Goal: Information Seeking & Learning: Learn about a topic

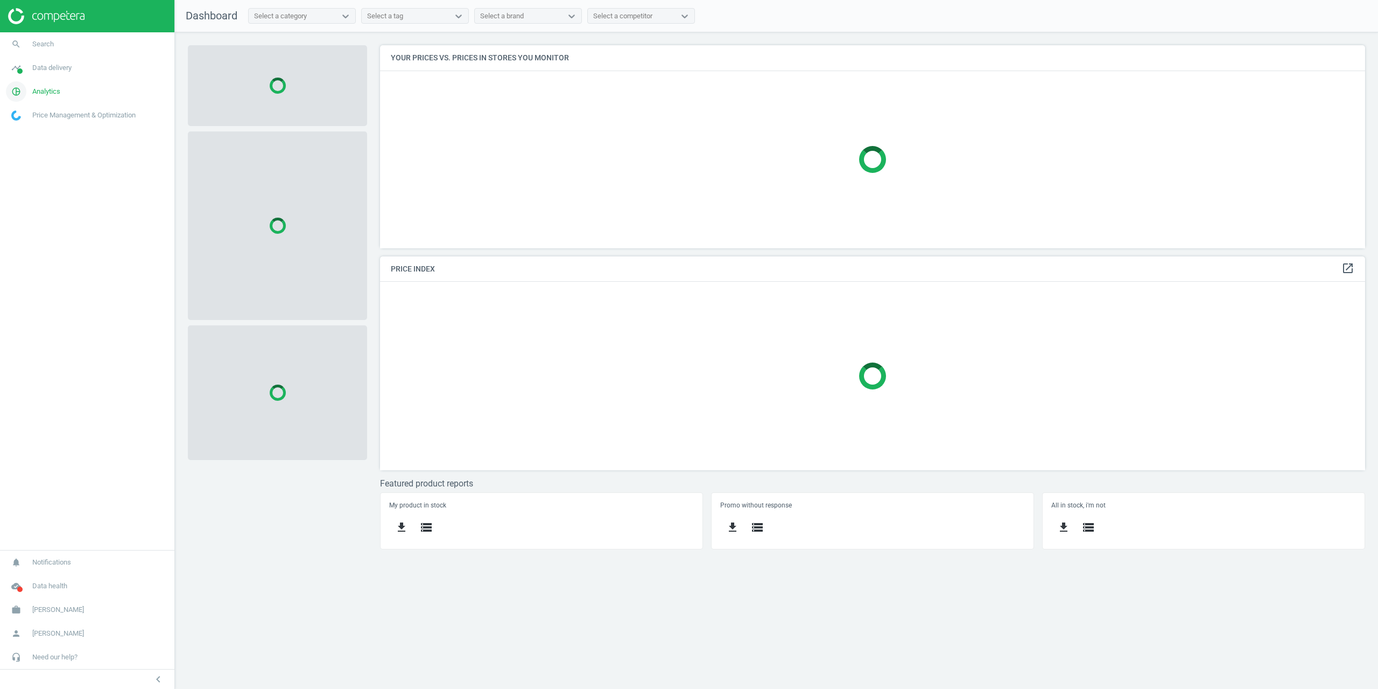
scroll to position [219, 1002]
click at [32, 94] on span "pie_chart_outlined" at bounding box center [16, 92] width 32 height 24
click at [28, 128] on span "Products" at bounding box center [24, 131] width 25 height 9
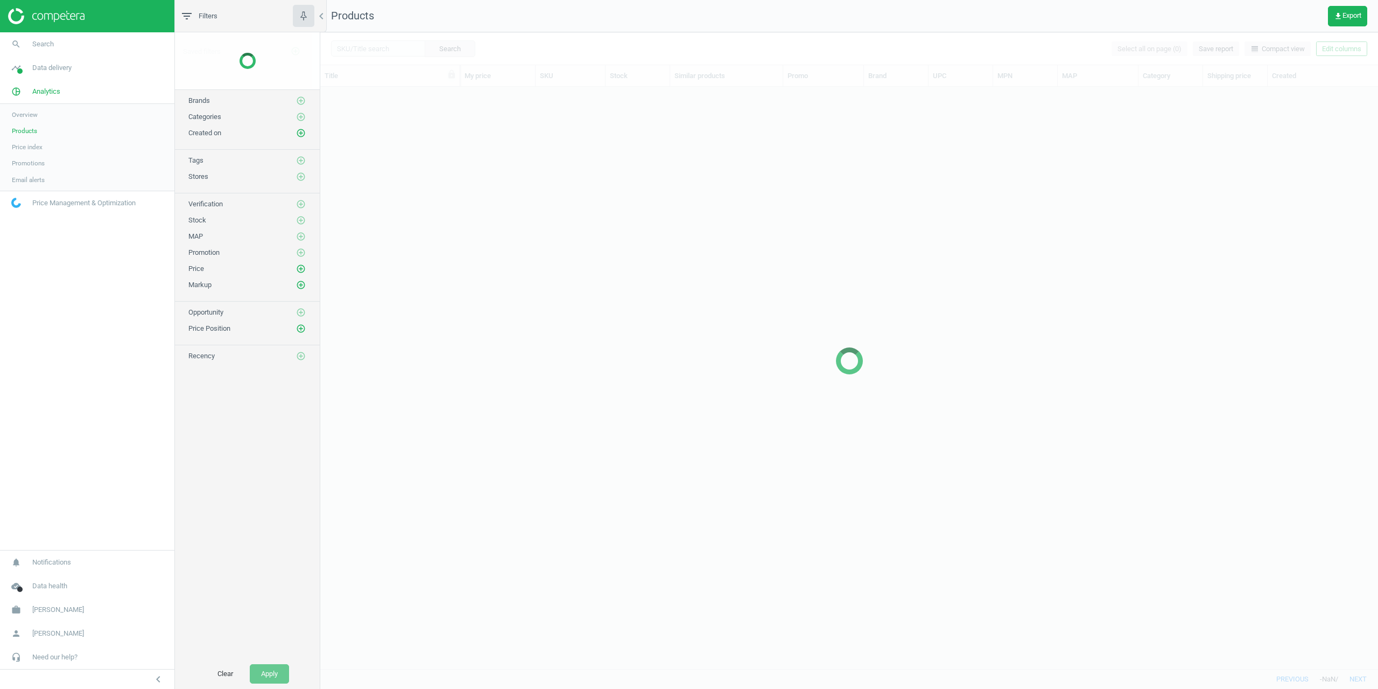
scroll to position [573, 1050]
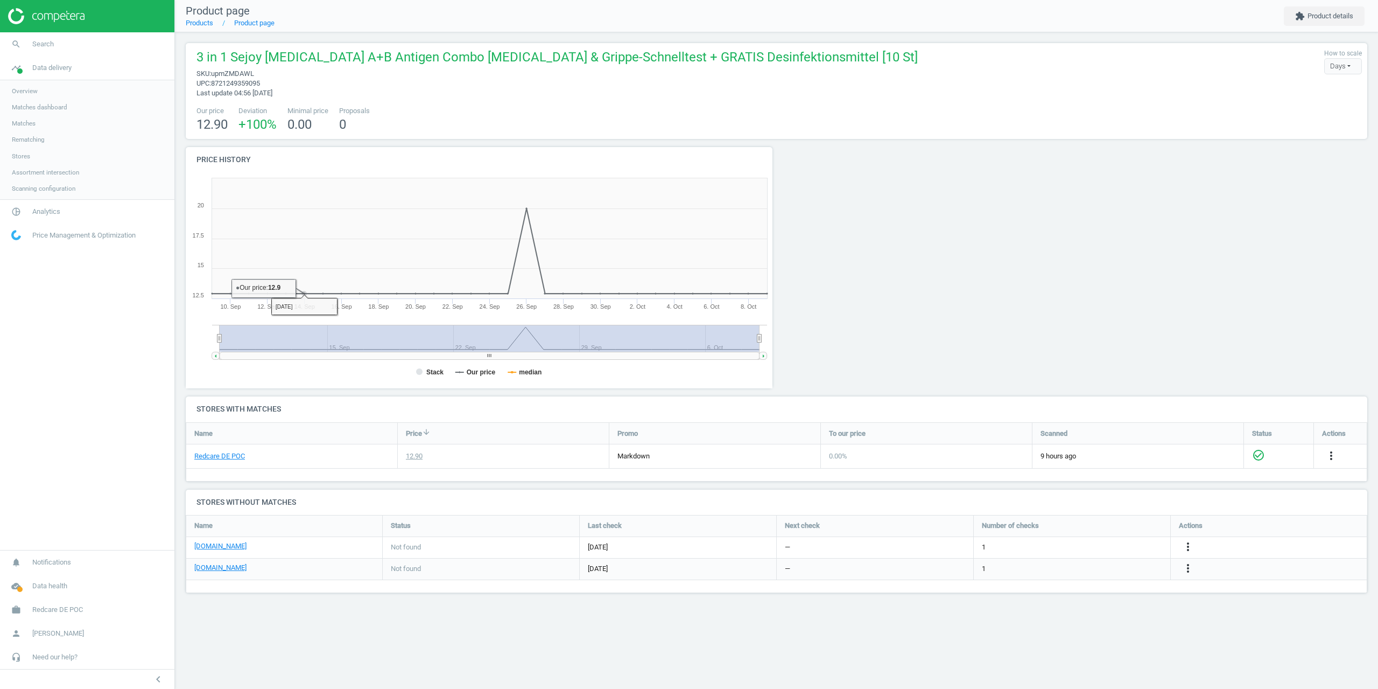
scroll to position [95, 1198]
click at [29, 89] on span "Overview" at bounding box center [25, 91] width 26 height 9
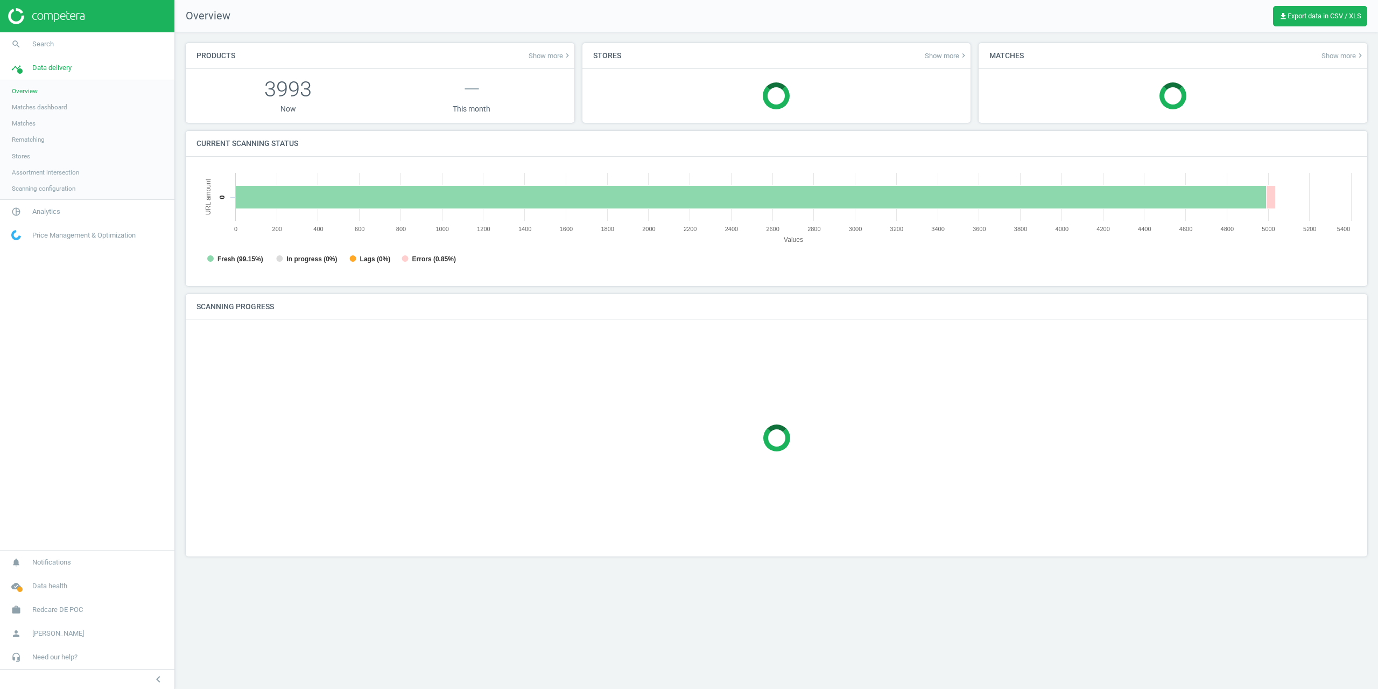
scroll to position [232, 1177]
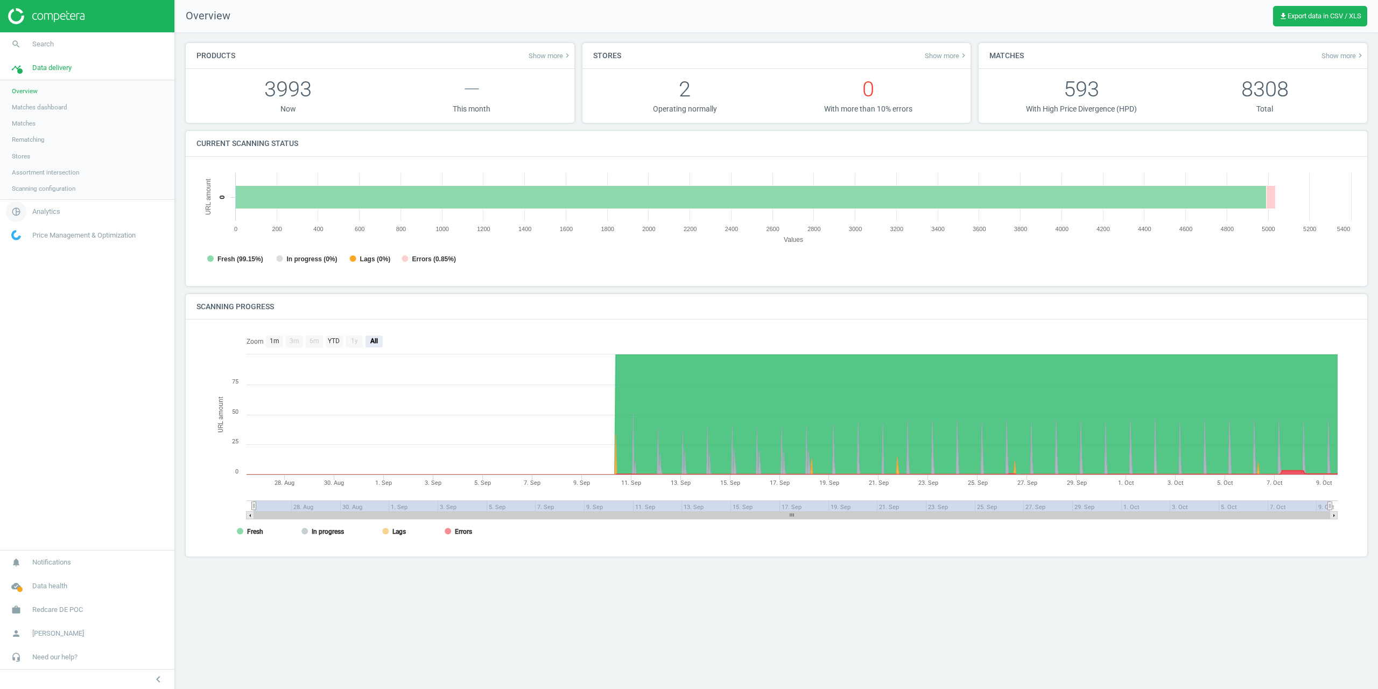
click at [42, 203] on link "pie_chart_outlined Analytics" at bounding box center [87, 212] width 174 height 24
click at [23, 117] on span "Overview" at bounding box center [25, 114] width 26 height 9
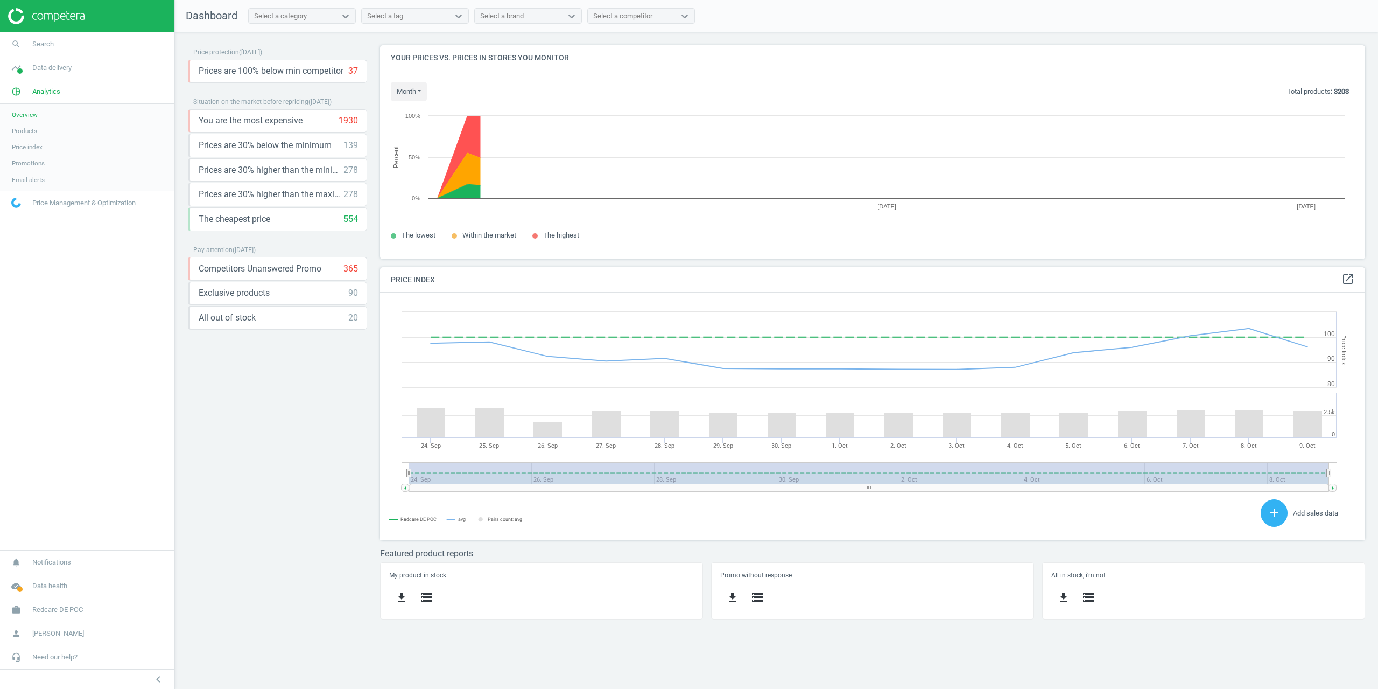
scroll to position [264, 1002]
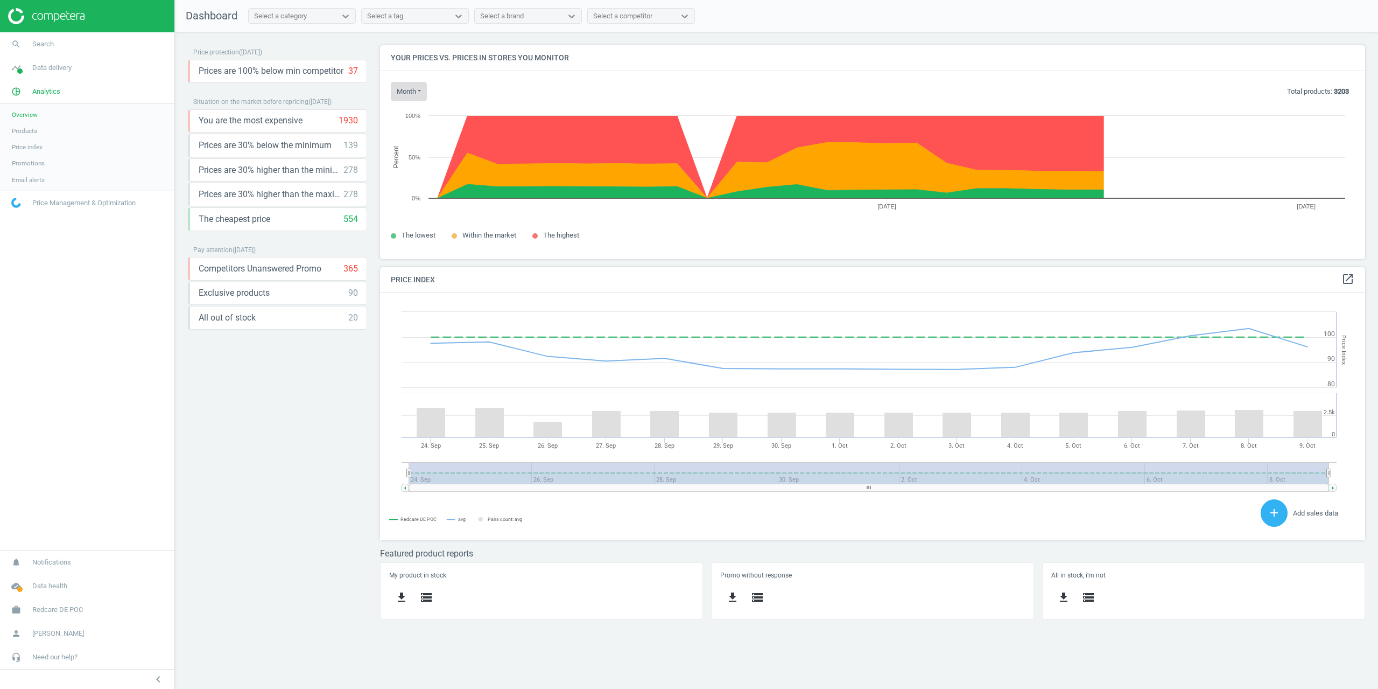
click at [401, 93] on button "month" at bounding box center [409, 91] width 36 height 19
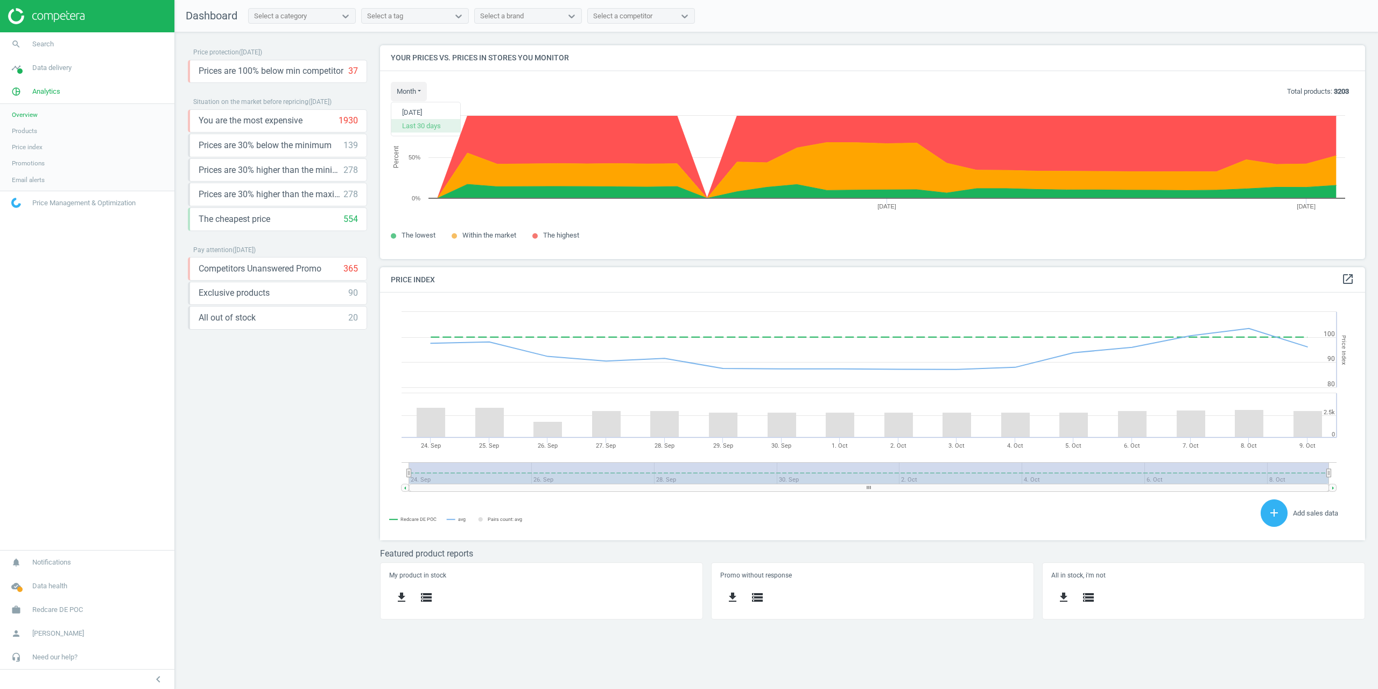
click at [417, 123] on button "Last 30 days" at bounding box center [425, 125] width 69 height 13
click at [412, 104] on icon "Created with Highcharts 6.2.0 Percent 24 Sep 8 Oct 0% 50% 100%" at bounding box center [873, 160] width 964 height 118
click at [412, 95] on button "month" at bounding box center [409, 91] width 36 height 19
click at [417, 116] on button "Today" at bounding box center [425, 112] width 69 height 13
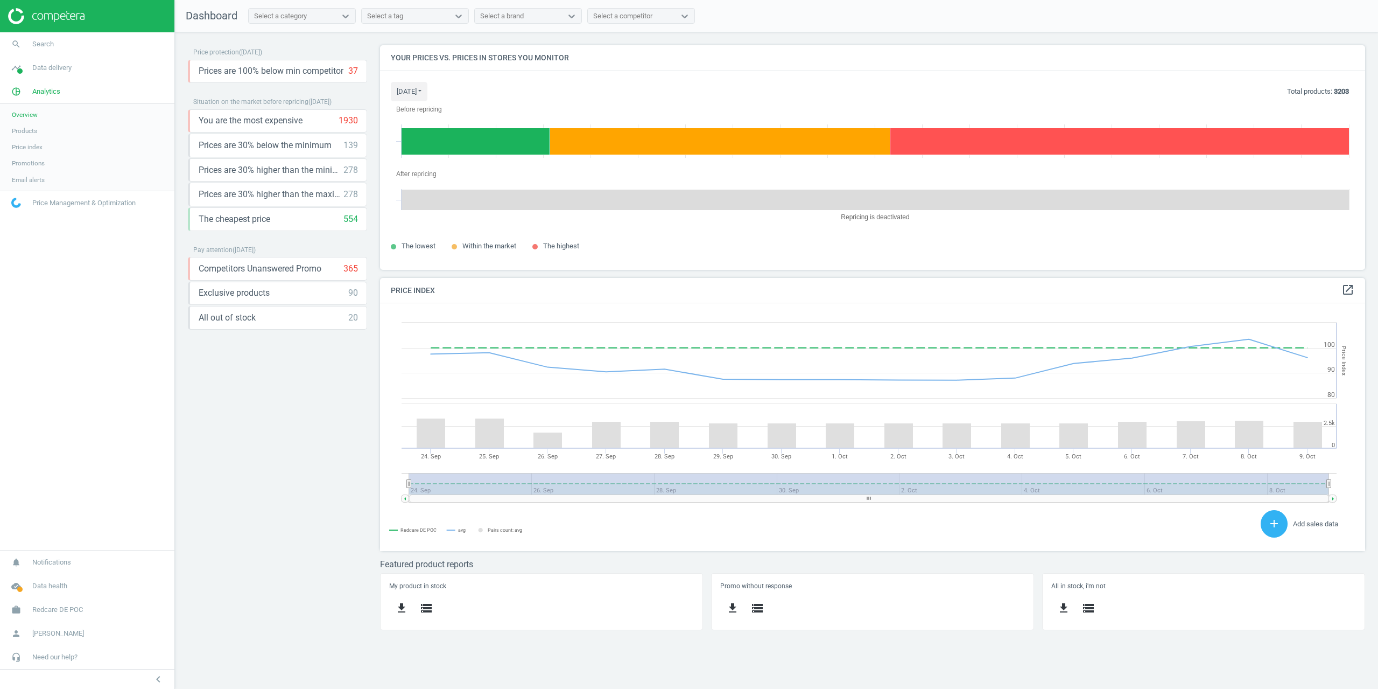
click at [748, 83] on div "today Today Last 30 days Total products: 3203" at bounding box center [873, 91] width 964 height 19
click at [27, 131] on span "Products" at bounding box center [24, 131] width 25 height 9
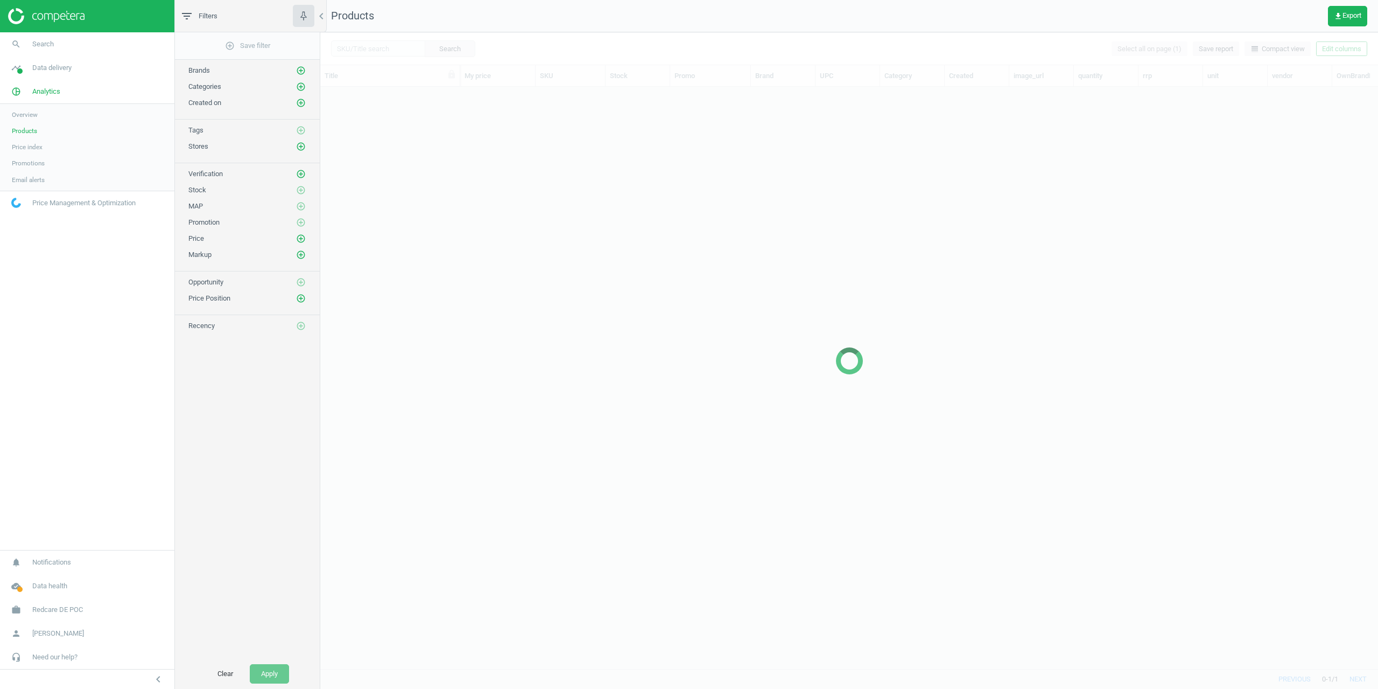
scroll to position [565, 1050]
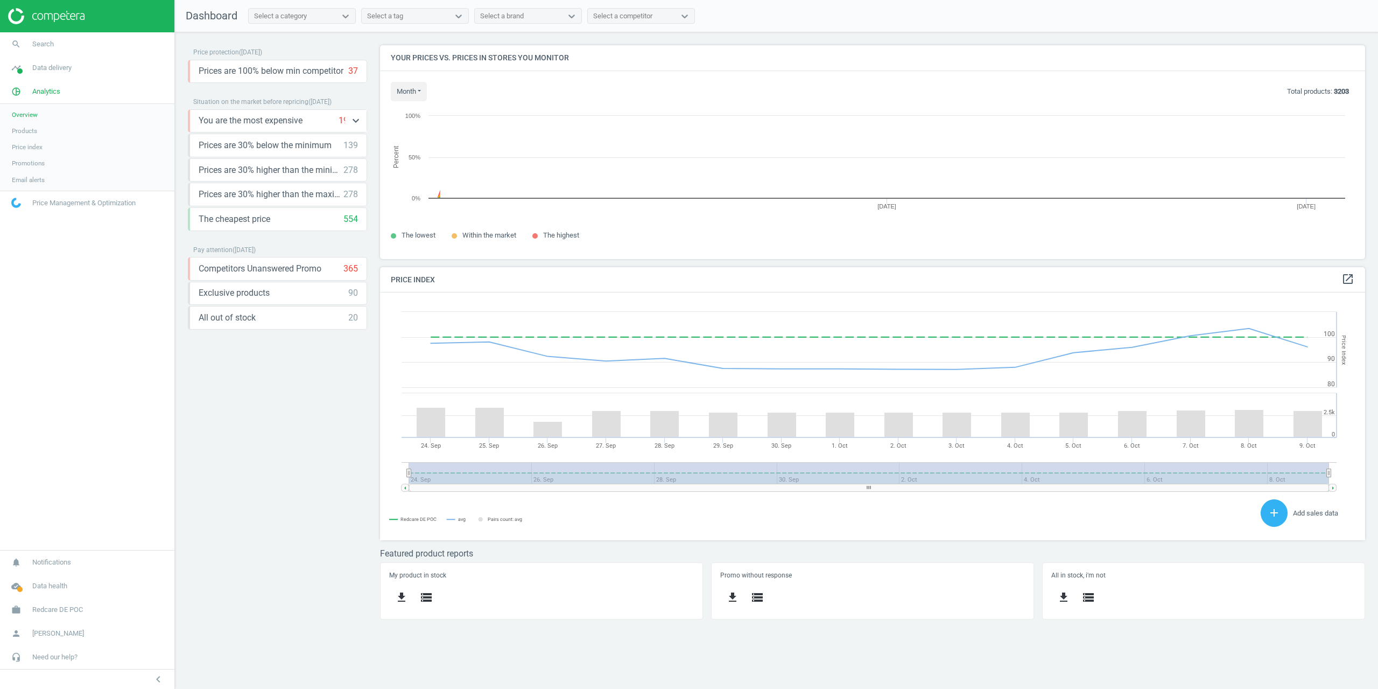
scroll to position [264, 1002]
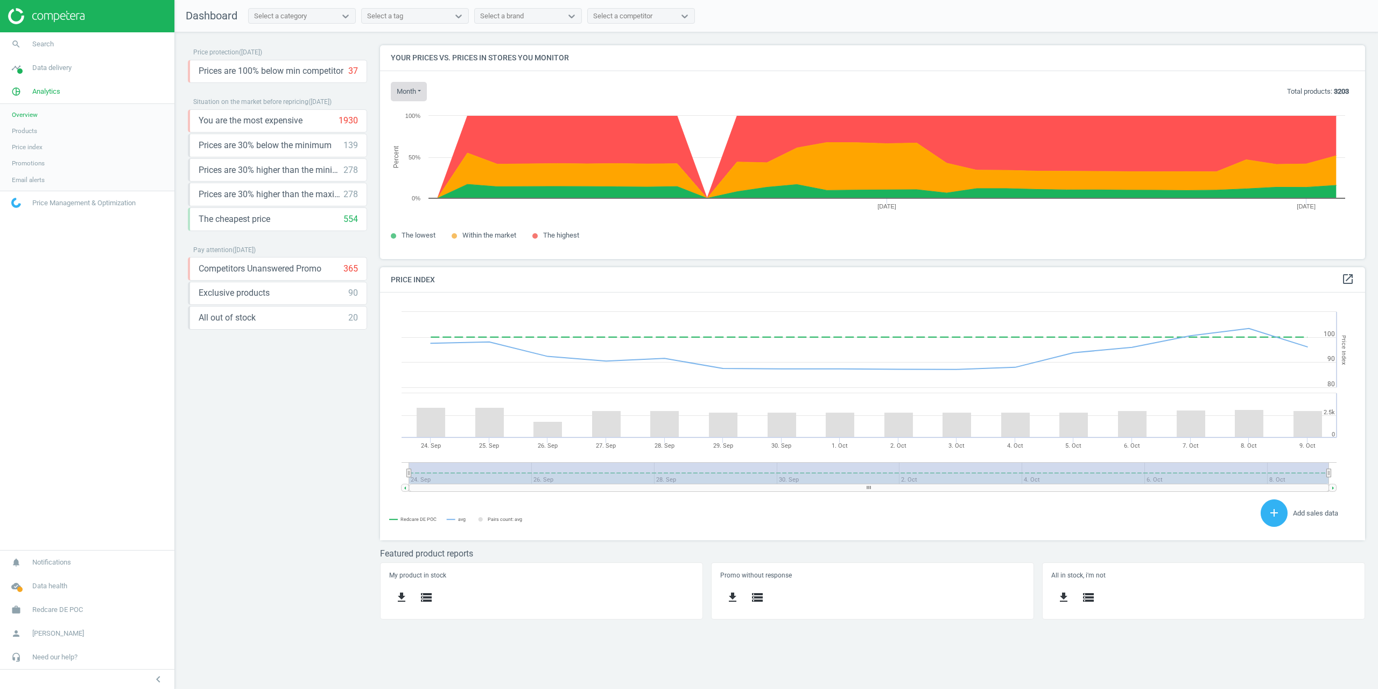
click at [409, 96] on button "month" at bounding box center [409, 91] width 36 height 19
click at [412, 123] on button "Last 30 days" at bounding box center [425, 125] width 69 height 13
click at [418, 88] on button "month" at bounding box center [409, 91] width 36 height 19
click at [417, 106] on div "Today Last 30 days" at bounding box center [426, 119] width 70 height 34
click at [414, 110] on button "Today" at bounding box center [425, 112] width 69 height 13
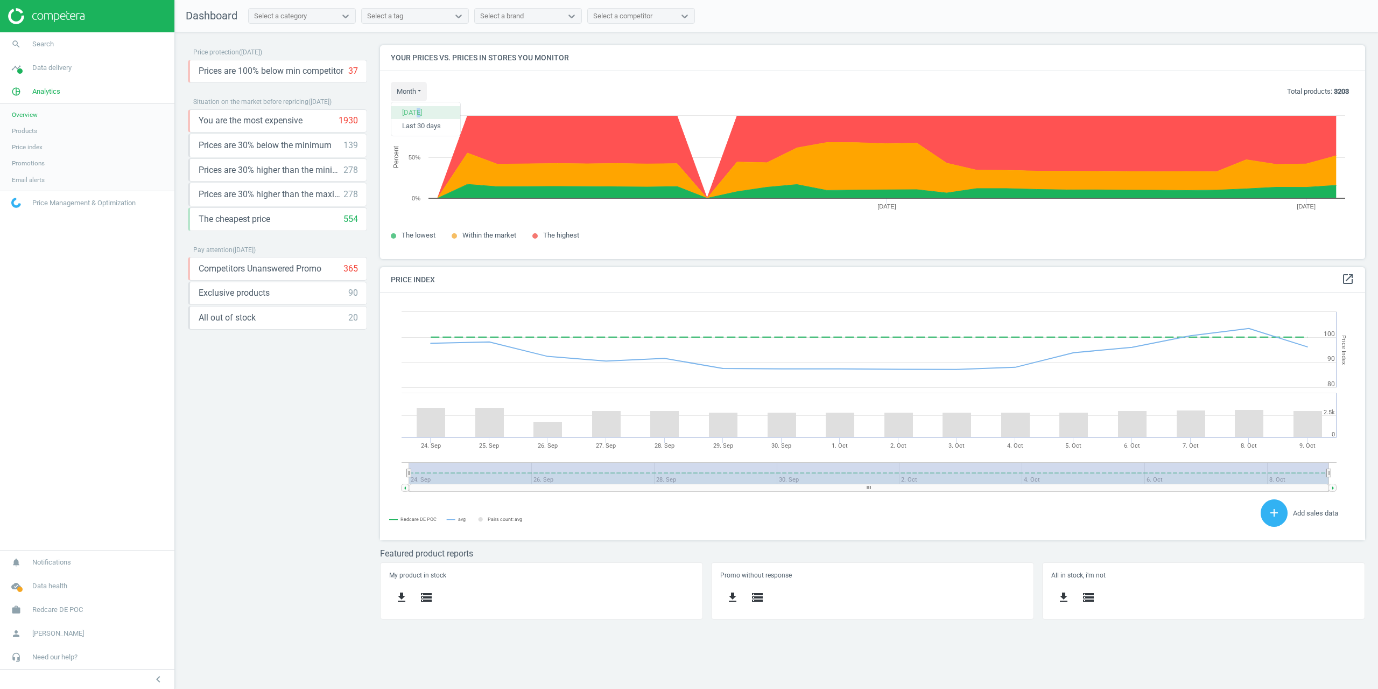
scroll to position [241, 1002]
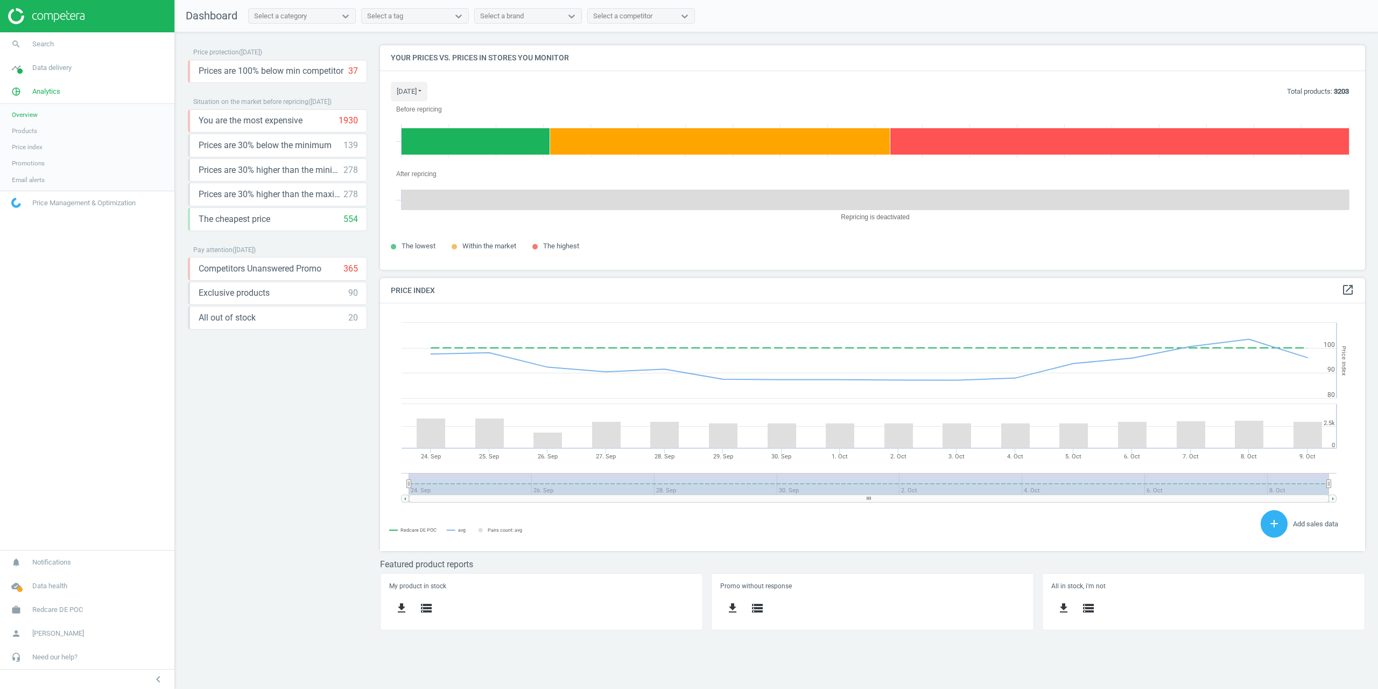
click at [31, 130] on span "Products" at bounding box center [24, 131] width 25 height 9
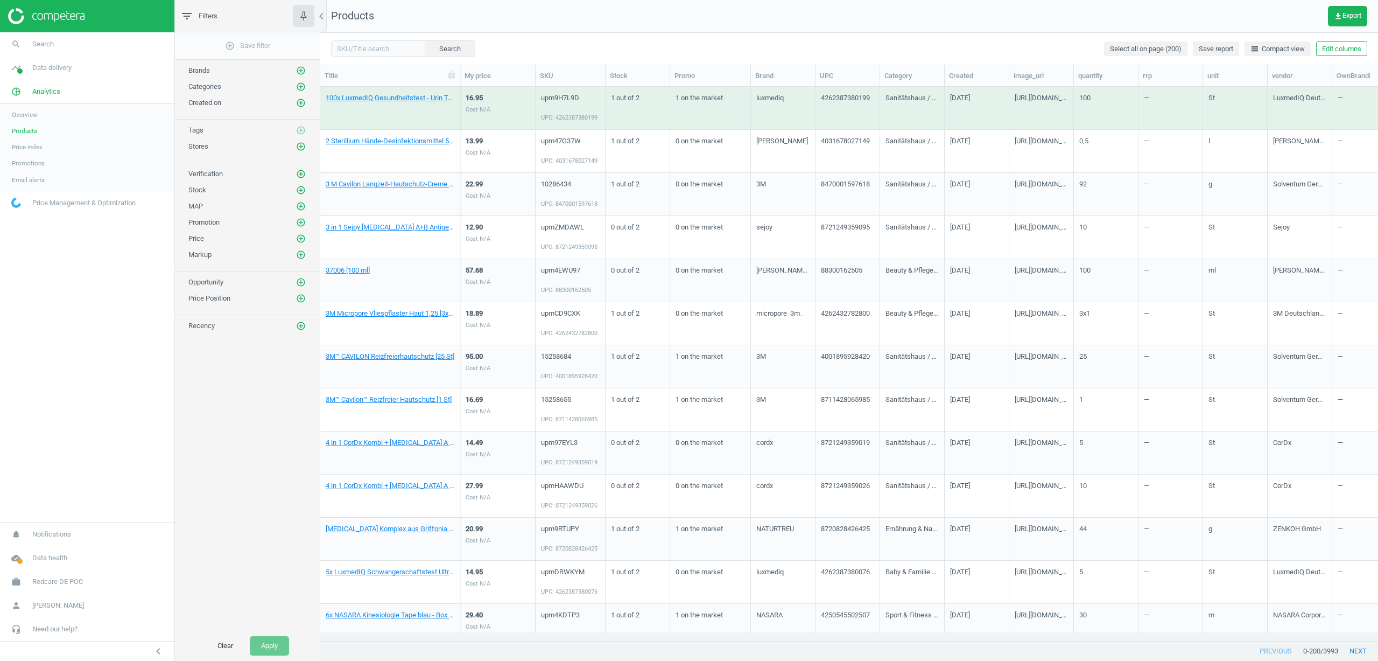
scroll to position [537, 1050]
click at [297, 143] on icon "add_circle_outline" at bounding box center [301, 147] width 10 height 10
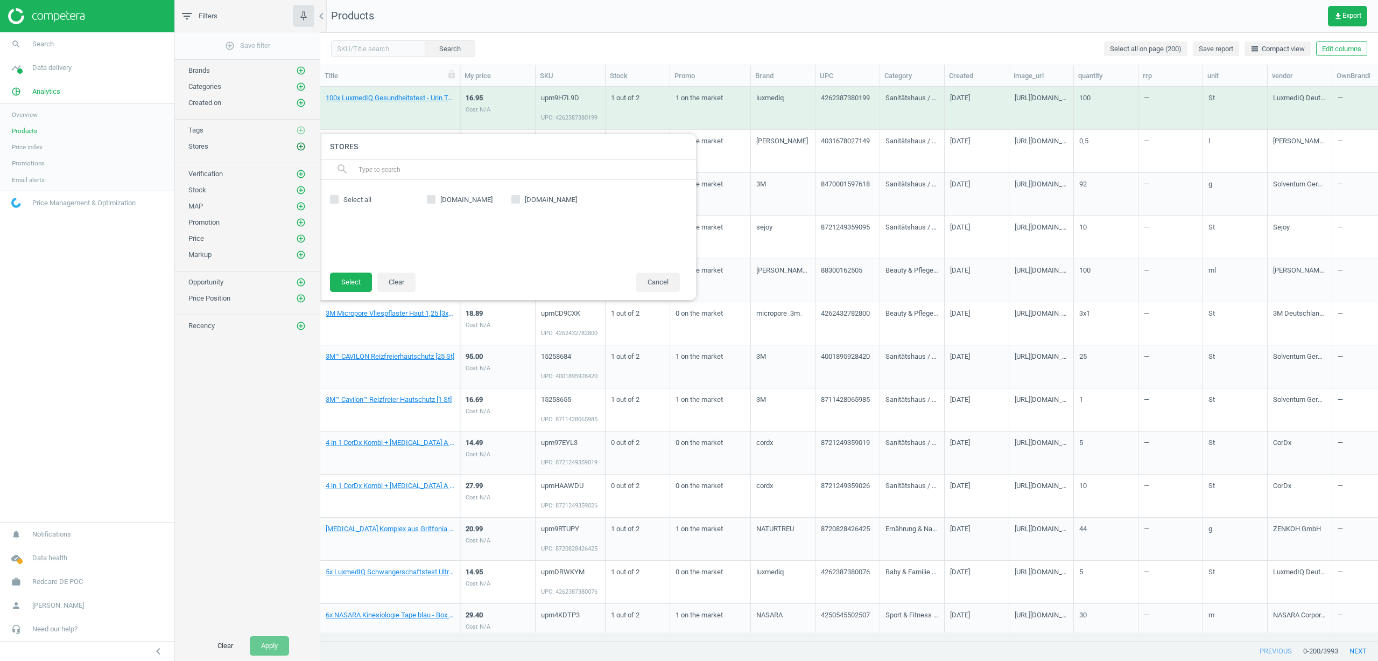
click at [300, 143] on icon "add_circle_outline" at bounding box center [301, 147] width 10 height 10
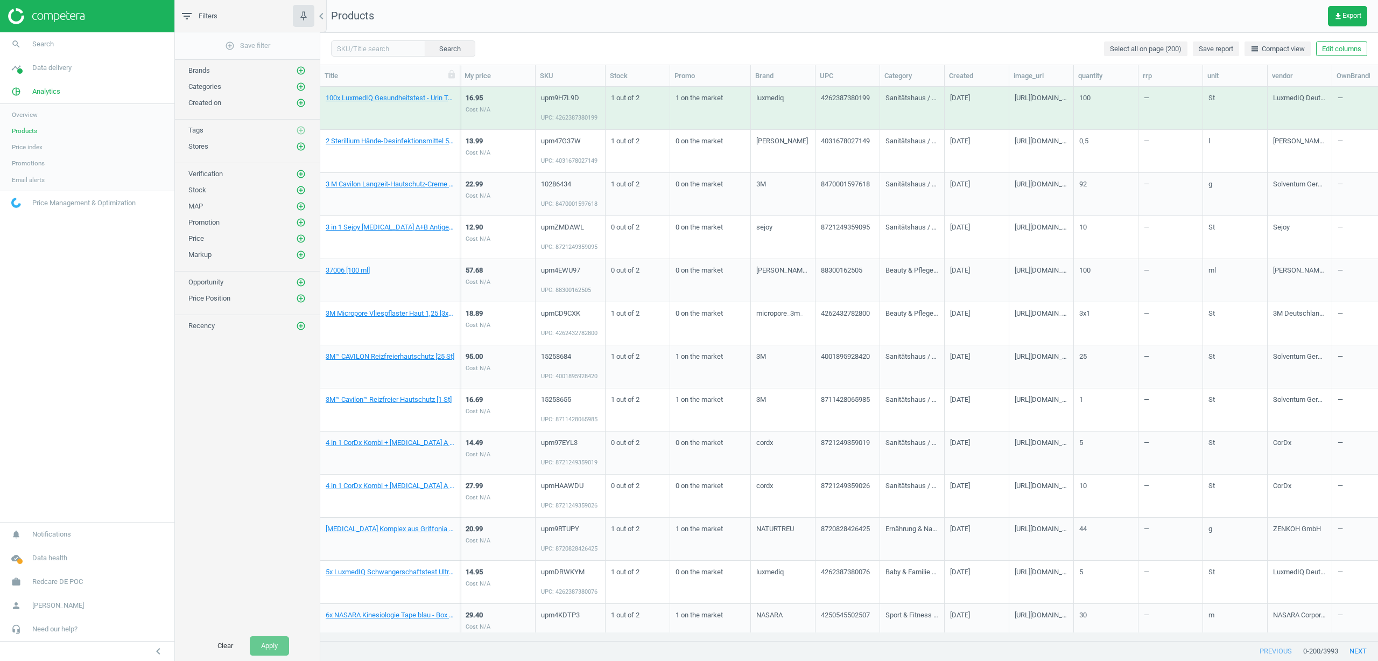
click at [664, 27] on nav "Products get_app Export" at bounding box center [849, 16] width 1058 height 32
click at [168, 577] on link "work Redcare DE POC" at bounding box center [87, 582] width 174 height 24
click at [269, 518] on div "add_circle_outline Save filter Brands add_circle_outline Categories add_circle_…" at bounding box center [247, 331] width 145 height 598
click at [68, 607] on span "[PERSON_NAME]" at bounding box center [58, 605] width 52 height 10
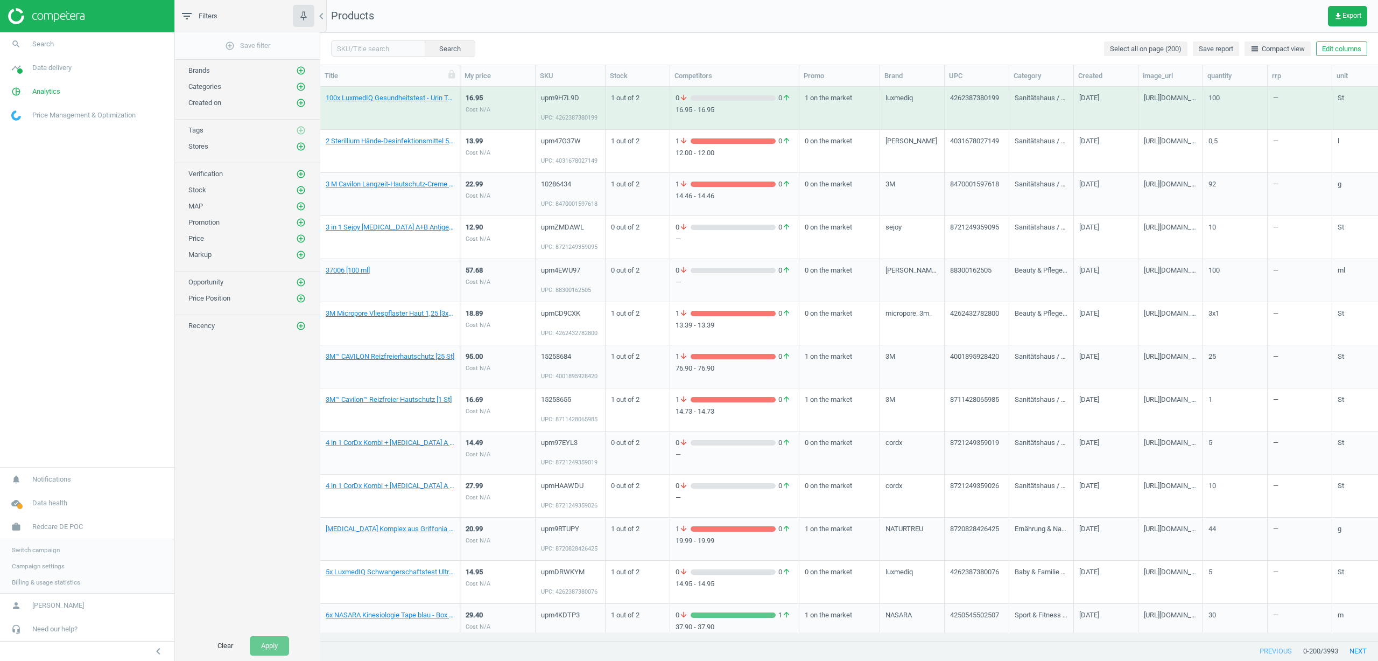
drag, startPoint x: 727, startPoint y: 475, endPoint x: 719, endPoint y: 192, distance: 283.8
click at [297, 145] on icon "add_circle_outline" at bounding box center [301, 147] width 10 height 10
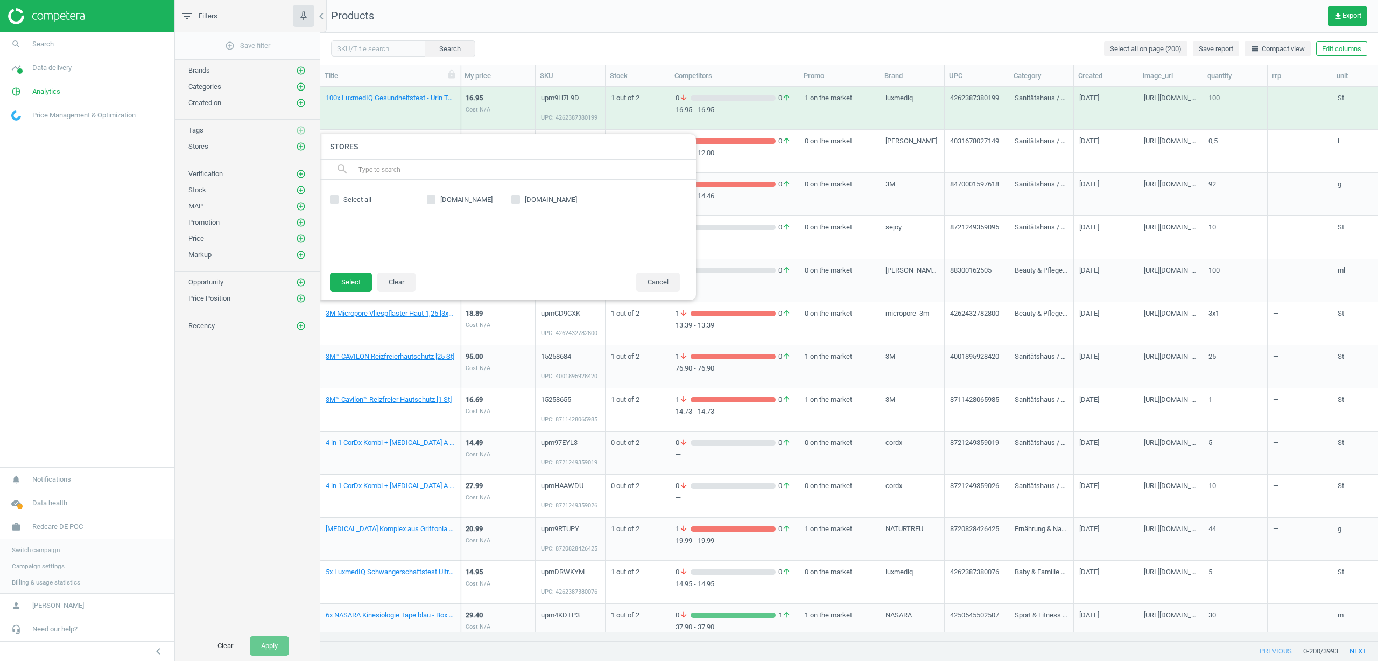
drag, startPoint x: 287, startPoint y: 426, endPoint x: 226, endPoint y: 475, distance: 78.4
click at [287, 425] on div "add_circle_outline Save filter Brands add_circle_outline Categories add_circle_…" at bounding box center [247, 331] width 145 height 598
click at [807, 4] on div at bounding box center [1009, 330] width 1378 height 661
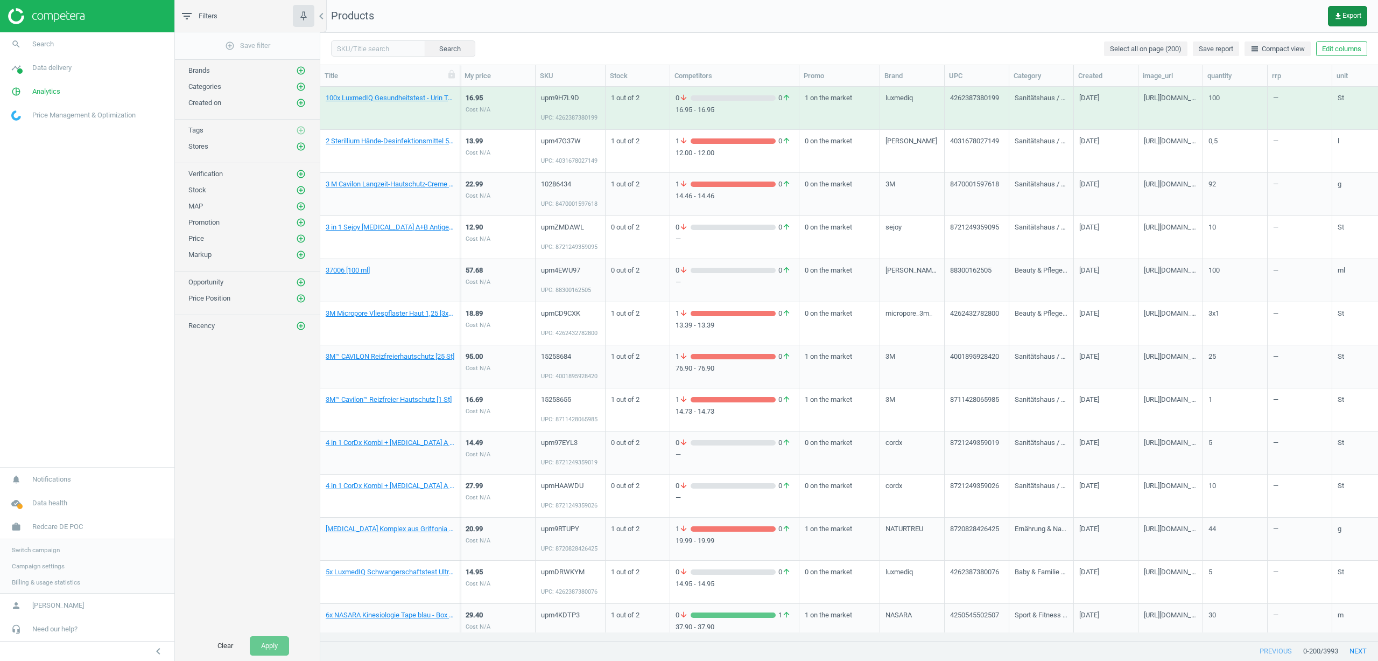
click at [1356, 17] on span "get_app Export" at bounding box center [1347, 16] width 27 height 9
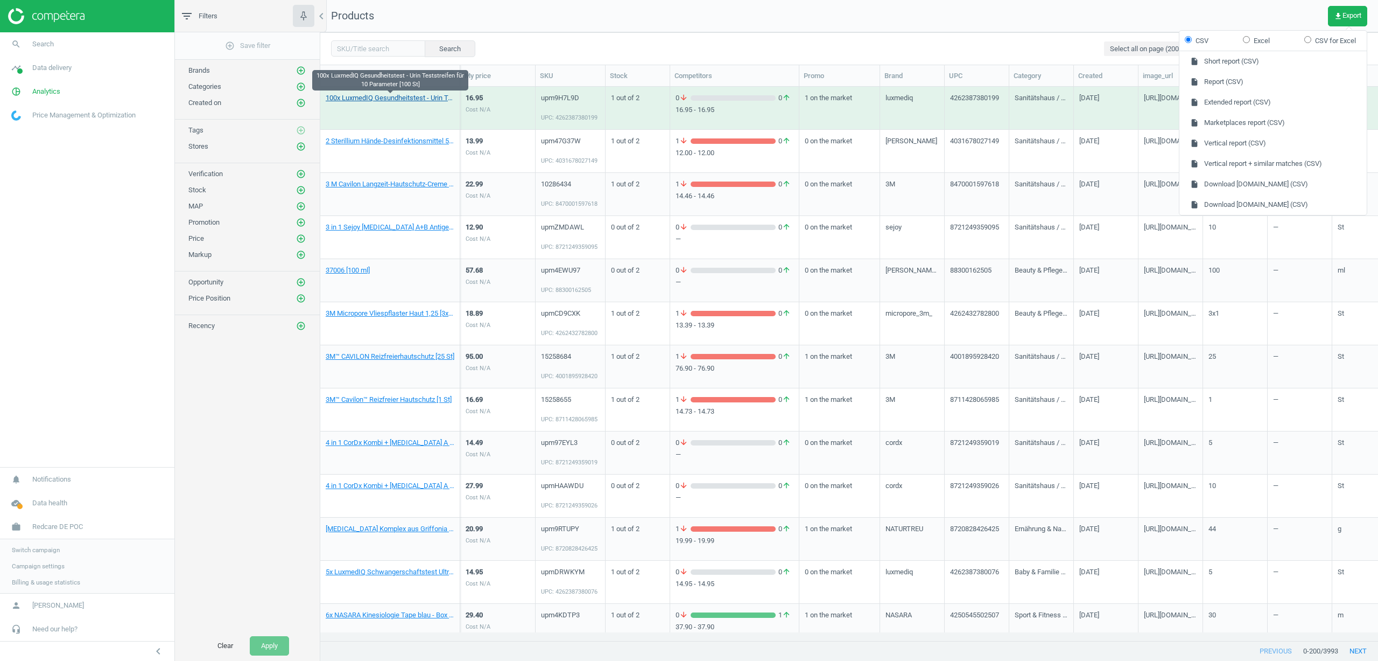
click at [396, 96] on link "100x LuxmedIQ Gesundheitstest - Urin Teststreifen für 10 Parameter [100 St]" at bounding box center [390, 98] width 129 height 10
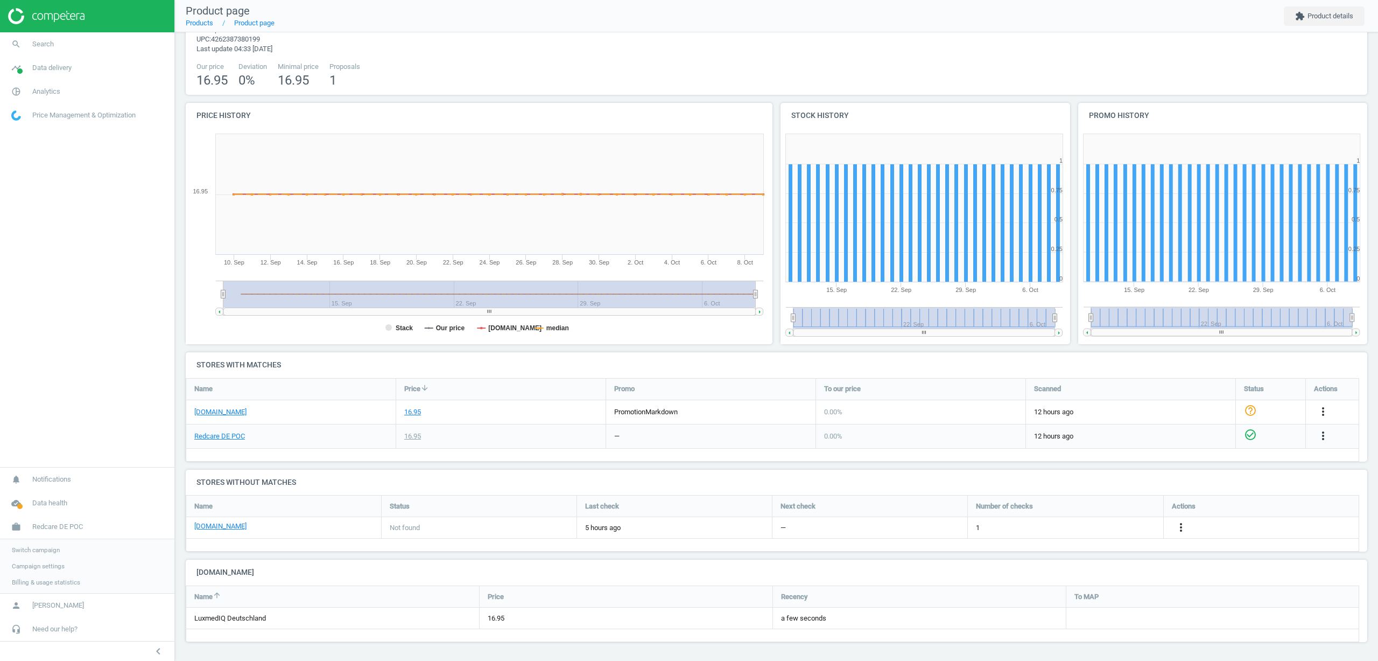
drag, startPoint x: 545, startPoint y: 425, endPoint x: 556, endPoint y: 366, distance: 60.2
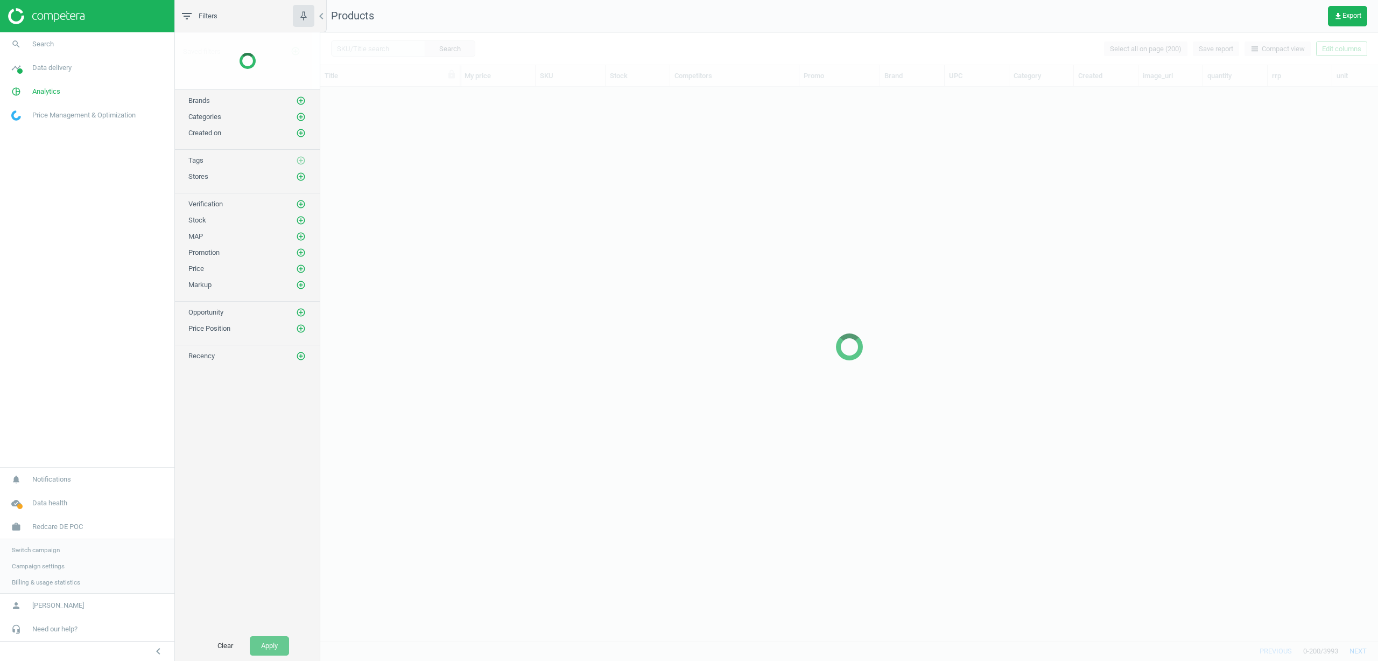
scroll to position [537, 1050]
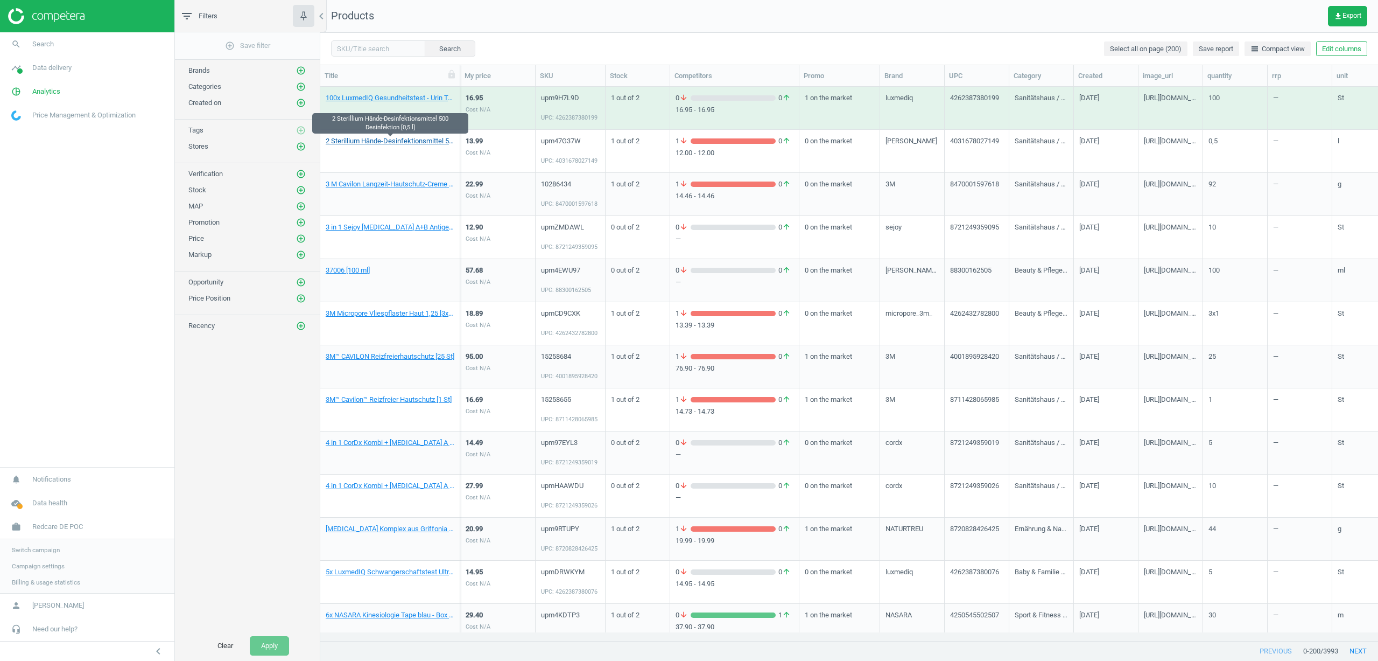
click at [384, 144] on link "2 Sterillium Hände-Desinfektionsmittel 500 Desinfektion [0,5 l]" at bounding box center [390, 141] width 129 height 10
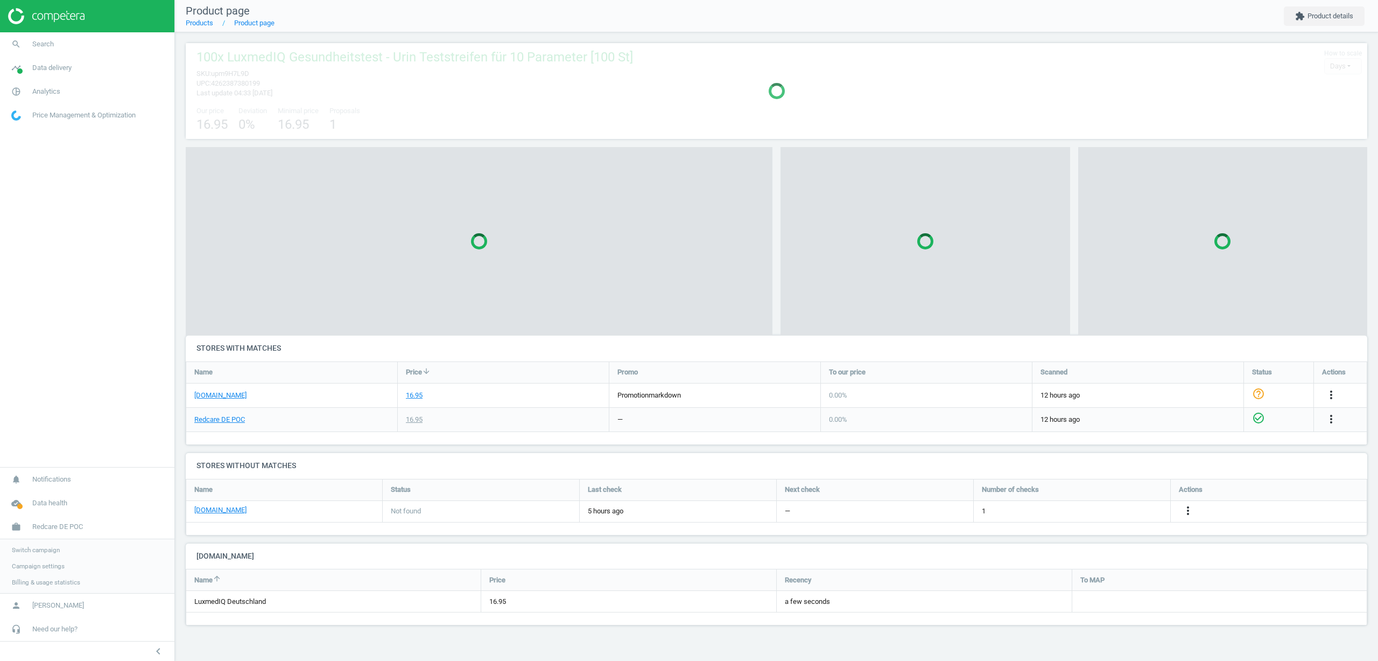
scroll to position [73, 1190]
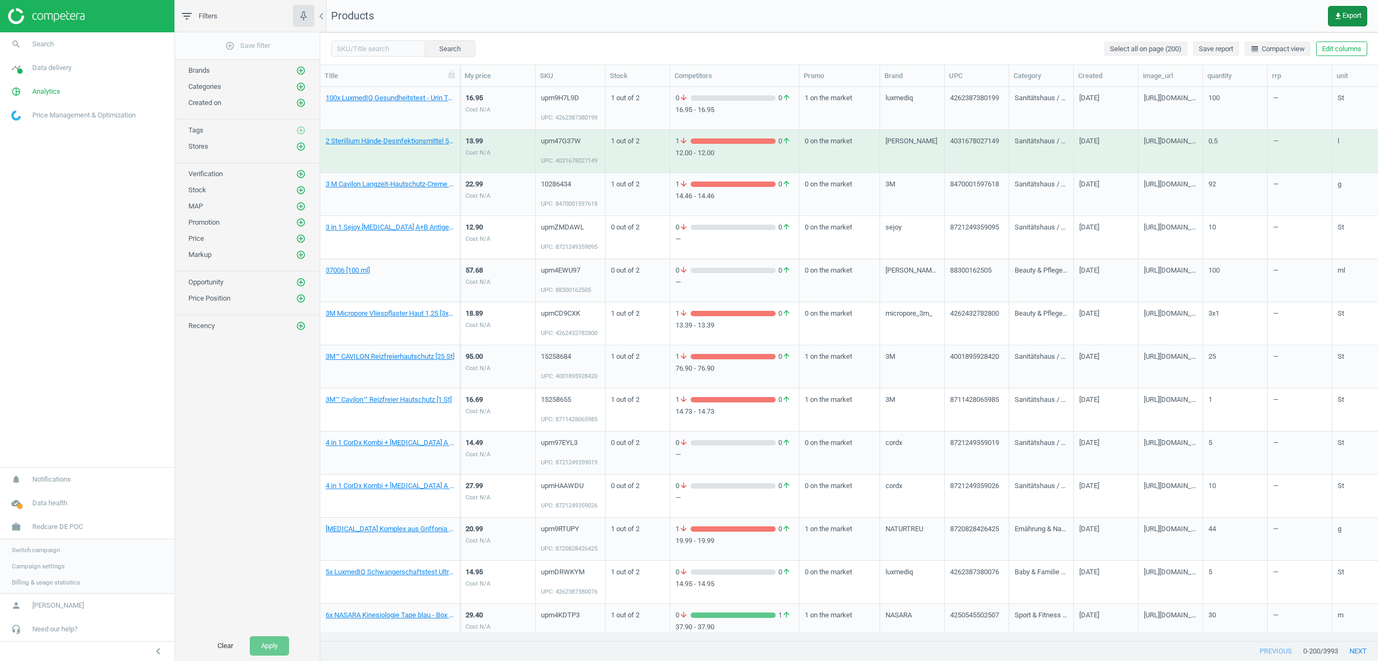
click at [1347, 15] on span "get_app Export" at bounding box center [1347, 16] width 27 height 9
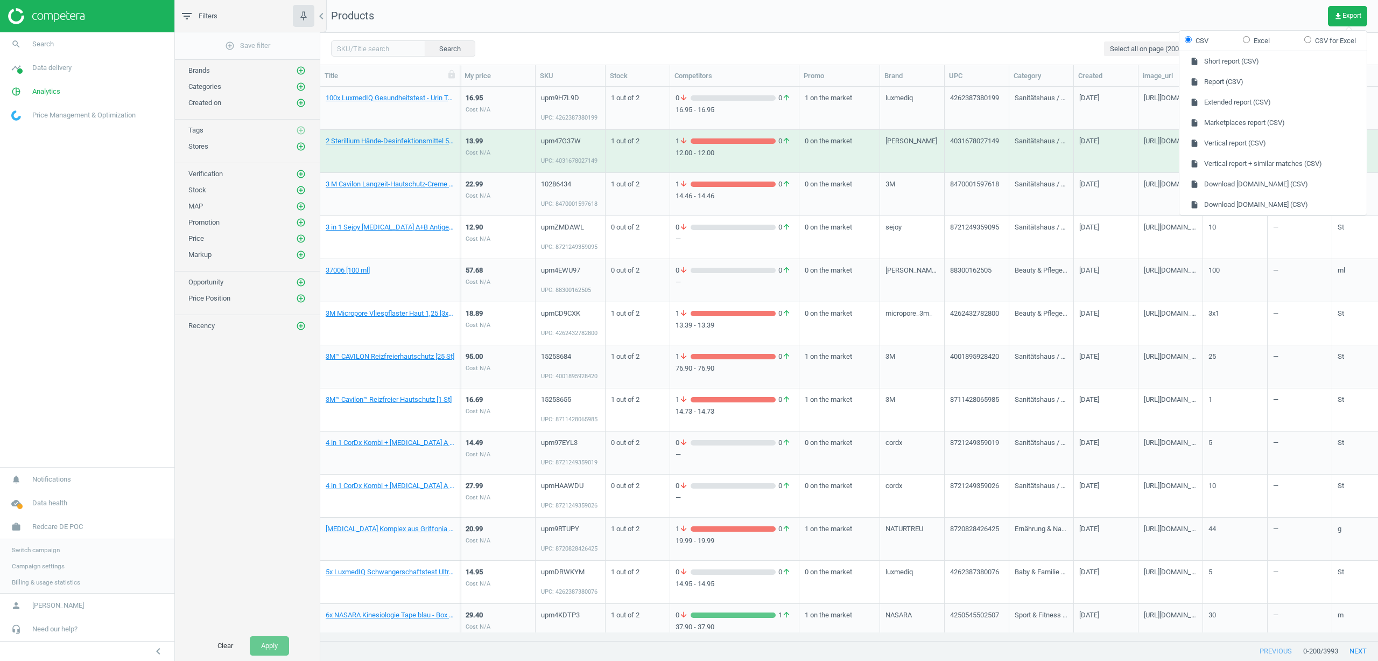
click at [386, 146] on div "2 Sterillium Hände-Desinfektionsmittel 500 Desinfektion [0,5 l]" at bounding box center [390, 153] width 129 height 35
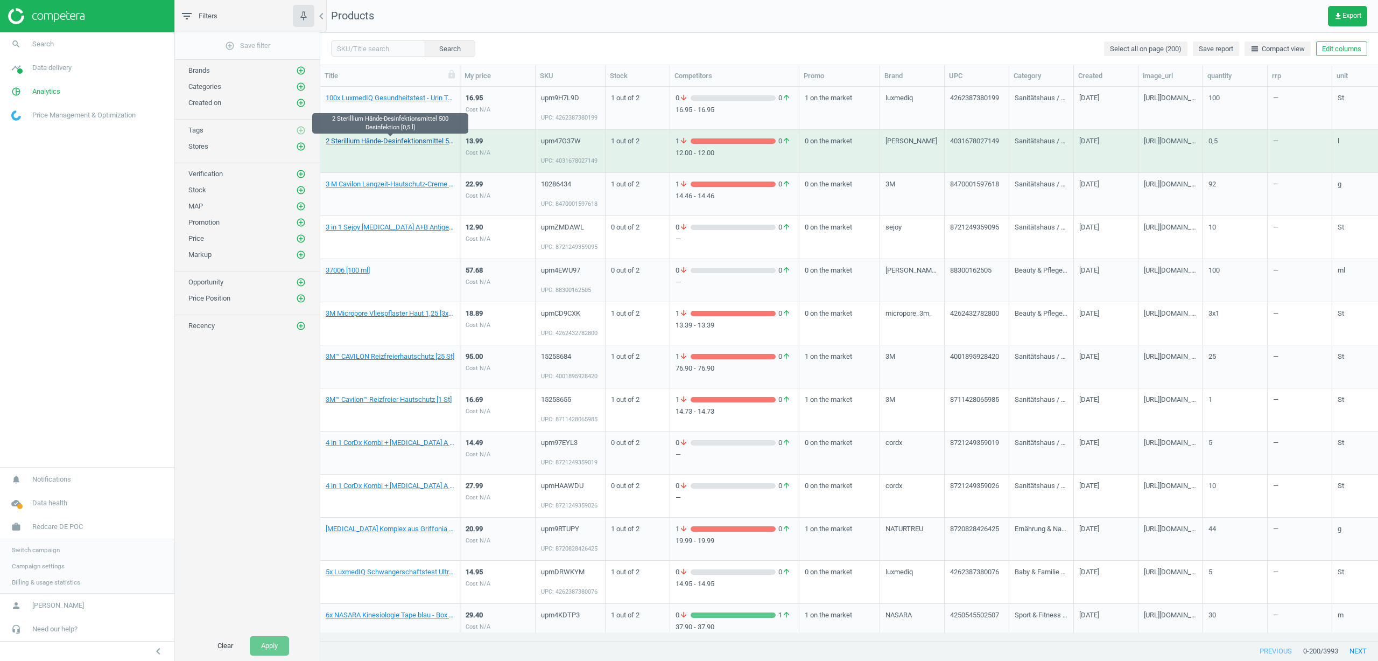
click at [381, 138] on link "2 Sterillium Hände-Desinfektionsmittel 500 Desinfektion [0,5 l]" at bounding box center [390, 141] width 129 height 10
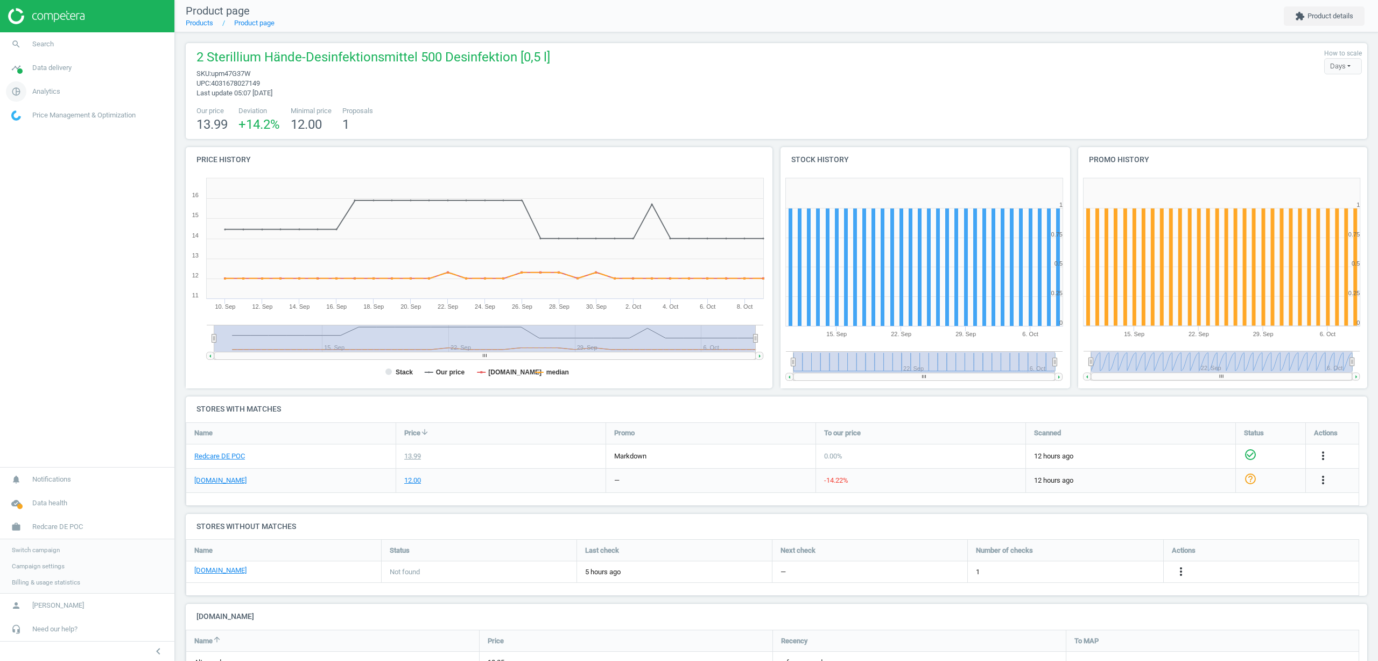
click at [55, 88] on span "Analytics" at bounding box center [46, 92] width 28 height 10
click at [27, 133] on span "Products" at bounding box center [24, 131] width 25 height 9
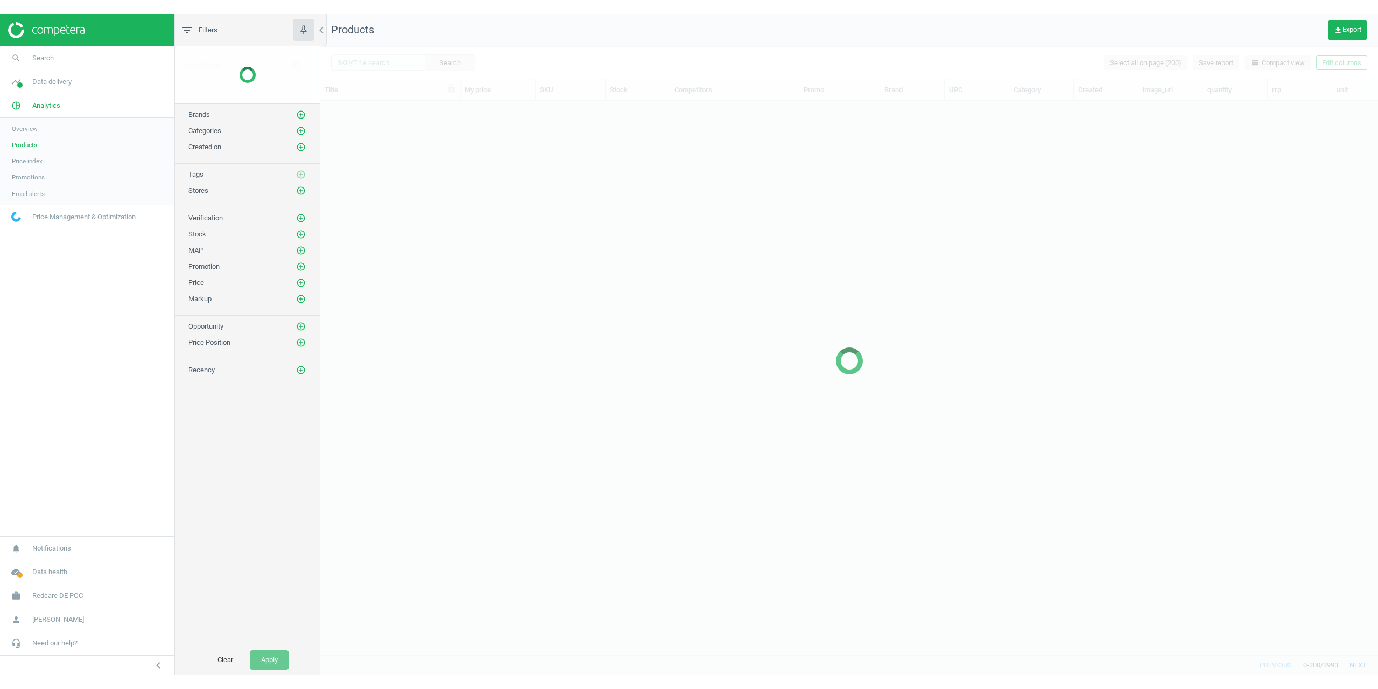
scroll to position [537, 1050]
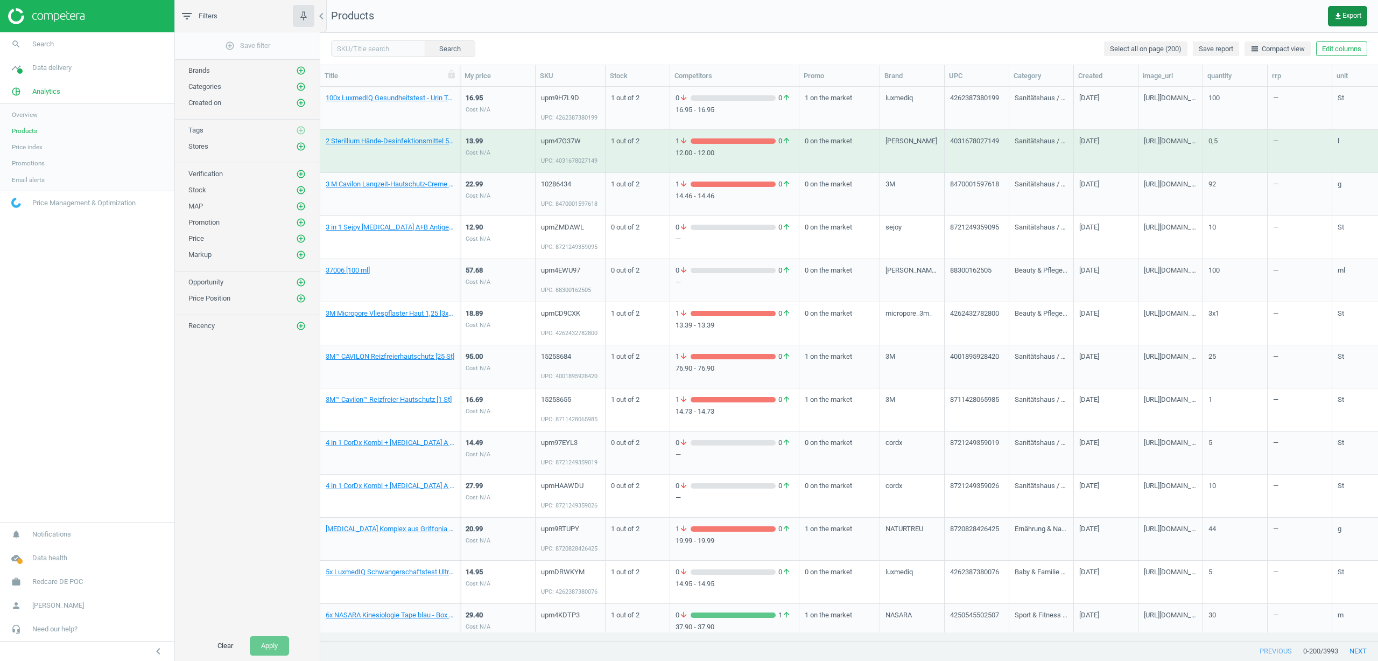
click at [1354, 18] on span "get_app Export" at bounding box center [1347, 16] width 27 height 9
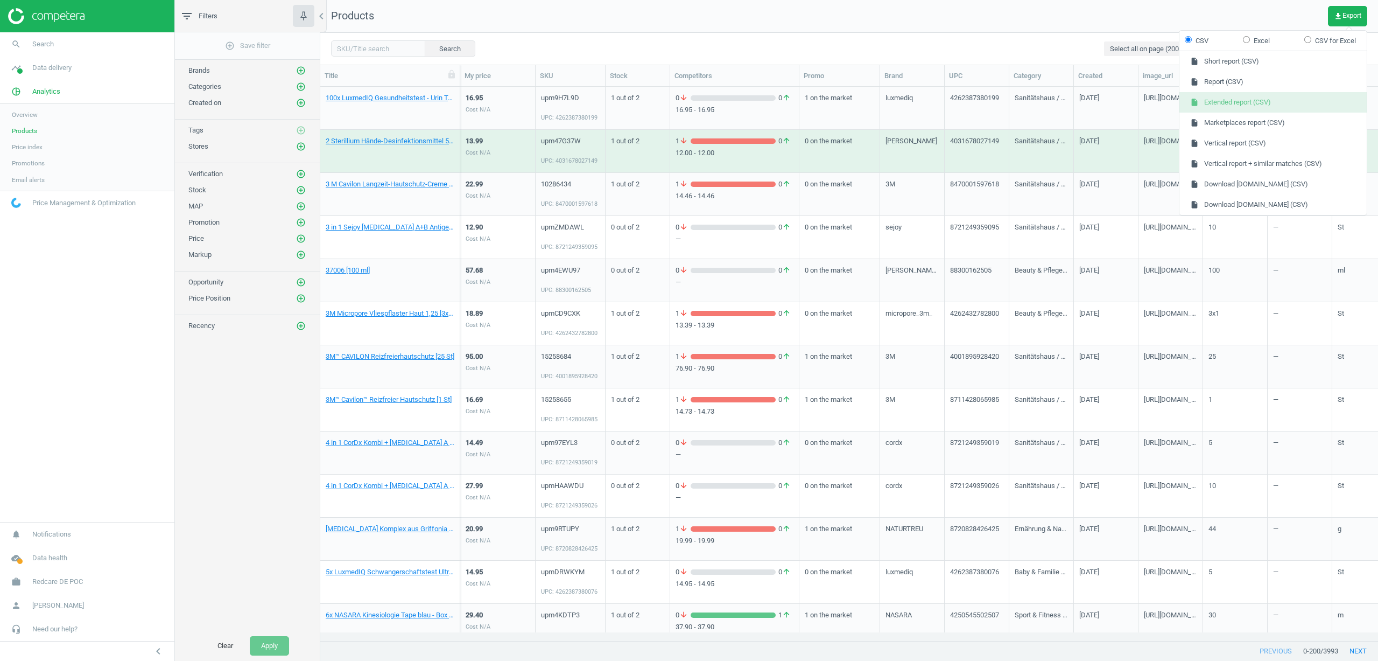
click at [1243, 103] on button "insert_drive_file Extended report (CSV)" at bounding box center [1272, 102] width 187 height 20
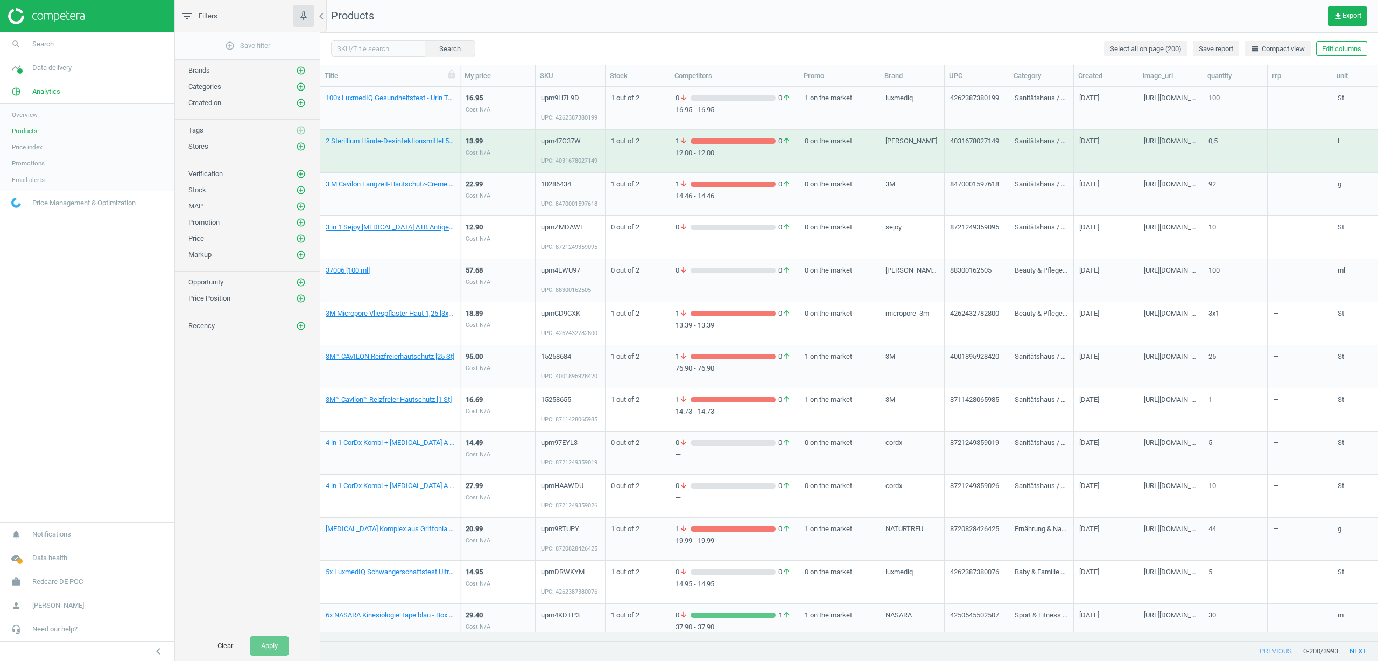
click at [853, 28] on nav "Products get_app Export" at bounding box center [849, 16] width 1058 height 32
click at [747, 25] on nav "Products get_app Export" at bounding box center [849, 16] width 1058 height 32
click at [32, 148] on span "Price index" at bounding box center [27, 147] width 31 height 9
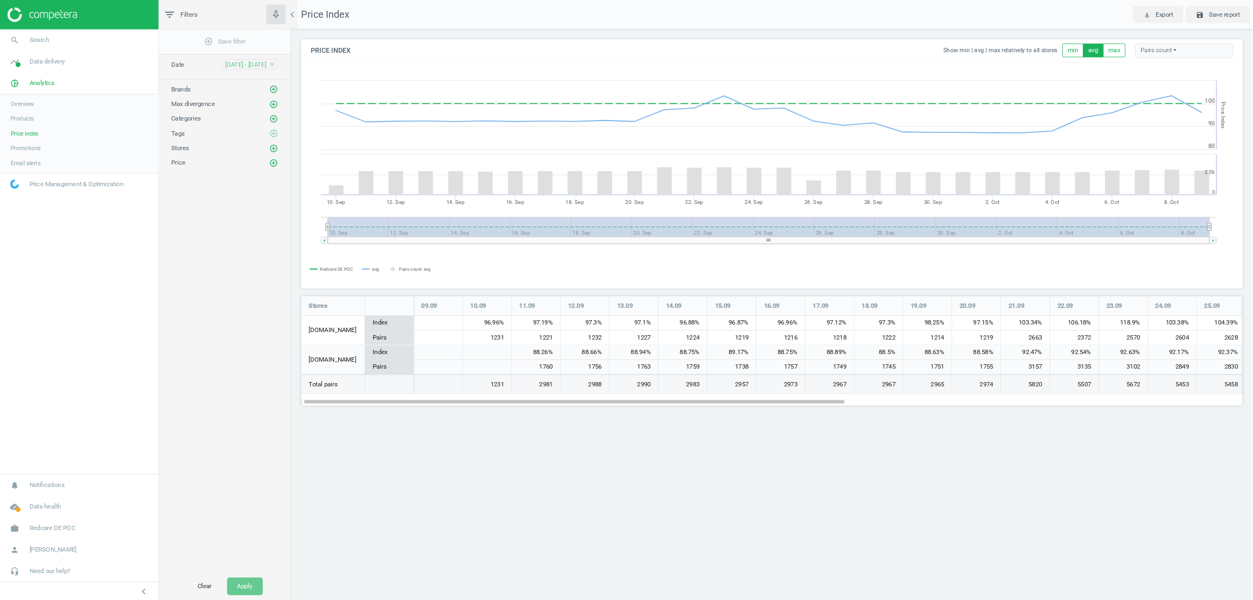
scroll to position [138, 1053]
click at [671, 30] on nav "Price Index play_for_work Export save Save report" at bounding box center [849, 16] width 1058 height 32
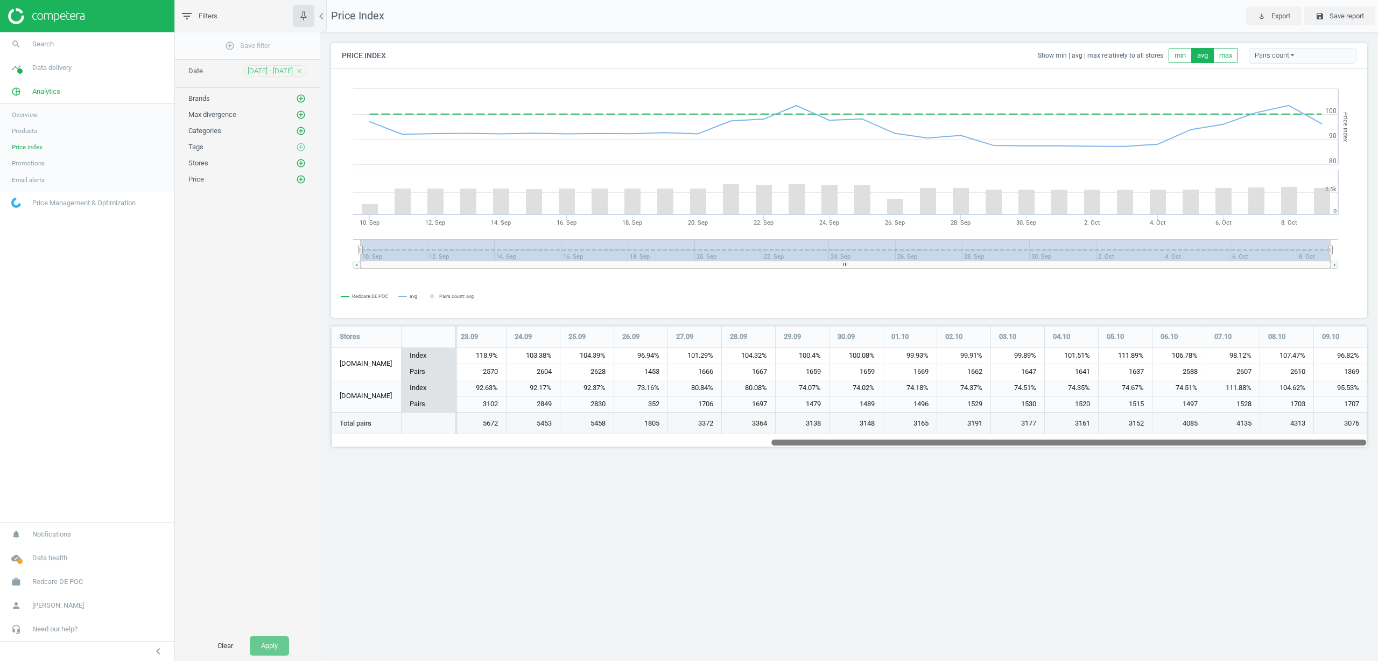
drag, startPoint x: 781, startPoint y: 439, endPoint x: 1337, endPoint y: 432, distance: 556.1
click at [1337, 432] on div "Stores 09.09 10.09 11.09 12.09 13.09 14.09 15.09 16.09 17.09 18.09 19.09 20.09 …" at bounding box center [849, 386] width 1036 height 121
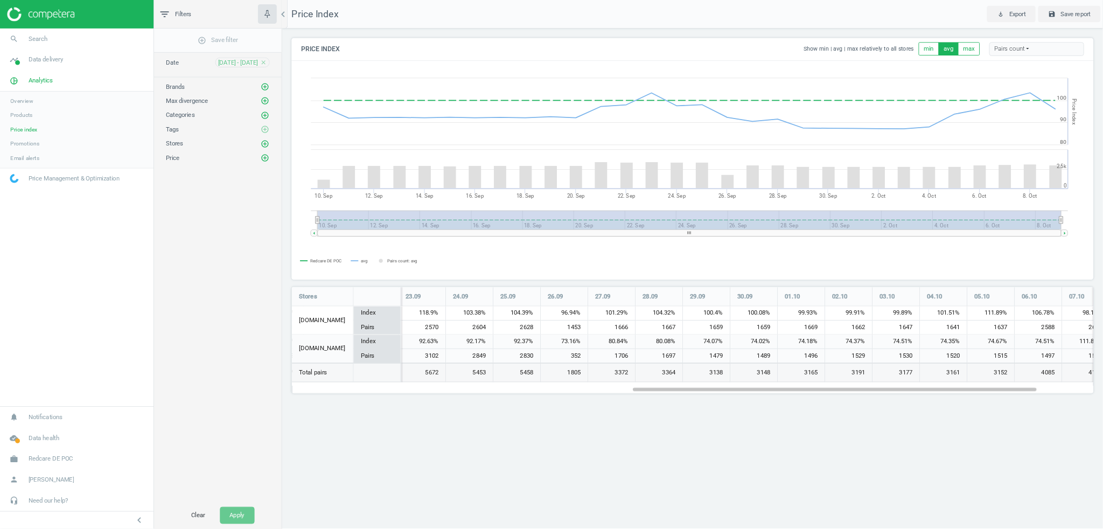
scroll to position [138, 777]
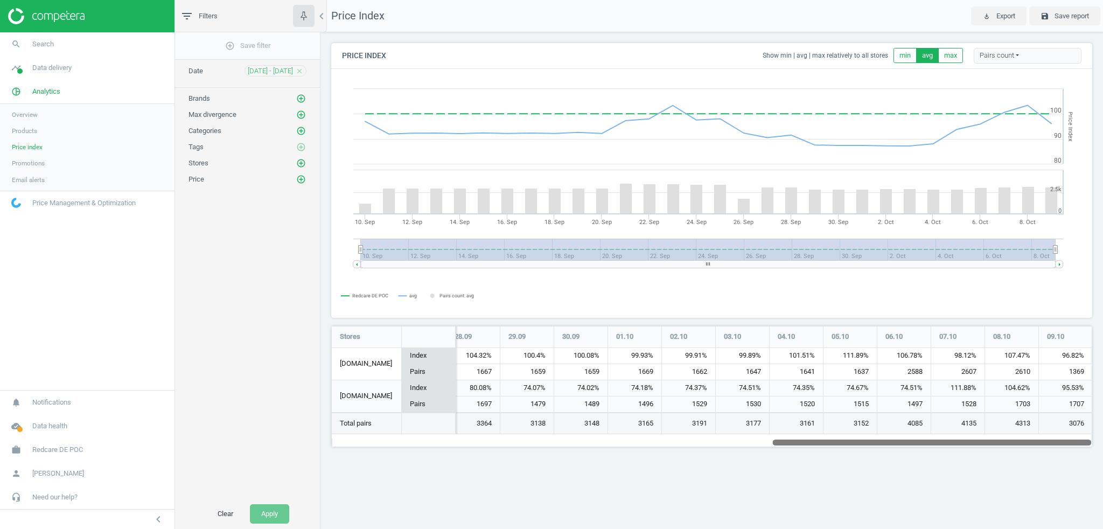
drag, startPoint x: 880, startPoint y: 441, endPoint x: 1102, endPoint y: 426, distance: 222.9
click at [1102, 432] on div "Price Index Show min | avg | max relatively to all stores min avg max Pairs cou…" at bounding box center [711, 248] width 782 height 433
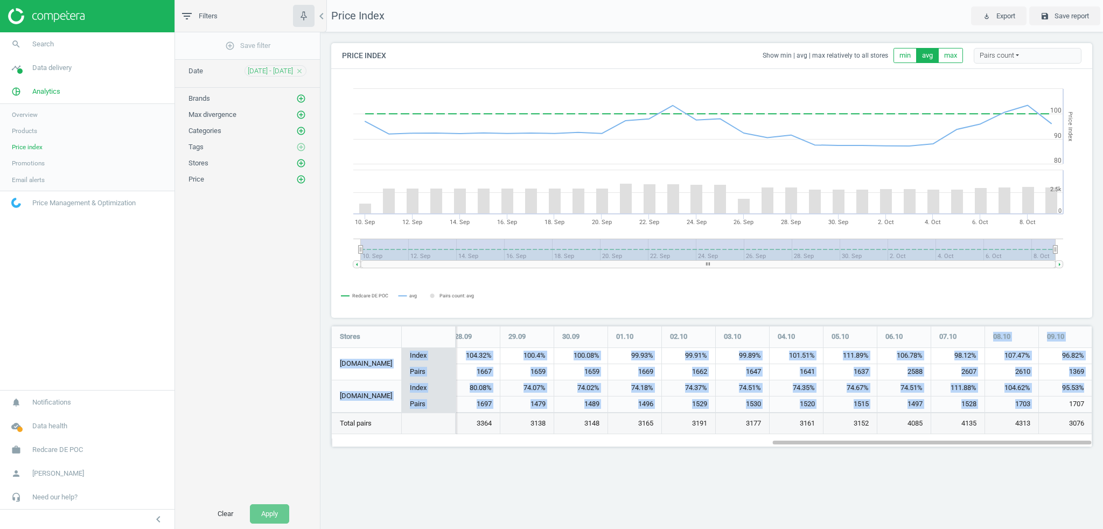
drag, startPoint x: 992, startPoint y: 340, endPoint x: 1082, endPoint y: 394, distance: 105.0
click at [1083, 393] on div "Stores 09.09 10.09 11.09 12.09 13.09 14.09 15.09 16.09 17.09 18.09 19.09 20.09 …" at bounding box center [712, 380] width 760 height 108
click at [1082, 394] on div "95.53%" at bounding box center [1064, 388] width 53 height 16
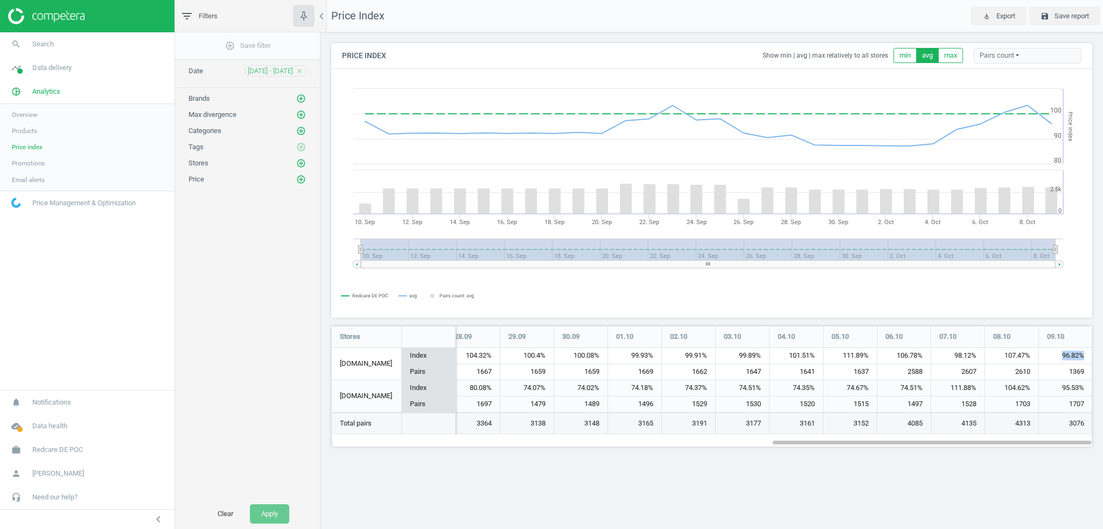
drag, startPoint x: 1059, startPoint y: 353, endPoint x: 1088, endPoint y: 355, distance: 28.6
click at [1088, 355] on div "96.82%" at bounding box center [1064, 356] width 53 height 16
click at [1081, 356] on div "96.82%" at bounding box center [1064, 356] width 53 height 16
drag, startPoint x: 1061, startPoint y: 390, endPoint x: 1085, endPoint y: 391, distance: 24.2
click at [1085, 391] on div "95.53%" at bounding box center [1064, 388] width 53 height 16
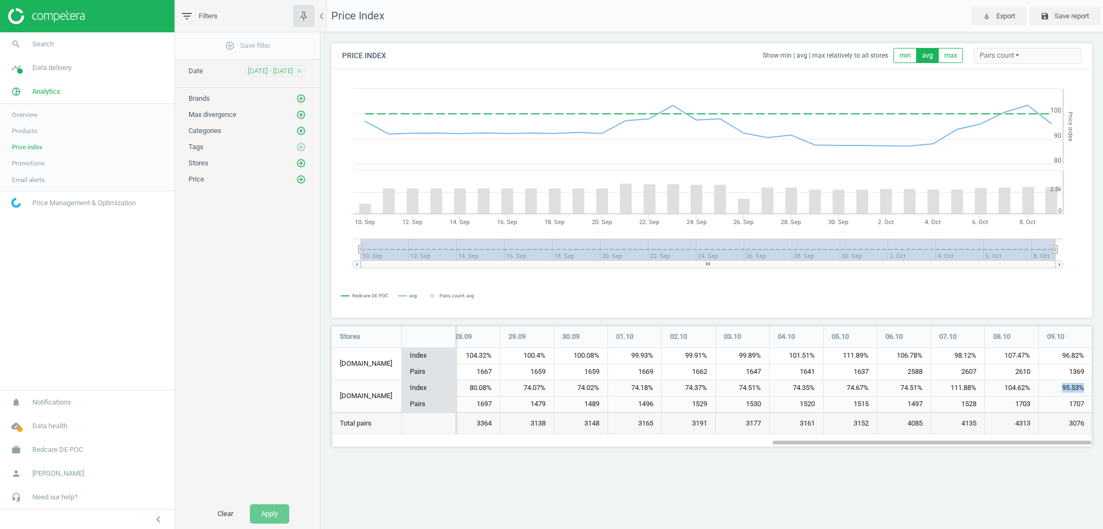
click at [1072, 391] on div "95.53%" at bounding box center [1064, 388] width 53 height 16
click at [298, 99] on icon "add_circle_outline" at bounding box center [301, 99] width 10 height 10
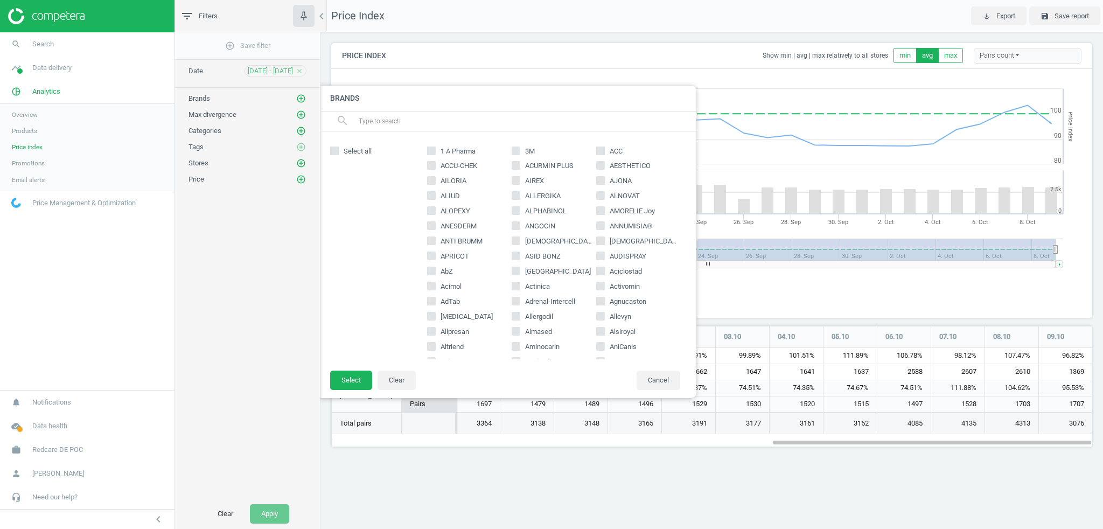
click at [433, 153] on input "1 A Pharma" at bounding box center [431, 150] width 7 height 7
checkbox input "true"
drag, startPoint x: 431, startPoint y: 171, endPoint x: 430, endPoint y: 179, distance: 8.7
click at [431, 176] on div "1 A Pharma 3M ACC ACCU-CHEK ACURMIN PLUS AESTHETICO AILORIA AIREX AJONA ALIUD A…" at bounding box center [554, 250] width 264 height 217
click at [431, 192] on span at bounding box center [431, 195] width 9 height 9
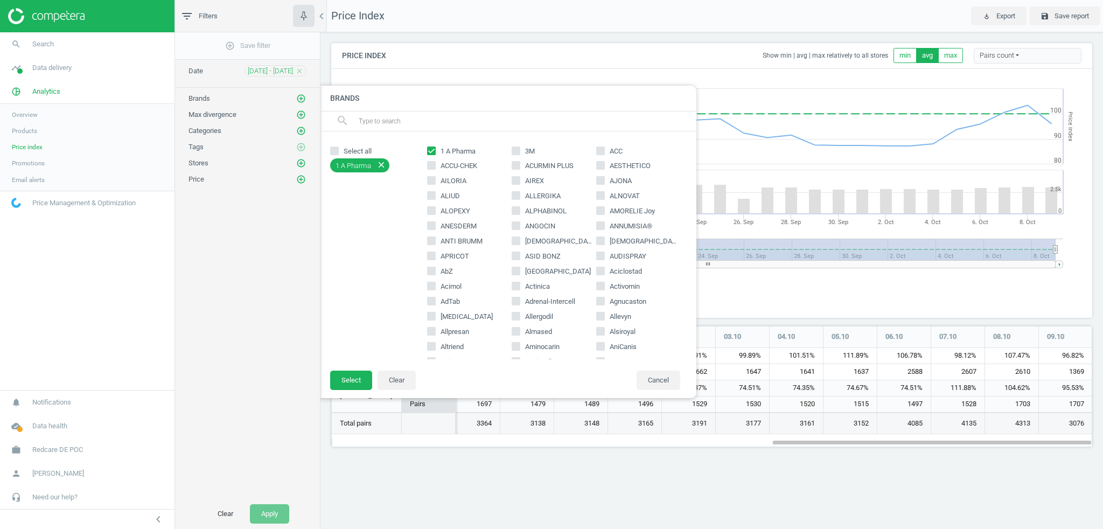
drag, startPoint x: 426, startPoint y: 164, endPoint x: 430, endPoint y: 183, distance: 19.6
click at [427, 166] on icon at bounding box center [431, 165] width 9 height 9
click at [428, 166] on input "ACCU-CHEK" at bounding box center [431, 165] width 7 height 7
checkbox input "true"
click at [430, 183] on input "AILORIA" at bounding box center [431, 180] width 7 height 7
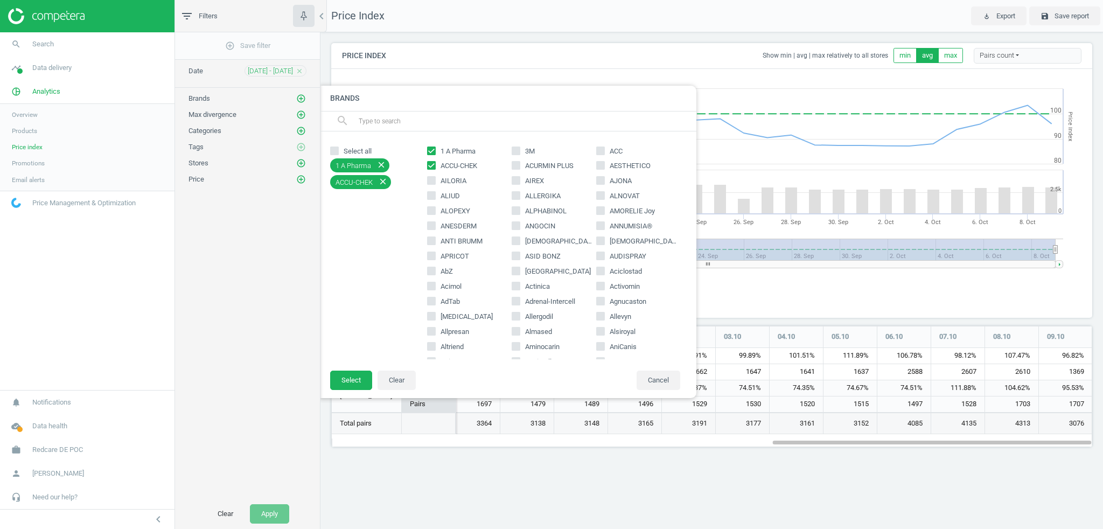
checkbox input "true"
click at [429, 202] on div "1 A Pharma 3M ACC ACCU-CHEK ACURMIN PLUS AESTHETICO AILORIA AIREX AJONA ALIUD A…" at bounding box center [554, 250] width 264 height 217
click at [429, 198] on input "ALIUD" at bounding box center [431, 195] width 7 height 7
checkbox input "true"
click at [430, 209] on input "ALOPEXY" at bounding box center [431, 210] width 7 height 7
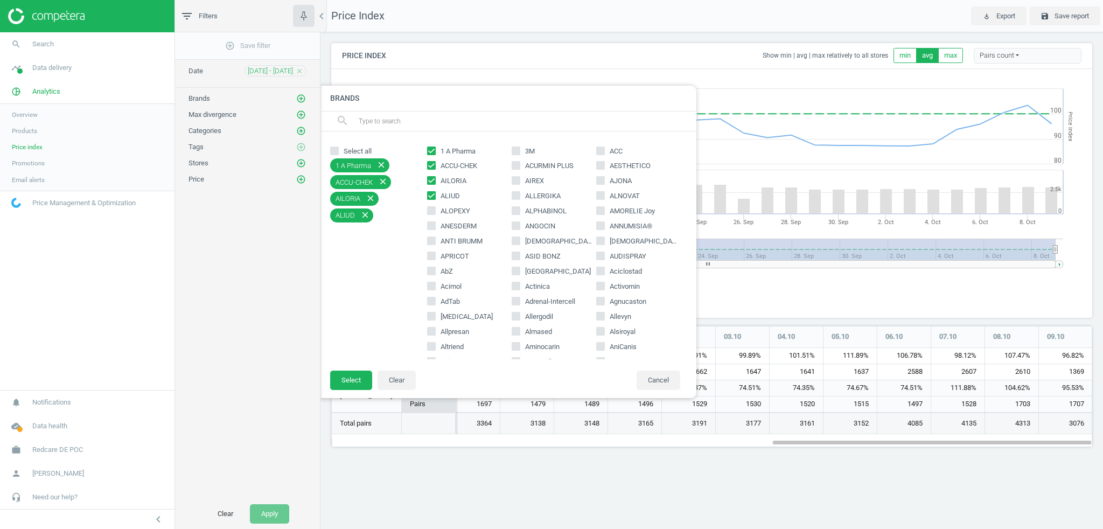
checkbox input "true"
click at [433, 222] on input "ANESDERM" at bounding box center [431, 225] width 7 height 7
checkbox input "true"
click at [512, 152] on input "3M" at bounding box center [515, 150] width 7 height 7
checkbox input "true"
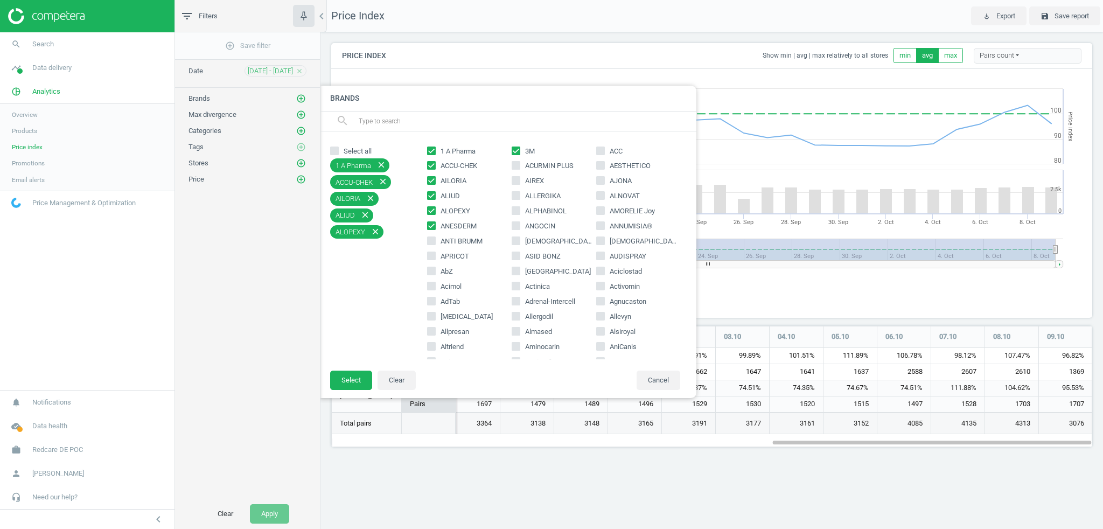
click at [512, 168] on icon at bounding box center [515, 165] width 9 height 9
click at [512, 168] on input "ACURMIN PLUS" at bounding box center [515, 165] width 7 height 7
checkbox input "true"
click at [514, 187] on div "1 A Pharma 3M ACC ACCU-CHEK ACURMIN PLUS AESTHETICO AILORIA AIREX AJONA ALIUD A…" at bounding box center [554, 250] width 264 height 217
drag, startPoint x: 514, startPoint y: 200, endPoint x: 512, endPoint y: 184, distance: 16.2
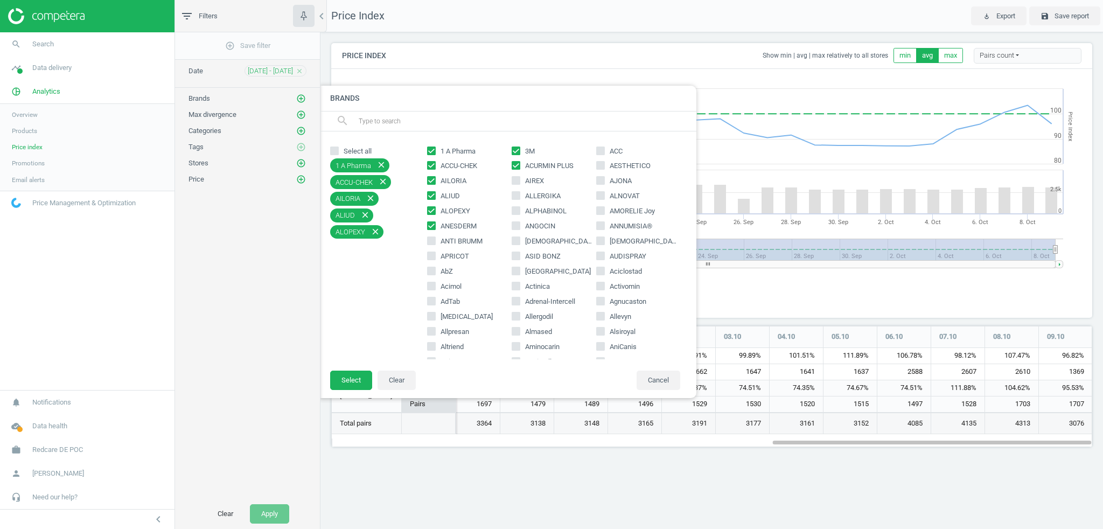
click at [514, 200] on span at bounding box center [515, 197] width 9 height 8
click at [514, 199] on input "ALLERGIKA" at bounding box center [515, 195] width 7 height 7
checkbox input "true"
click at [512, 181] on input "AIREX" at bounding box center [515, 180] width 7 height 7
checkbox input "true"
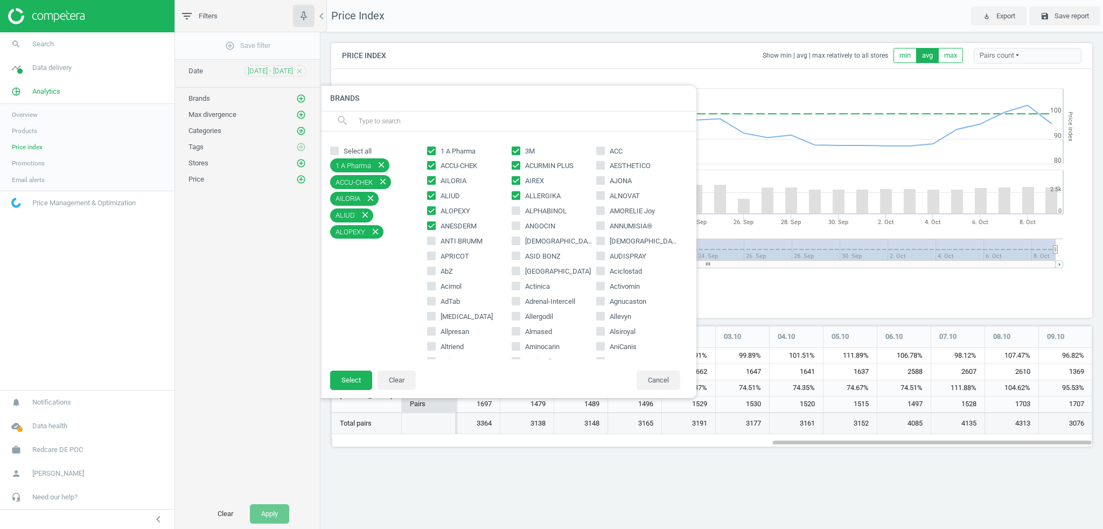
click at [514, 208] on input "ALPHABINOL" at bounding box center [515, 210] width 7 height 7
checkbox input "true"
click at [514, 225] on input "ANGOCIN" at bounding box center [515, 225] width 7 height 7
checkbox input "true"
click at [346, 381] on button "Select" at bounding box center [351, 379] width 42 height 19
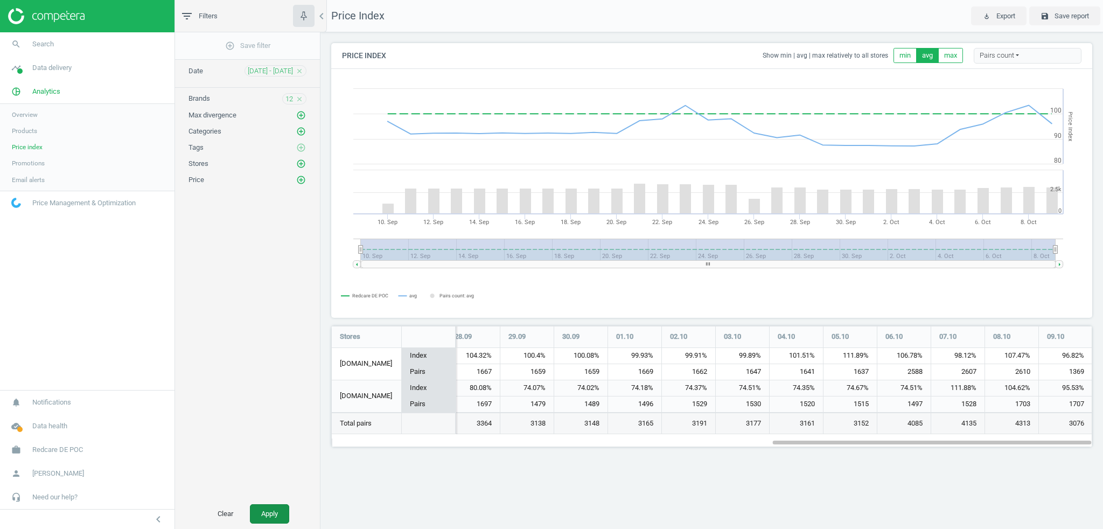
click at [273, 507] on button "Apply" at bounding box center [269, 513] width 39 height 19
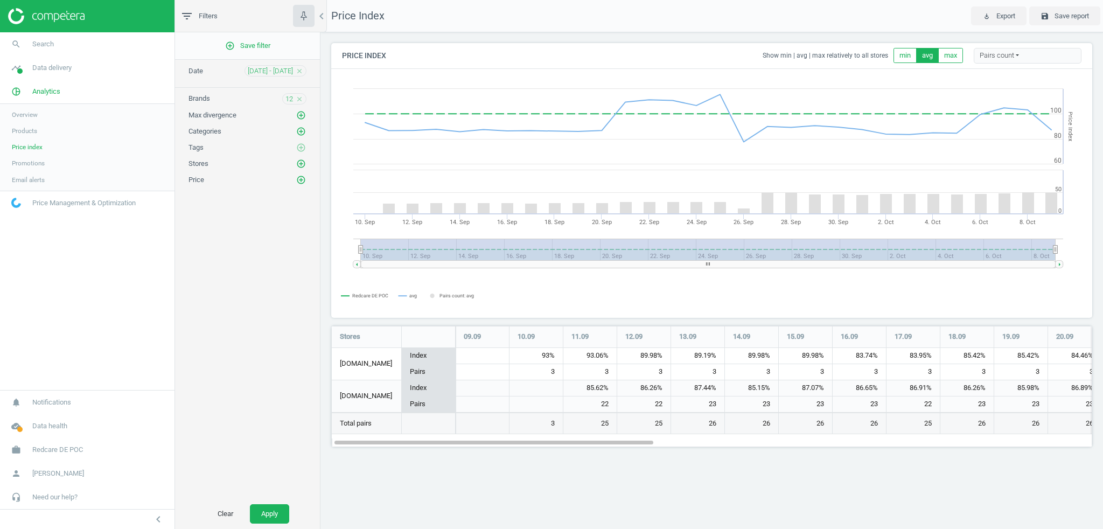
scroll to position [138, 777]
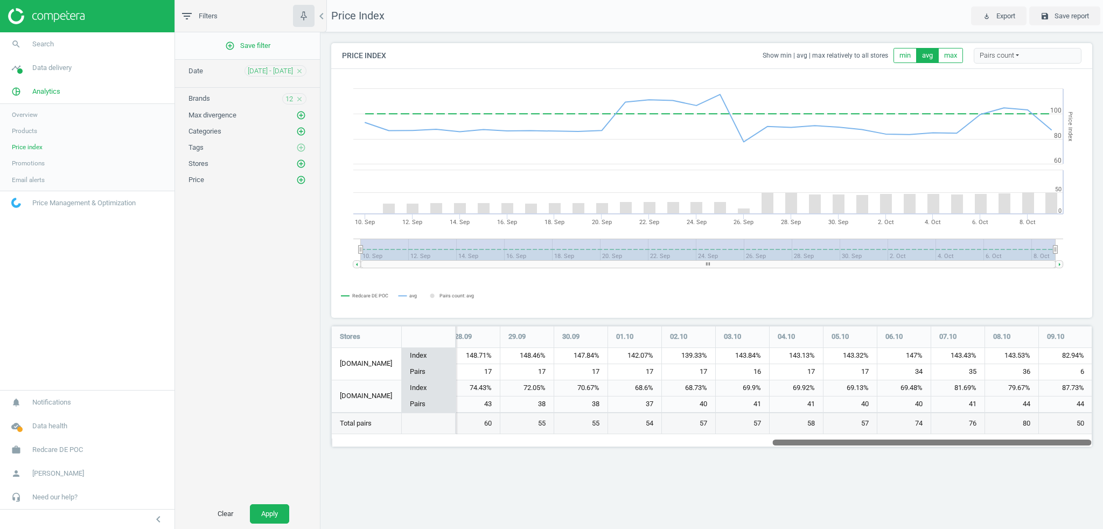
drag, startPoint x: 559, startPoint y: 443, endPoint x: 1102, endPoint y: 423, distance: 543.5
click at [1102, 423] on div "Price Index Show min | avg | max relatively to all stores min avg max Pairs cou…" at bounding box center [711, 248] width 782 height 433
click at [299, 99] on icon "close" at bounding box center [300, 99] width 8 height 8
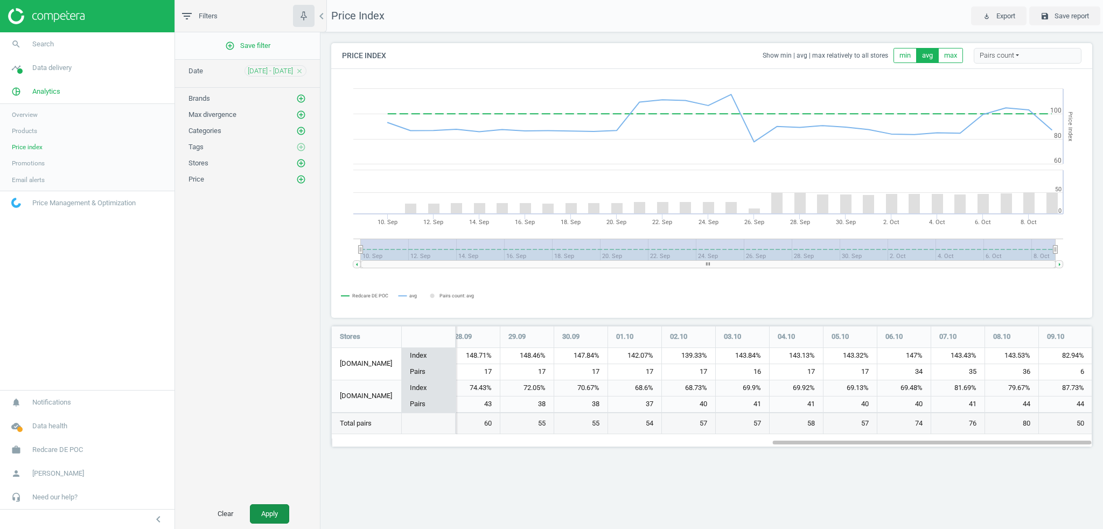
click at [264, 516] on button "Apply" at bounding box center [269, 513] width 39 height 19
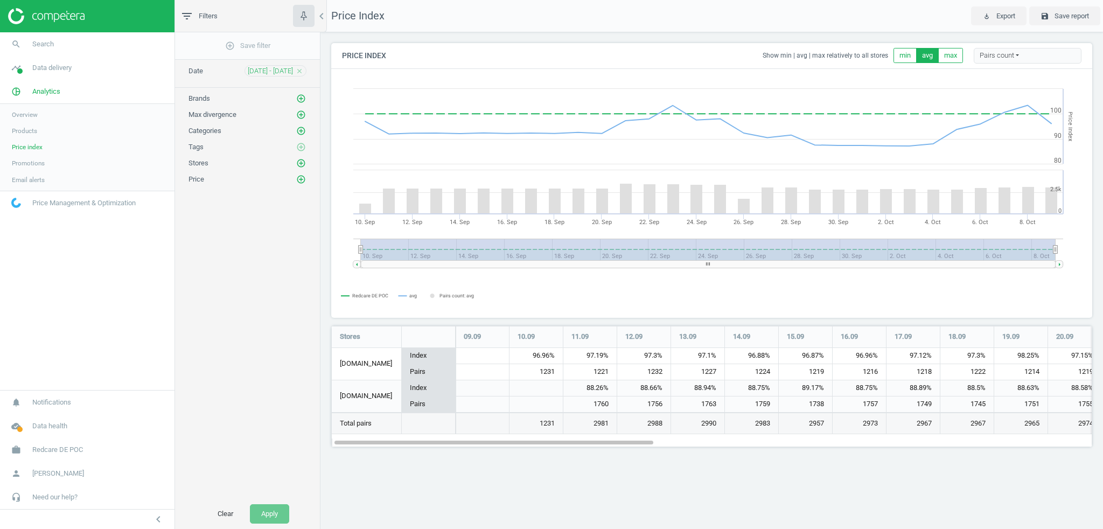
scroll to position [138, 777]
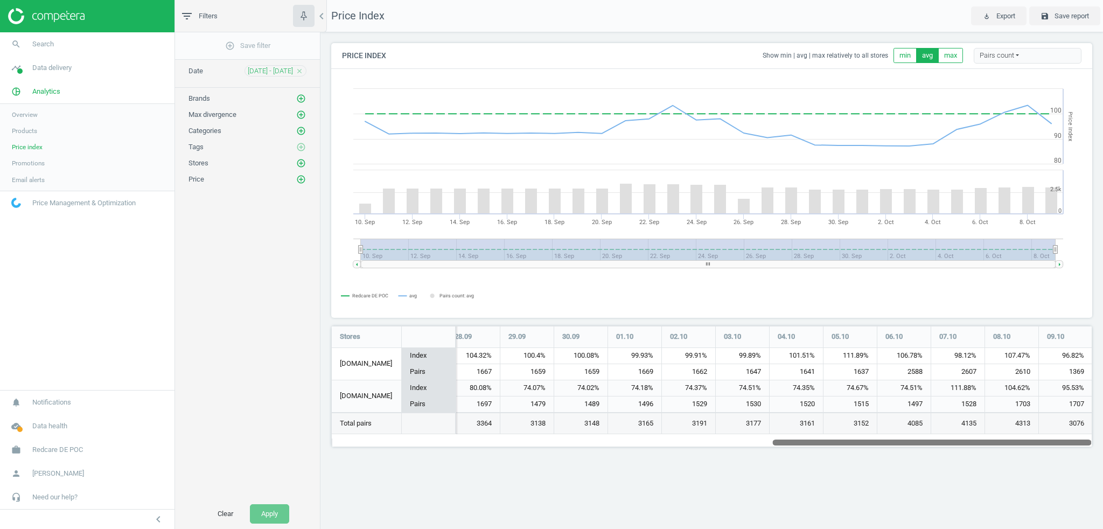
drag, startPoint x: 549, startPoint y: 443, endPoint x: 1042, endPoint y: 459, distance: 492.8
click at [1042, 459] on div "Price Index Show min | avg | max relatively to all stores min avg max Pairs cou…" at bounding box center [711, 248] width 782 height 433
click at [298, 164] on icon "add_circle_outline" at bounding box center [301, 163] width 10 height 10
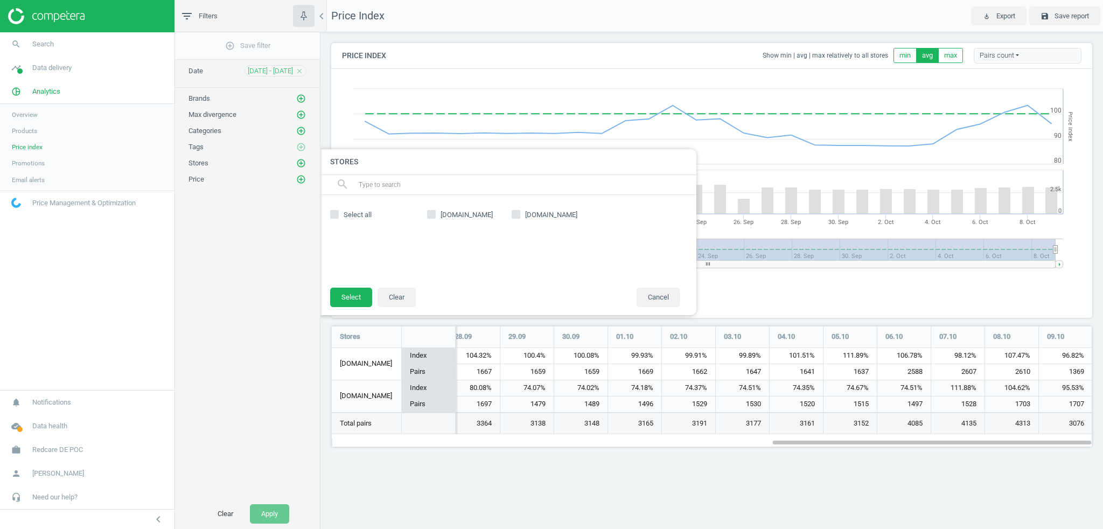
click at [272, 246] on div "add_circle_outline Save filter Date 09 Sep - 09 Oct close Brands add_circle_out…" at bounding box center [247, 265] width 145 height 466
click at [675, 298] on button "Cancel" at bounding box center [658, 296] width 44 height 19
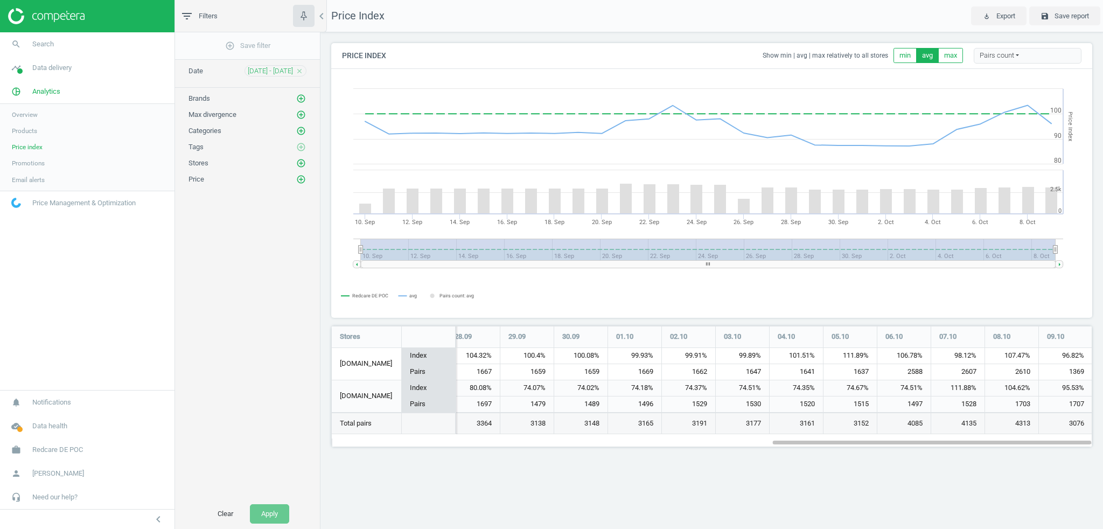
click at [1053, 495] on div "Price Index play_for_work Export save Save report Price Index Show min | avg | …" at bounding box center [711, 264] width 782 height 529
click at [291, 266] on div "add_circle_outline Save filter Date 09 Sep - 09 Oct close Brands add_circle_out…" at bounding box center [247, 265] width 145 height 466
click at [32, 165] on span "Promotions" at bounding box center [28, 163] width 33 height 9
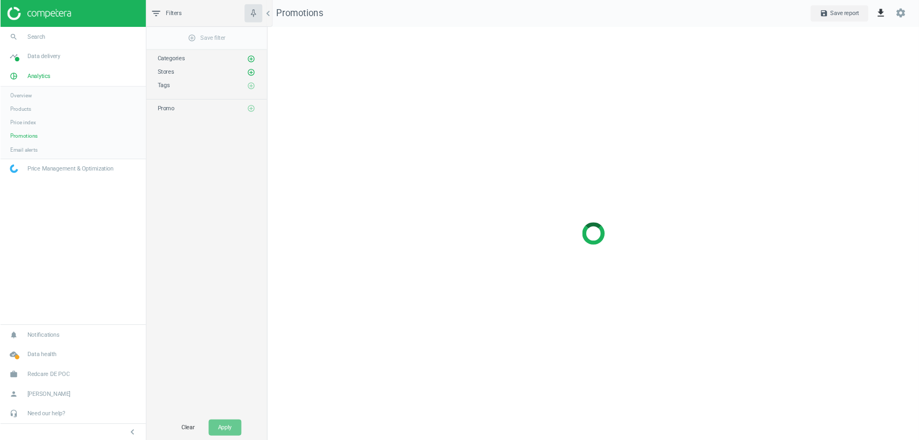
scroll to position [512, 799]
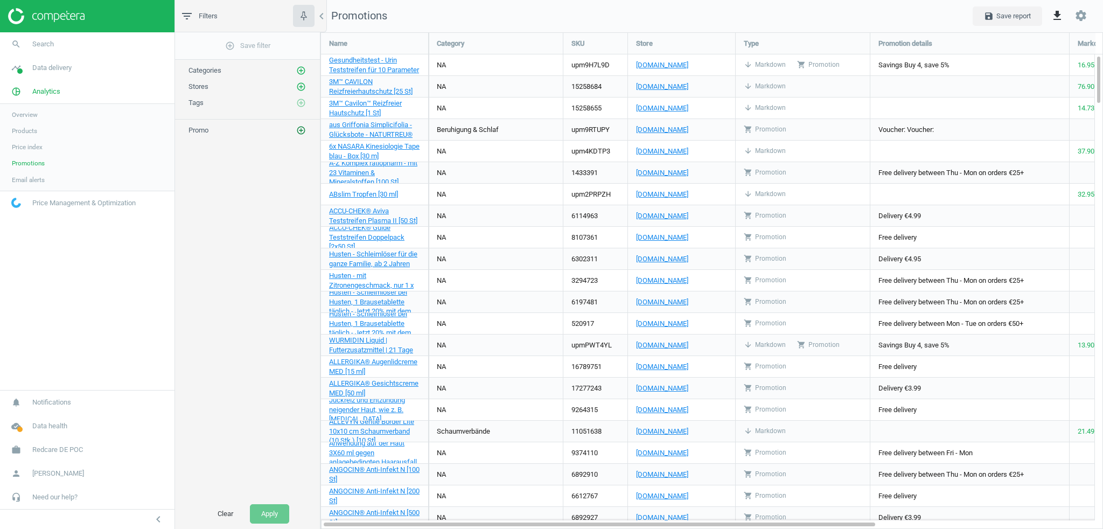
click at [305, 131] on icon "add_circle_outline" at bounding box center [301, 130] width 10 height 10
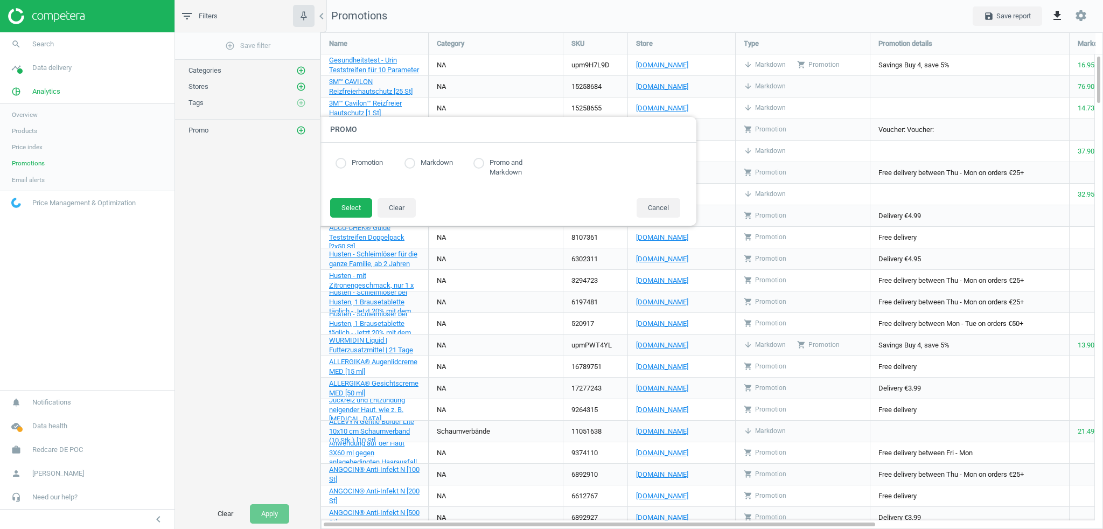
click at [341, 165] on input "radio" at bounding box center [340, 163] width 11 height 11
radio input "true"
click at [349, 206] on button "Select" at bounding box center [351, 207] width 42 height 19
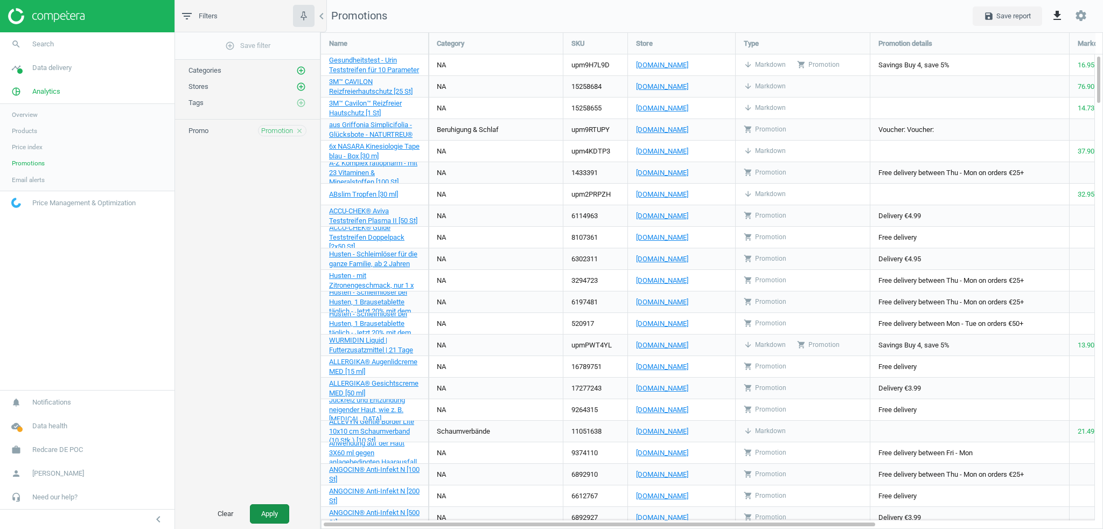
click at [266, 511] on button "Apply" at bounding box center [269, 513] width 39 height 19
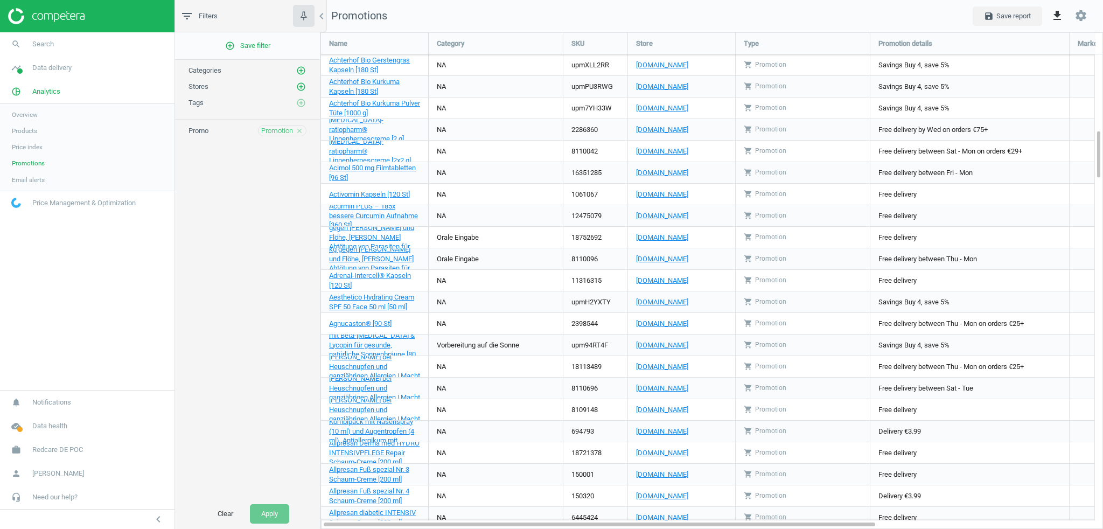
click at [278, 129] on span "Promotion" at bounding box center [277, 131] width 32 height 10
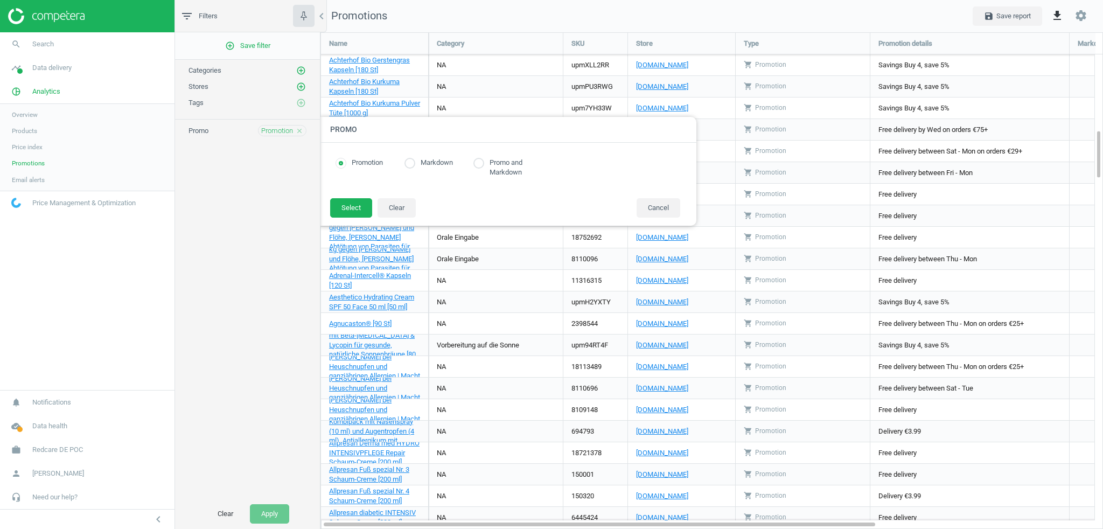
radio input "true"
click at [412, 165] on input "radio" at bounding box center [409, 163] width 11 height 11
radio input "true"
click at [349, 211] on button "Select" at bounding box center [351, 207] width 42 height 19
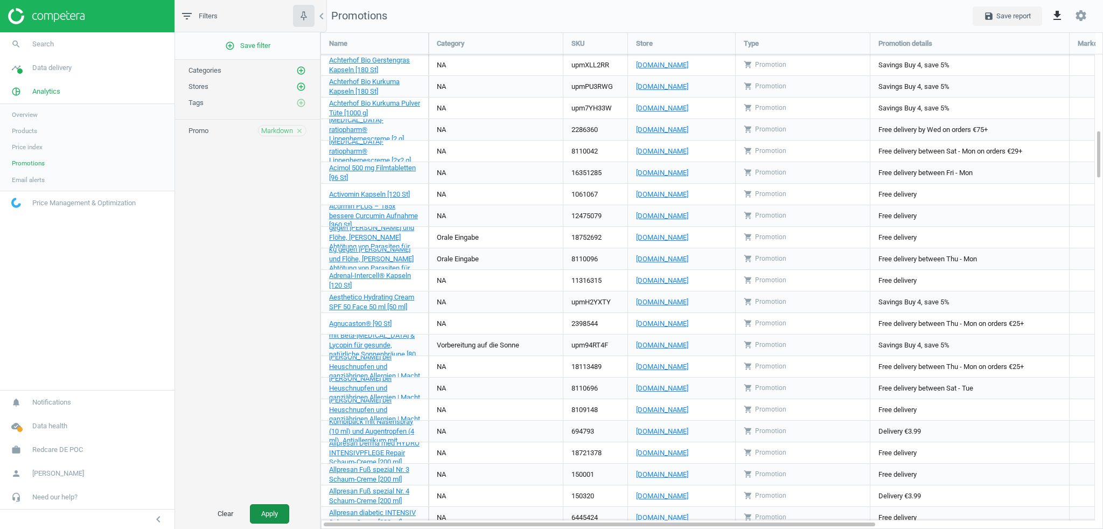
click at [270, 515] on button "Apply" at bounding box center [269, 513] width 39 height 19
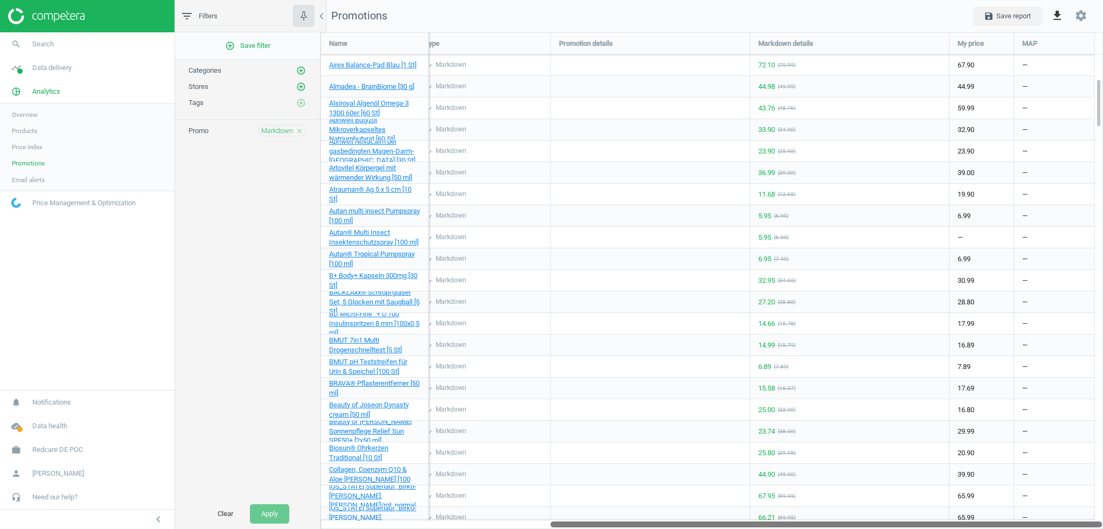
drag, startPoint x: 670, startPoint y: 524, endPoint x: 936, endPoint y: 367, distance: 309.7
click at [944, 505] on div "Name Category SKU Store Type Promotion details Markdown details My price MAP BD…" at bounding box center [711, 280] width 782 height 496
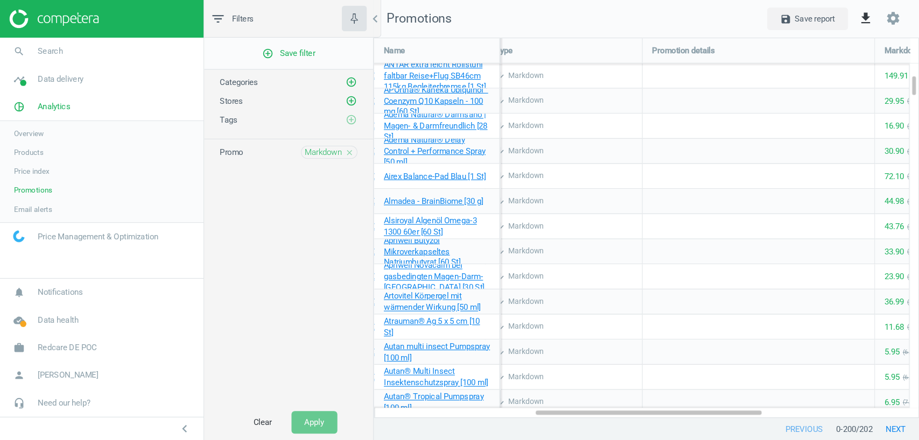
scroll to position [406, 615]
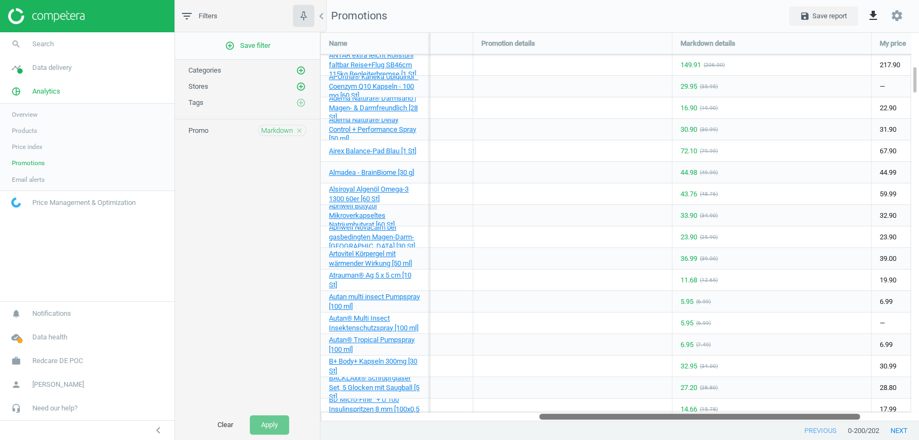
drag, startPoint x: 701, startPoint y: 416, endPoint x: 887, endPoint y: 404, distance: 185.6
click at [885, 404] on div "Name Category SKU Store Type Promotion details Markdown details My price MAP AN…" at bounding box center [619, 226] width 599 height 389
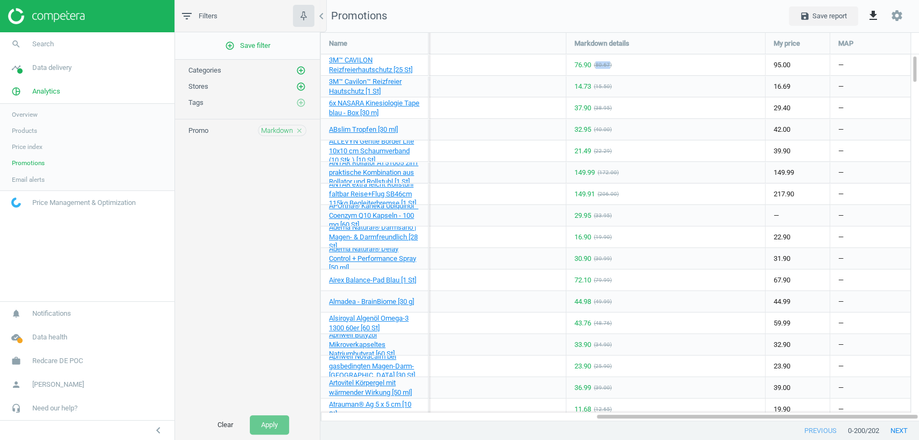
drag, startPoint x: 595, startPoint y: 64, endPoint x: 606, endPoint y: 64, distance: 11.3
click at [606, 64] on div "( 80.67 )" at bounding box center [603, 65] width 18 height 8
click at [617, 67] on div "76.90 ( 80.67 )" at bounding box center [665, 64] width 199 height 21
drag, startPoint x: 789, startPoint y: 64, endPoint x: 771, endPoint y: 67, distance: 18.1
click at [771, 67] on div "95.00" at bounding box center [798, 64] width 64 height 21
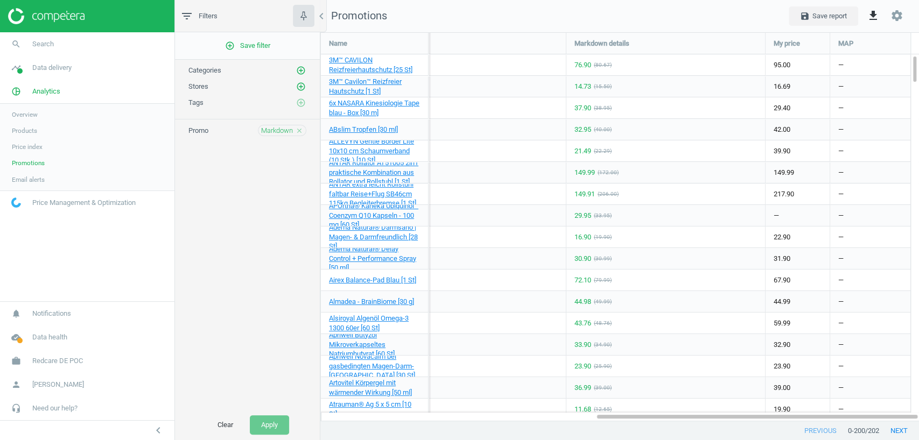
click at [649, 67] on div "76.90 ( 80.67 )" at bounding box center [665, 64] width 199 height 21
drag, startPoint x: 594, startPoint y: 65, endPoint x: 608, endPoint y: 65, distance: 14.0
click at [608, 65] on div "( 80.67 )" at bounding box center [603, 65] width 18 height 8
click at [610, 66] on div "76.90 ( 80.67 )" at bounding box center [665, 64] width 199 height 21
drag, startPoint x: 607, startPoint y: 65, endPoint x: 596, endPoint y: 65, distance: 10.8
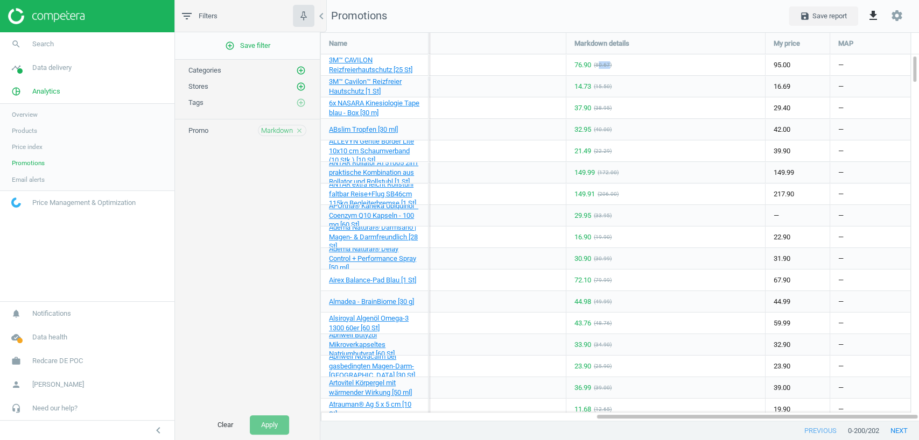
click at [596, 65] on div "( 80.67 )" at bounding box center [603, 65] width 18 height 8
drag, startPoint x: 575, startPoint y: 64, endPoint x: 589, endPoint y: 63, distance: 14.0
click at [589, 63] on div "76.90" at bounding box center [582, 65] width 17 height 10
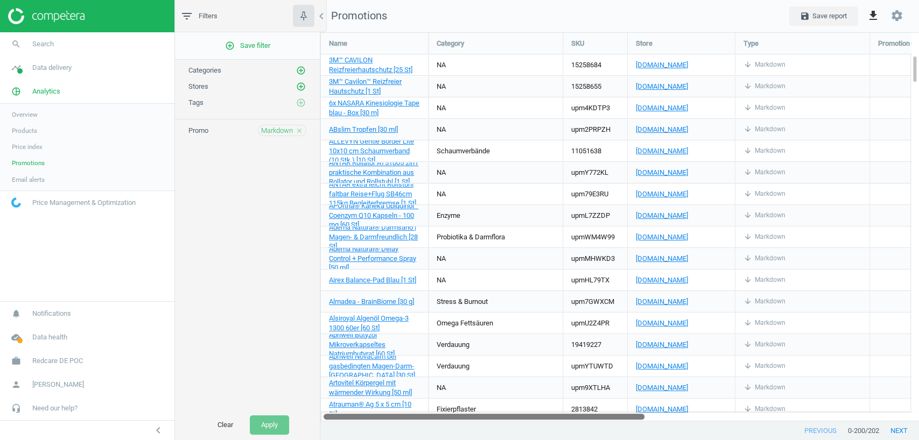
drag, startPoint x: 661, startPoint y: 417, endPoint x: 315, endPoint y: 396, distance: 345.7
click at [314, 399] on div "filter_list Filters chevron_left add_circle_outline Save filter Categories add_…" at bounding box center [547, 220] width 744 height 440
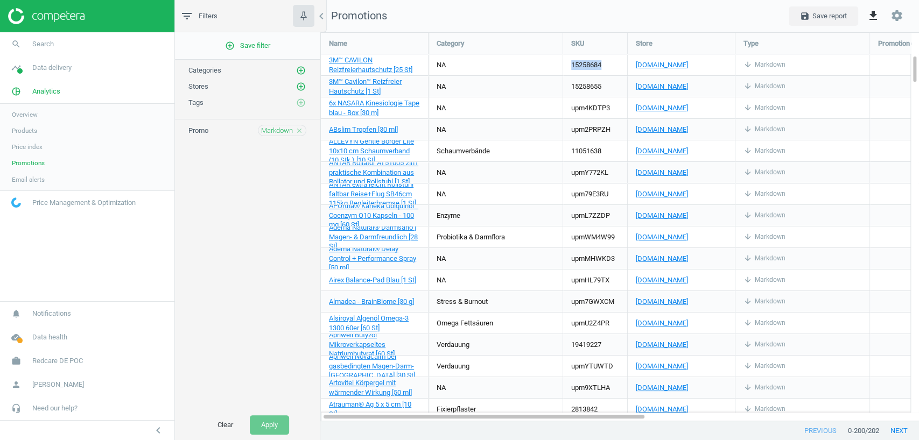
drag, startPoint x: 607, startPoint y: 64, endPoint x: 568, endPoint y: 65, distance: 38.8
click at [568, 65] on div "15258684" at bounding box center [595, 64] width 64 height 21
copy div "15258684"
click at [41, 41] on span "Search" at bounding box center [43, 44] width 22 height 10
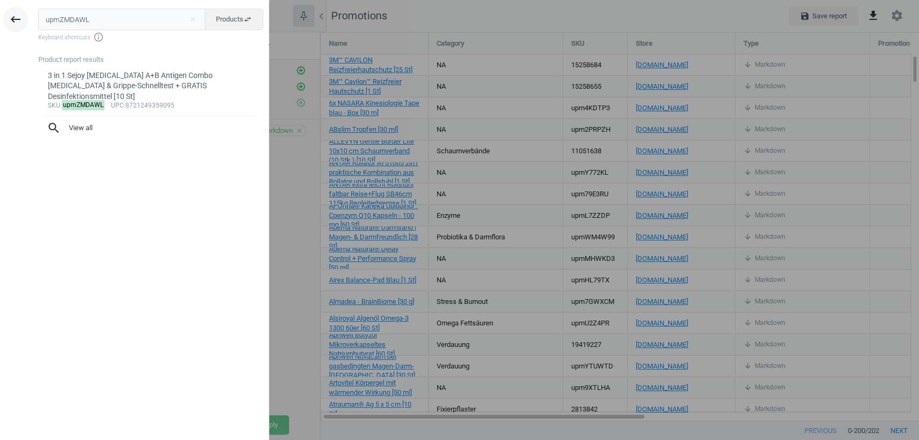
drag, startPoint x: 93, startPoint y: 23, endPoint x: 4, endPoint y: 17, distance: 89.6
click at [12, 20] on div "keyboard_backspace upmZMDAWL close Products swap_horiz Keyboard shortcuts info_…" at bounding box center [134, 222] width 269 height 440
type input "15258684"
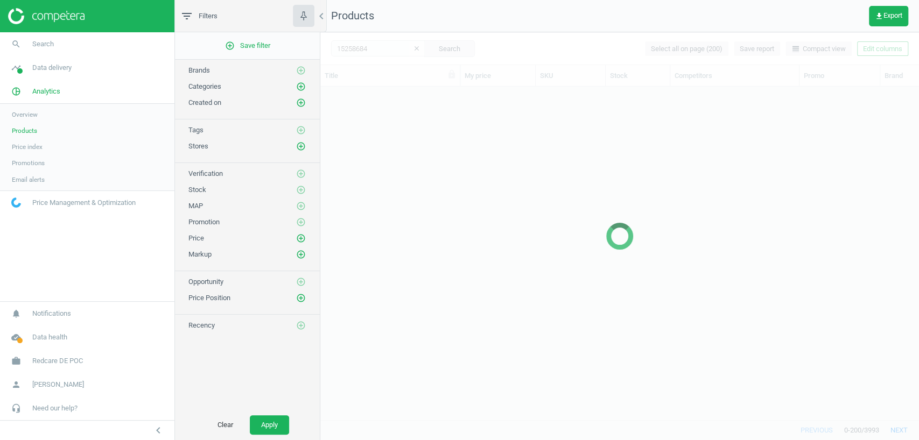
scroll to position [323, 593]
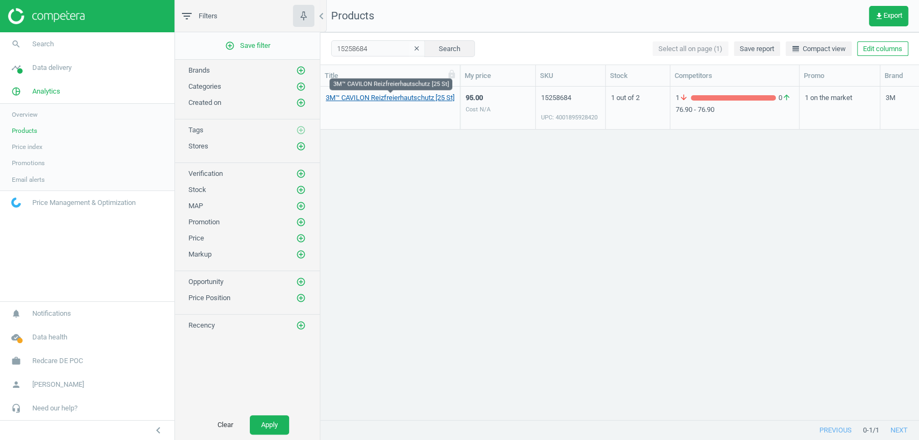
click at [378, 98] on link "3M™ CAVILON Reizfreierhautschutz [25 St]" at bounding box center [390, 98] width 129 height 10
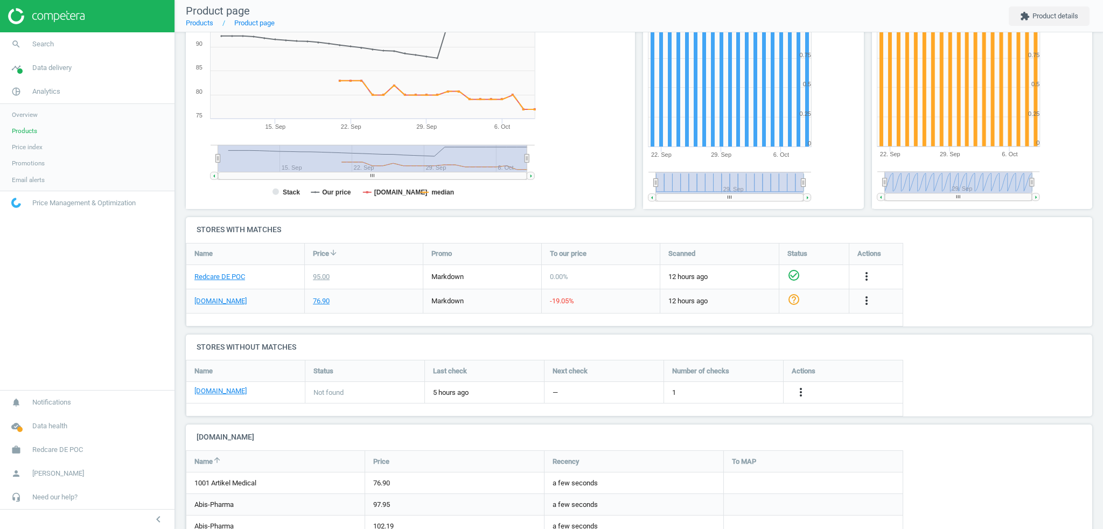
scroll to position [5, 5]
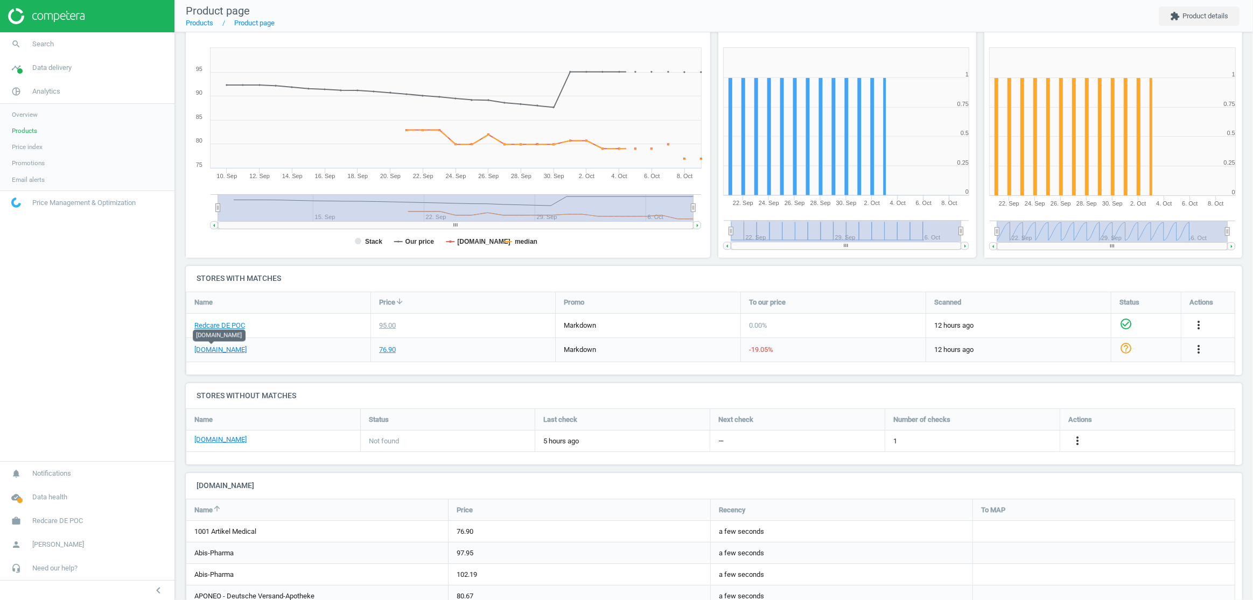
click at [493, 346] on div "76.90" at bounding box center [463, 350] width 184 height 24
click at [474, 351] on div "76.90" at bounding box center [463, 350] width 184 height 24
drag, startPoint x: 51, startPoint y: 71, endPoint x: 53, endPoint y: 78, distance: 6.8
click at [51, 71] on span "Data delivery" at bounding box center [51, 68] width 39 height 10
click at [38, 92] on link "Overview" at bounding box center [87, 91] width 174 height 16
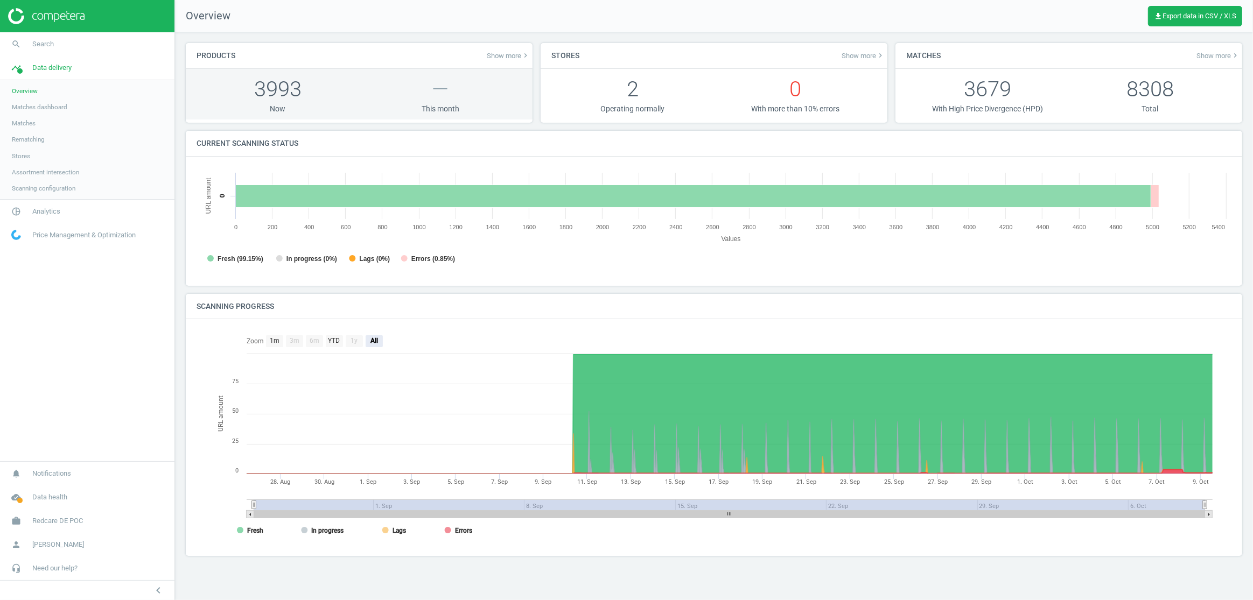
scroll to position [231, 1051]
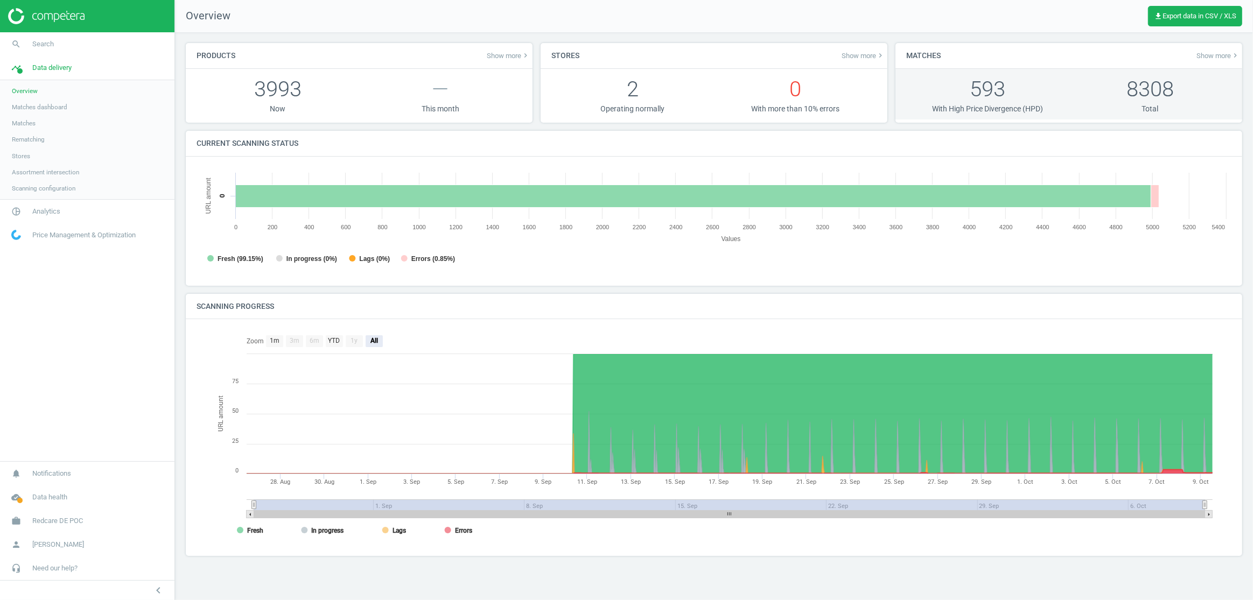
click at [988, 91] on p "593" at bounding box center [987, 89] width 163 height 30
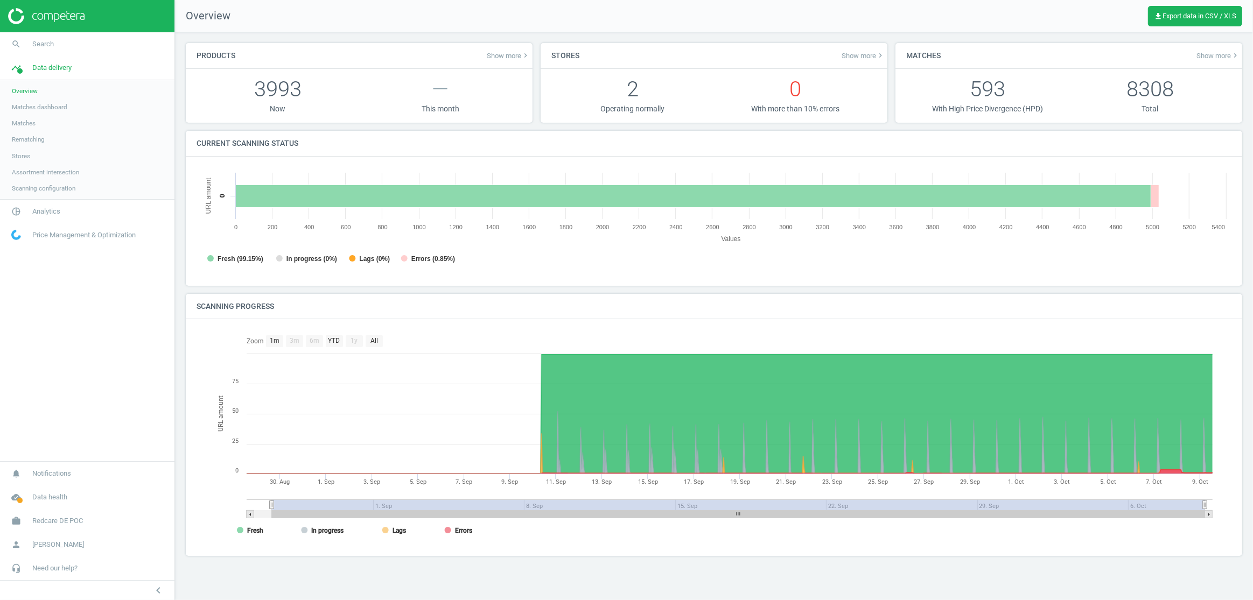
drag, startPoint x: 252, startPoint y: 506, endPoint x: 282, endPoint y: 511, distance: 30.0
click at [245, 512] on icon "Created with Highstock 6.2.0 URL amount 1. Sep 3. Sep 5. Sep 7. Sep 9. Sep 11. …" at bounding box center [714, 437] width 1008 height 215
drag, startPoint x: 255, startPoint y: 505, endPoint x: 238, endPoint y: 500, distance: 18.0
click at [238, 500] on icon "Created with Highstock 6.2.0 URL amount 1. Sep 3. Sep 5. Sep 7. Sep 9. Sep 11. …" at bounding box center [714, 437] width 1008 height 215
drag, startPoint x: 26, startPoint y: 123, endPoint x: 25, endPoint y: 117, distance: 6.1
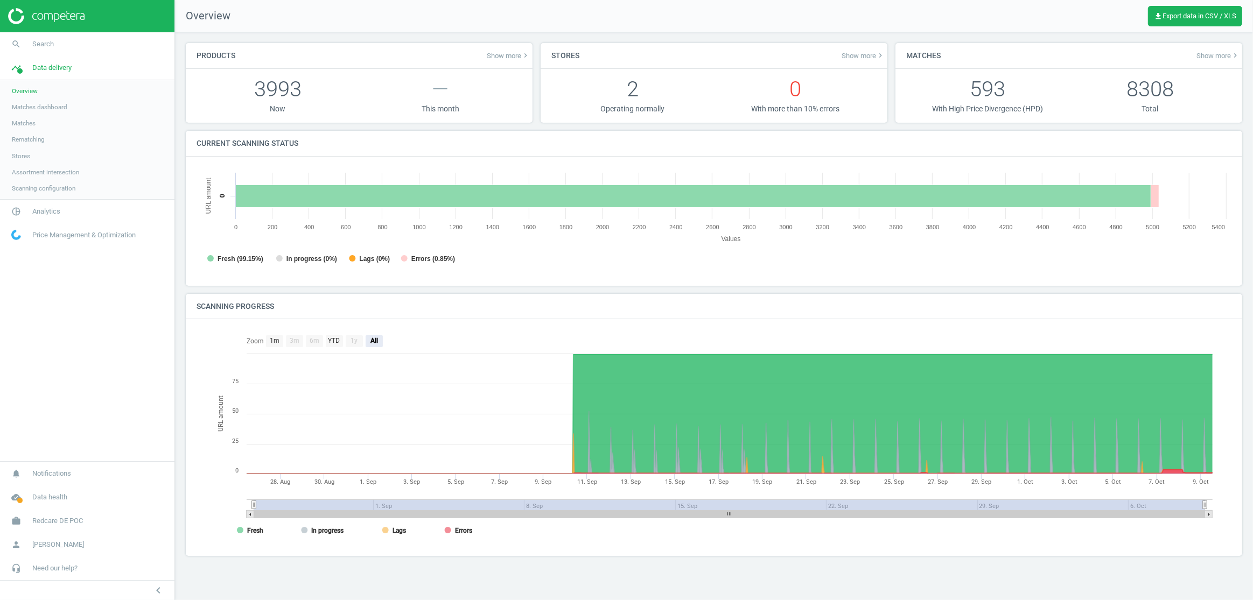
click at [25, 122] on span "Matches" at bounding box center [24, 123] width 24 height 9
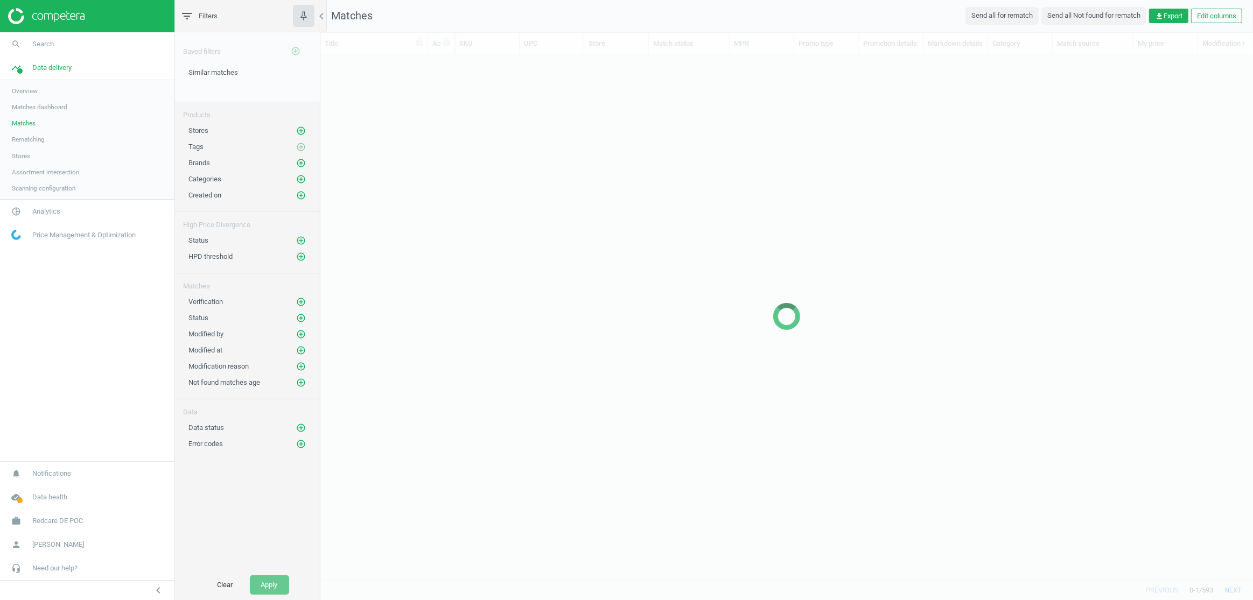
scroll to position [511, 925]
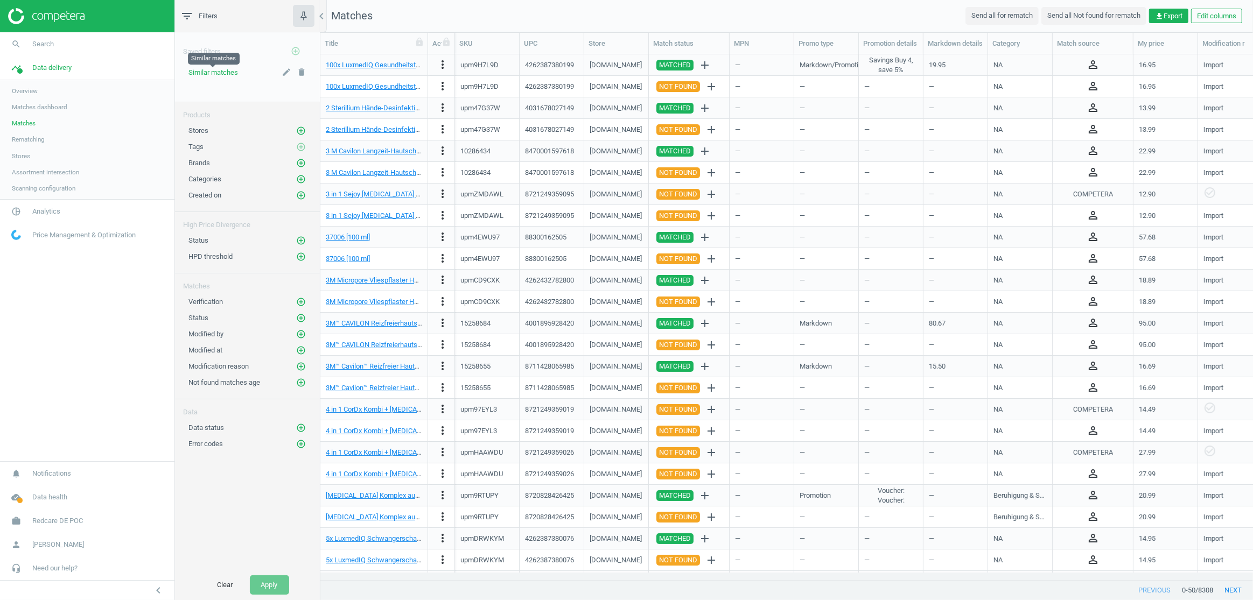
click at [212, 75] on span "Similar matches" at bounding box center [213, 72] width 50 height 8
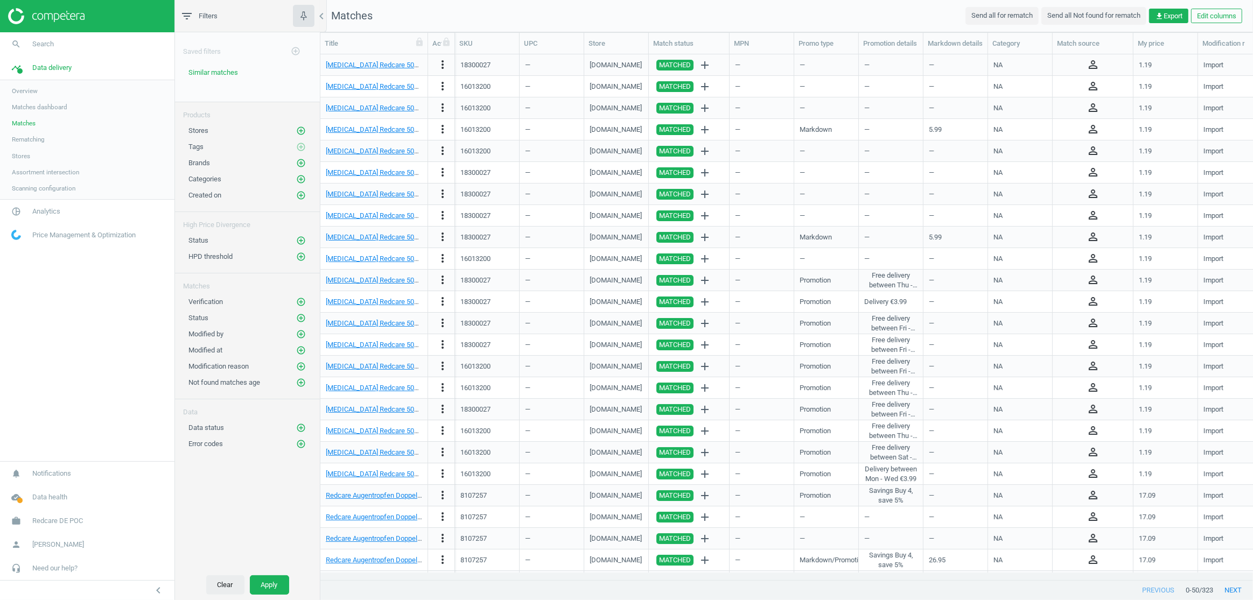
click at [229, 581] on button "Clear" at bounding box center [225, 584] width 38 height 19
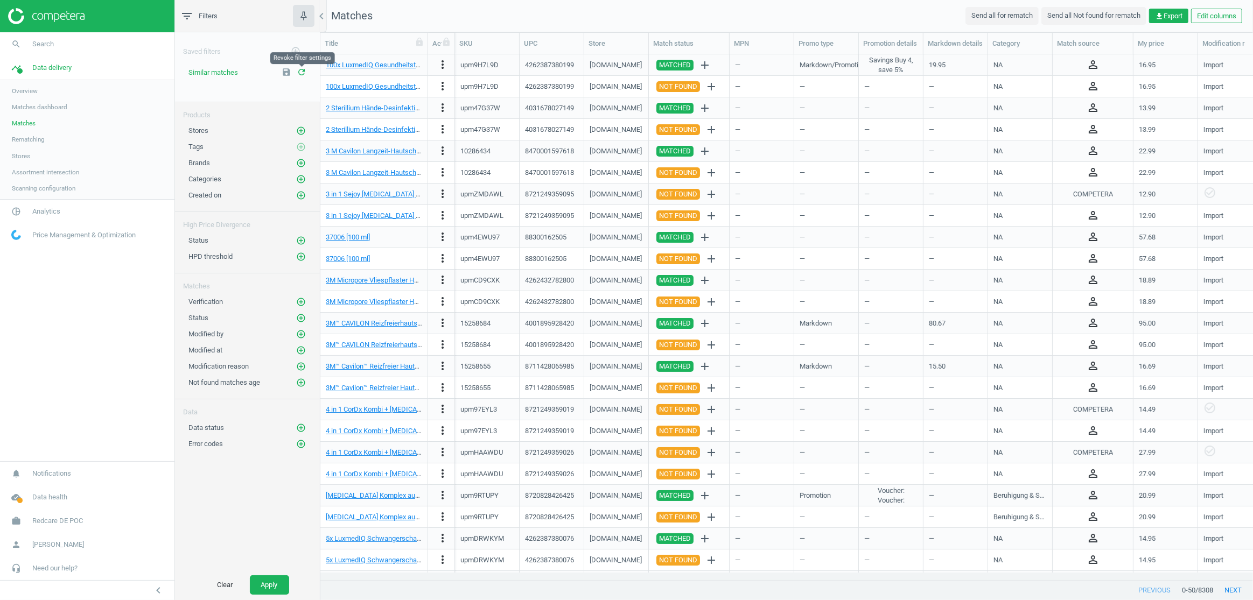
click at [301, 72] on icon "refresh" at bounding box center [302, 72] width 10 height 10
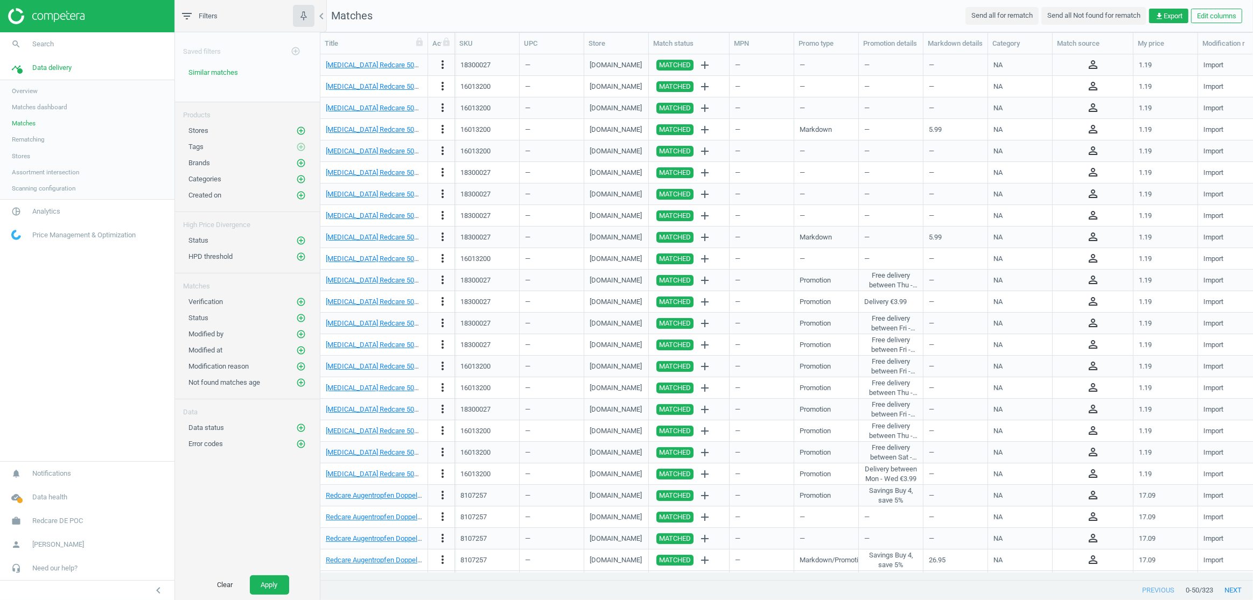
click at [31, 107] on span "Matches dashboard" at bounding box center [39, 107] width 55 height 9
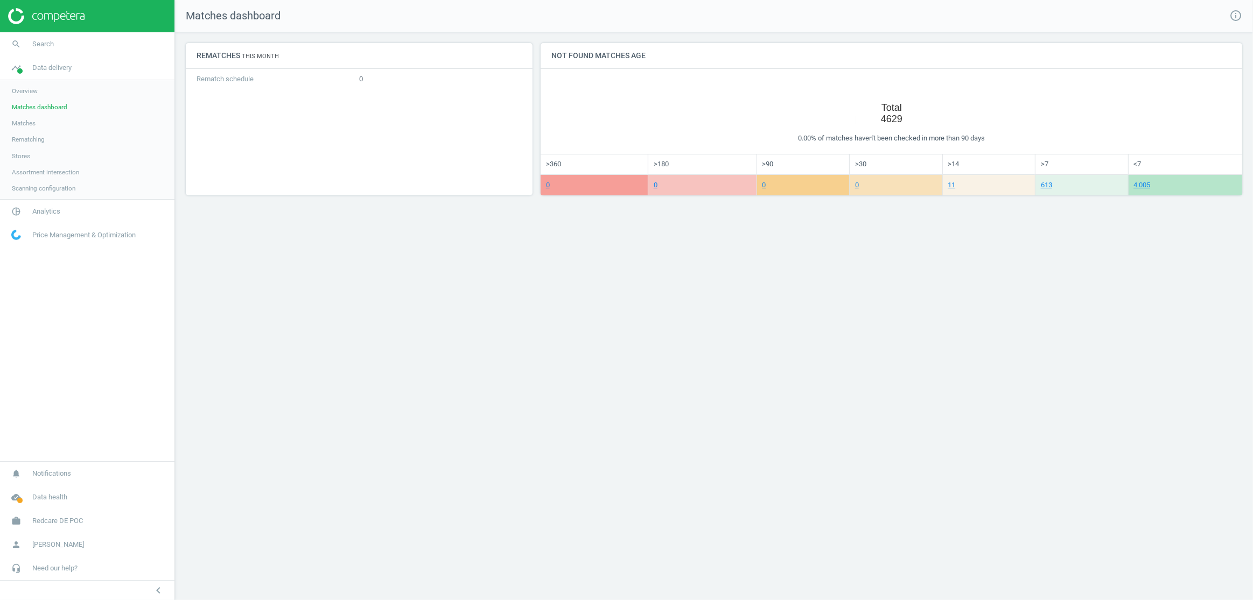
click at [27, 121] on span "Matches" at bounding box center [24, 123] width 24 height 9
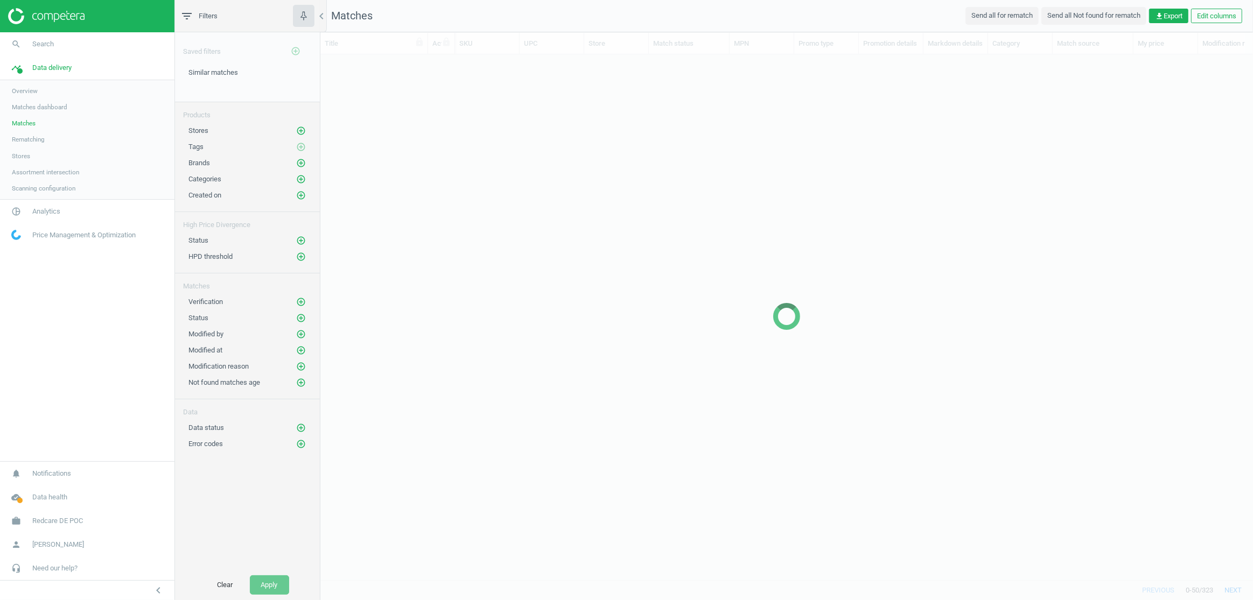
scroll to position [511, 925]
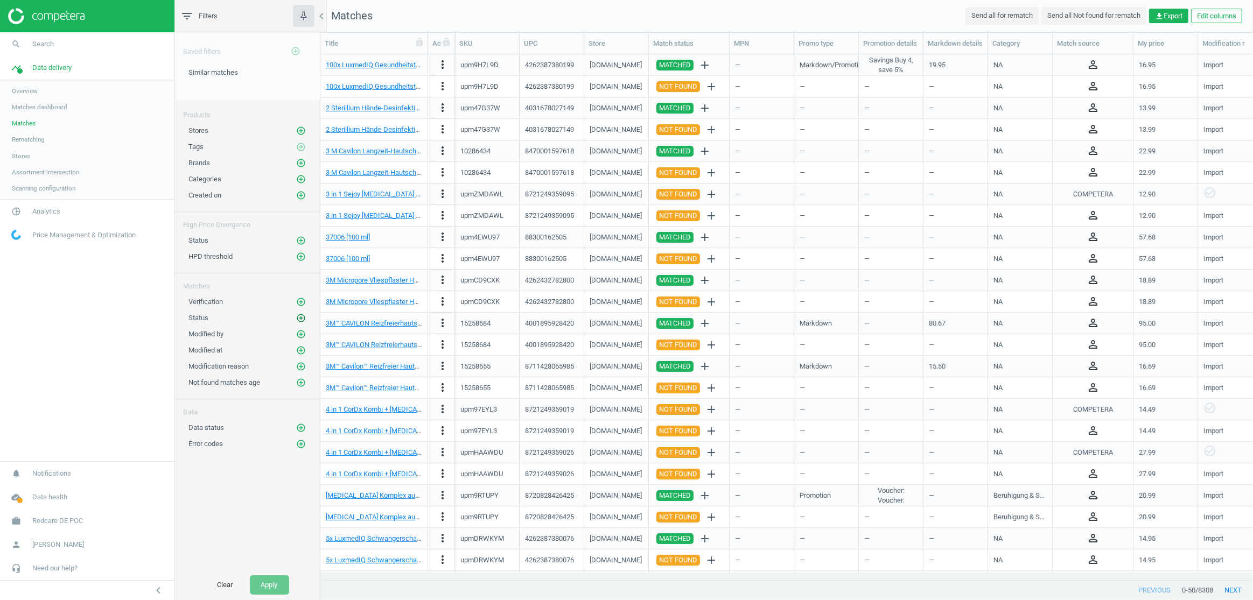
click at [301, 317] on icon "add_circle_outline" at bounding box center [301, 318] width 10 height 10
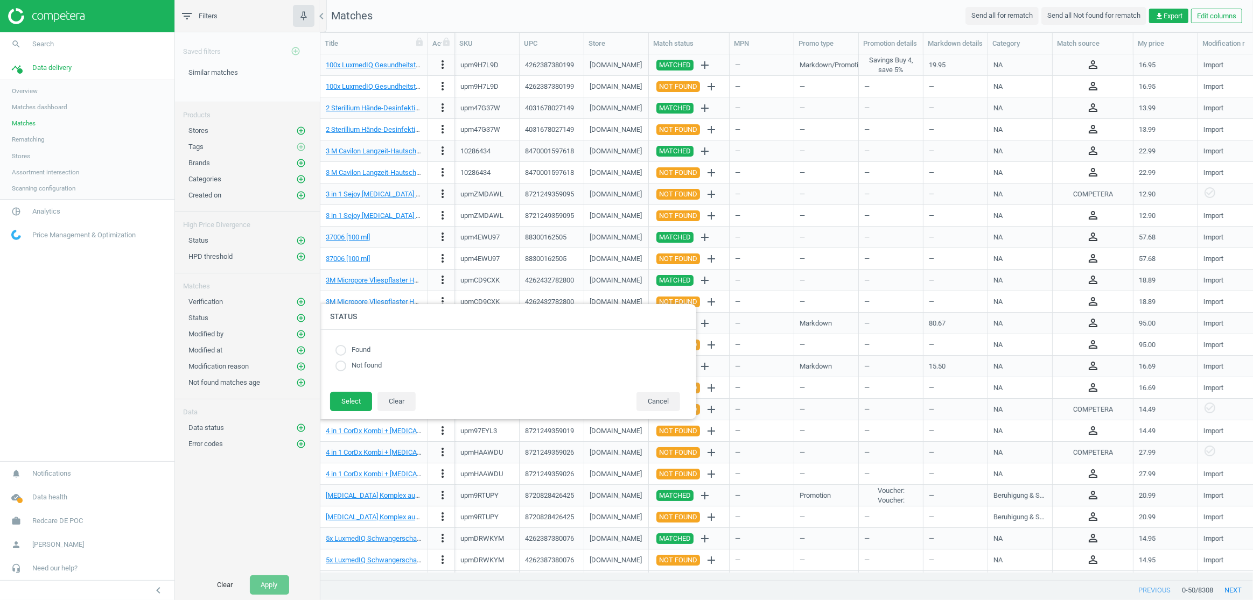
click at [252, 529] on div "Saved filters add_circle_outline Similar matches edit delete Products Stores ad…" at bounding box center [247, 301] width 145 height 538
click at [668, 408] on button "Cancel" at bounding box center [658, 401] width 44 height 19
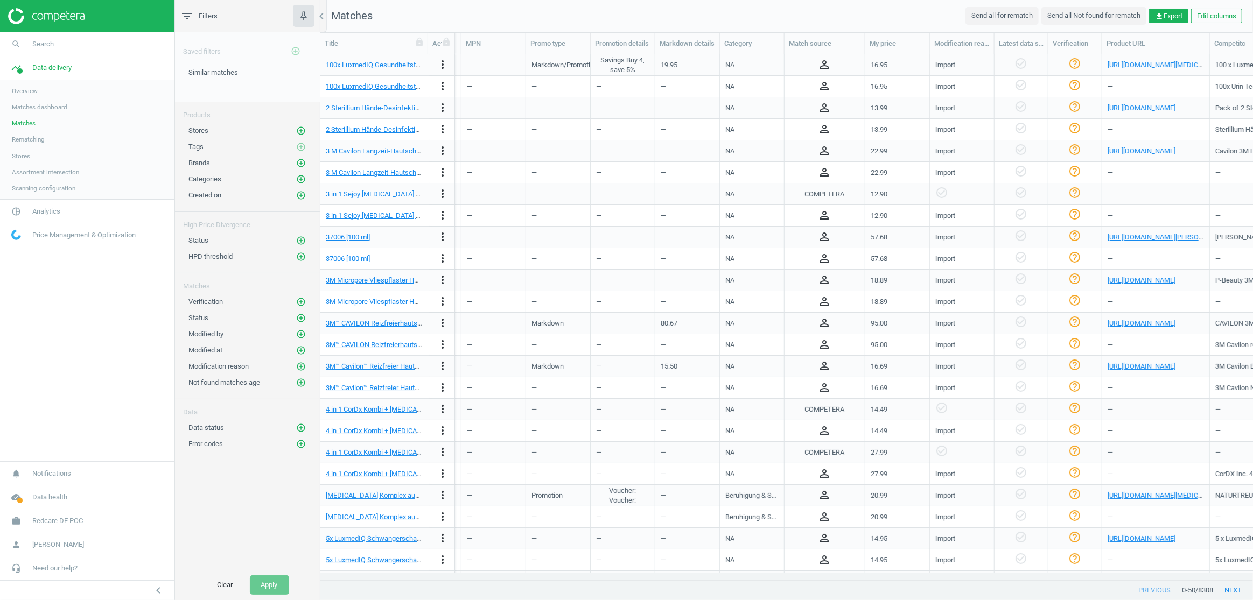
scroll to position [0, 0]
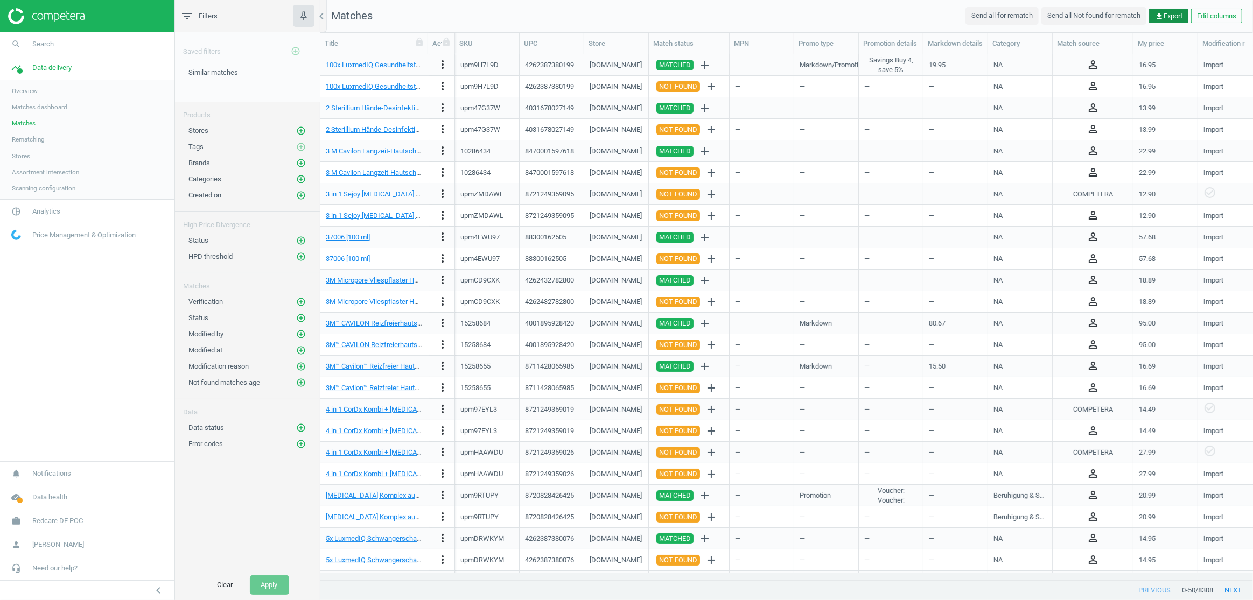
click at [1176, 17] on span "get_app Export" at bounding box center [1168, 16] width 27 height 10
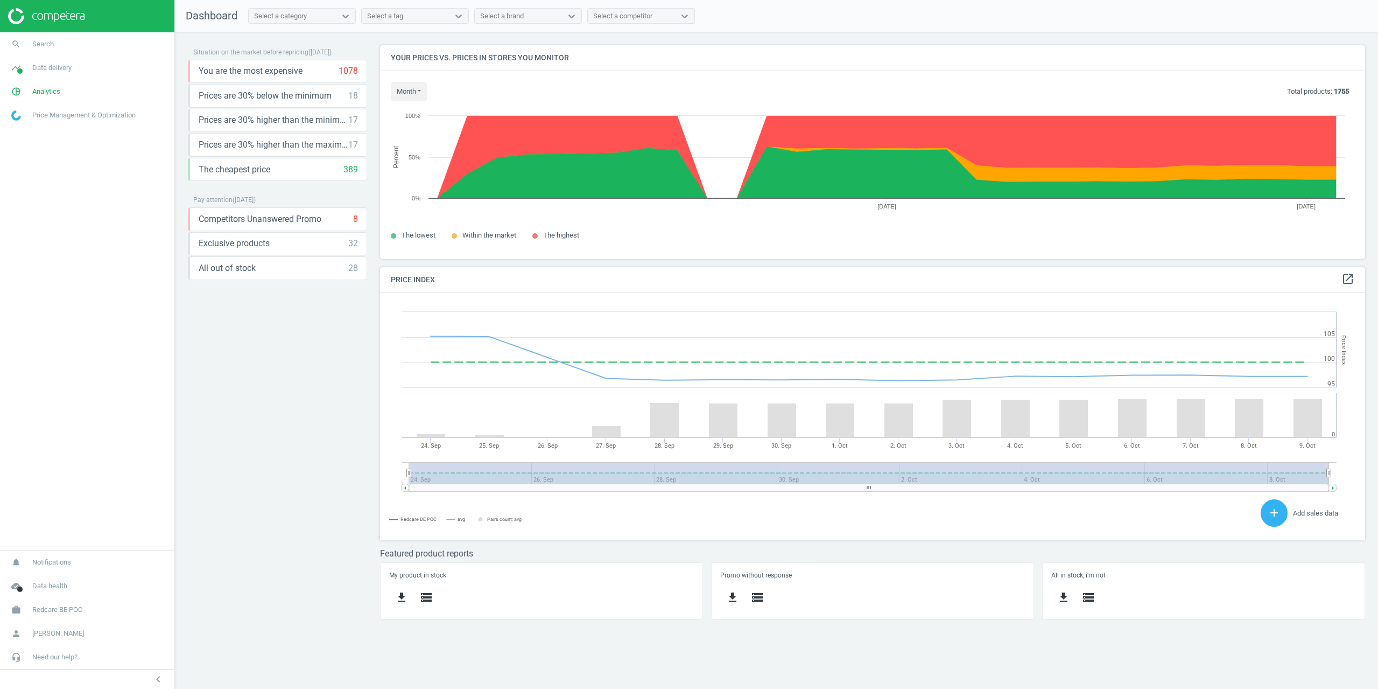
scroll to position [230, 1002]
click at [401, 92] on button "month" at bounding box center [409, 91] width 36 height 19
click at [418, 117] on button "Today" at bounding box center [425, 112] width 69 height 13
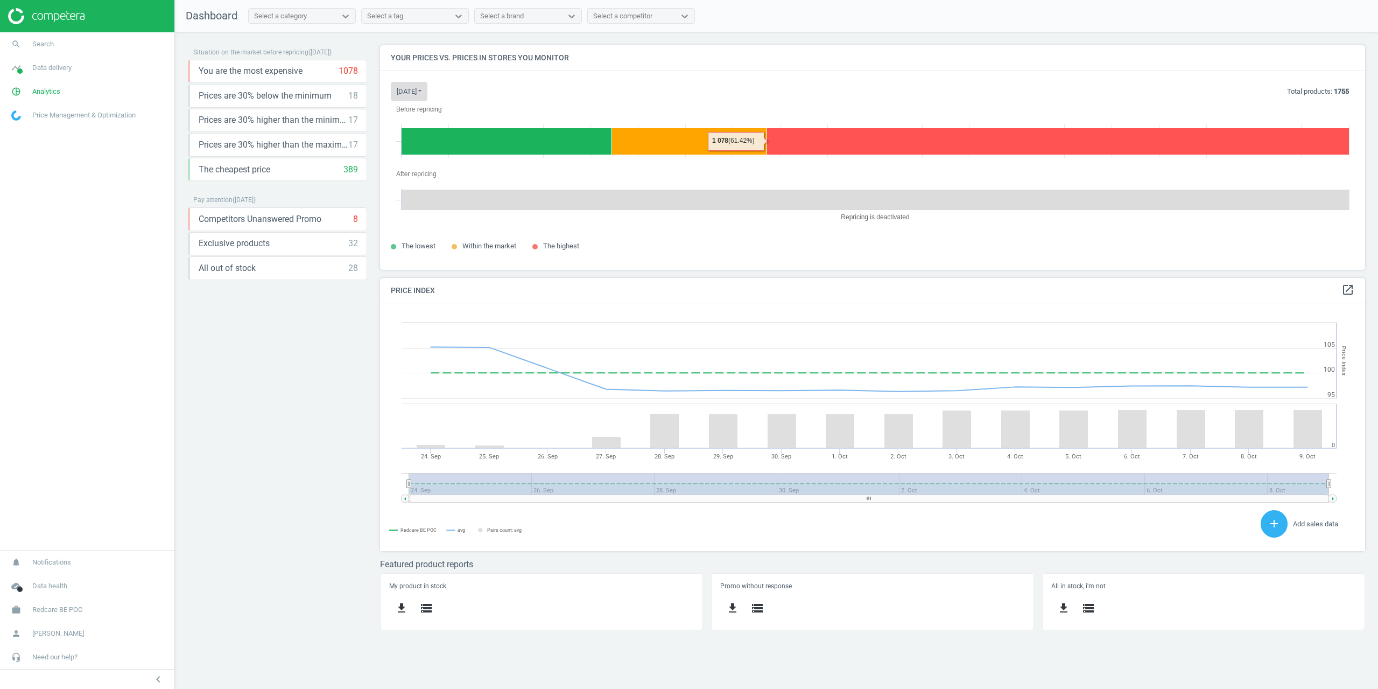
click at [408, 87] on button "today" at bounding box center [409, 91] width 37 height 19
click at [423, 134] on div "Today Last 30 days" at bounding box center [426, 119] width 70 height 34
click at [421, 130] on button "Last 30 days" at bounding box center [425, 125] width 69 height 13
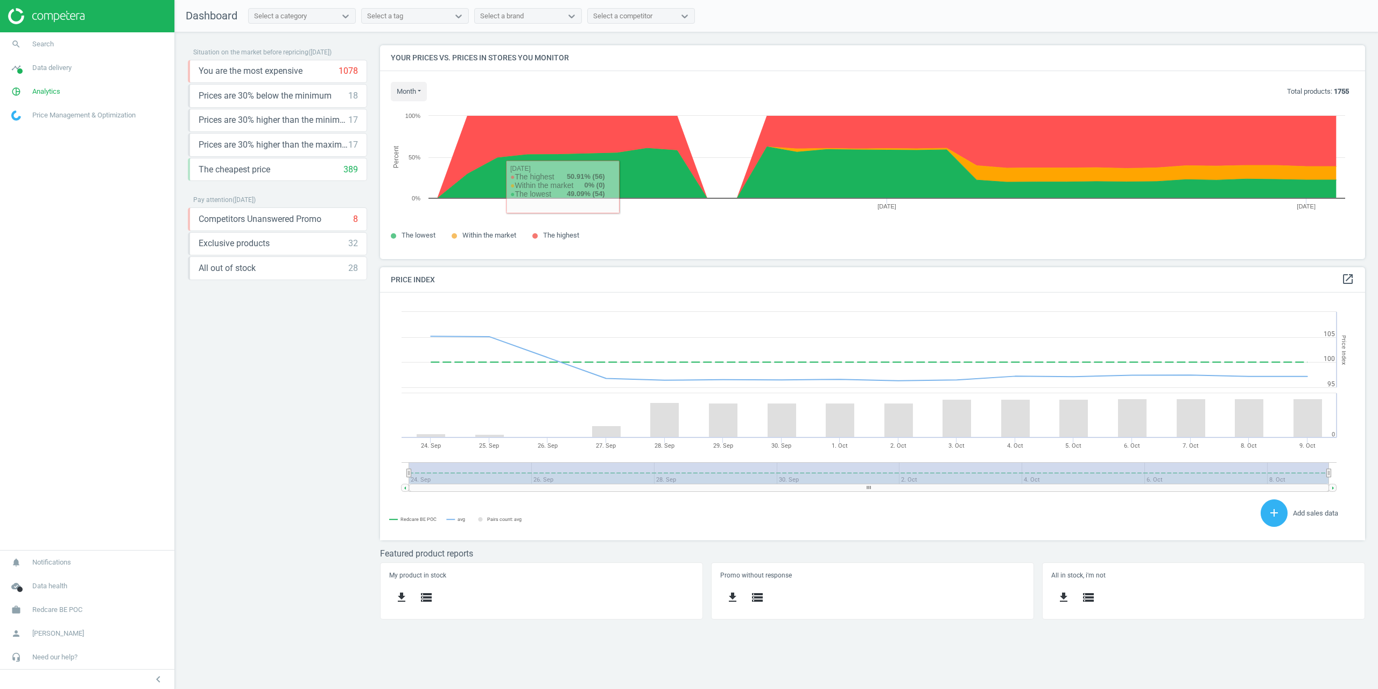
click at [548, 235] on span "The highest" at bounding box center [561, 235] width 36 height 8
click at [547, 235] on span "The highest" at bounding box center [561, 235] width 36 height 8
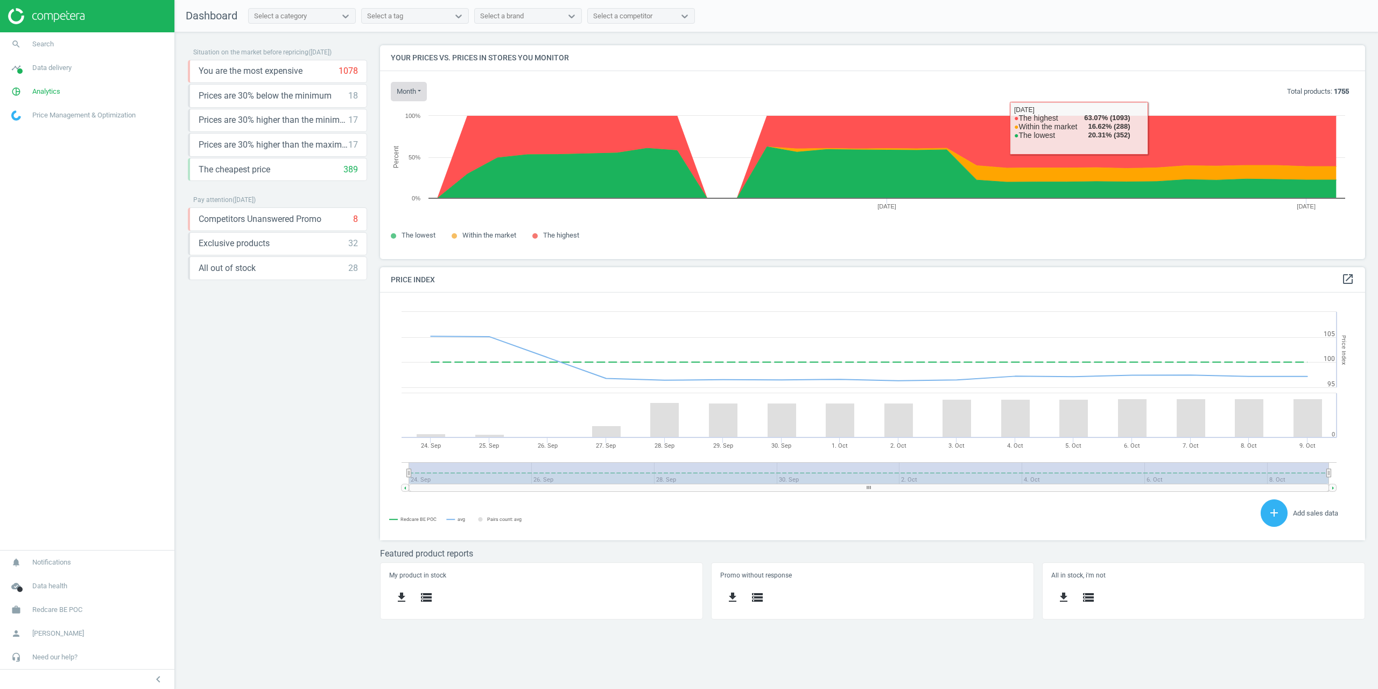
click at [410, 92] on button "month" at bounding box center [409, 91] width 36 height 19
click at [410, 113] on button "Today" at bounding box center [425, 112] width 69 height 13
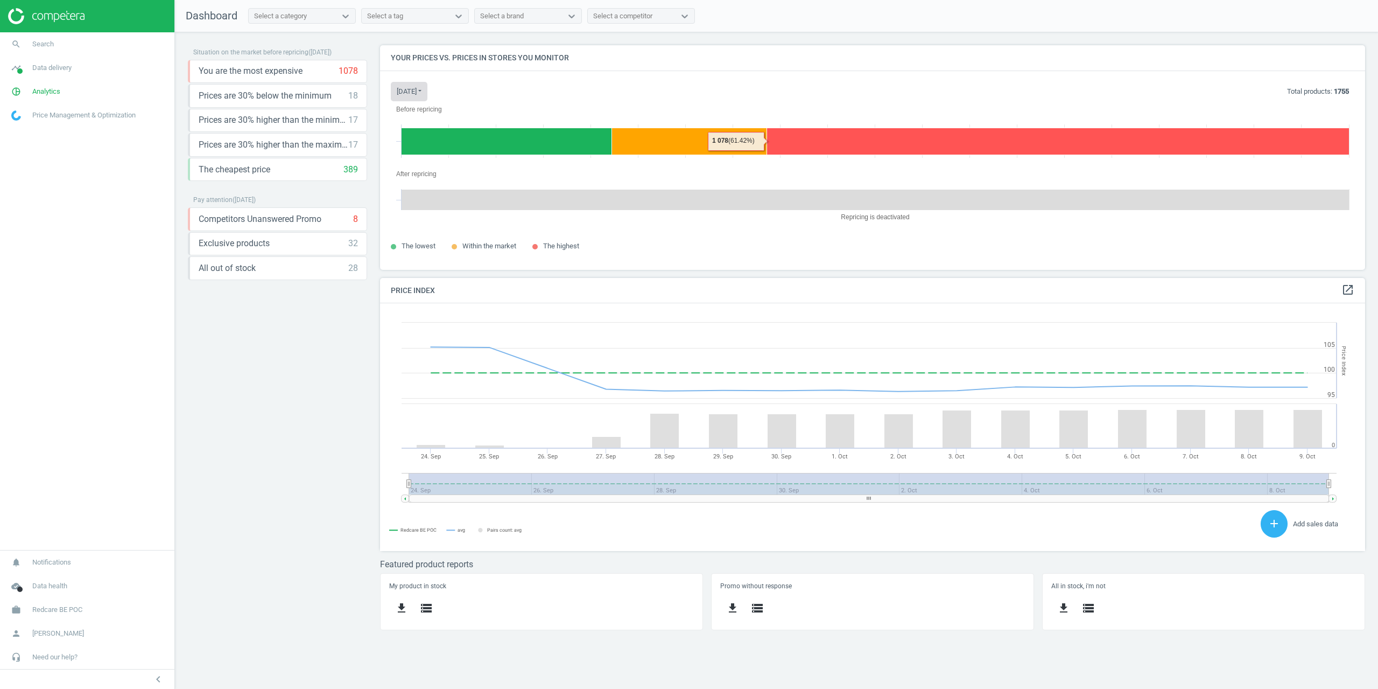
click at [416, 95] on button "today" at bounding box center [409, 91] width 37 height 19
click at [416, 120] on div "Today Last 30 days" at bounding box center [426, 119] width 70 height 34
click at [415, 126] on button "Last 30 days" at bounding box center [425, 125] width 69 height 13
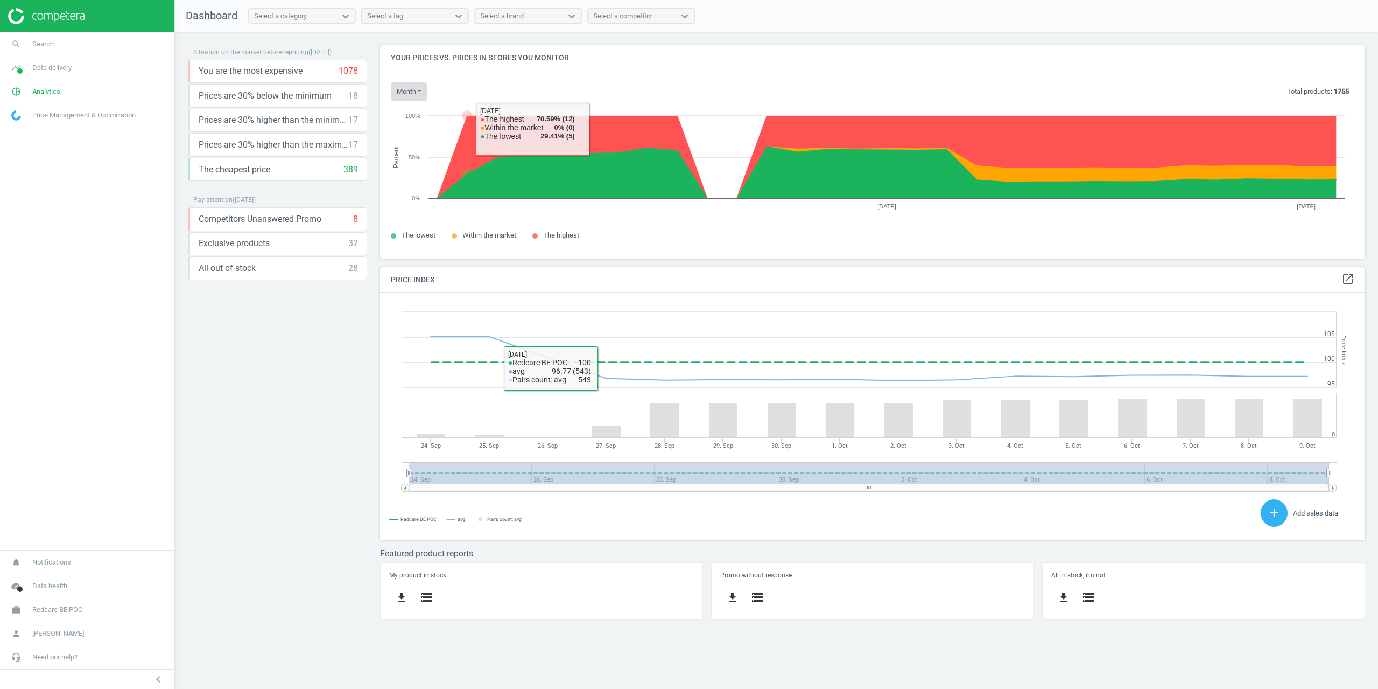
click at [392, 85] on button "month" at bounding box center [409, 91] width 36 height 19
click at [416, 115] on button "Today" at bounding box center [425, 112] width 69 height 13
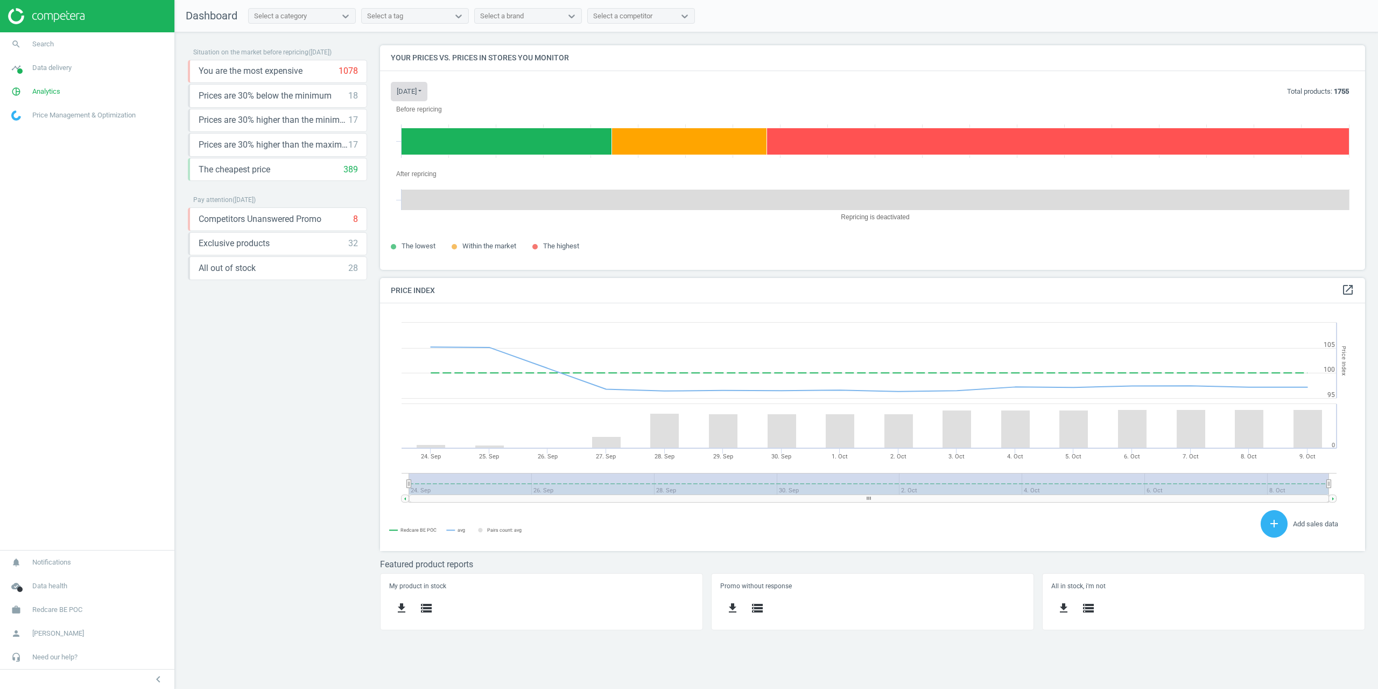
click at [423, 94] on button "today" at bounding box center [409, 91] width 37 height 19
click at [420, 114] on button "Today" at bounding box center [425, 112] width 69 height 13
click at [419, 122] on icon "Created with Highcharts 6.2.0 Before repricing" at bounding box center [873, 133] width 964 height 65
click at [408, 87] on button "today" at bounding box center [409, 91] width 37 height 19
click at [415, 123] on button "Last 30 days" at bounding box center [425, 125] width 69 height 13
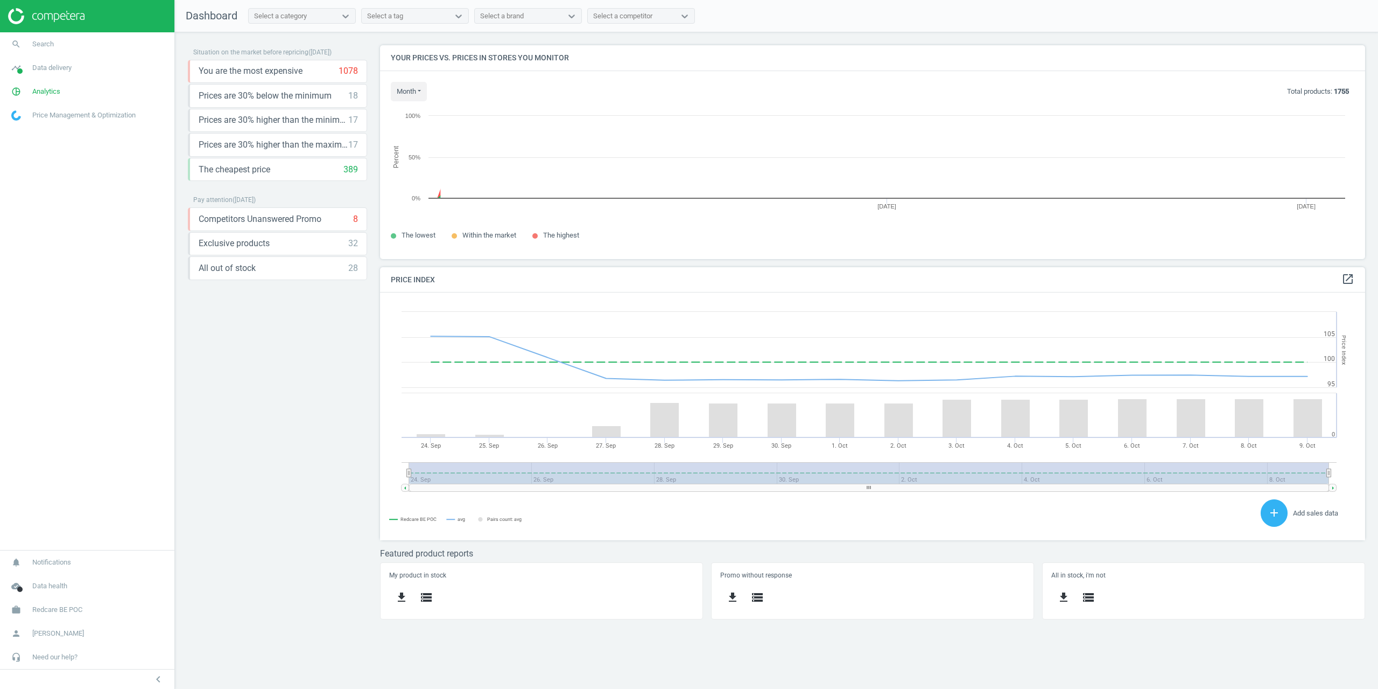
scroll to position [230, 1002]
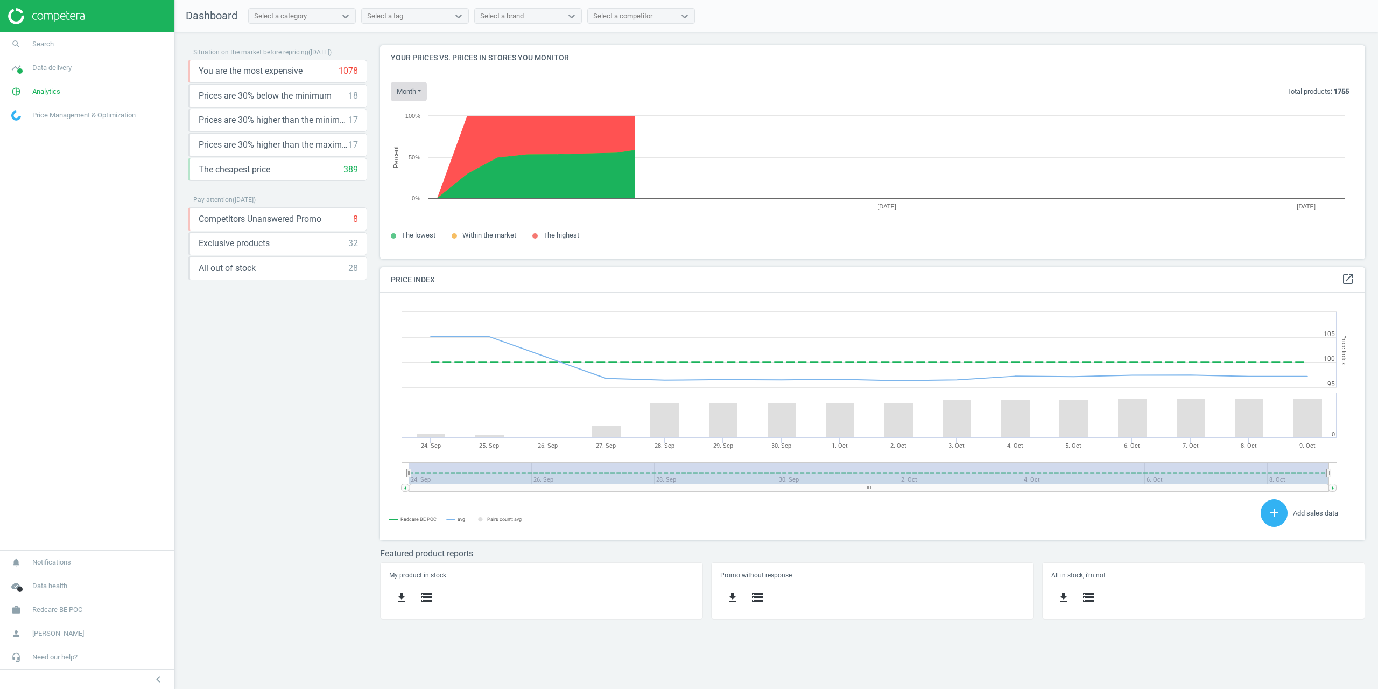
click at [412, 90] on button "month" at bounding box center [409, 91] width 36 height 19
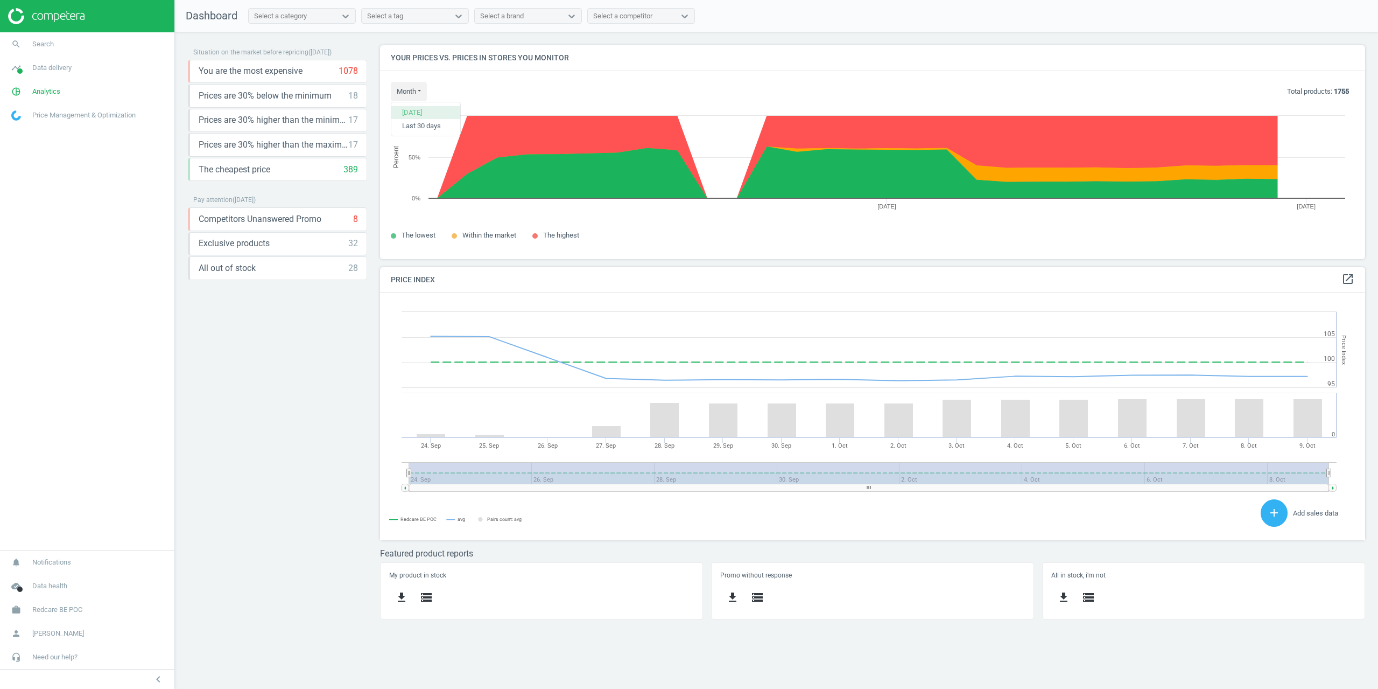
click at [419, 109] on button "Today" at bounding box center [425, 112] width 69 height 13
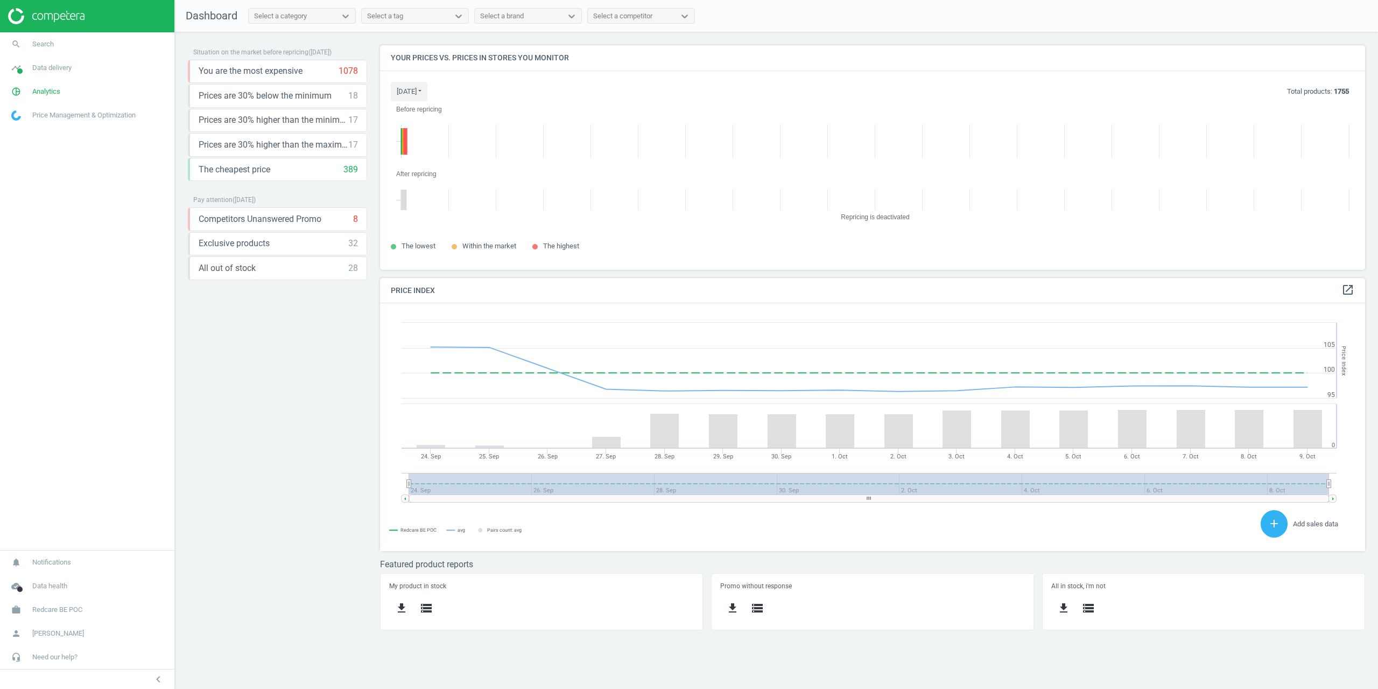
scroll to position [5, 5]
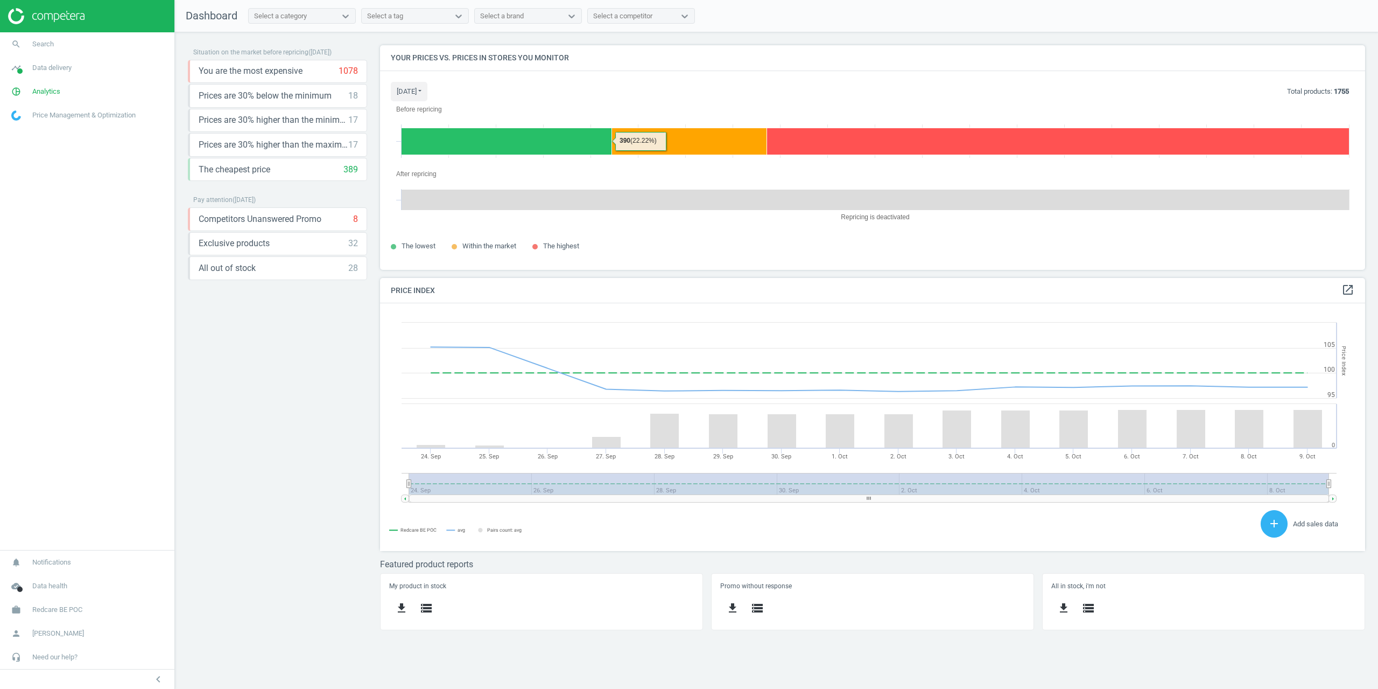
click at [412, 95] on button "today" at bounding box center [409, 91] width 37 height 19
click at [420, 125] on button "Last 30 days" at bounding box center [425, 125] width 69 height 13
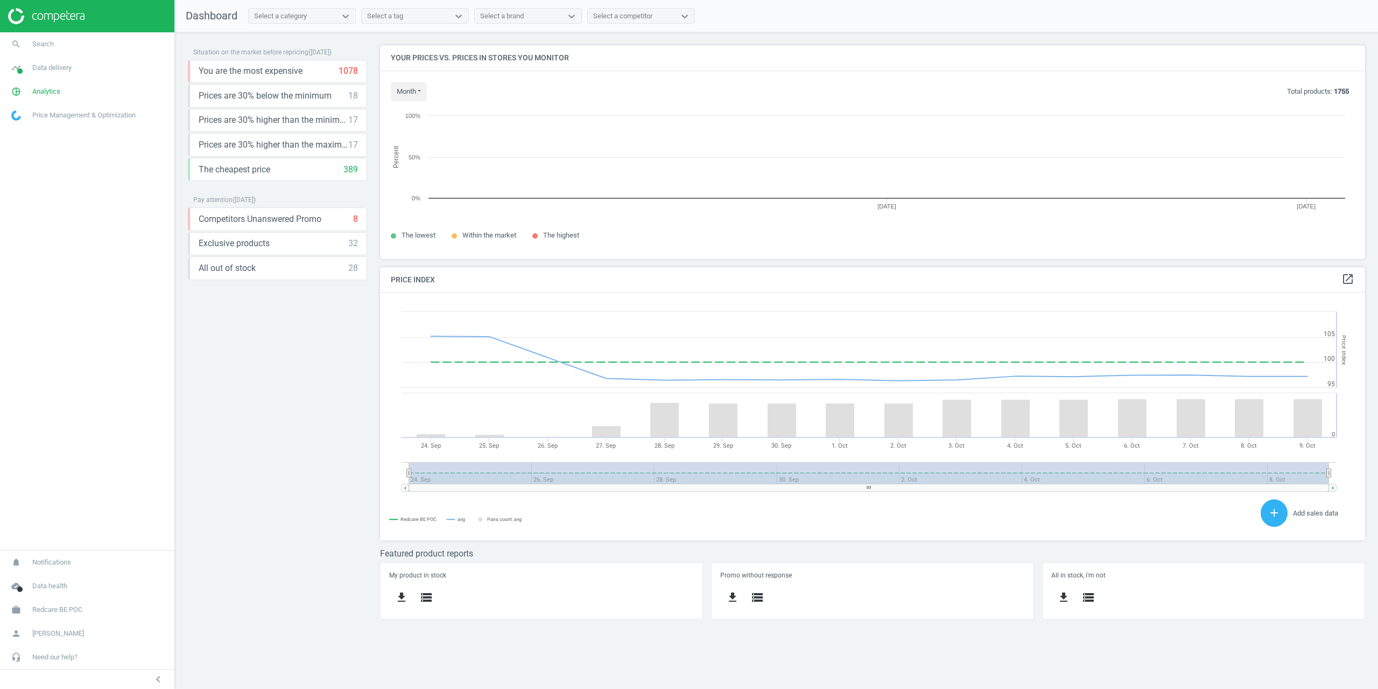
scroll to position [230, 1002]
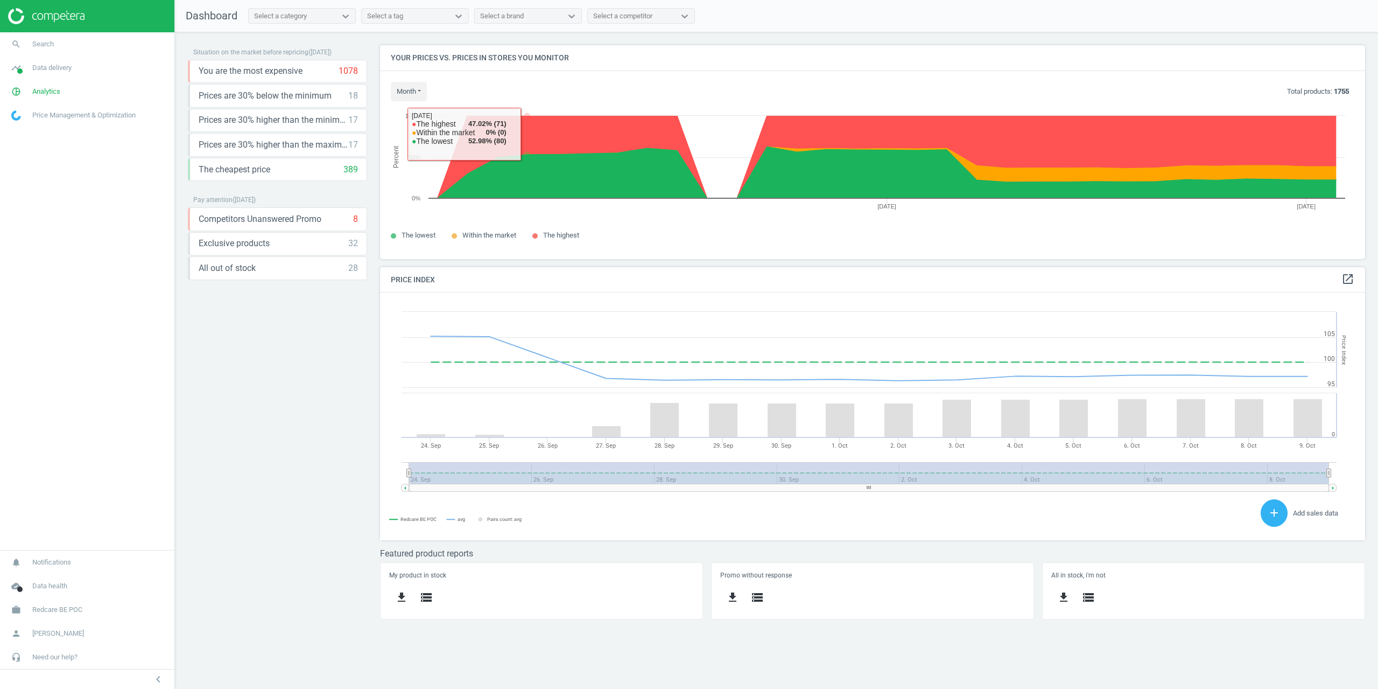
click at [602, 48] on h4 "Your prices vs. prices in stores you monitor" at bounding box center [872, 57] width 985 height 25
click at [406, 95] on button "month" at bounding box center [409, 91] width 36 height 19
click at [410, 115] on button "Today" at bounding box center [425, 112] width 69 height 13
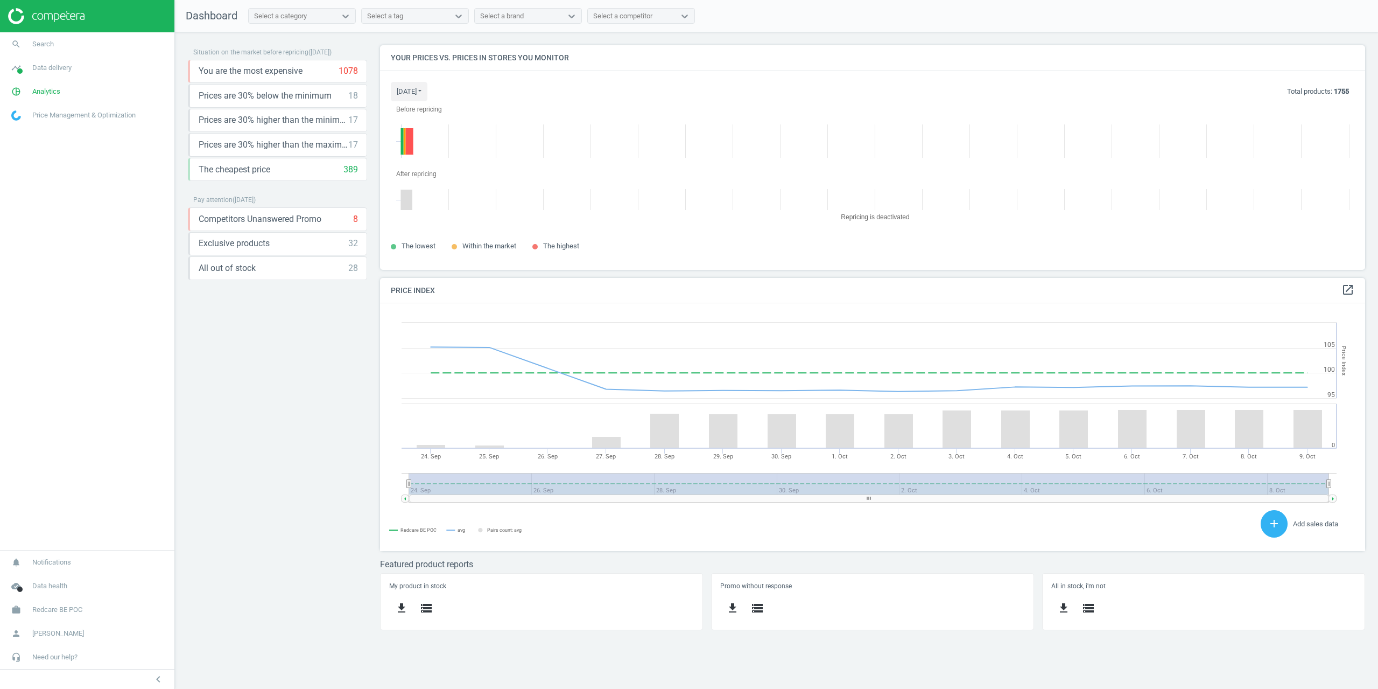
scroll to position [5, 5]
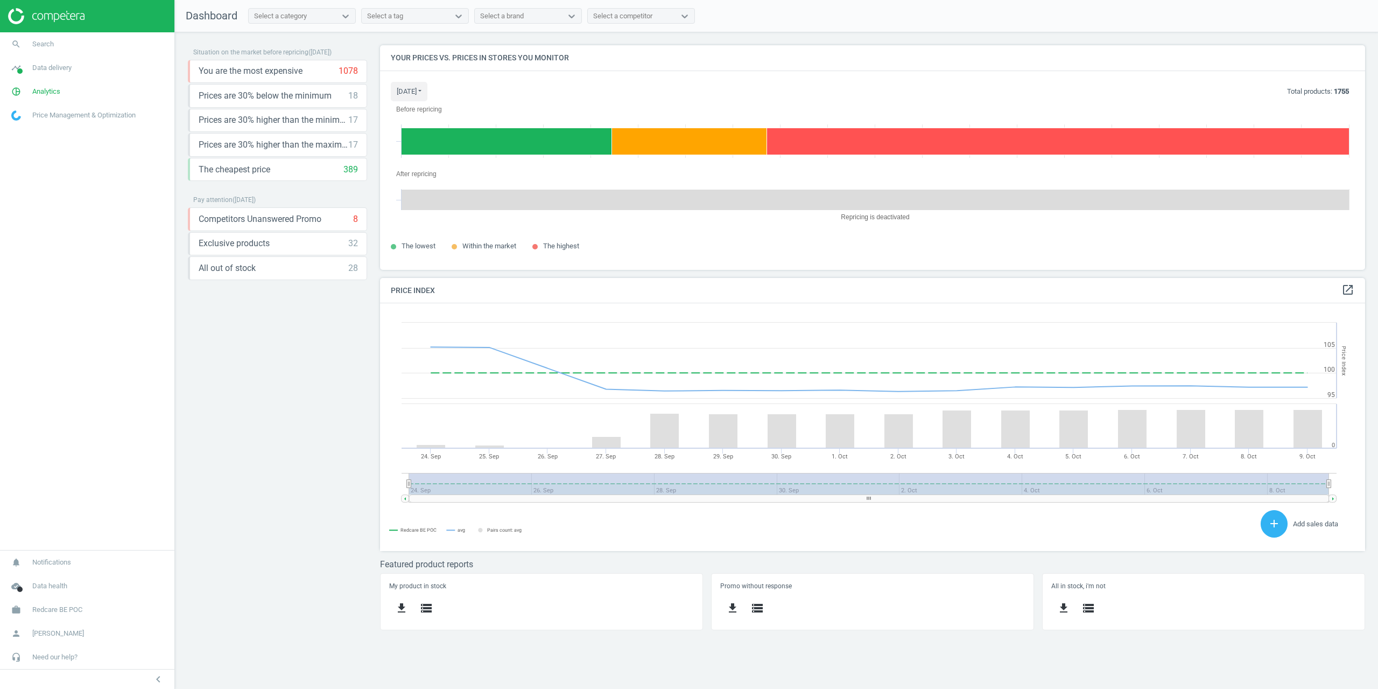
click at [605, 62] on h4 "Your prices vs. prices in stores you monitor" at bounding box center [872, 57] width 985 height 25
click at [39, 92] on span "Analytics" at bounding box center [46, 92] width 28 height 10
click at [29, 132] on span "Products" at bounding box center [24, 131] width 25 height 9
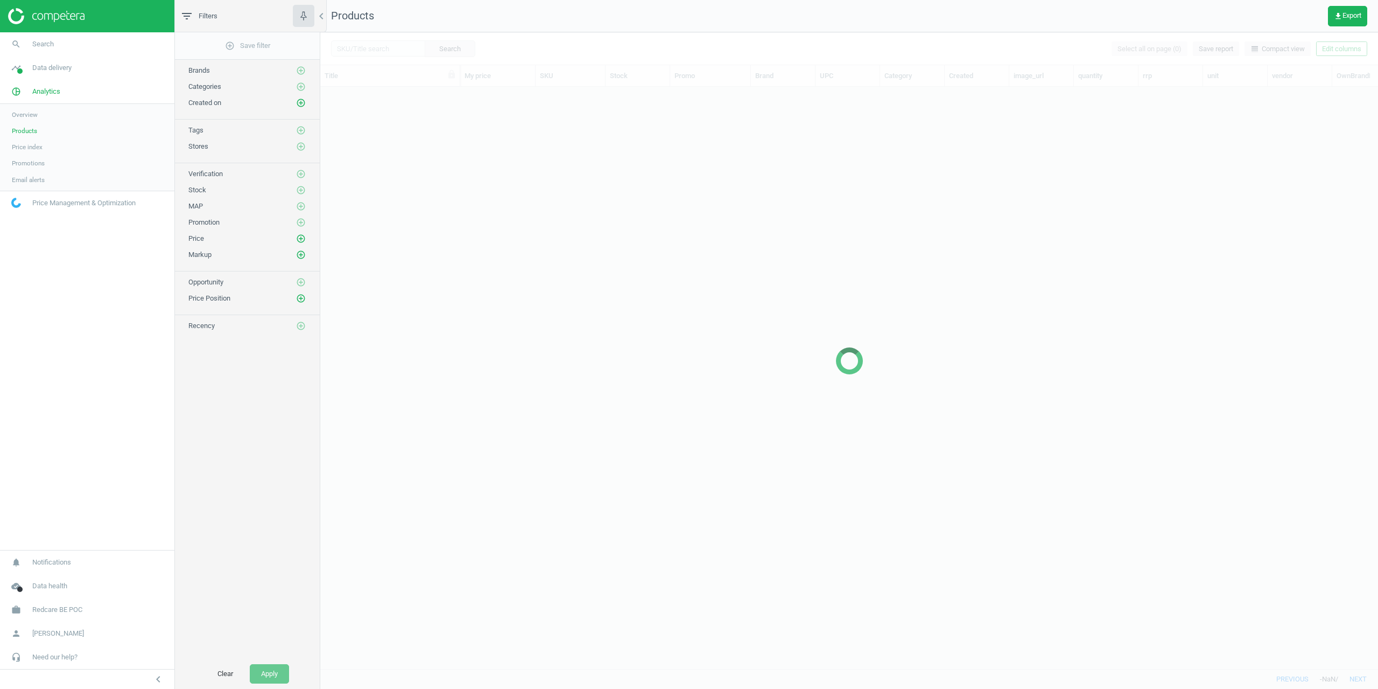
scroll to position [565, 1050]
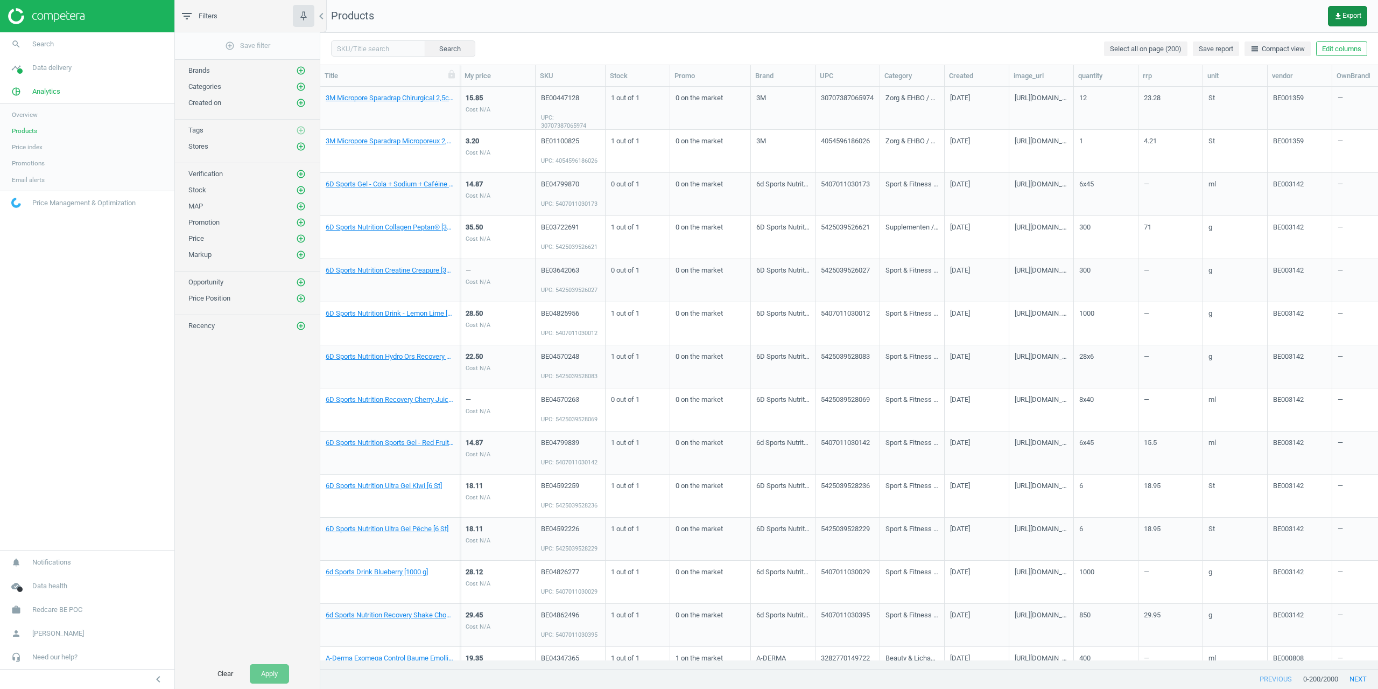
click at [1339, 13] on icon "get_app" at bounding box center [1338, 16] width 9 height 9
click at [1251, 165] on button "insert_drive_file Vertical report + similar matches (CSV)" at bounding box center [1272, 163] width 187 height 20
click at [827, 26] on nav "Products get_app Export" at bounding box center [849, 16] width 1058 height 32
click at [298, 144] on icon "add_circle_outline" at bounding box center [301, 147] width 10 height 10
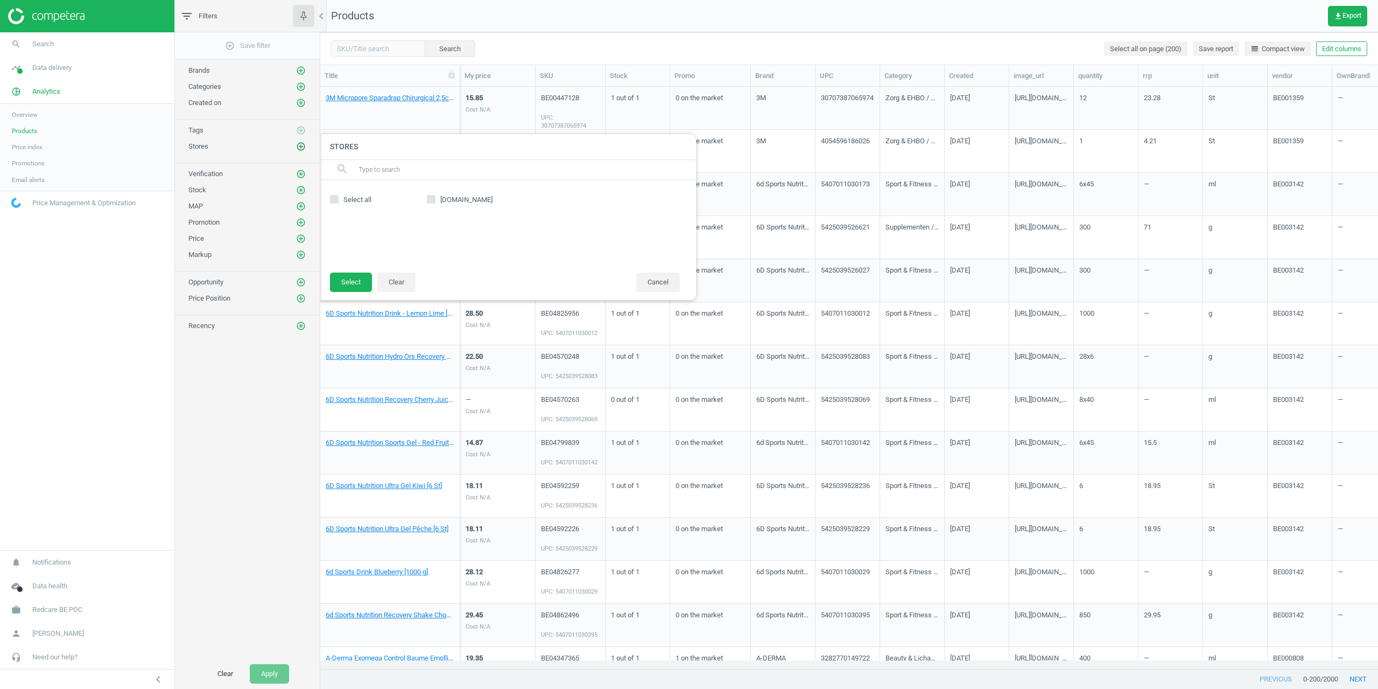
click at [298, 144] on icon "add_circle_outline" at bounding box center [301, 147] width 10 height 10
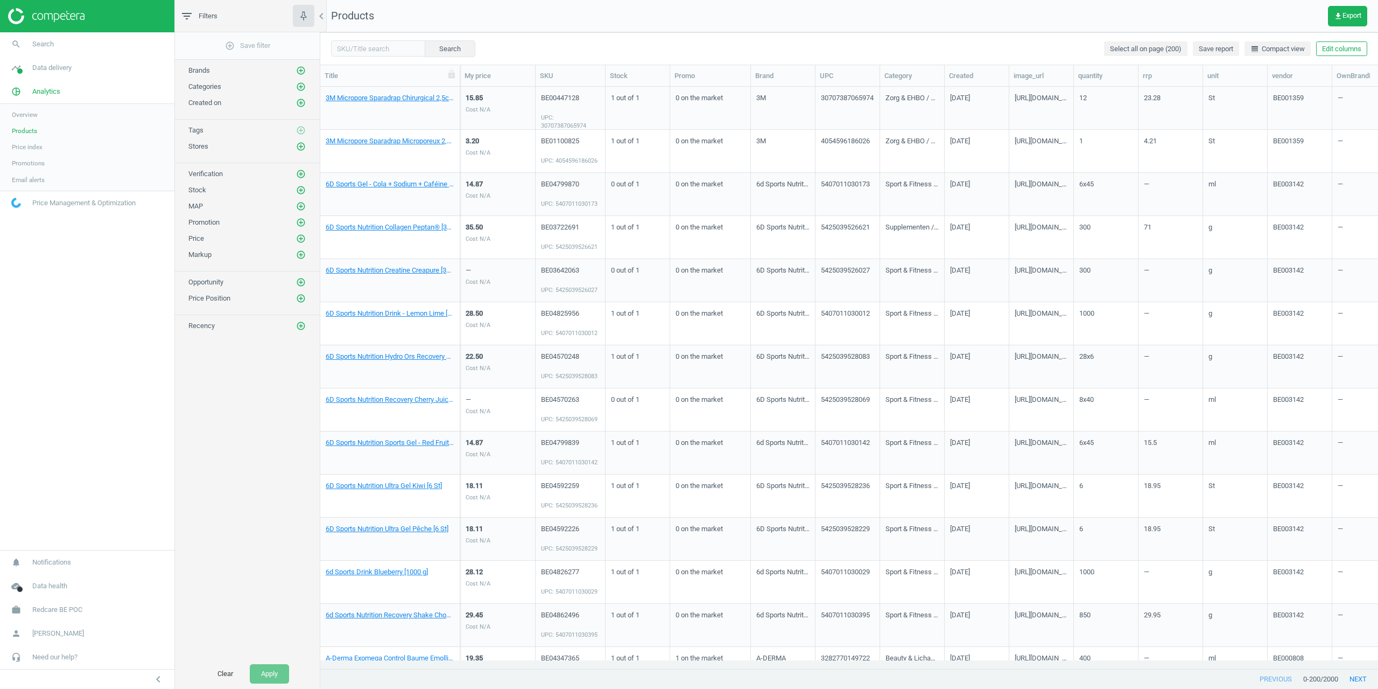
drag, startPoint x: 648, startPoint y: 35, endPoint x: 628, endPoint y: 58, distance: 30.9
click at [650, 36] on div "Search Select all on page (200) Save report line_weight Compact view Edit colum…" at bounding box center [849, 48] width 1058 height 32
click at [26, 109] on link "Overview" at bounding box center [87, 115] width 174 height 16
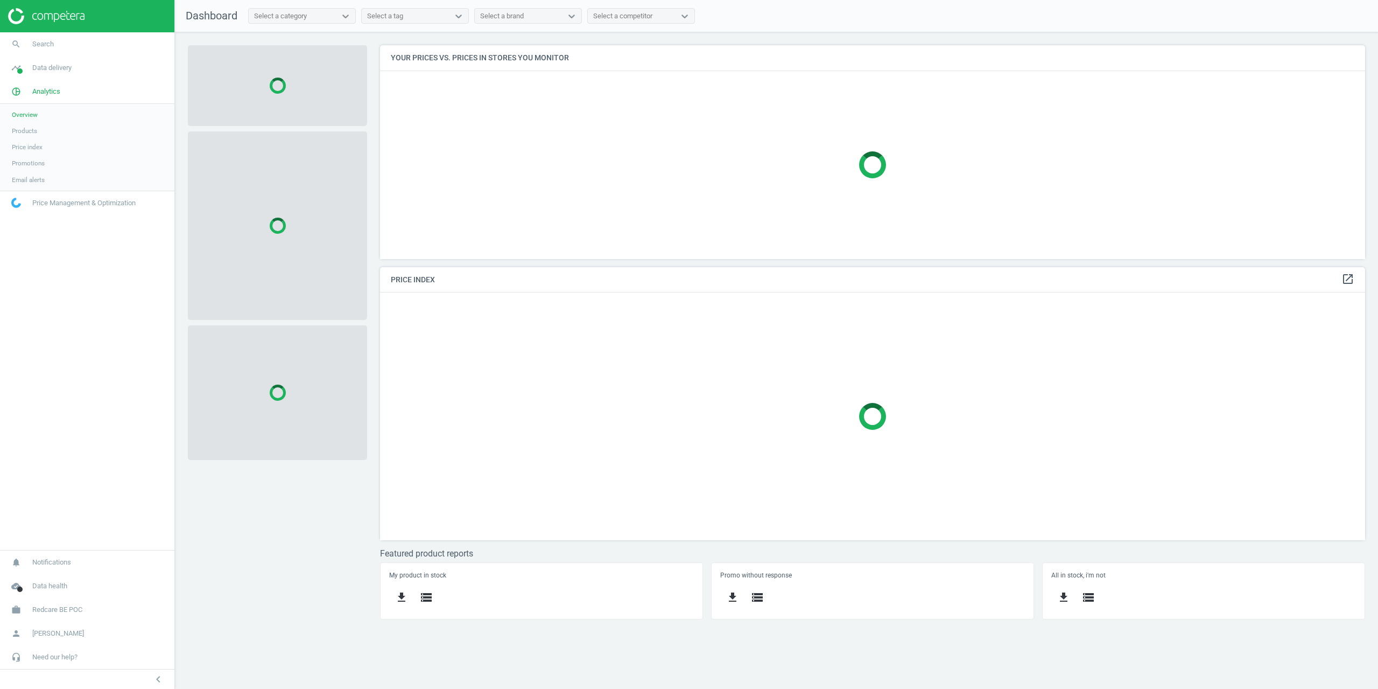
scroll to position [264, 1002]
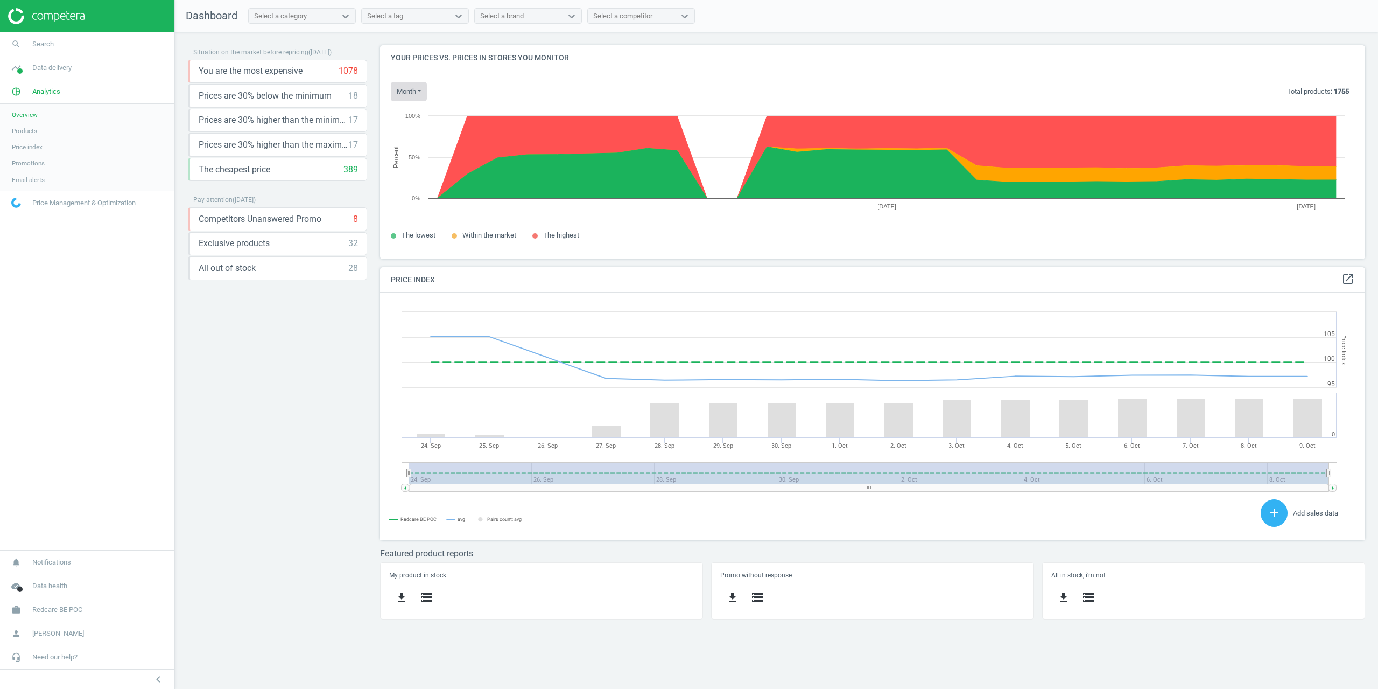
click at [415, 88] on button "month" at bounding box center [409, 91] width 36 height 19
click at [424, 113] on button "Today" at bounding box center [425, 112] width 69 height 13
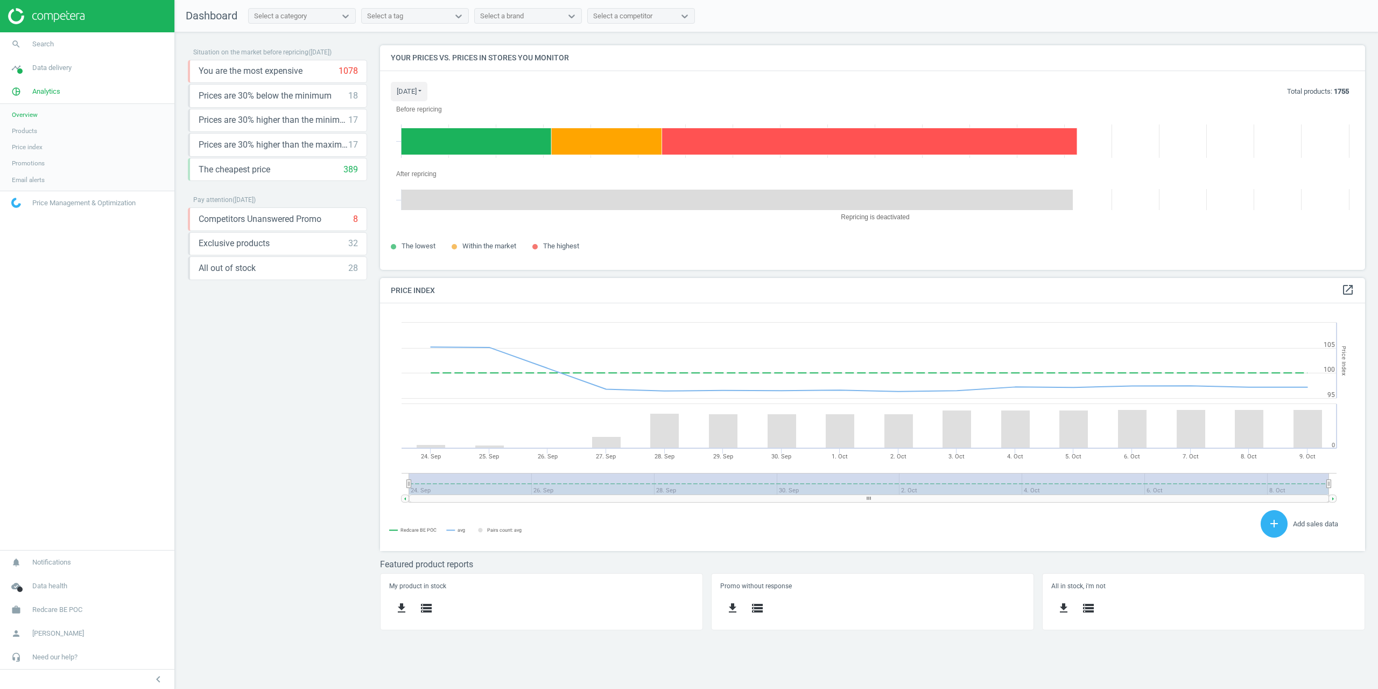
click at [822, 78] on div "today Today Last 30 days Total products: 1755 Created with Highcharts 6.2.0 Bef…" at bounding box center [872, 170] width 985 height 199
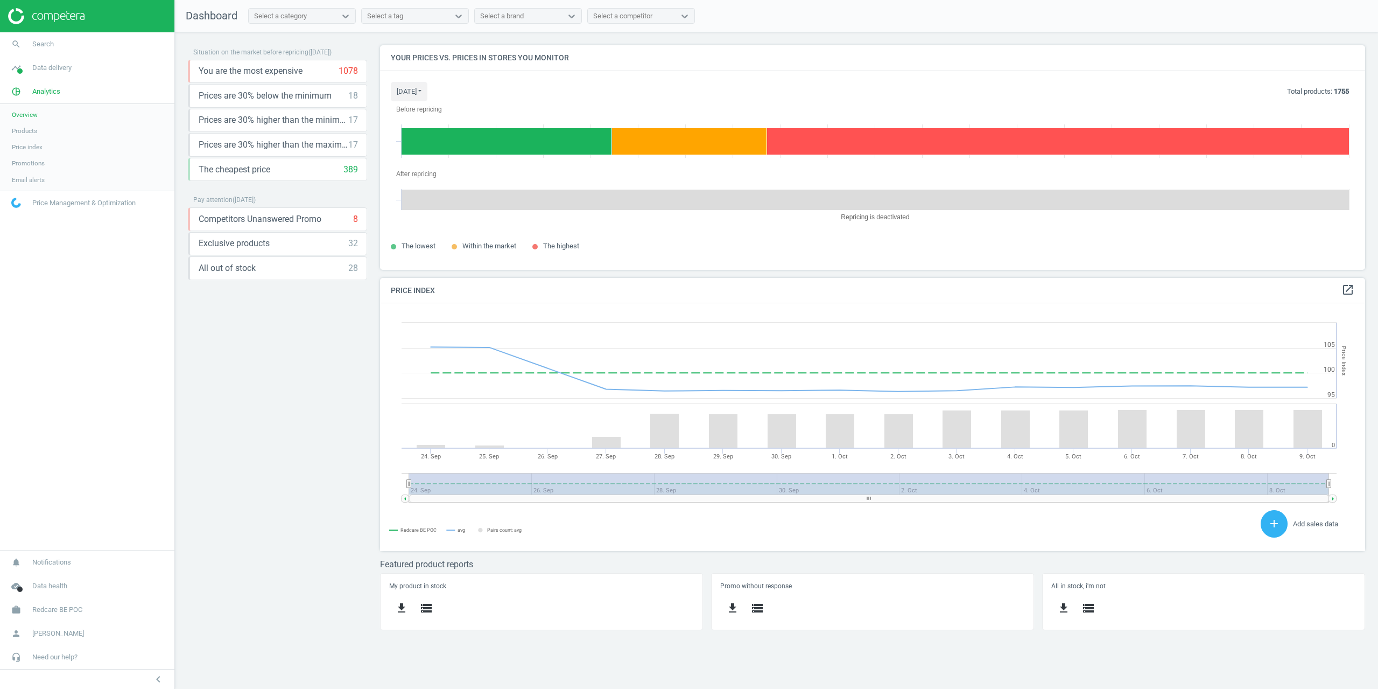
click at [29, 129] on span "Products" at bounding box center [24, 131] width 25 height 9
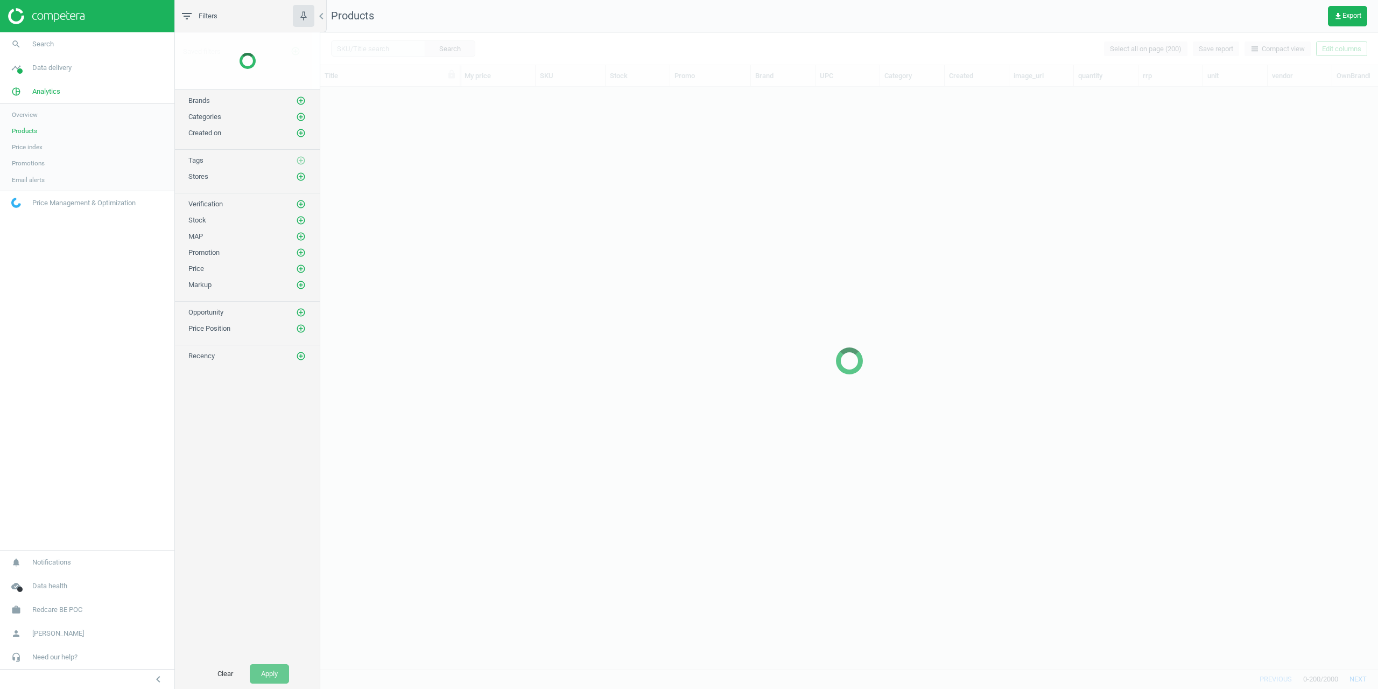
scroll to position [565, 1050]
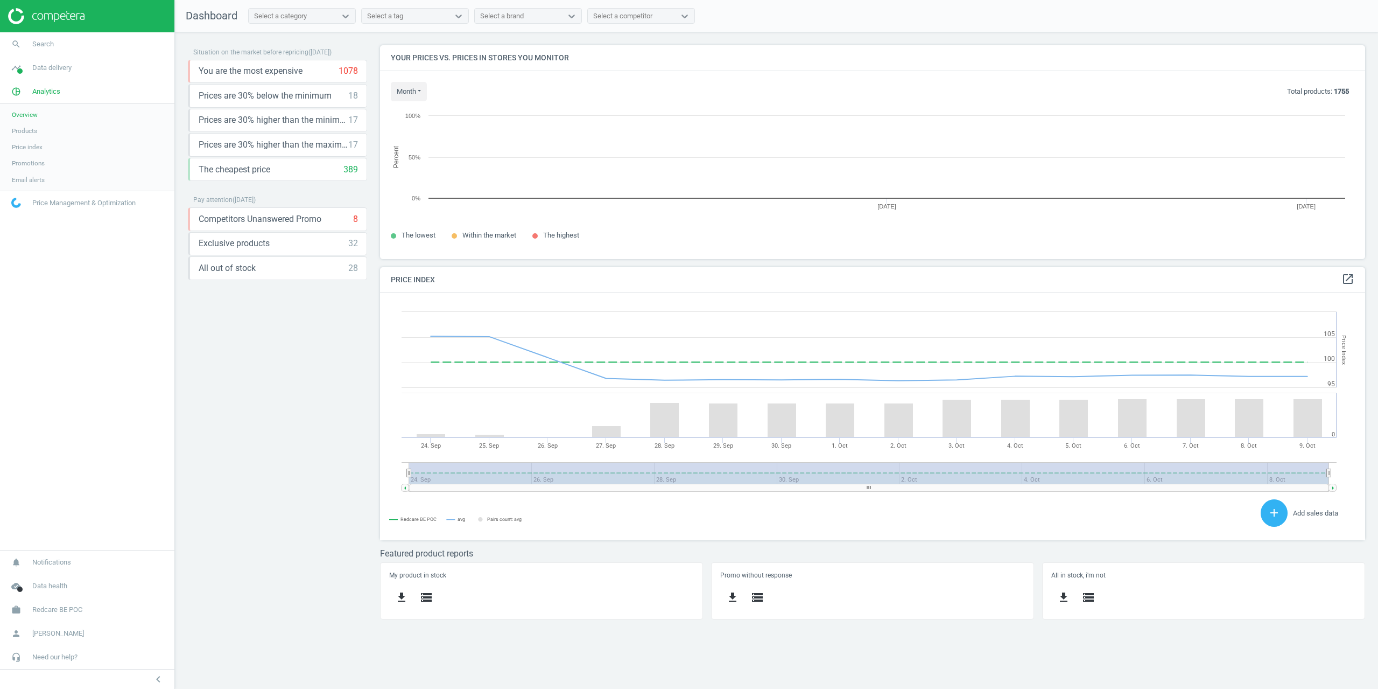
scroll to position [264, 1002]
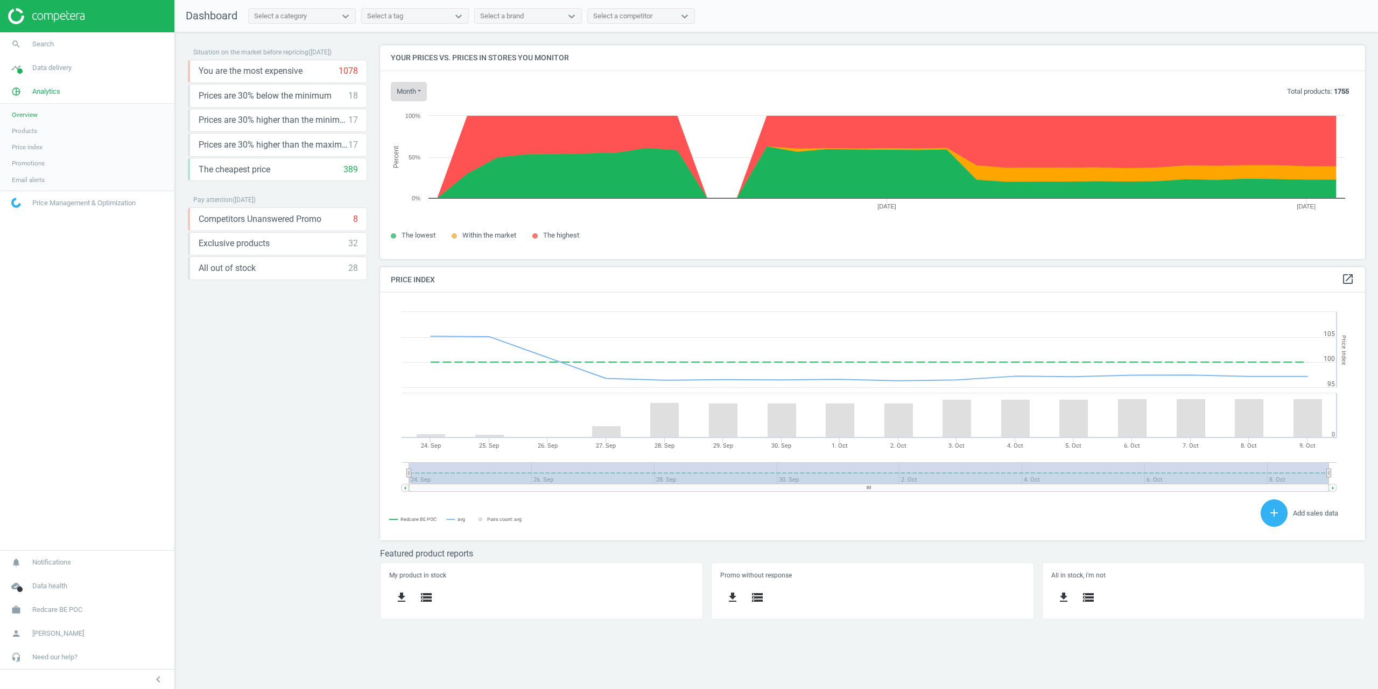
click at [398, 86] on button "month" at bounding box center [409, 91] width 36 height 19
click at [410, 113] on button "Today" at bounding box center [425, 112] width 69 height 13
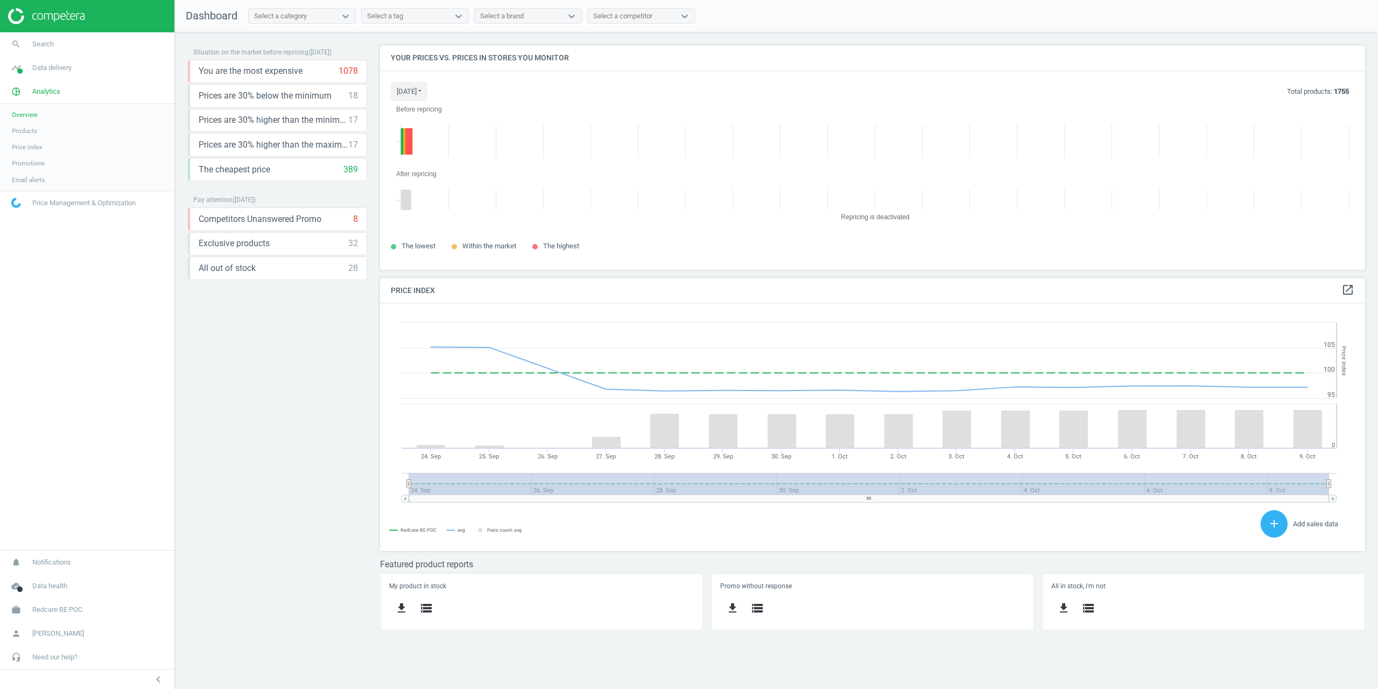
scroll to position [241, 1002]
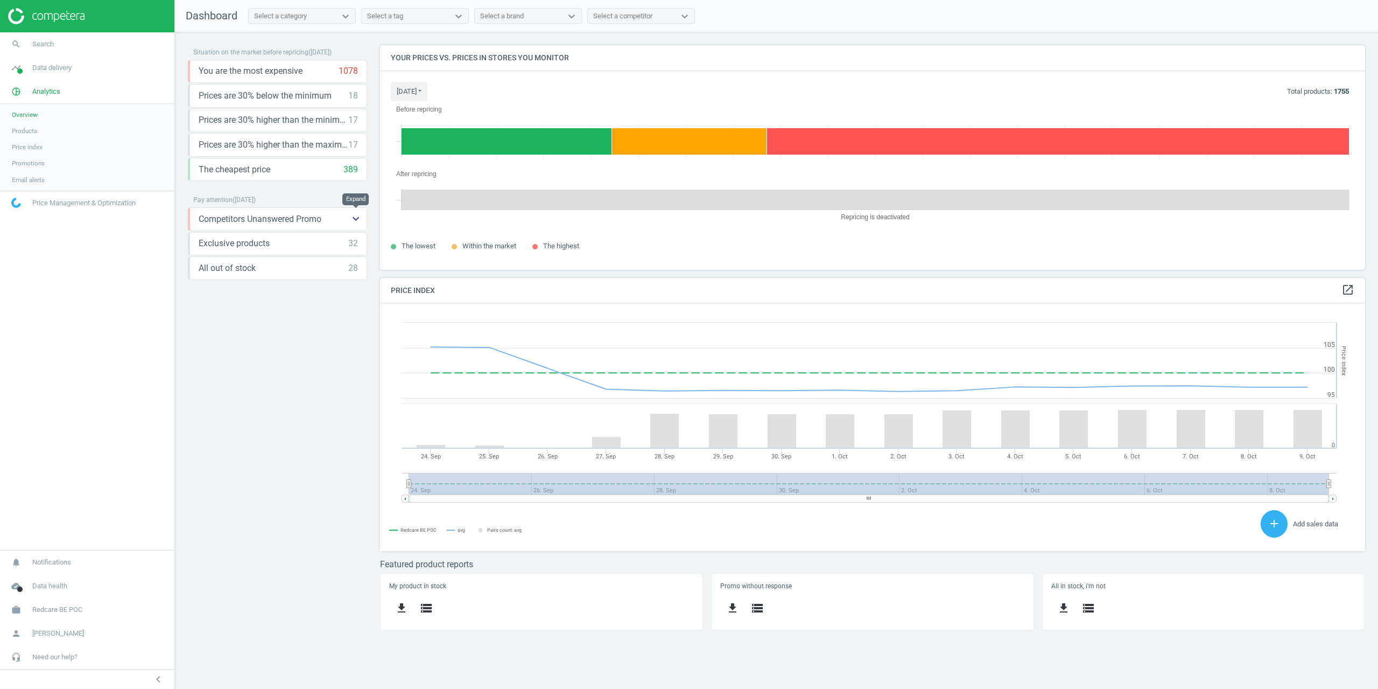
click at [360, 221] on icon "keyboard_arrow_down" at bounding box center [355, 218] width 13 height 13
click at [360, 221] on icon "keyboard_arrow_up" at bounding box center [355, 218] width 13 height 13
click at [303, 19] on div "Select a category" at bounding box center [280, 16] width 53 height 10
click at [283, 76] on div "Baby & Kind" at bounding box center [302, 75] width 108 height 18
click at [26, 132] on span "Products" at bounding box center [24, 131] width 25 height 9
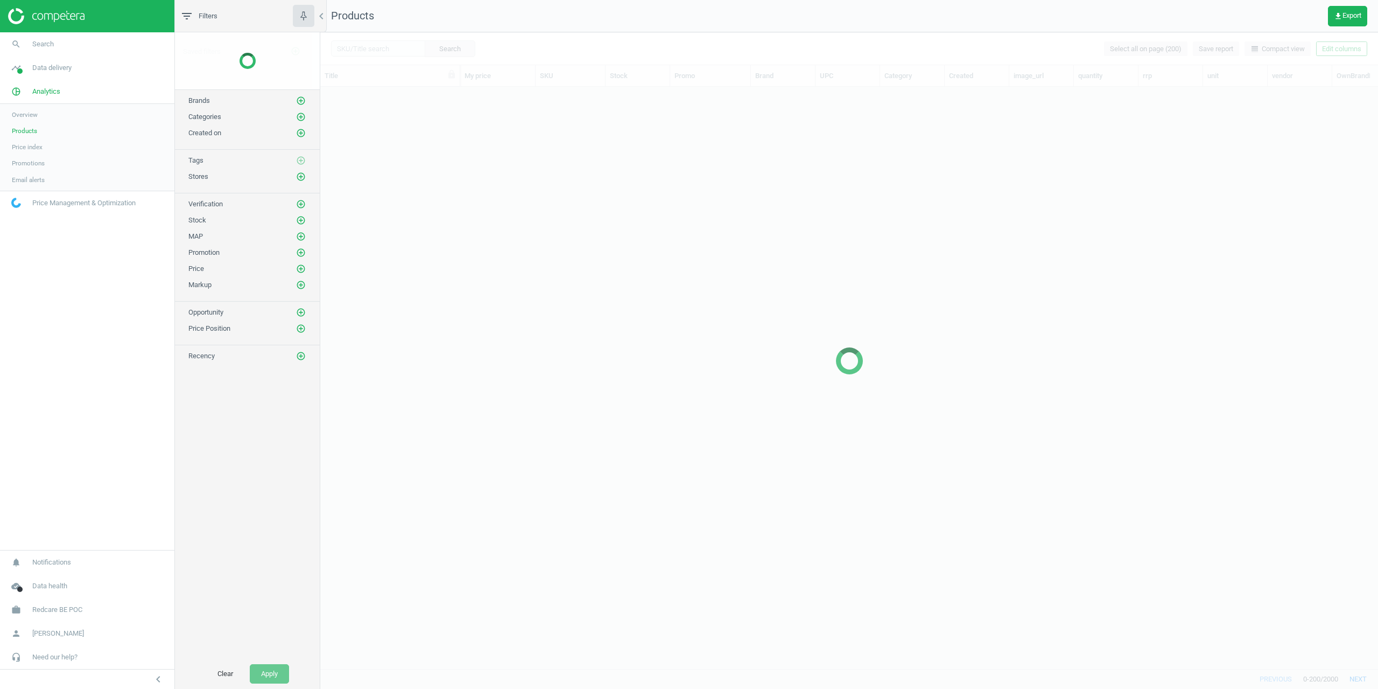
scroll to position [565, 1050]
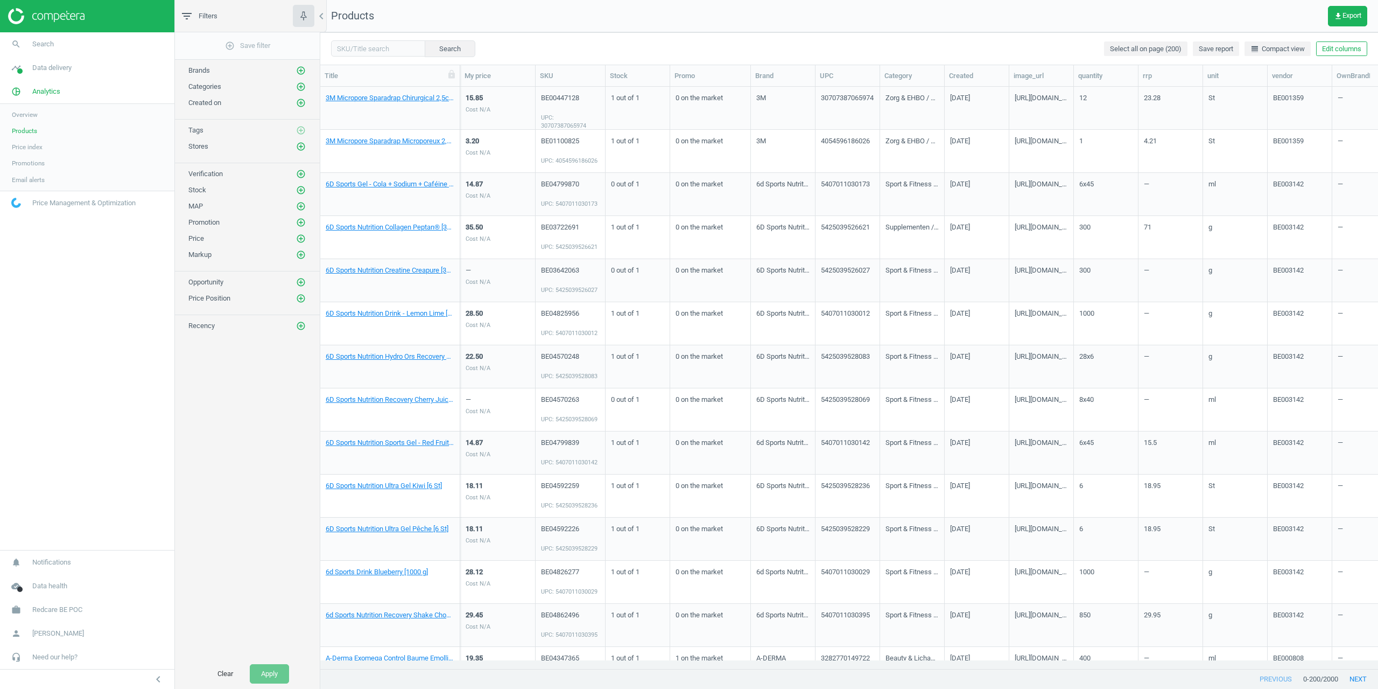
click at [36, 115] on span "Overview" at bounding box center [25, 114] width 26 height 9
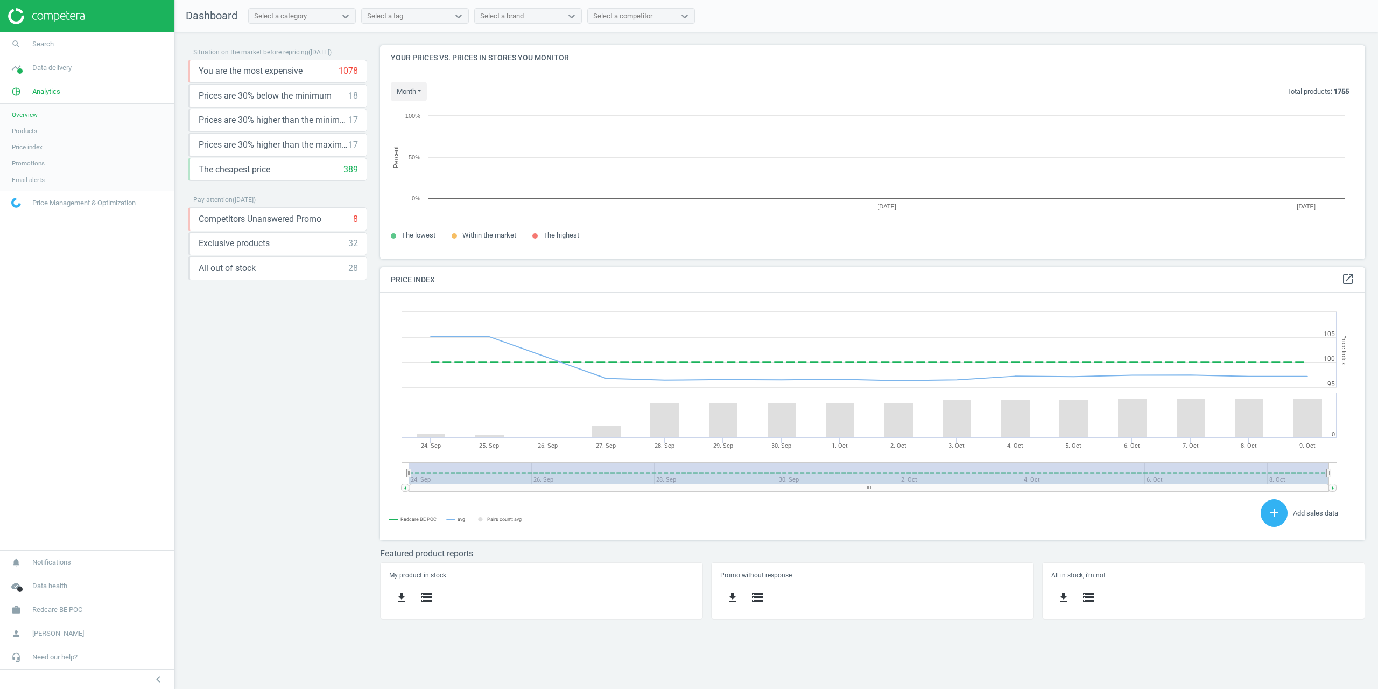
scroll to position [264, 1002]
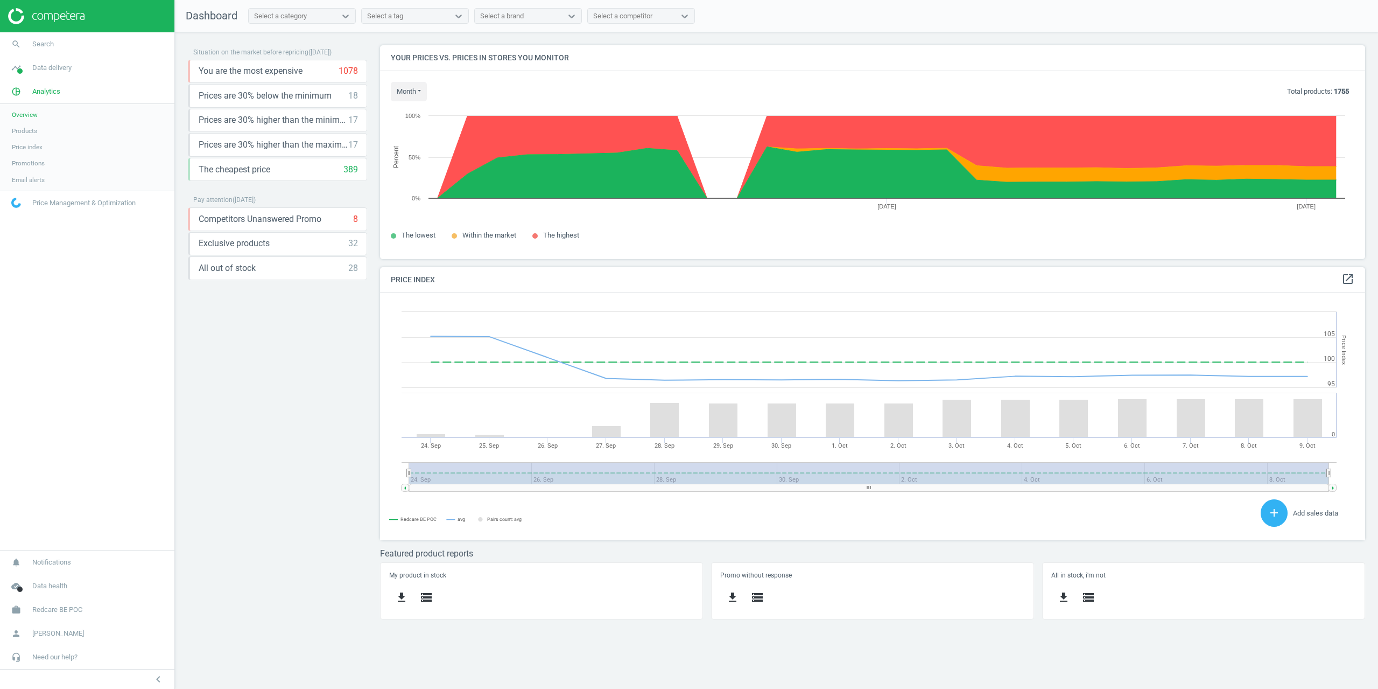
drag, startPoint x: 419, startPoint y: 94, endPoint x: 417, endPoint y: 101, distance: 6.7
click at [416, 94] on button "month" at bounding box center [409, 91] width 36 height 19
click at [416, 111] on button "Today" at bounding box center [425, 112] width 69 height 13
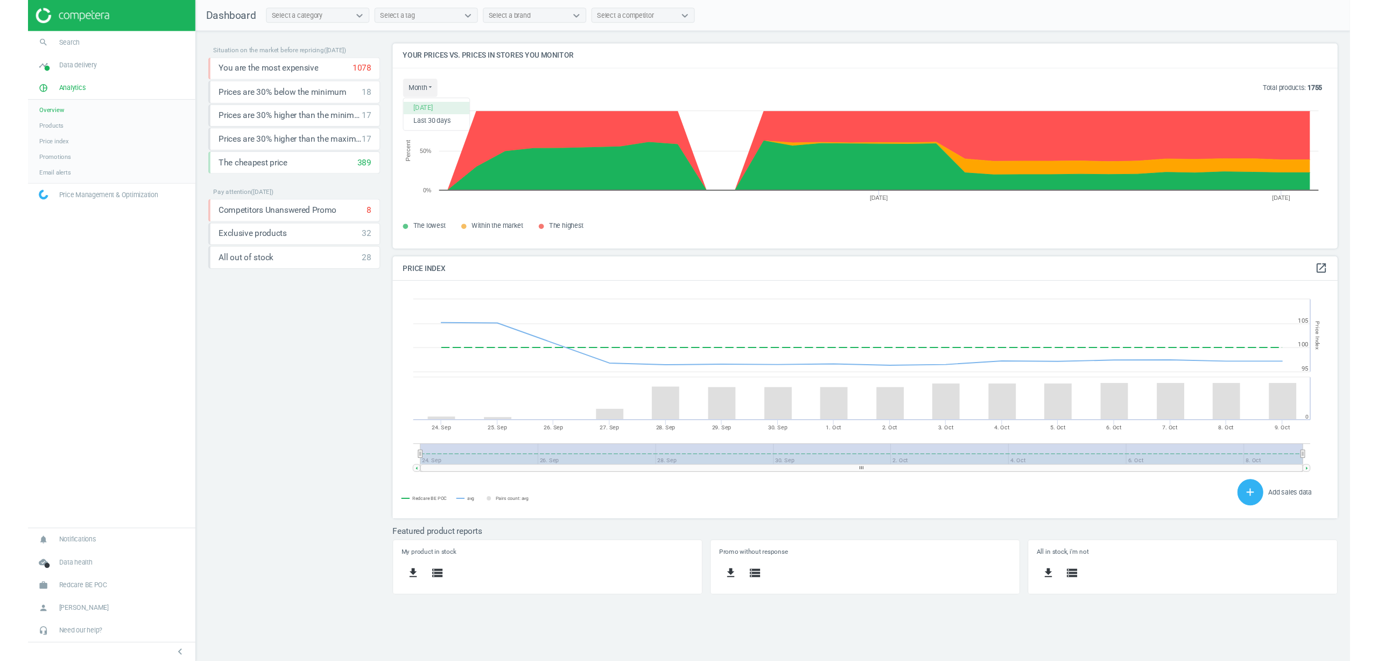
scroll to position [241, 1002]
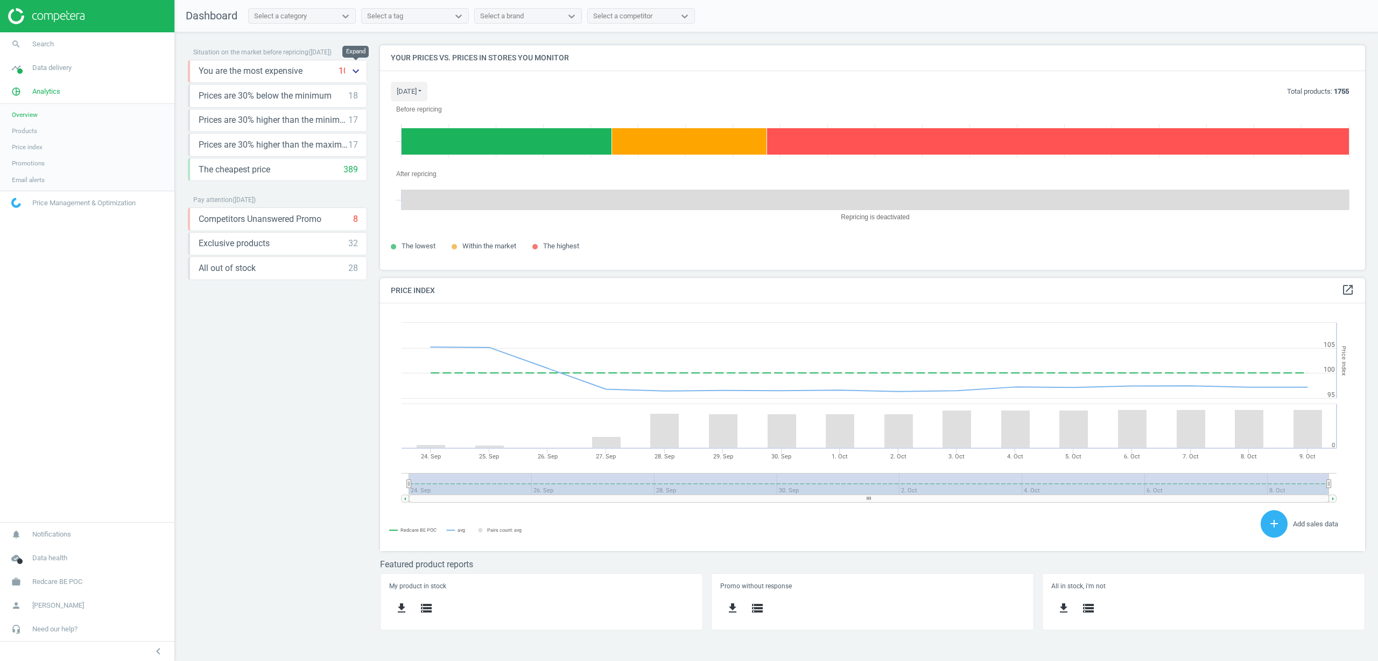
click at [357, 73] on icon "keyboard_arrow_down" at bounding box center [355, 71] width 13 height 13
click at [26, 132] on span "Products" at bounding box center [24, 131] width 25 height 9
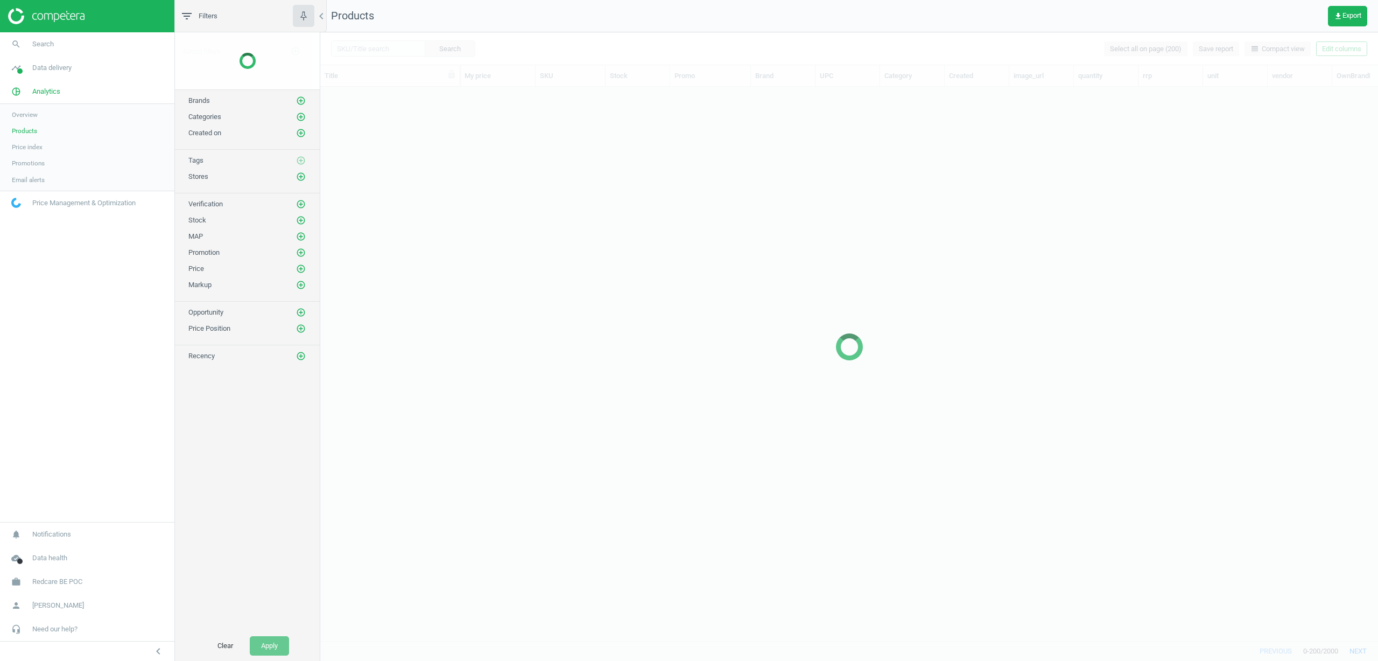
scroll to position [537, 1050]
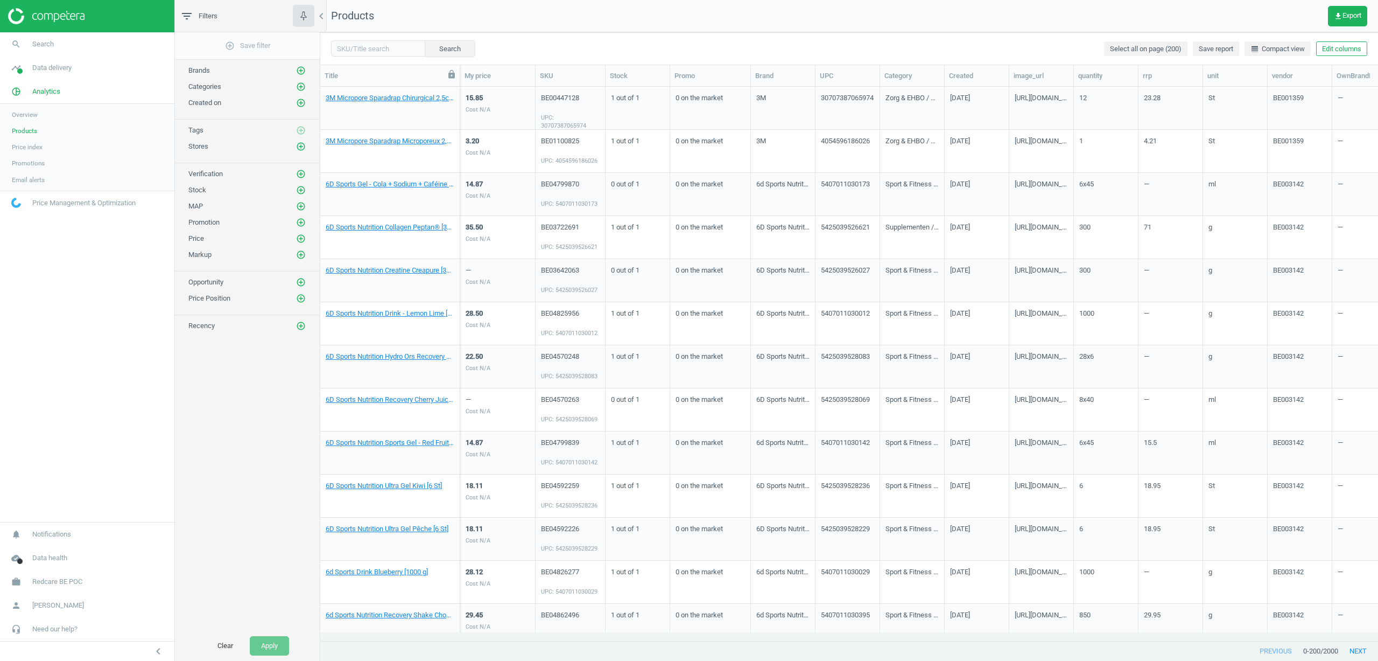
click at [450, 76] on icon at bounding box center [451, 74] width 6 height 9
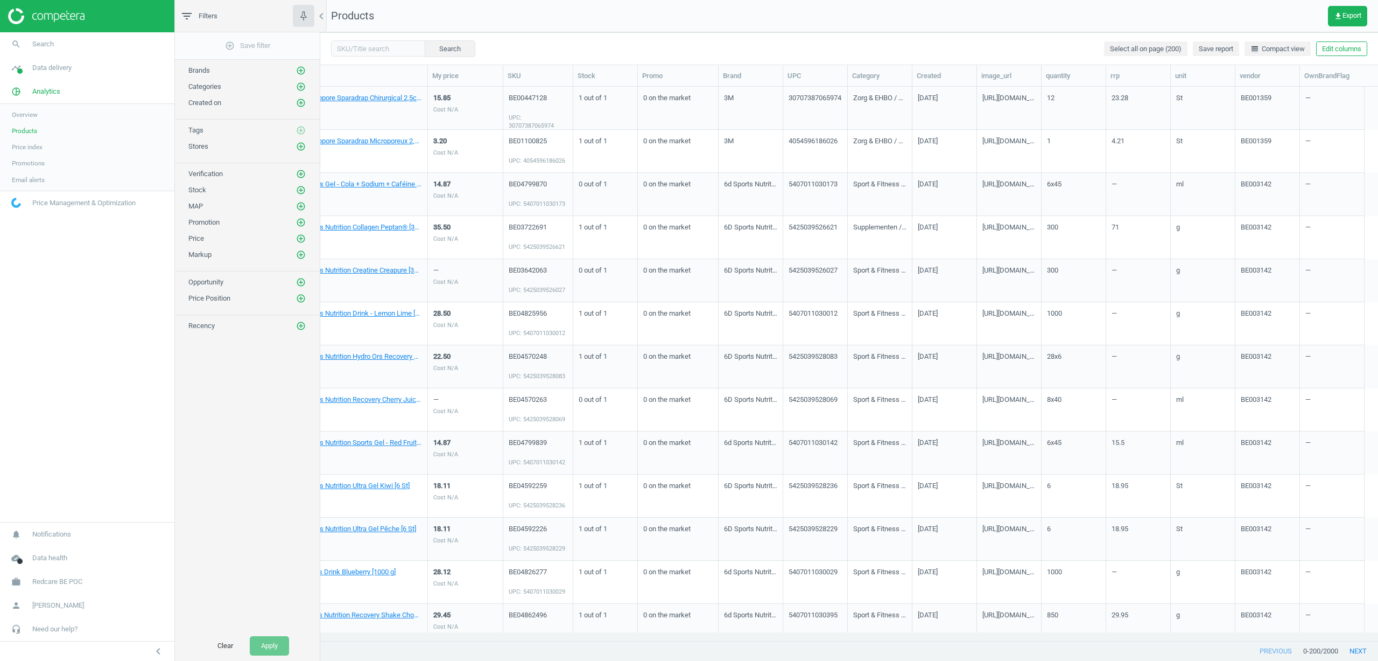
scroll to position [0, 0]
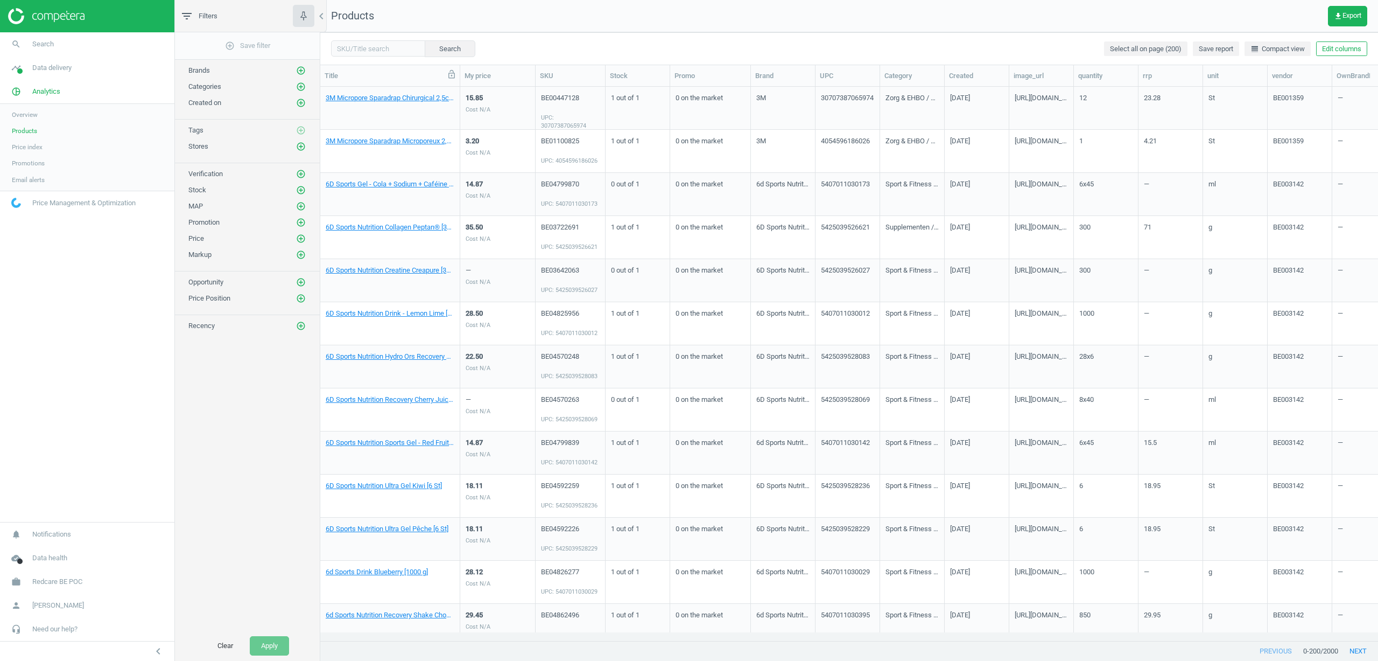
click at [449, 76] on icon at bounding box center [451, 74] width 6 height 9
click at [1342, 53] on button "Edit columns" at bounding box center [1341, 48] width 51 height 15
click at [1254, 222] on div "Custom fields" at bounding box center [1260, 222] width 44 height 10
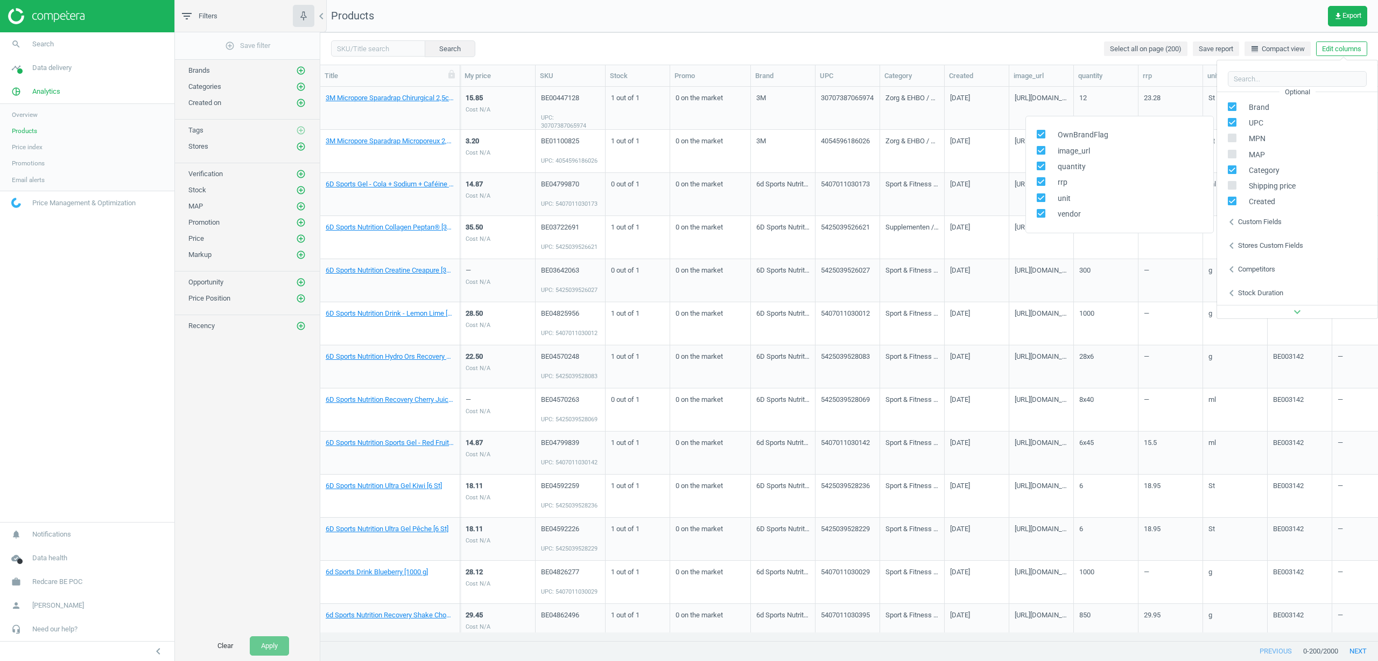
click at [989, 27] on nav "Products get_app Export" at bounding box center [849, 16] width 1058 height 32
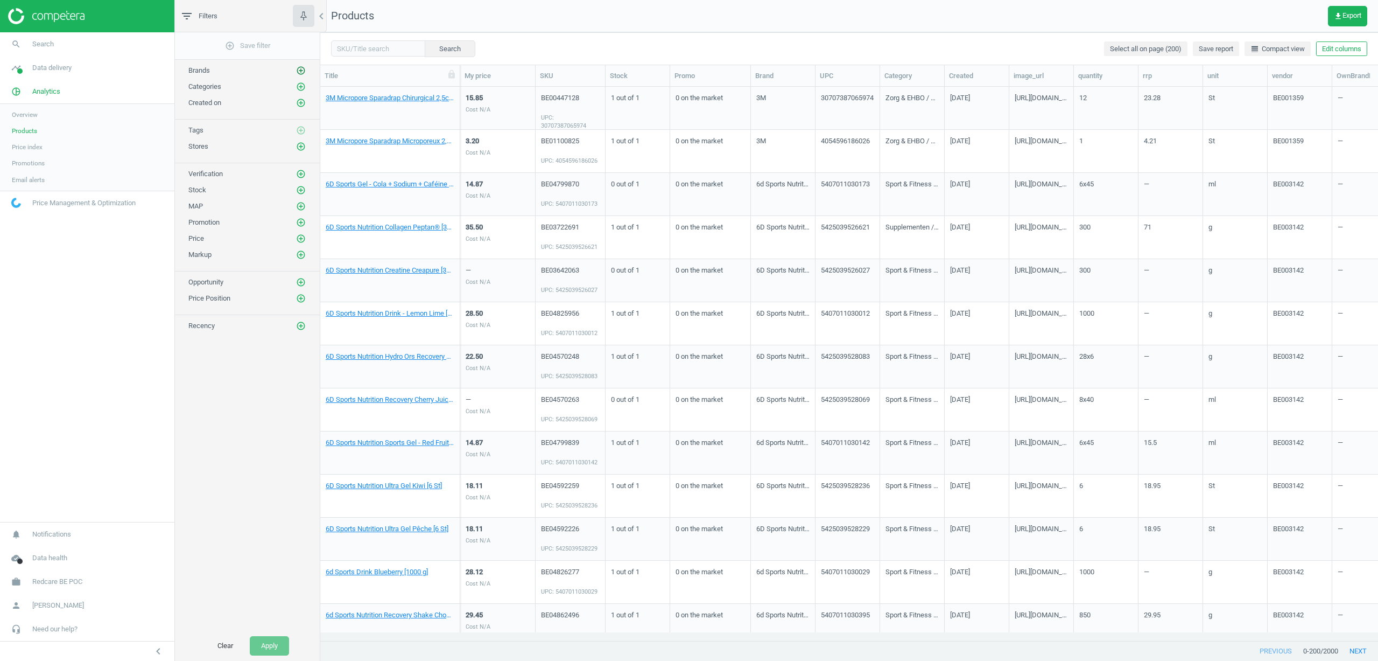
click at [300, 70] on icon "add_circle_outline" at bounding box center [301, 71] width 10 height 10
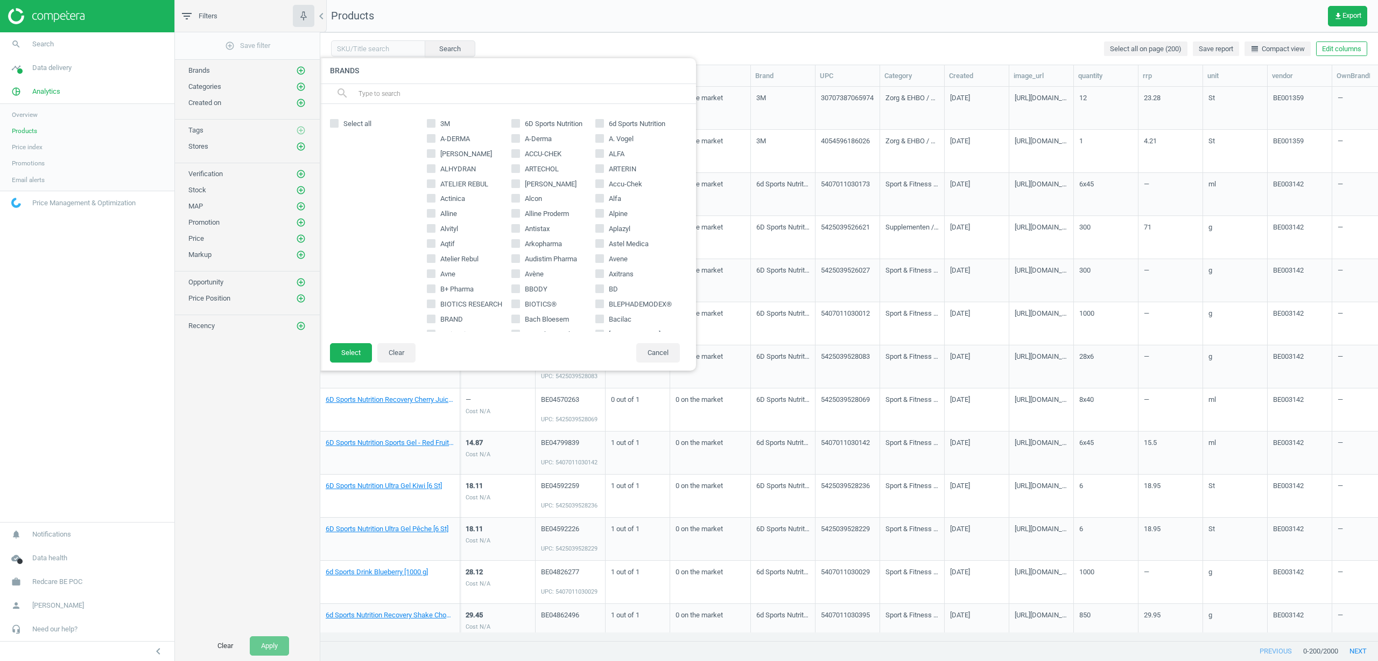
drag, startPoint x: 436, startPoint y: 124, endPoint x: 436, endPoint y: 129, distance: 5.4
click at [436, 124] on label "3M" at bounding box center [469, 124] width 85 height 10
click at [435, 124] on input "3M" at bounding box center [431, 123] width 7 height 7
checkbox input "true"
click at [432, 142] on input "A-DERMA" at bounding box center [431, 138] width 7 height 7
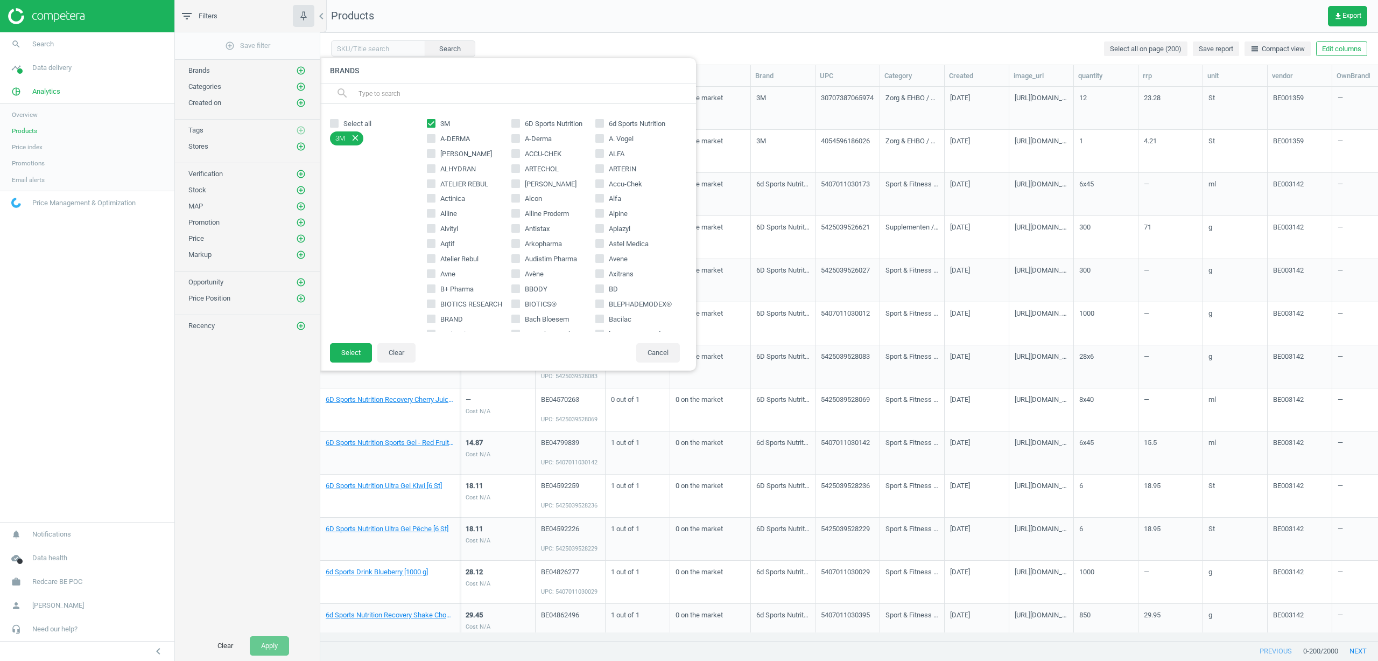
checkbox input "true"
drag, startPoint x: 439, startPoint y: 151, endPoint x: 457, endPoint y: 154, distance: 18.1
click at [437, 151] on label "A.Vogel" at bounding box center [469, 154] width 85 height 10
click at [435, 151] on input "A.Vogel" at bounding box center [431, 153] width 7 height 7
checkbox input "true"
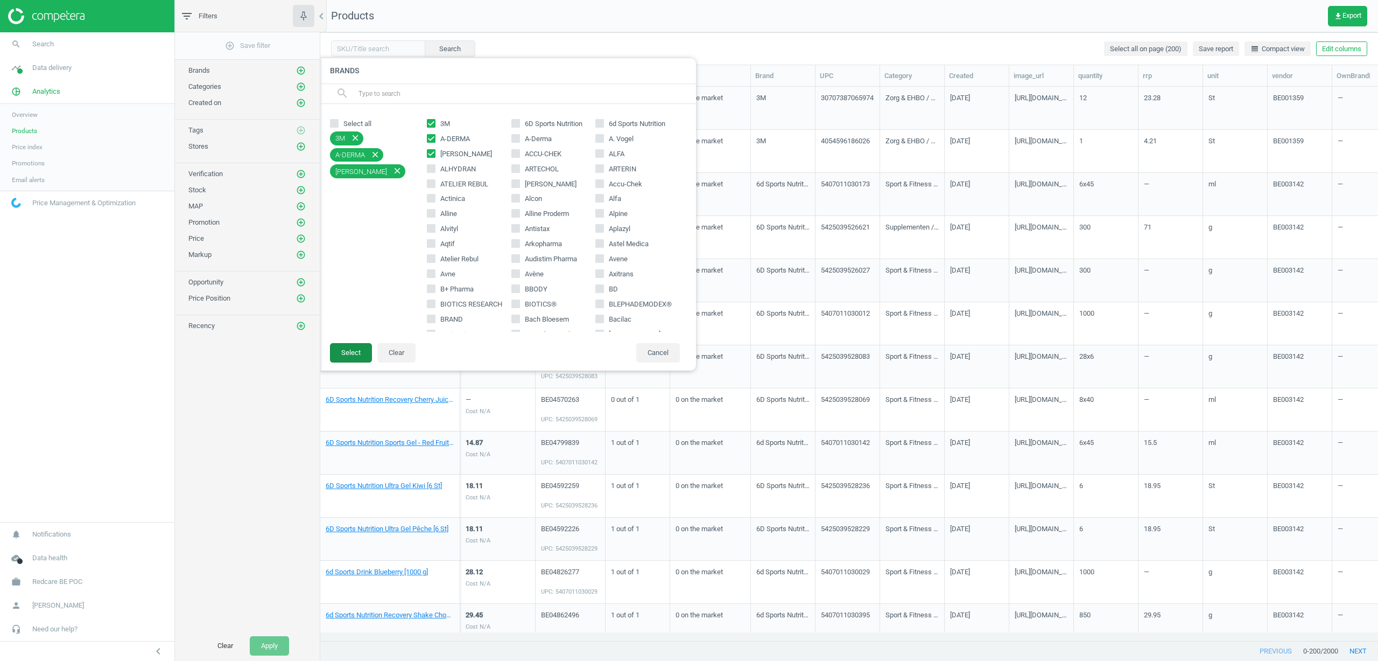
click at [350, 356] on button "Select" at bounding box center [351, 352] width 42 height 19
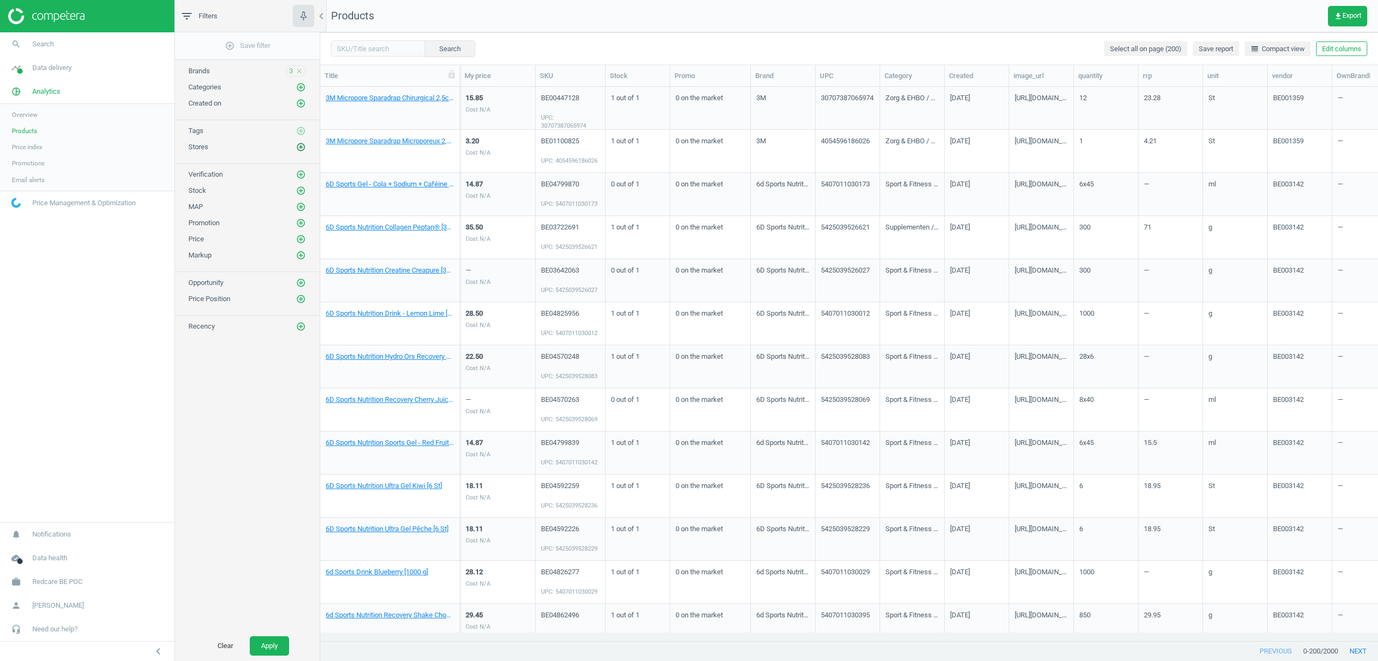
click at [299, 148] on icon "add_circle_outline" at bounding box center [301, 147] width 10 height 10
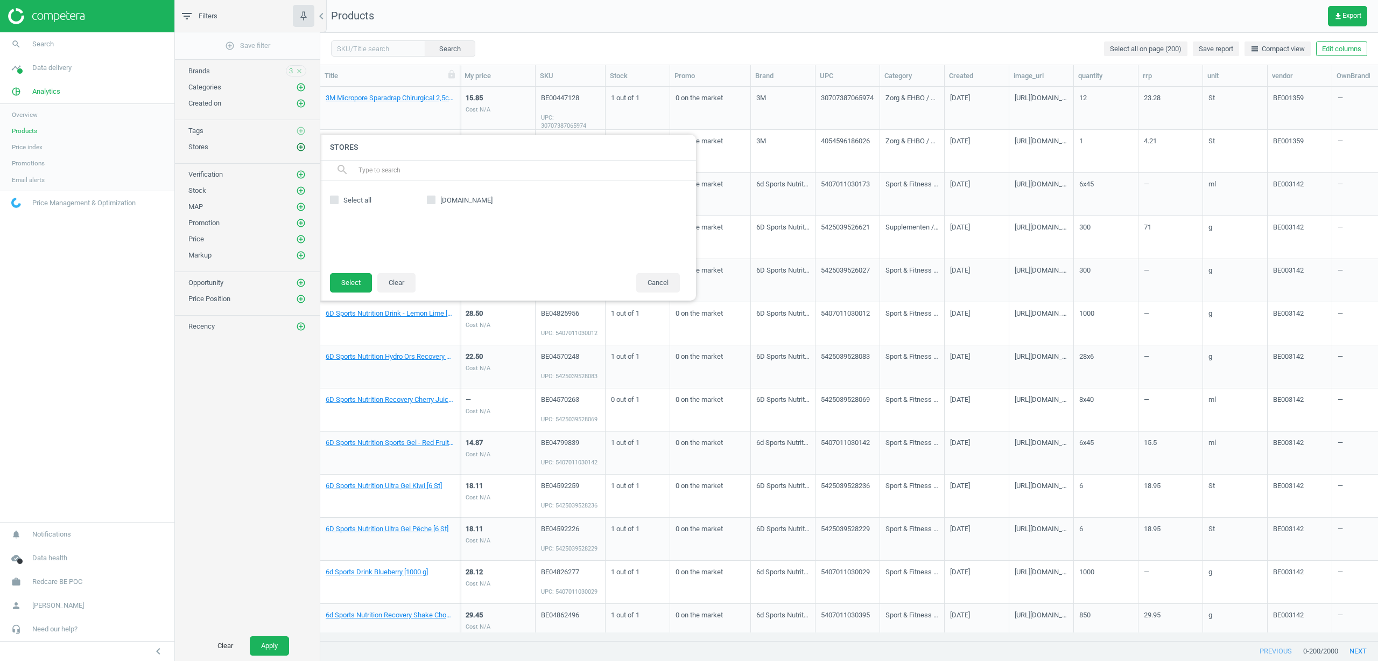
click at [299, 148] on icon "add_circle_outline" at bounding box center [301, 147] width 10 height 10
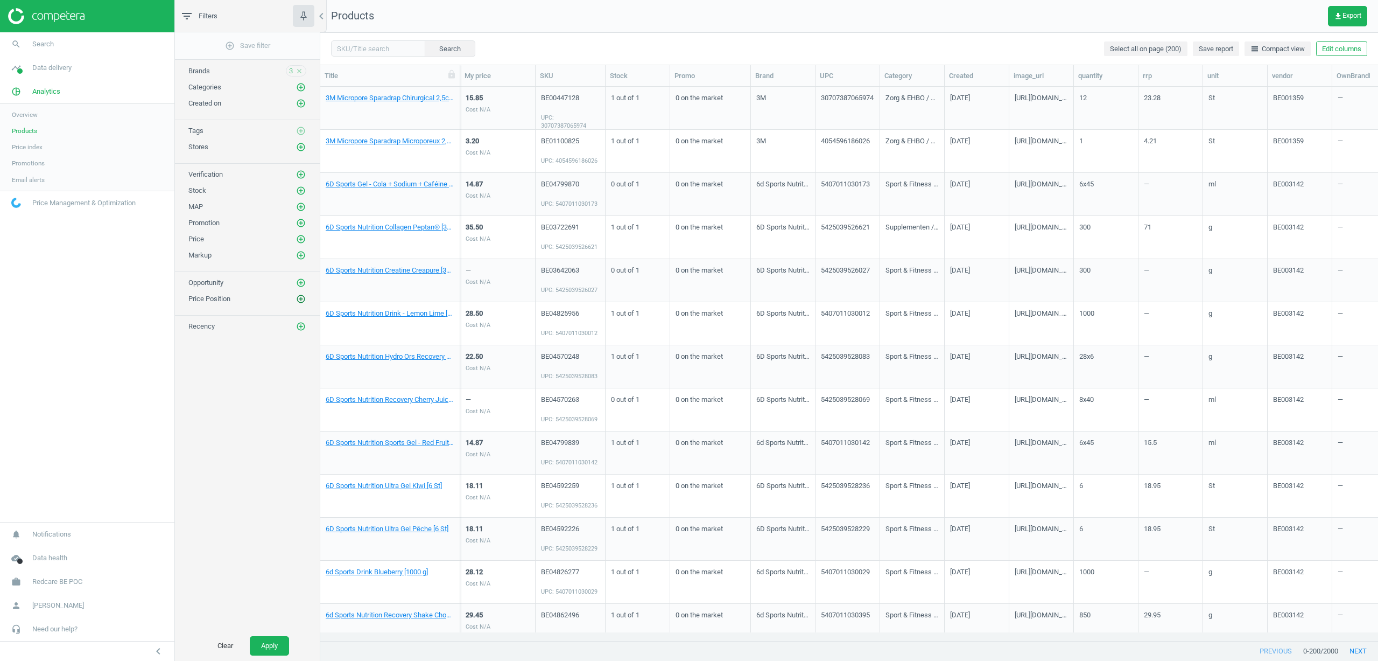
click at [303, 296] on icon "add_circle_outline" at bounding box center [301, 299] width 10 height 10
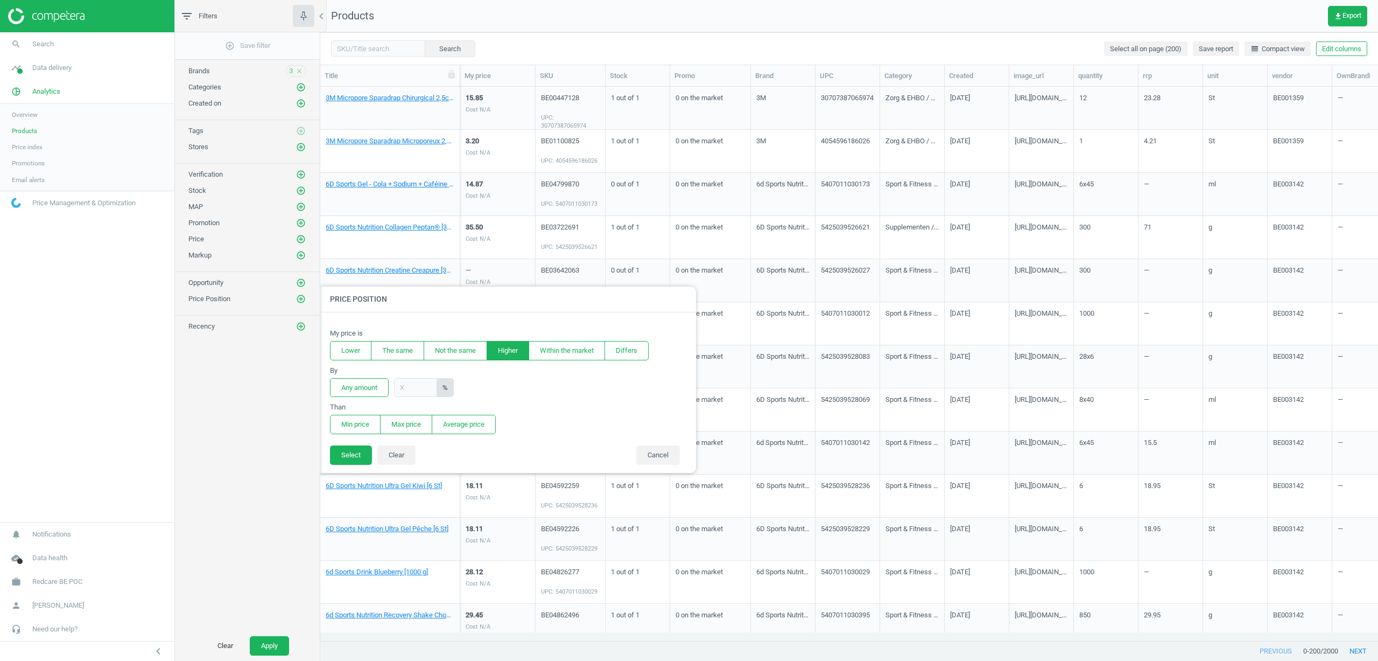
click at [514, 348] on button "Higher" at bounding box center [508, 350] width 43 height 19
click at [407, 390] on input "text" at bounding box center [415, 387] width 43 height 19
type input "30"
click at [352, 424] on button "Min price" at bounding box center [355, 424] width 51 height 19
click at [353, 454] on button "Select" at bounding box center [351, 454] width 42 height 19
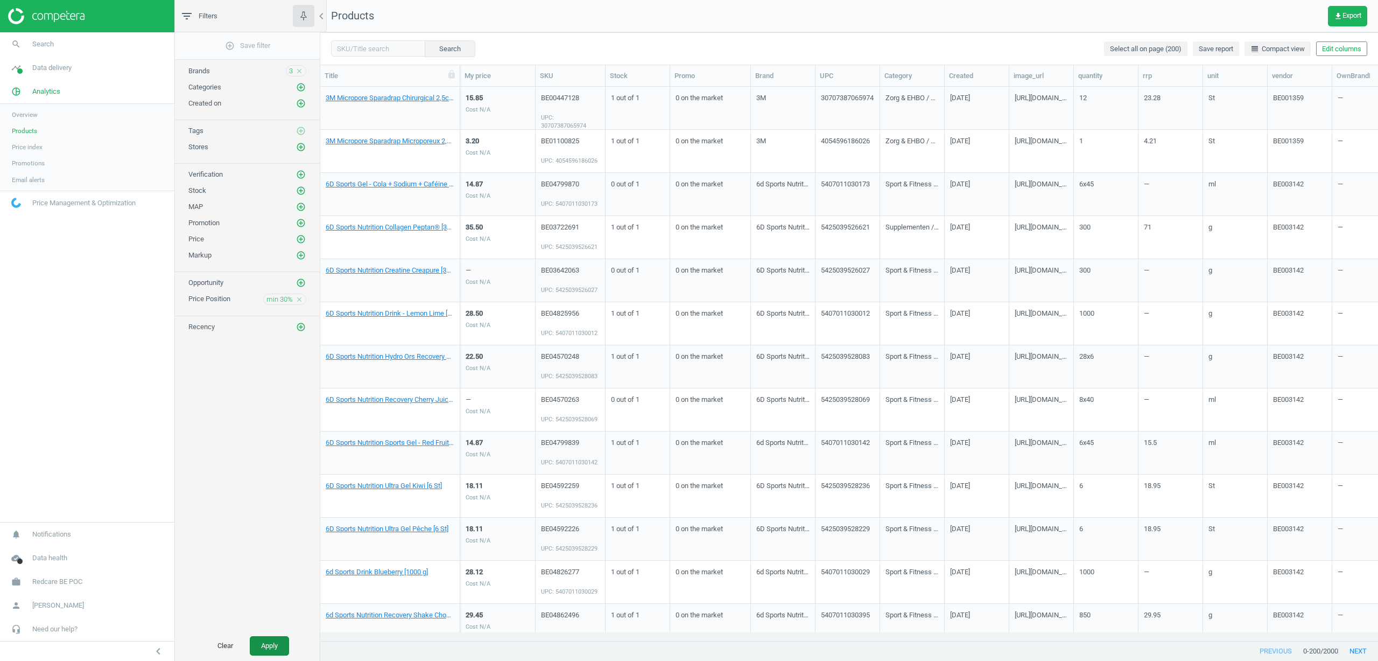
click at [271, 641] on button "Apply" at bounding box center [269, 645] width 39 height 19
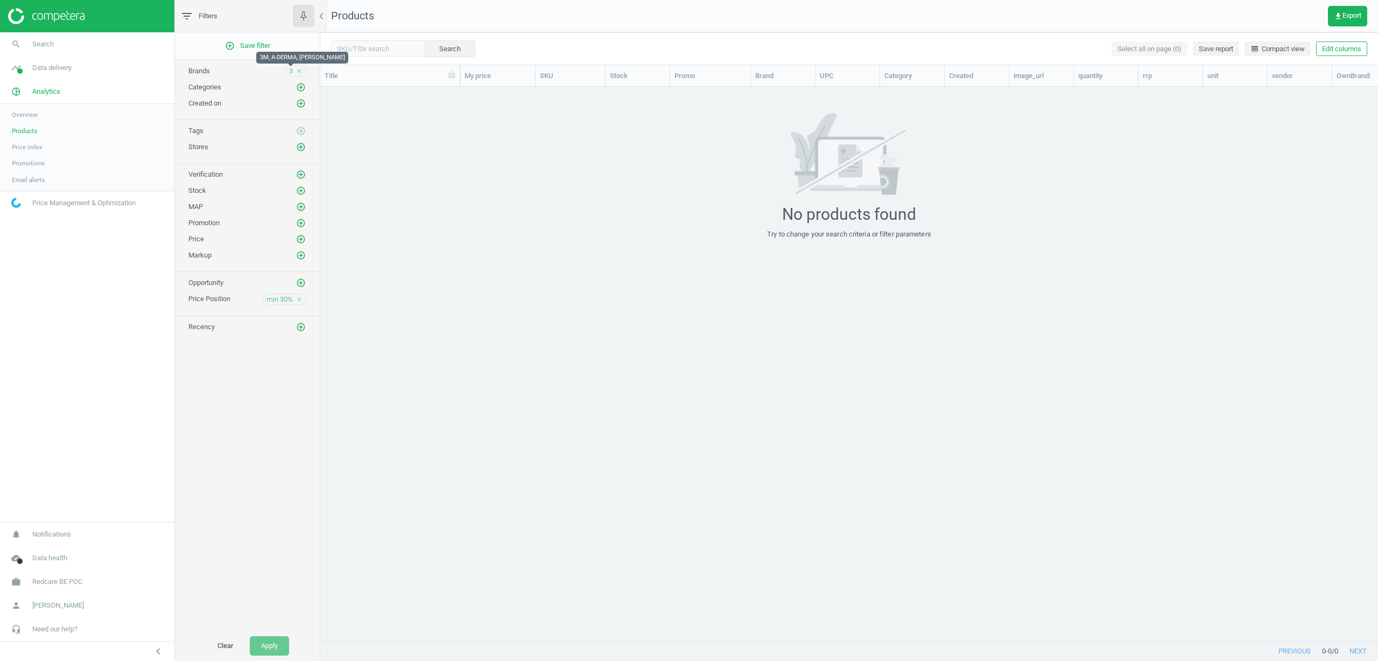
click at [290, 73] on span "3" at bounding box center [291, 71] width 4 height 10
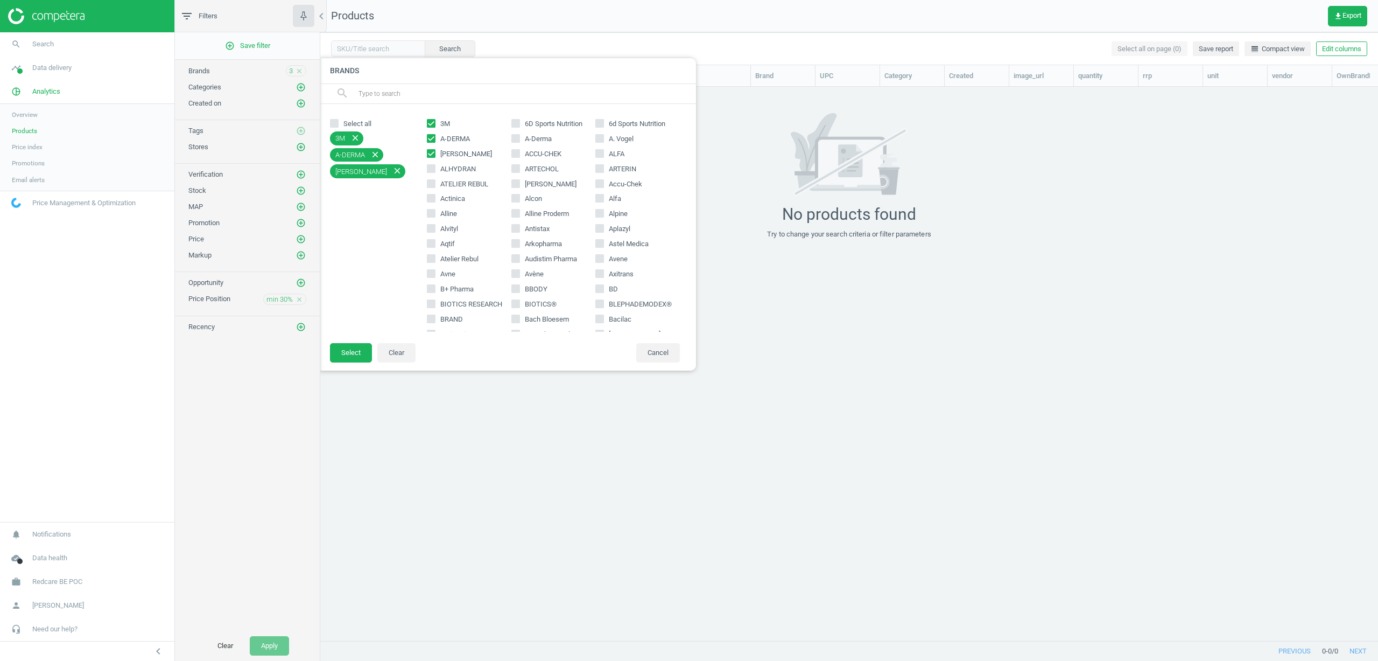
drag, startPoint x: 429, startPoint y: 170, endPoint x: 429, endPoint y: 182, distance: 12.4
click at [429, 168] on input "ALHYDRAN" at bounding box center [431, 168] width 7 height 7
checkbox input "true"
click at [429, 185] on input "ATELIER REBUL" at bounding box center [431, 183] width 7 height 7
checkbox input "true"
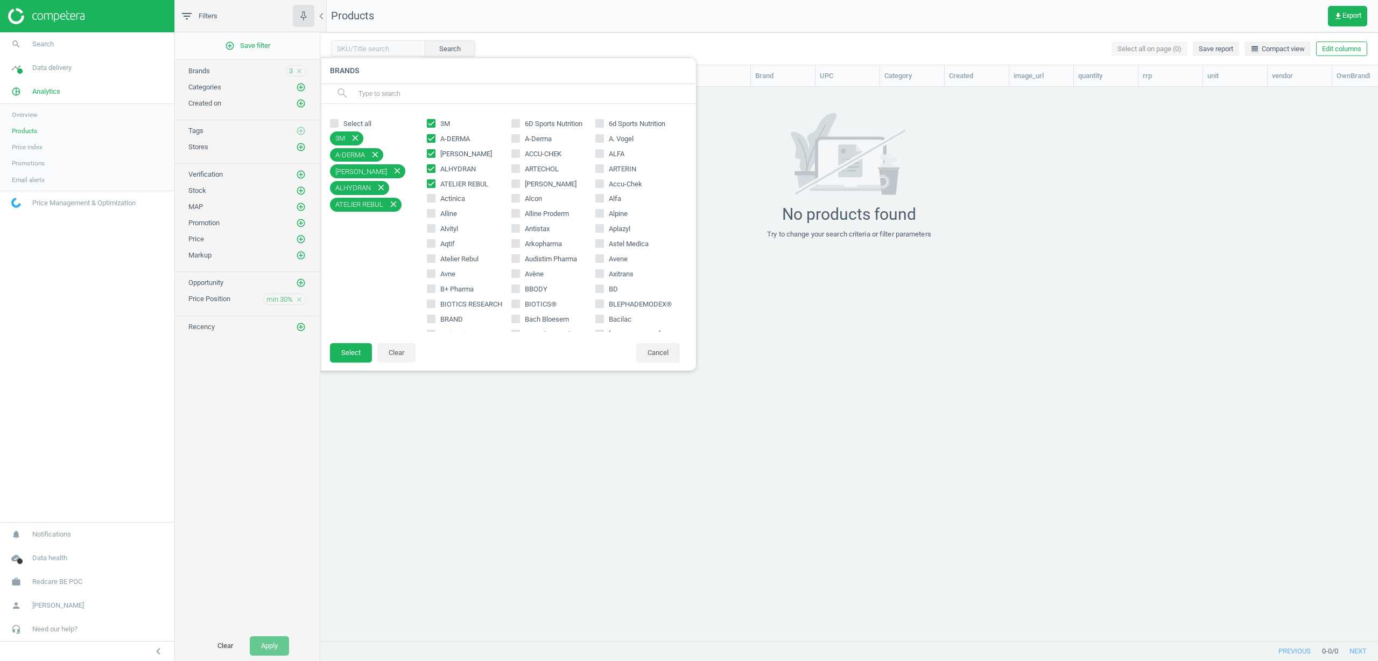
click at [430, 201] on input "Actinica" at bounding box center [431, 198] width 7 height 7
checkbox input "true"
click at [433, 217] on icon at bounding box center [431, 213] width 9 height 9
click at [433, 217] on input "Alline" at bounding box center [431, 213] width 7 height 7
checkbox input "true"
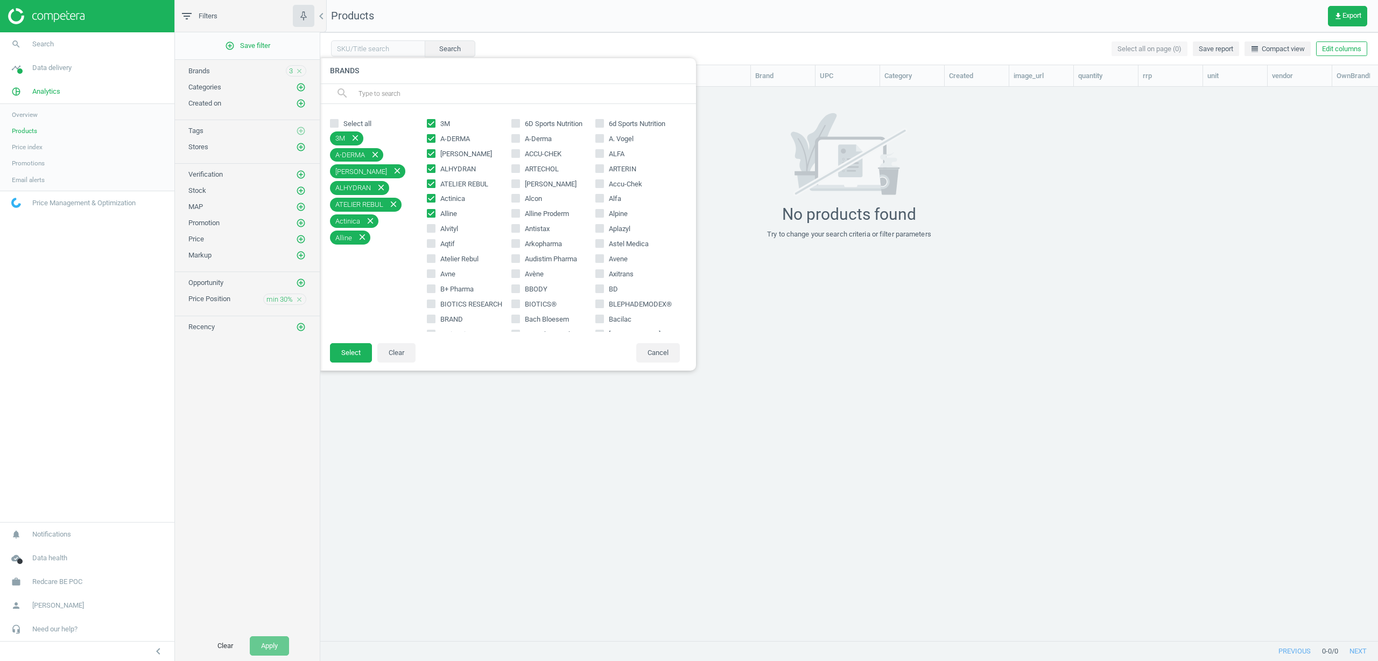
click at [432, 227] on input "Alvityl" at bounding box center [431, 228] width 7 height 7
checkbox input "true"
click at [431, 243] on input "Aqtif" at bounding box center [431, 243] width 7 height 7
checkbox input "true"
click at [432, 264] on span at bounding box center [431, 260] width 9 height 8
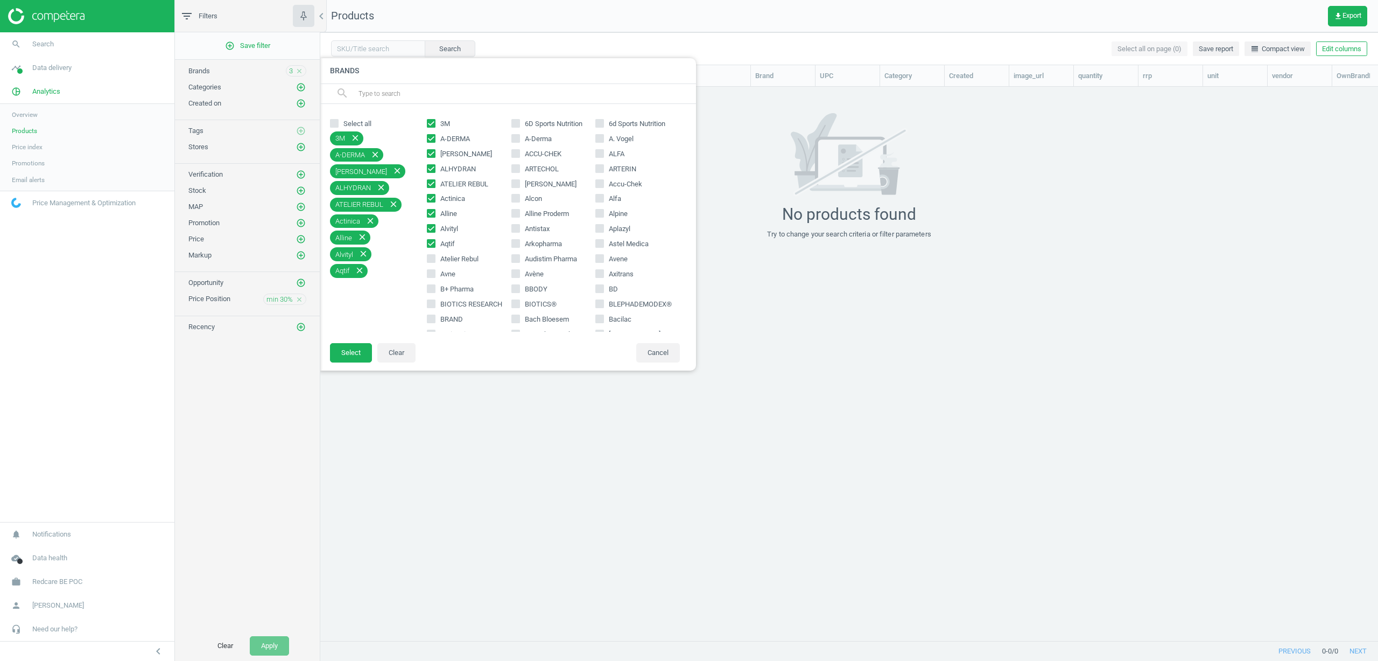
click at [432, 262] on input "Atelier Rebul" at bounding box center [431, 258] width 7 height 7
checkbox input "true"
click at [432, 274] on input "Avne" at bounding box center [431, 273] width 7 height 7
checkbox input "true"
click at [350, 354] on button "Select" at bounding box center [351, 352] width 42 height 19
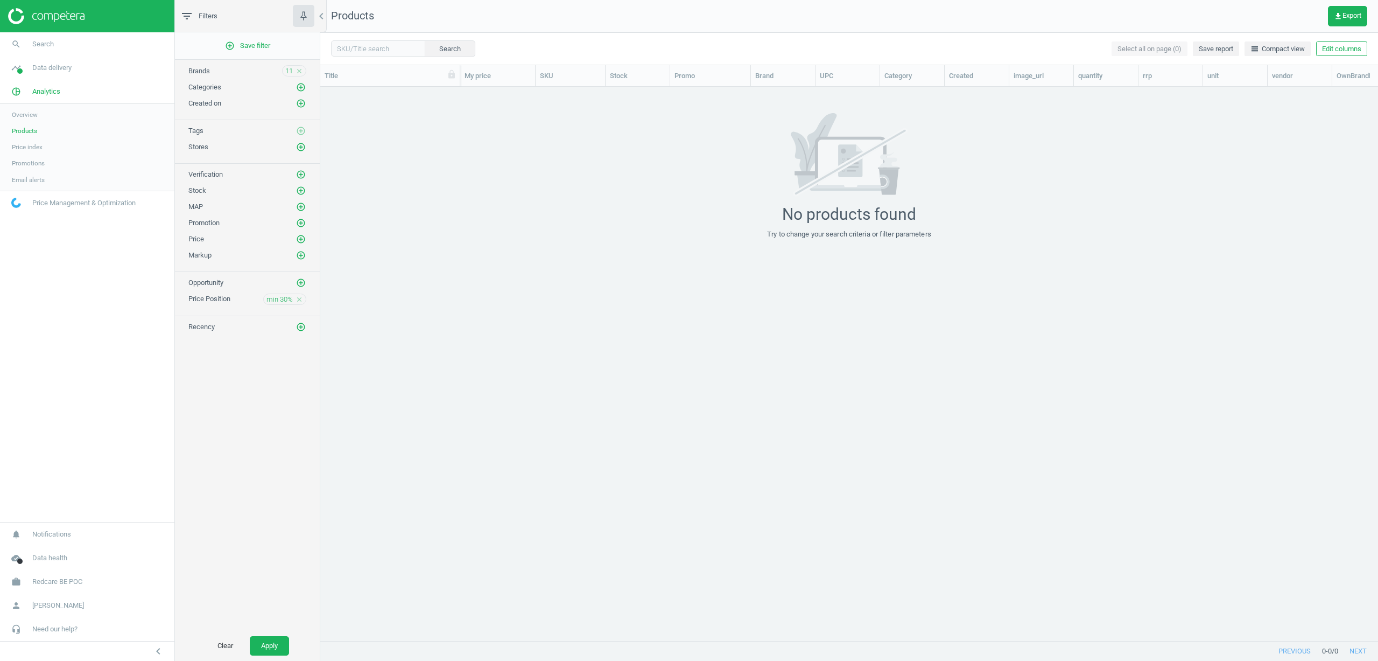
click at [280, 635] on div "Clear Apply" at bounding box center [247, 645] width 145 height 30
click at [279, 637] on button "Apply" at bounding box center [269, 645] width 39 height 19
click at [277, 303] on span "min 30%" at bounding box center [279, 299] width 26 height 10
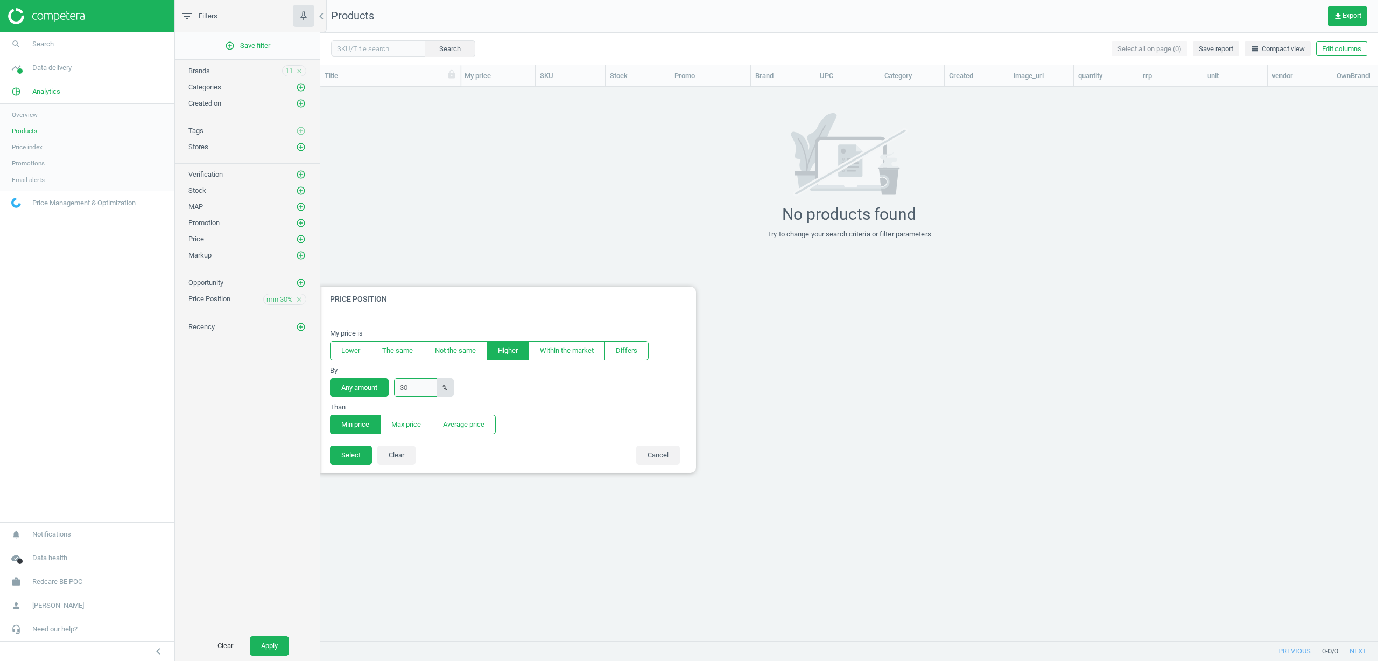
drag, startPoint x: 412, startPoint y: 386, endPoint x: 386, endPoint y: 385, distance: 26.4
click at [386, 385] on div "Any amount 30 %" at bounding box center [392, 387] width 124 height 19
type input "10"
click at [341, 452] on button "Select" at bounding box center [351, 454] width 42 height 19
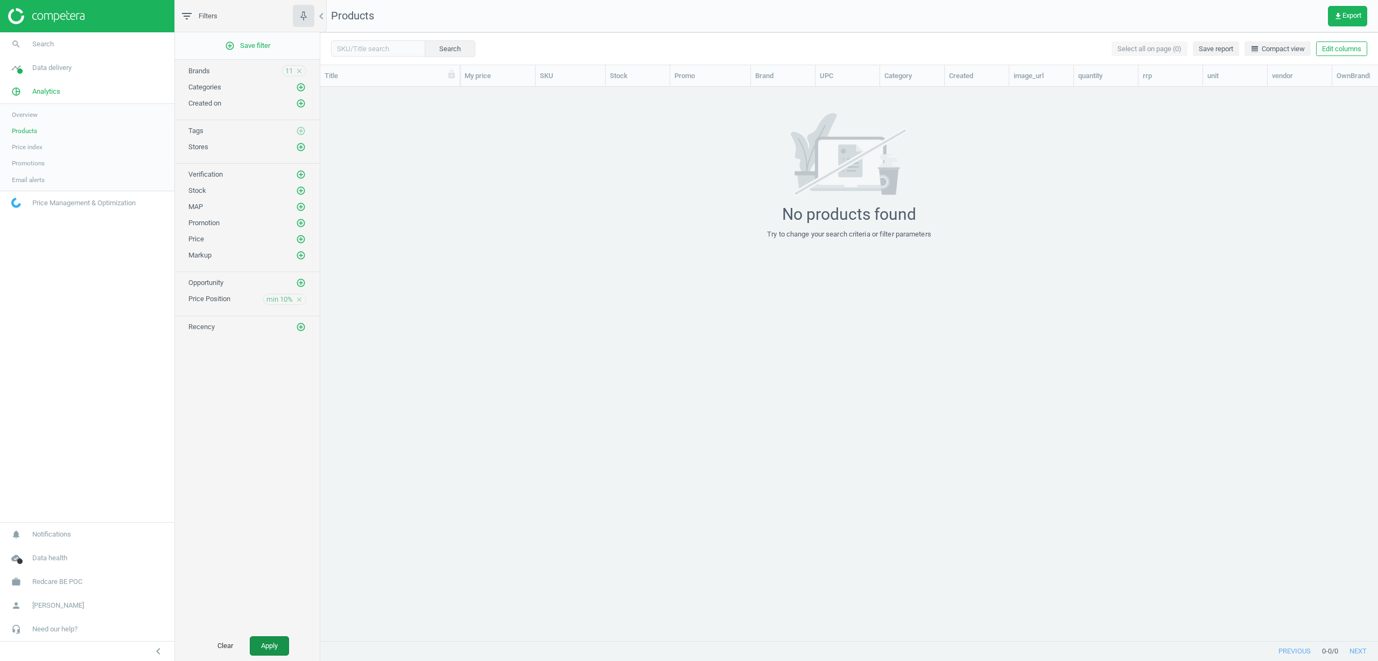
click at [275, 648] on button "Apply" at bounding box center [269, 645] width 39 height 19
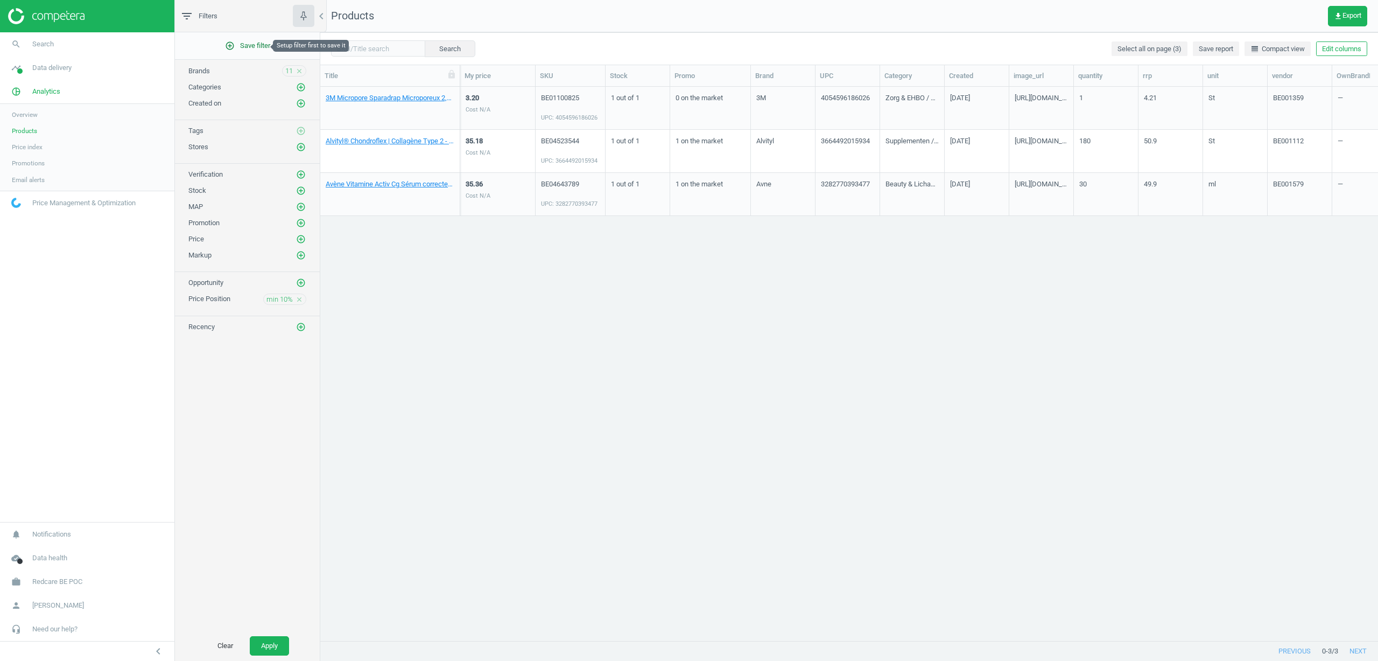
click at [253, 46] on span "add_circle_outline Save filter" at bounding box center [247, 46] width 45 height 10
type input "Test"
click at [286, 93] on icon "check" at bounding box center [284, 94] width 9 height 9
click at [1340, 52] on button "Edit columns" at bounding box center [1341, 48] width 51 height 15
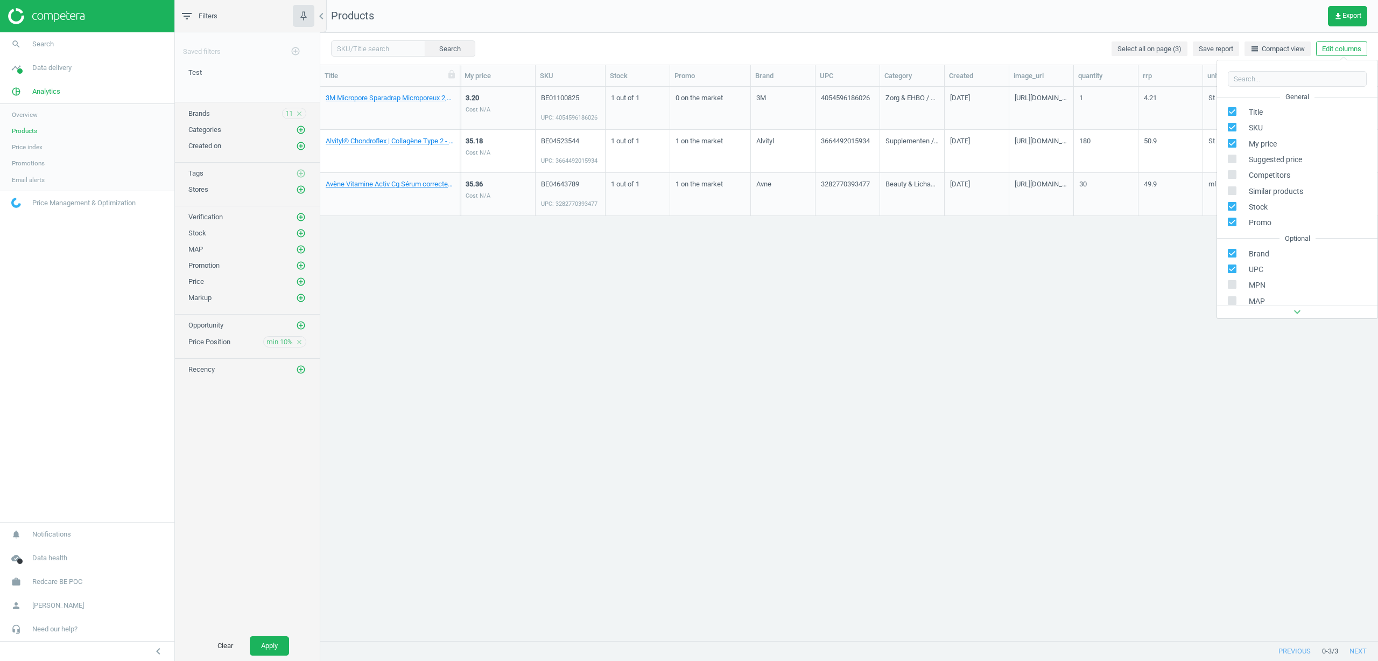
click at [1233, 175] on input "checkbox" at bounding box center [1232, 174] width 7 height 7
checkbox input "true"
click at [762, 15] on nav "Products get_app Export" at bounding box center [849, 16] width 1058 height 32
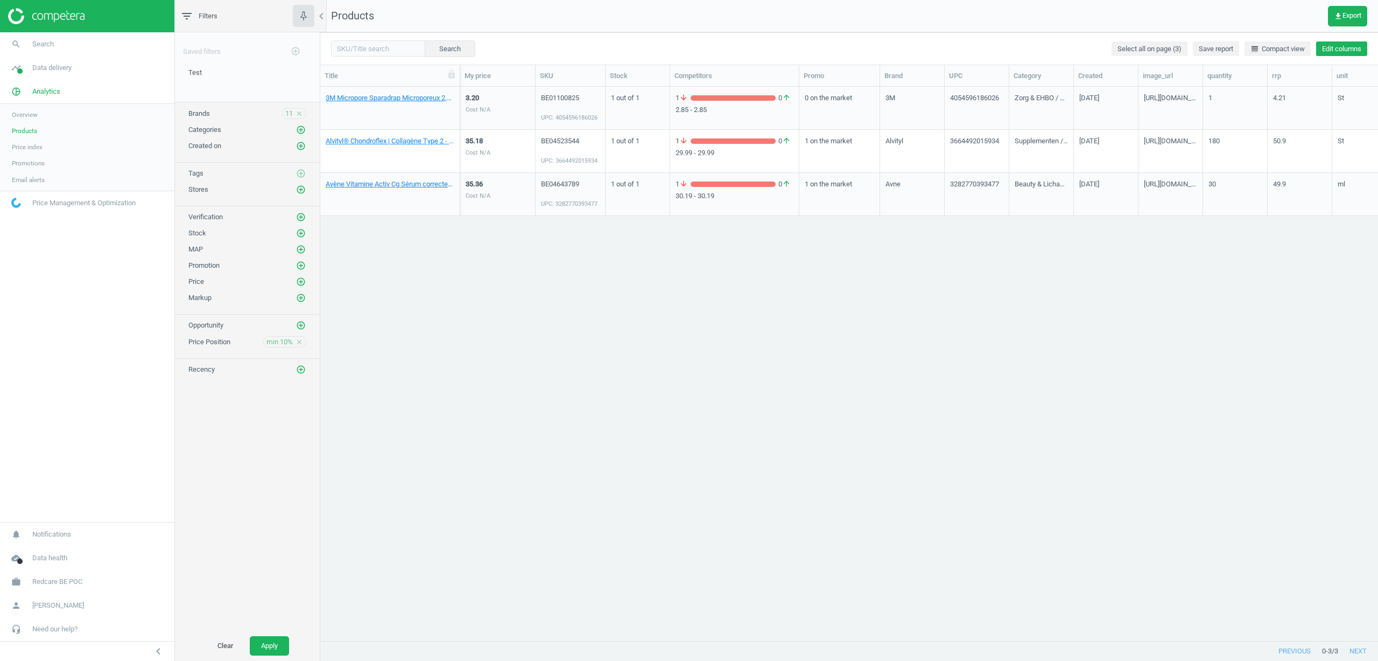
click at [1327, 48] on button "Edit columns" at bounding box center [1341, 48] width 51 height 15
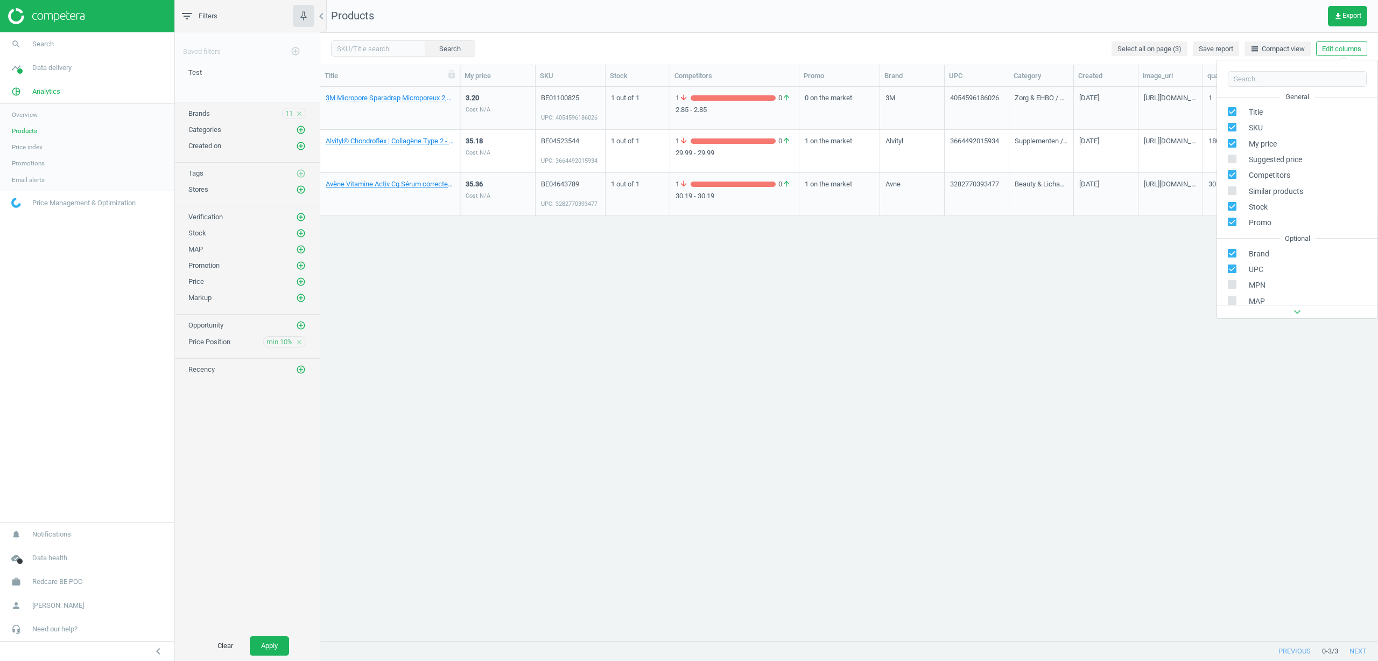
click at [1107, 10] on nav "Products get_app Export" at bounding box center [849, 16] width 1058 height 32
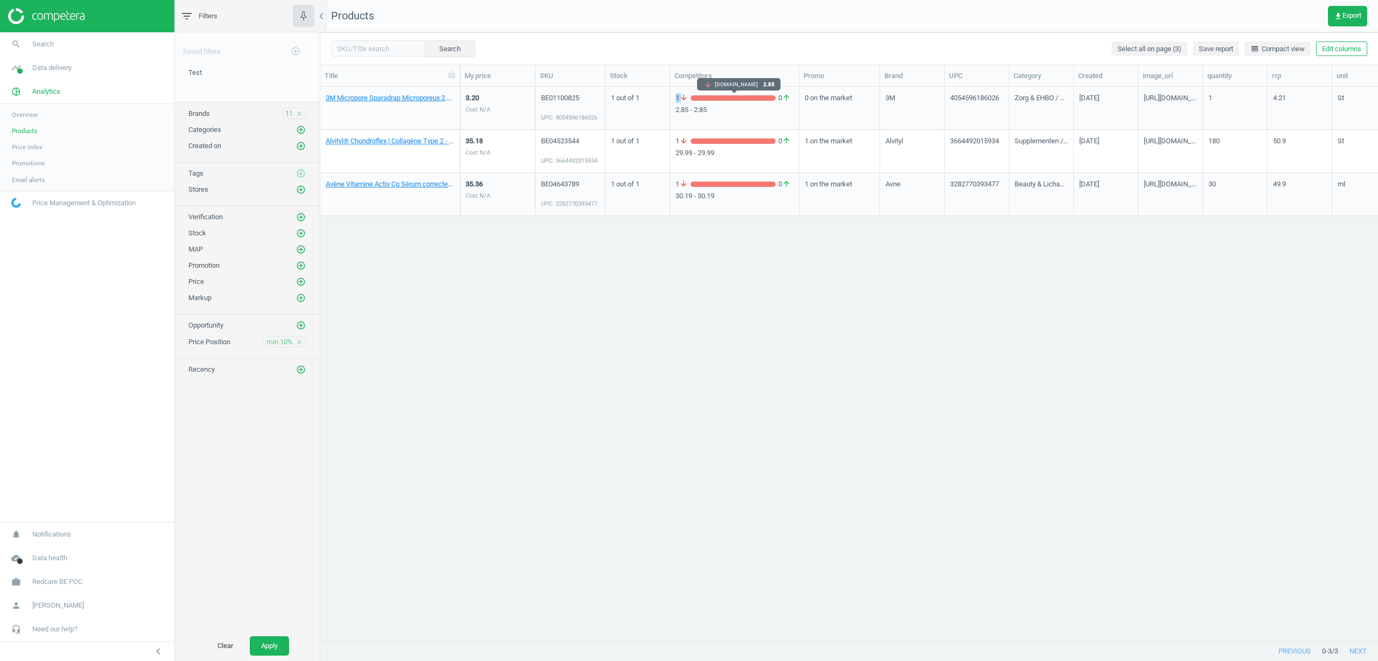
click at [680, 97] on span "1 arrow_downward" at bounding box center [683, 98] width 15 height 10
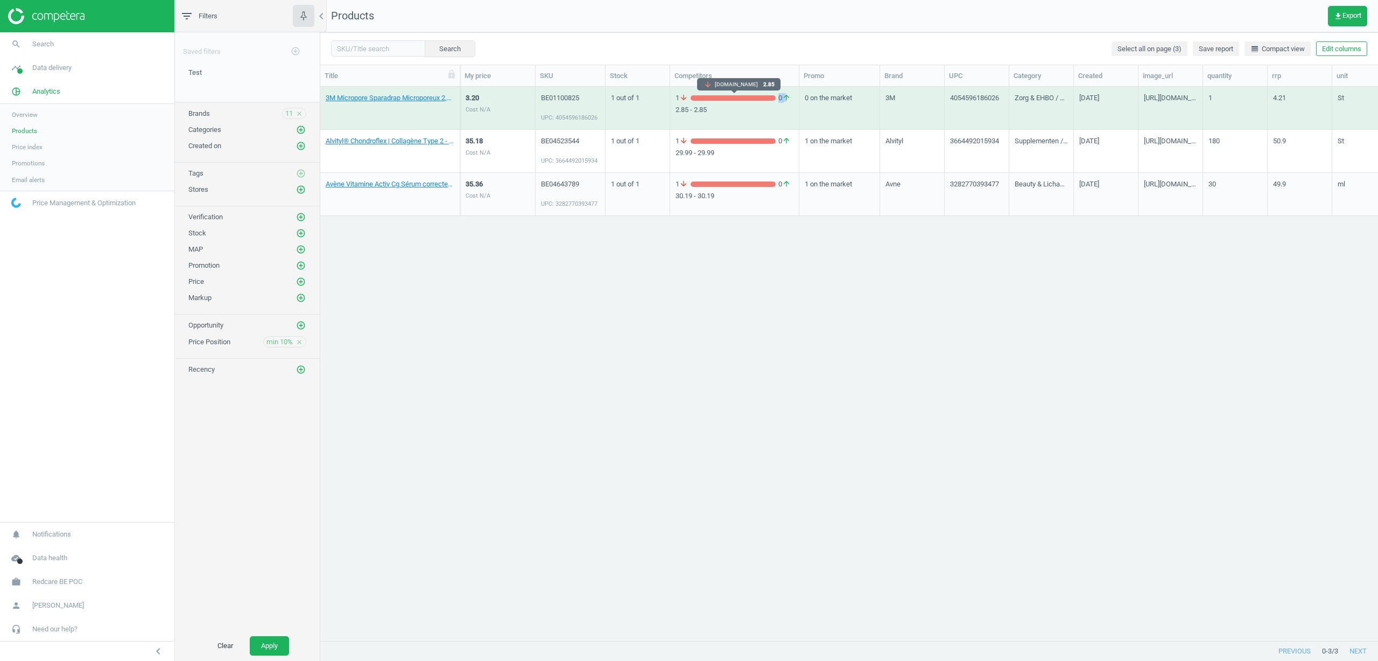
drag, startPoint x: 787, startPoint y: 97, endPoint x: 778, endPoint y: 99, distance: 8.1
click at [778, 99] on span "0 arrow_upward" at bounding box center [785, 98] width 18 height 10
click at [788, 29] on nav "Products get_app Export" at bounding box center [849, 16] width 1058 height 32
click at [1353, 12] on span "get_app Export" at bounding box center [1347, 16] width 27 height 9
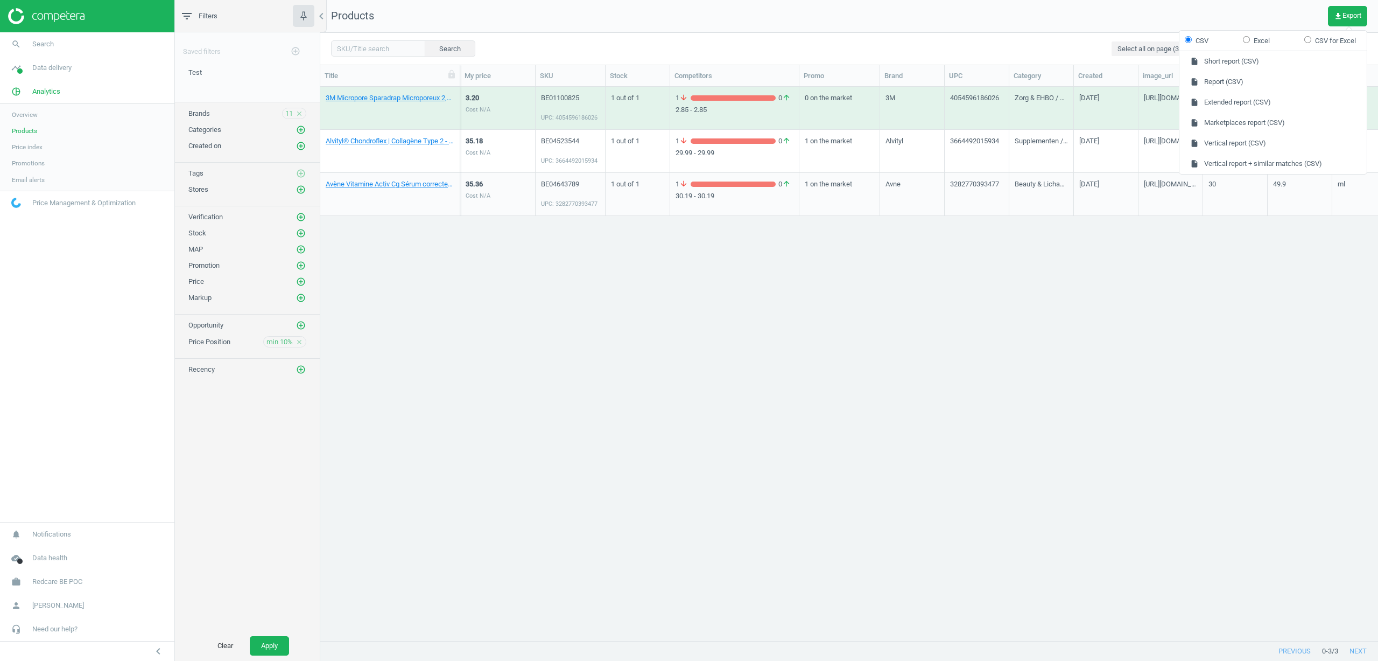
click at [804, 319] on div "3M Micropore Sparadrap Microporeux 2,5 cm x 9,14 m 1530-1/D [1 St] 3.20 Cost N/…" at bounding box center [849, 359] width 1058 height 545
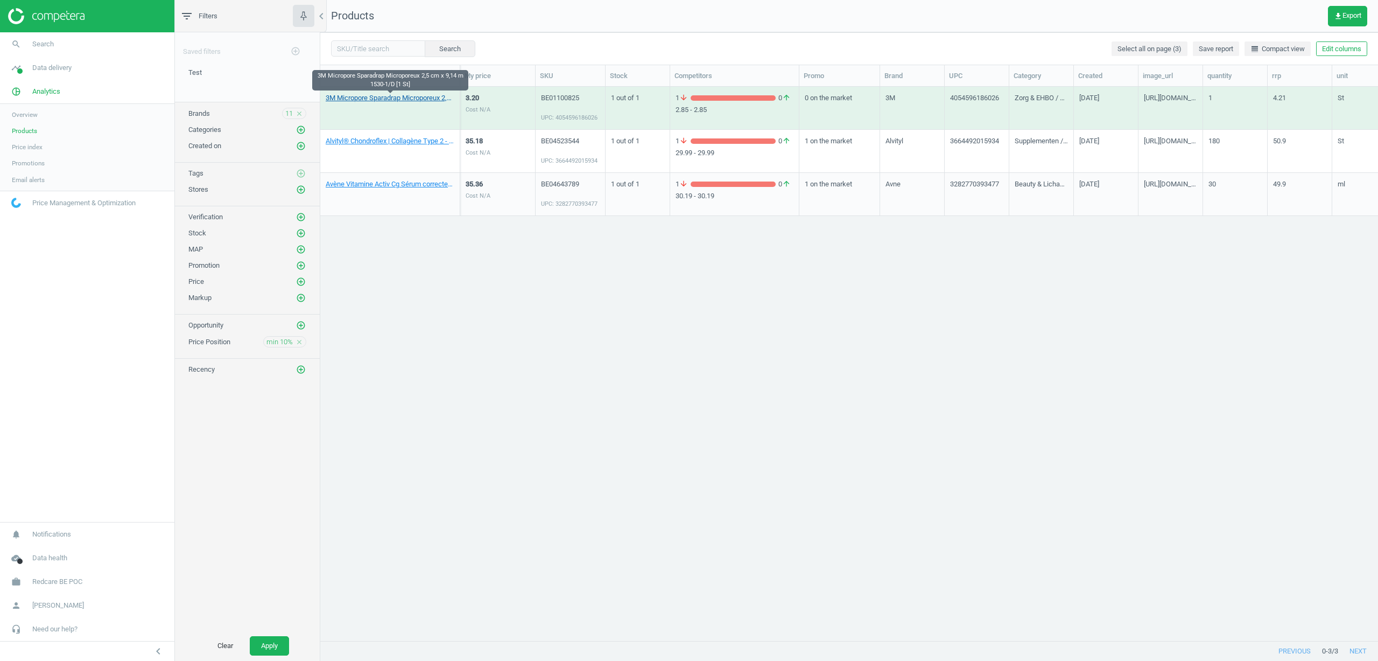
click at [380, 100] on link "3M Micropore Sparadrap Microporeux 2,5 cm x 9,14 m 1530-1/D [1 St]" at bounding box center [390, 98] width 129 height 10
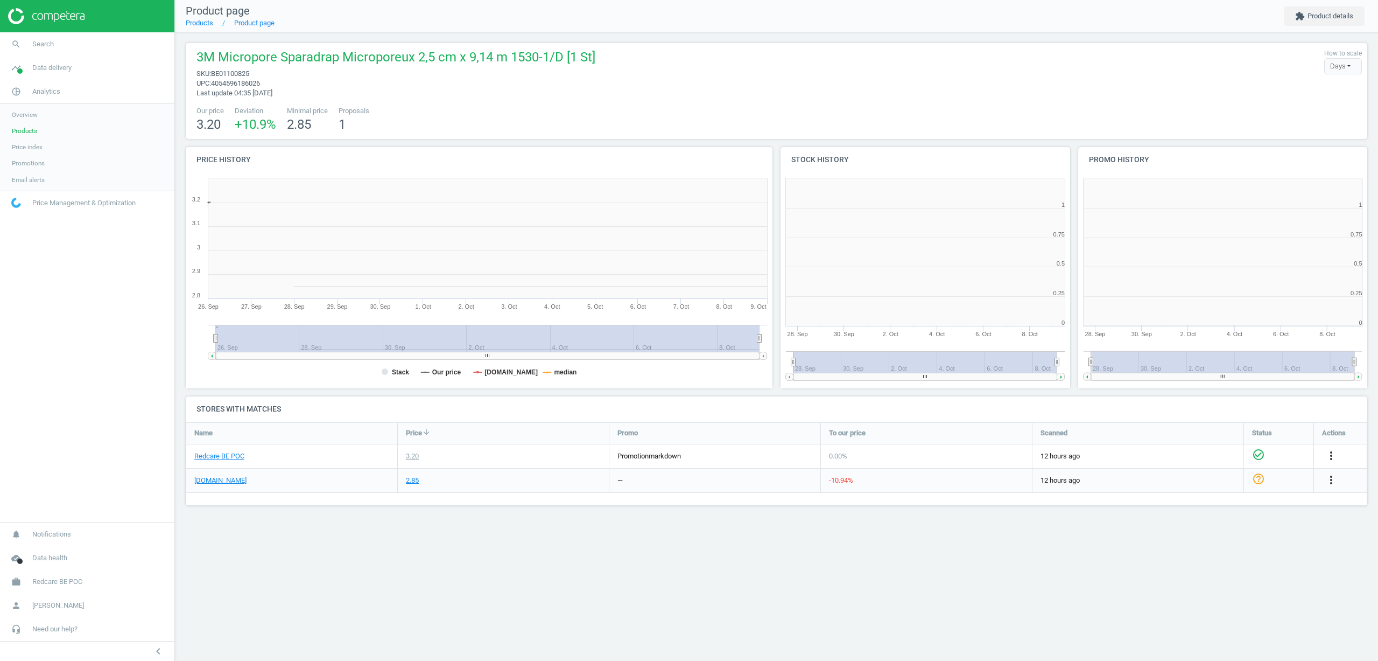
scroll to position [232, 306]
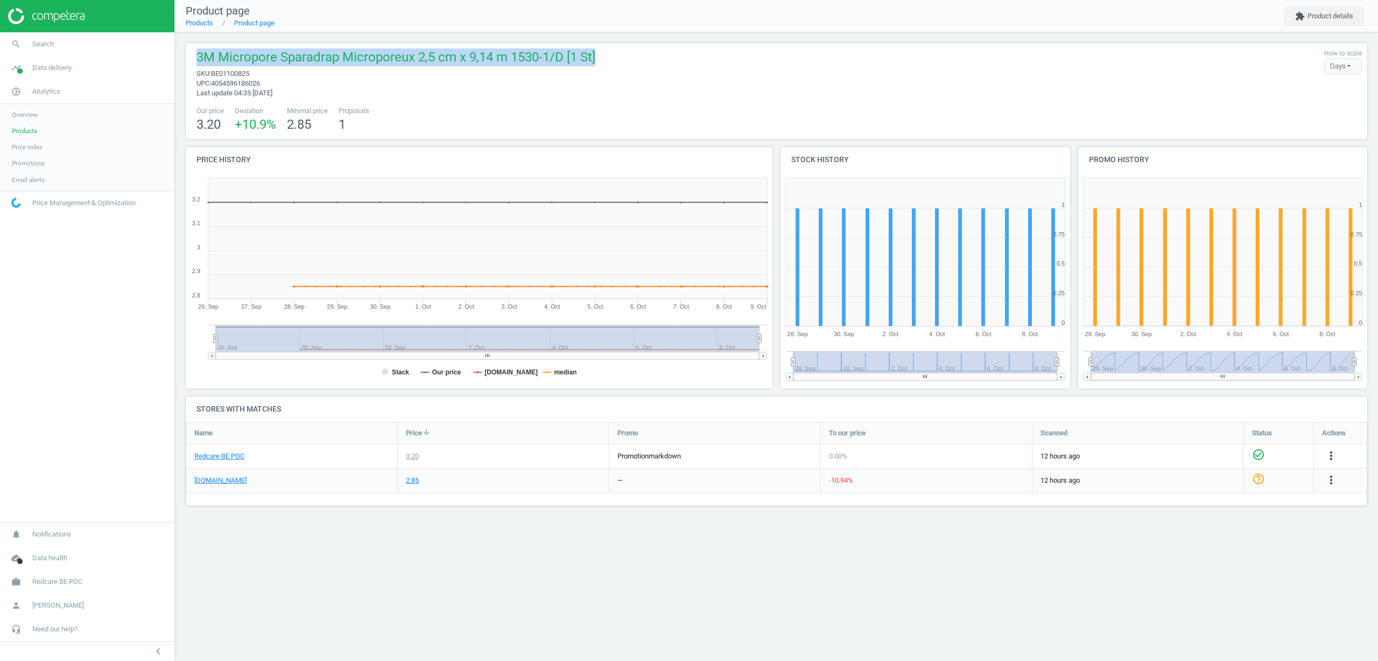
drag, startPoint x: 198, startPoint y: 57, endPoint x: 606, endPoint y: 68, distance: 408.2
click at [606, 68] on div "3M Micropore Sparadrap Microporeux 2,5 cm x 9,14 m 1530-1/D [1 St] sku : BE0110…" at bounding box center [776, 73] width 1171 height 50
click at [629, 80] on div "3M Micropore Sparadrap Microporeux 2,5 cm x 9,14 m 1530-1/D [1 St] sku : BE0110…" at bounding box center [776, 73] width 1171 height 50
drag, startPoint x: 195, startPoint y: 72, endPoint x: 216, endPoint y: 76, distance: 20.9
click at [216, 76] on div "3M Micropore Sparadrap Microporeux 2,5 cm x 9,14 m 1530-1/D [1 St] sku : BE0110…" at bounding box center [393, 73] width 404 height 50
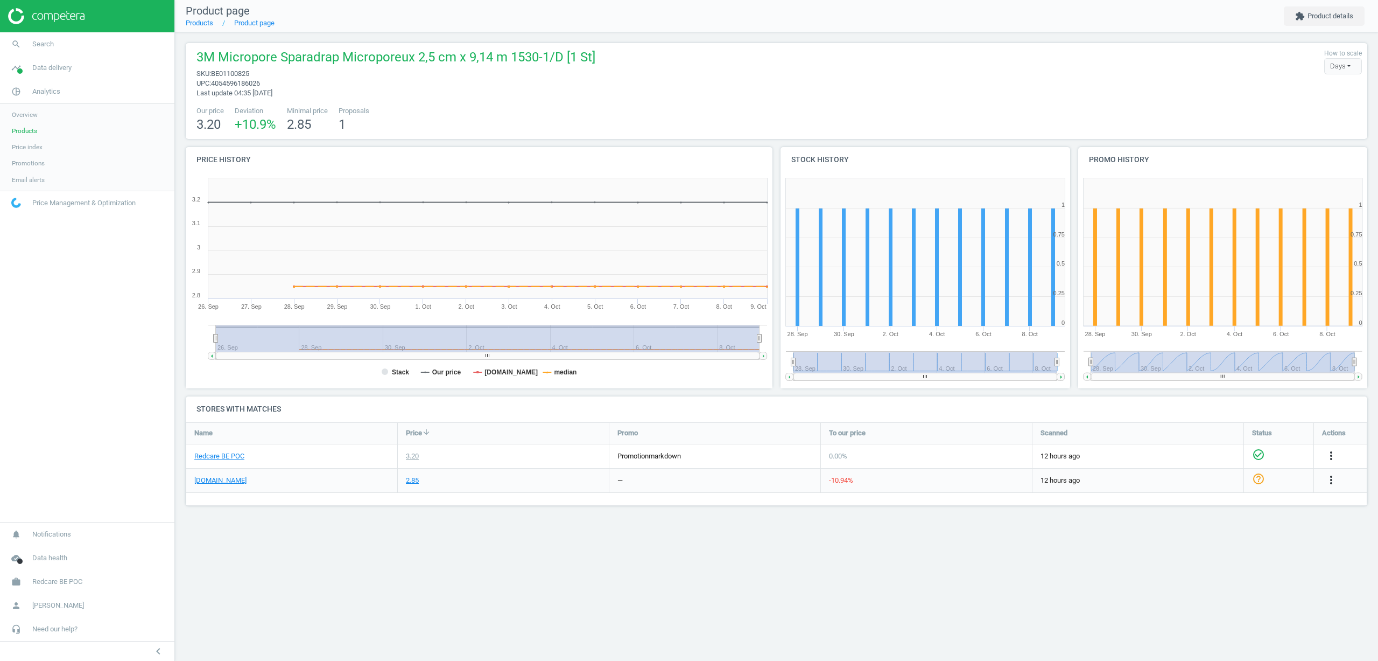
click at [199, 79] on span "upc :" at bounding box center [203, 83] width 15 height 8
drag, startPoint x: 243, startPoint y: 127, endPoint x: 275, endPoint y: 127, distance: 32.3
click at [275, 127] on span "+10.9 %" at bounding box center [255, 124] width 41 height 15
click at [276, 129] on span "+10.9 %" at bounding box center [255, 124] width 41 height 15
drag, startPoint x: 292, startPoint y: 125, endPoint x: 314, endPoint y: 127, distance: 22.2
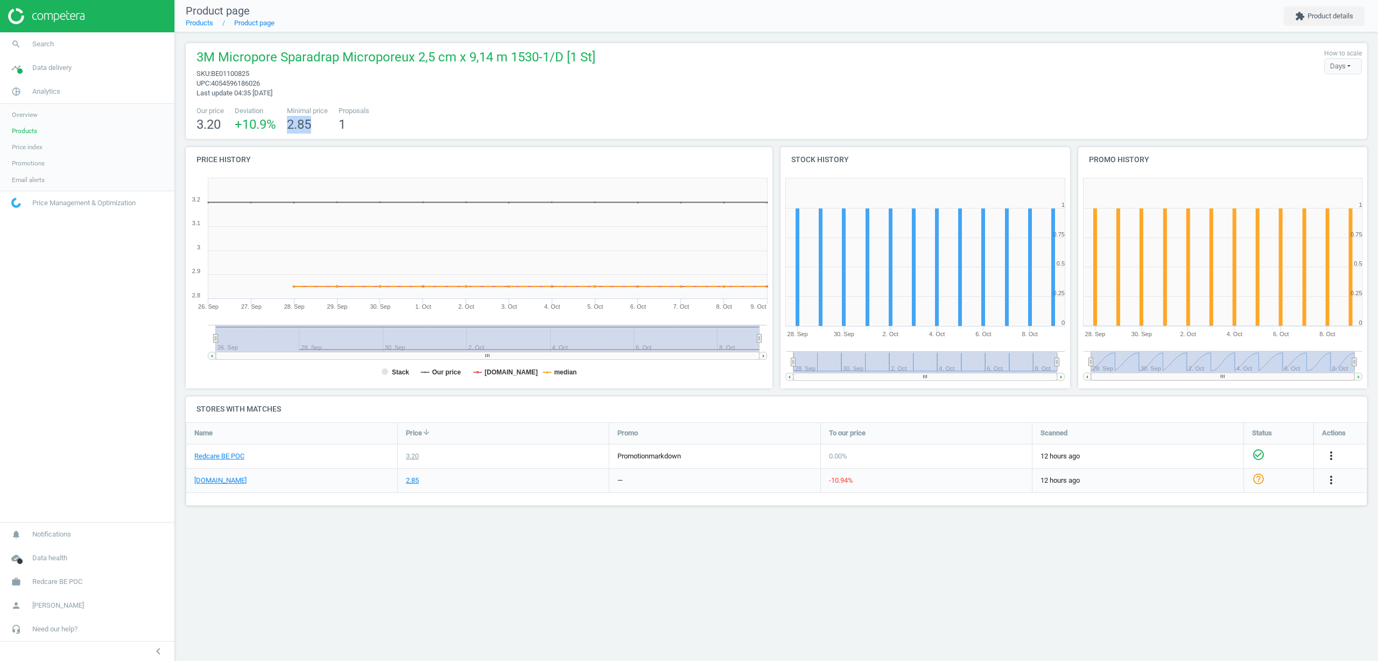
click at [314, 127] on div "2.85" at bounding box center [307, 125] width 41 height 18
click at [408, 128] on div "Our price 3.20 Deviation +10.9 % Minimal price 2.85 Proposals 1" at bounding box center [776, 119] width 1171 height 27
click at [346, 125] on span "1" at bounding box center [342, 124] width 7 height 15
click at [390, 122] on div "Our price 3.20 Deviation +10.9 % Minimal price 2.85 Proposals 1" at bounding box center [776, 119] width 1171 height 27
drag, startPoint x: 342, startPoint y: 125, endPoint x: 352, endPoint y: 125, distance: 9.2
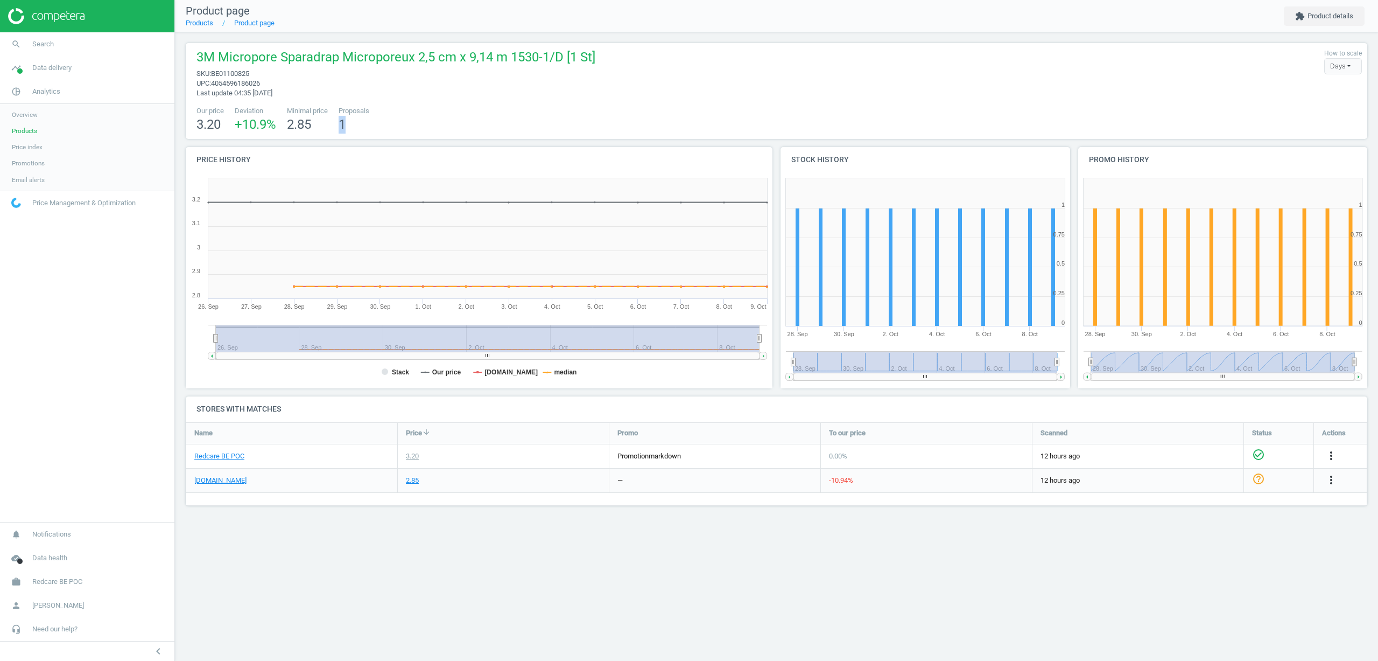
click at [352, 125] on div "1" at bounding box center [354, 125] width 31 height 18
click at [553, 95] on div "3M Micropore Sparadrap Microporeux 2,5 cm x 9,14 m 1530-1/D [1 St] sku : BE0110…" at bounding box center [393, 73] width 404 height 50
drag, startPoint x: 343, startPoint y: 128, endPoint x: 350, endPoint y: 128, distance: 7.0
click at [350, 128] on div "1" at bounding box center [354, 125] width 31 height 18
click at [511, 103] on div "3M Micropore Sparadrap Microporeux 2,5 cm x 9,14 m 1530-1/D [1 St] sku : BE0110…" at bounding box center [777, 91] width 1182 height 96
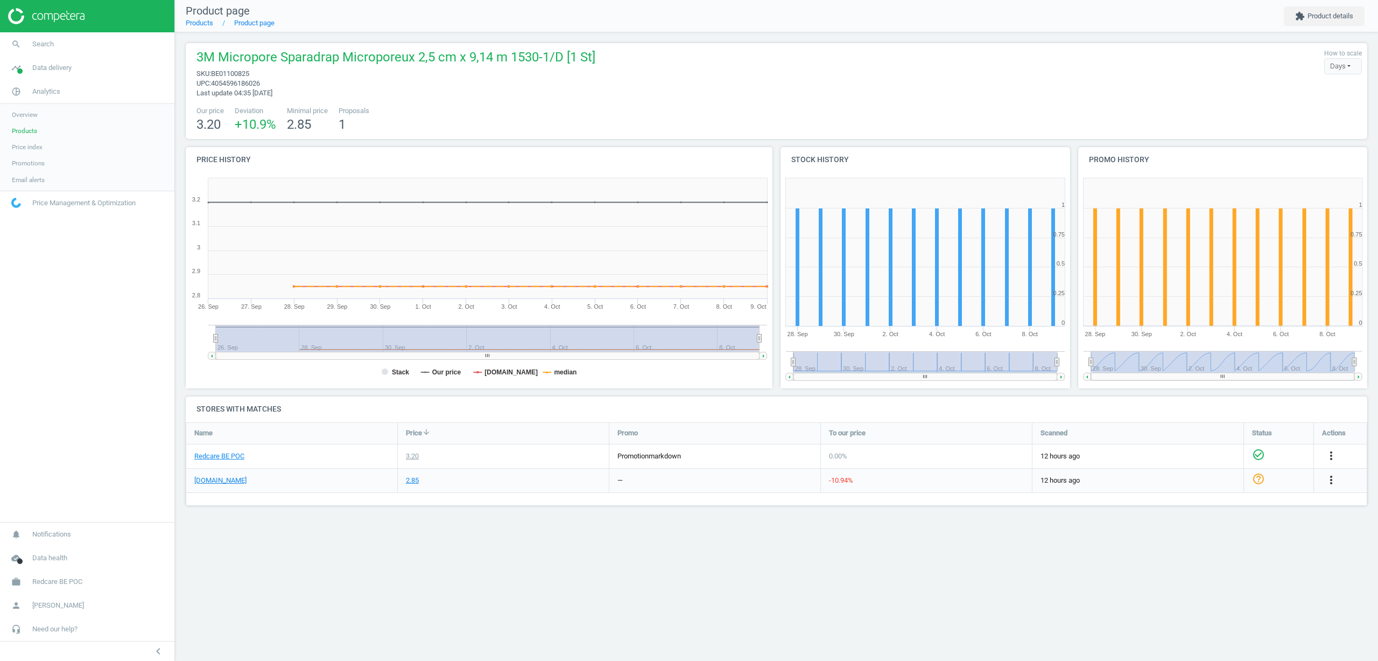
drag, startPoint x: 217, startPoint y: 342, endPoint x: 704, endPoint y: 340, distance: 486.7
click at [688, 338] on rect at bounding box center [488, 338] width 544 height 27
drag, startPoint x: 763, startPoint y: 340, endPoint x: 750, endPoint y: 340, distance: 12.9
click at [750, 340] on icon "Created with Highstock 6.2.0 Stack Our price newpharma.be median 26. Sep 27. Se…" at bounding box center [479, 280] width 587 height 215
drag, startPoint x: 213, startPoint y: 339, endPoint x: 663, endPoint y: 289, distance: 452.8
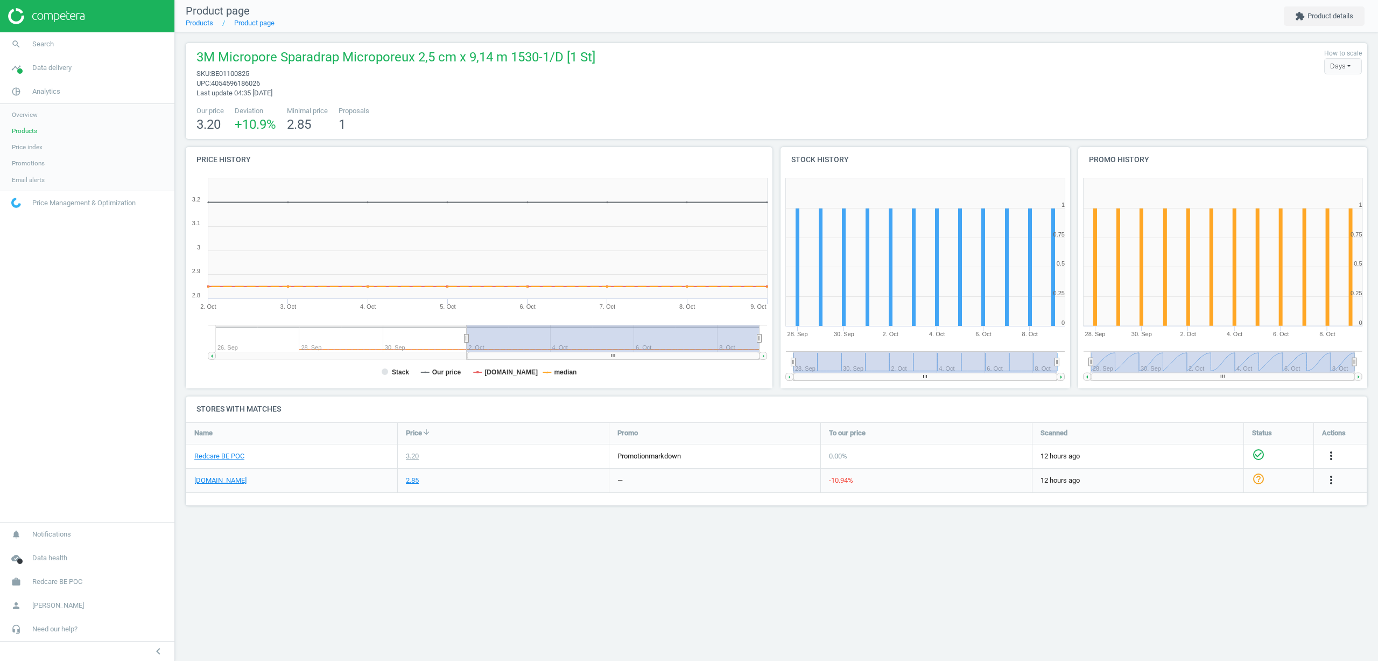
click at [551, 333] on g at bounding box center [487, 342] width 559 height 35
drag, startPoint x: 463, startPoint y: 337, endPoint x: 198, endPoint y: 345, distance: 265.0
click at [197, 345] on icon "Created with Highstock 6.2.0 Stack Our price newpharma.be median 2. Oct 3. Oct …" at bounding box center [479, 280] width 587 height 215
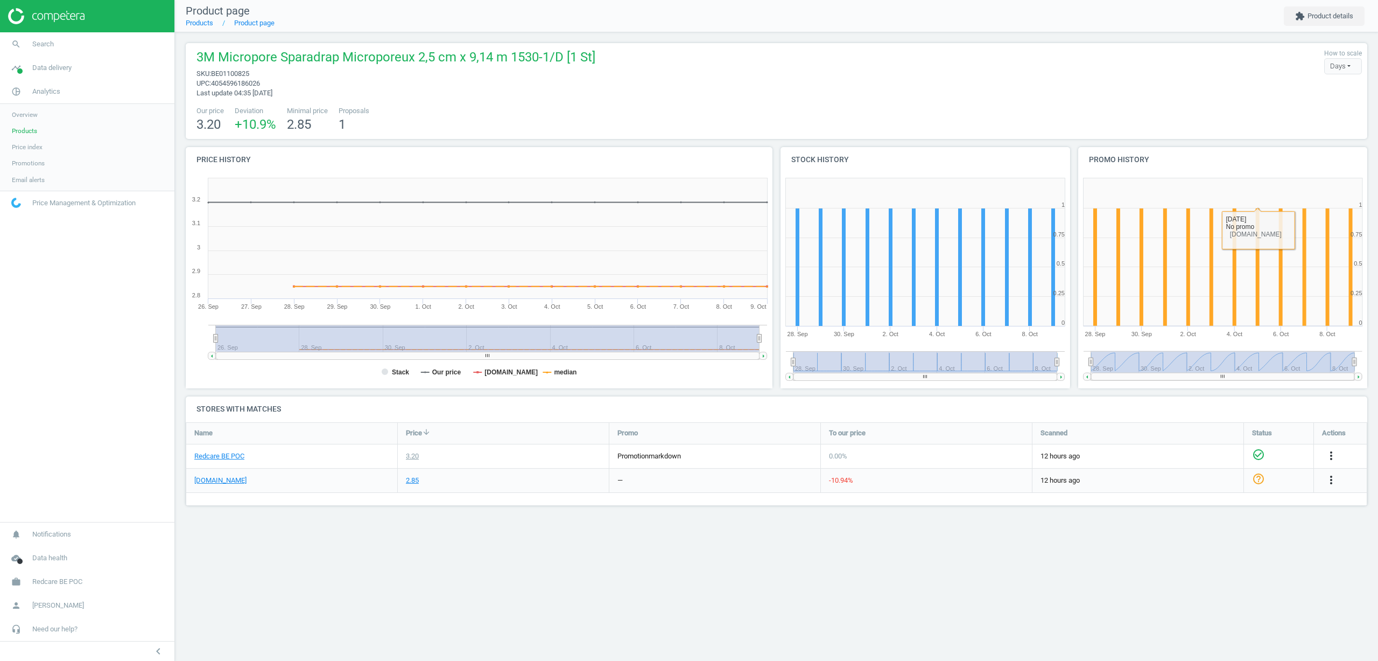
click at [474, 620] on div "Product page Products Product page extension Product details 3M Micropore Spara…" at bounding box center [776, 330] width 1203 height 661
click at [1335, 479] on icon "more_vert" at bounding box center [1331, 479] width 13 height 13
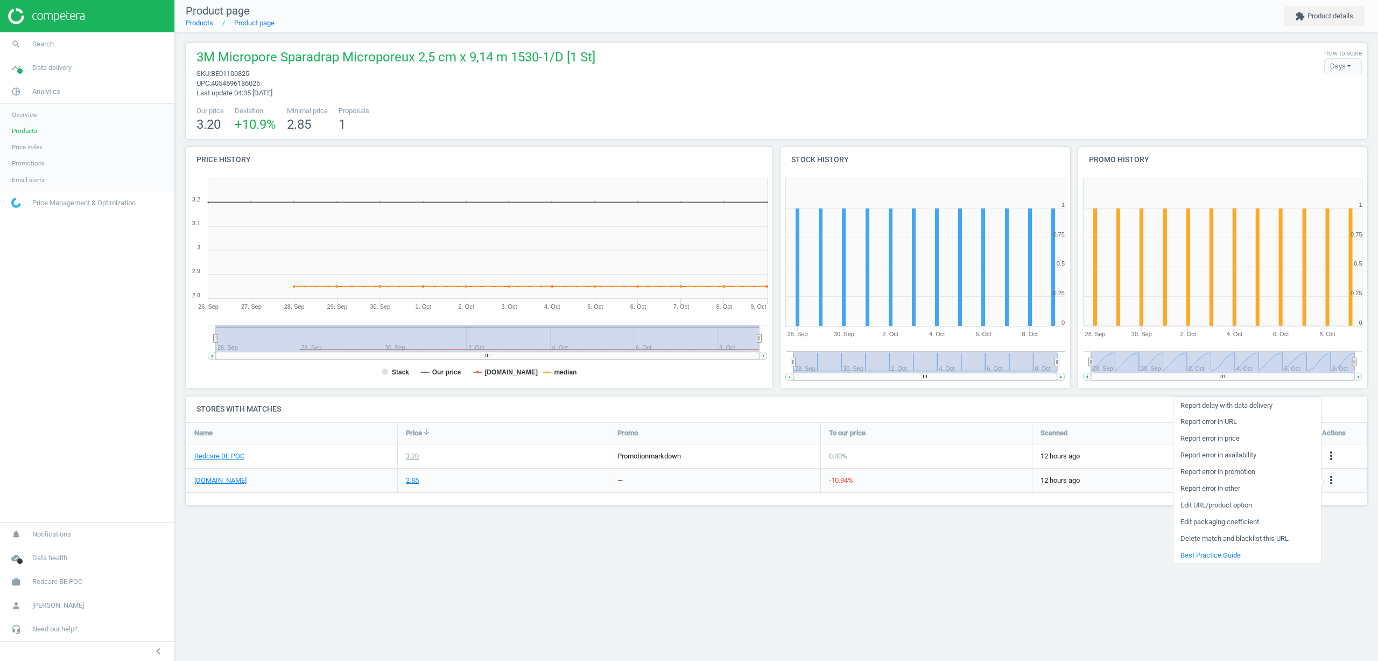
click at [1207, 489] on link "Report error in other" at bounding box center [1248, 488] width 148 height 17
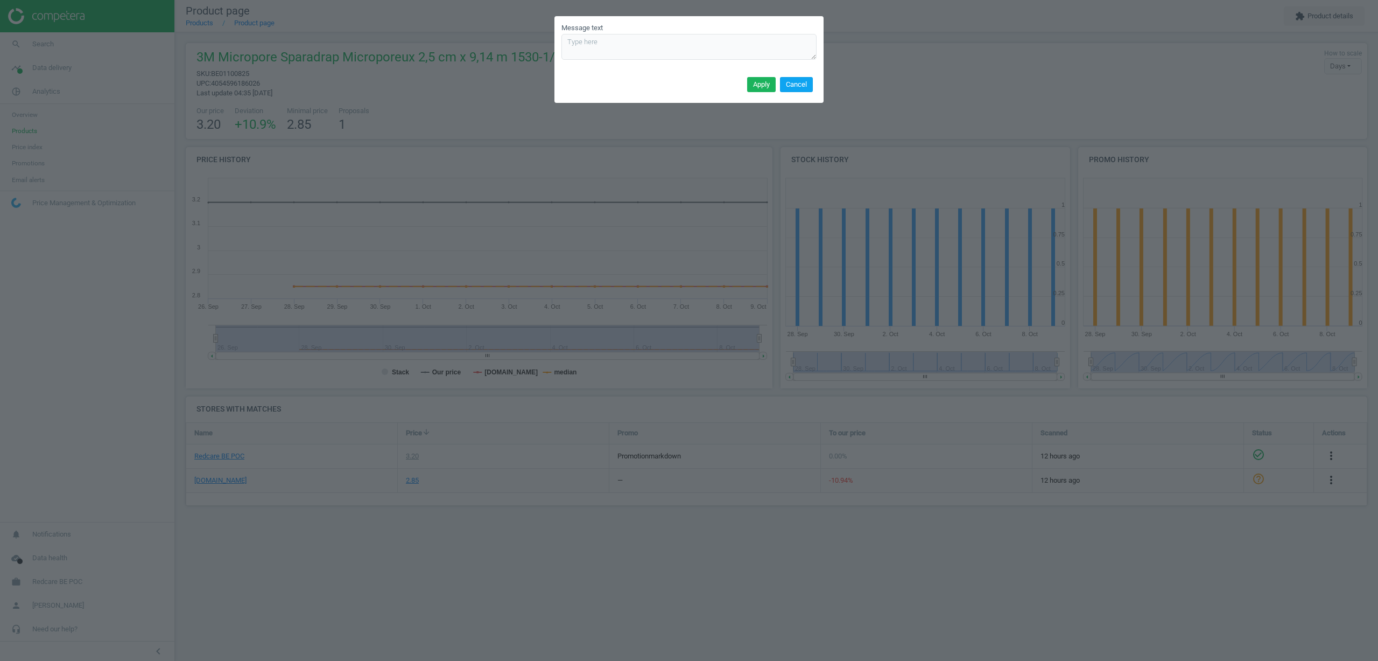
click at [800, 83] on button "Cancel" at bounding box center [796, 84] width 33 height 15
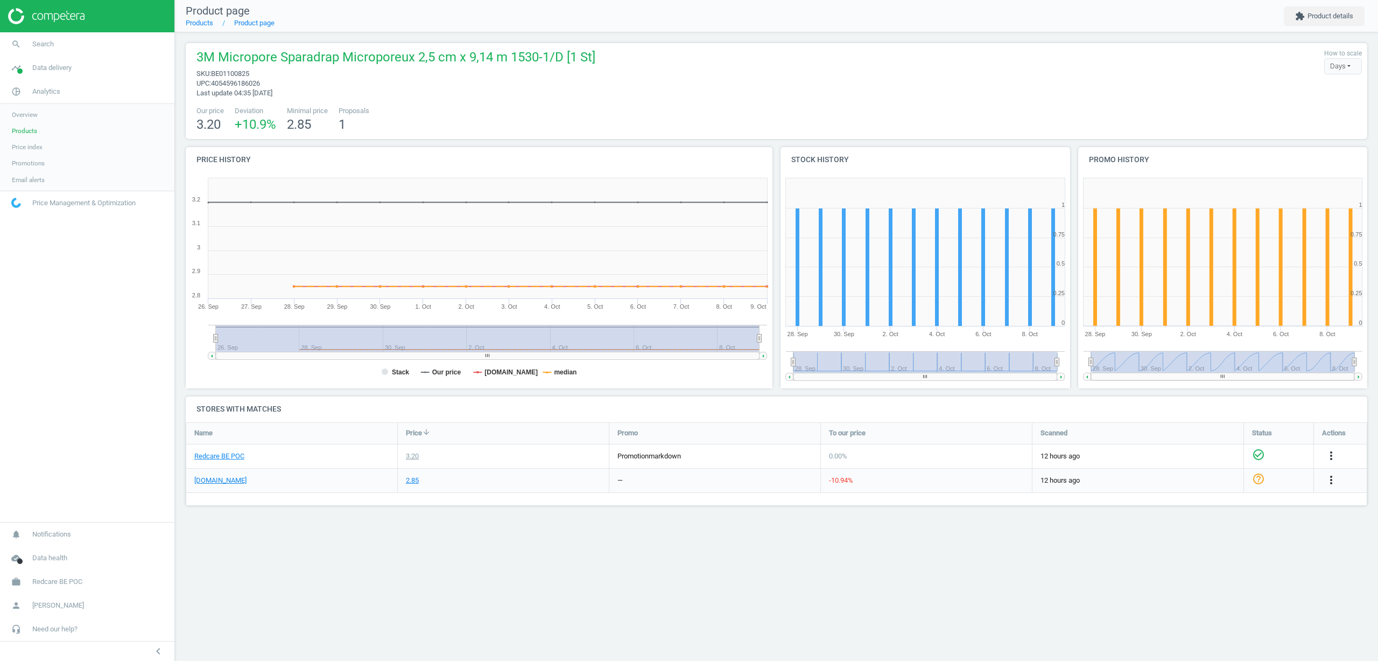
click at [1344, 536] on div "Product page Products Product page extension Product details 3M Micropore Spara…" at bounding box center [776, 330] width 1203 height 661
click at [412, 482] on div "2.85" at bounding box center [412, 480] width 13 height 10
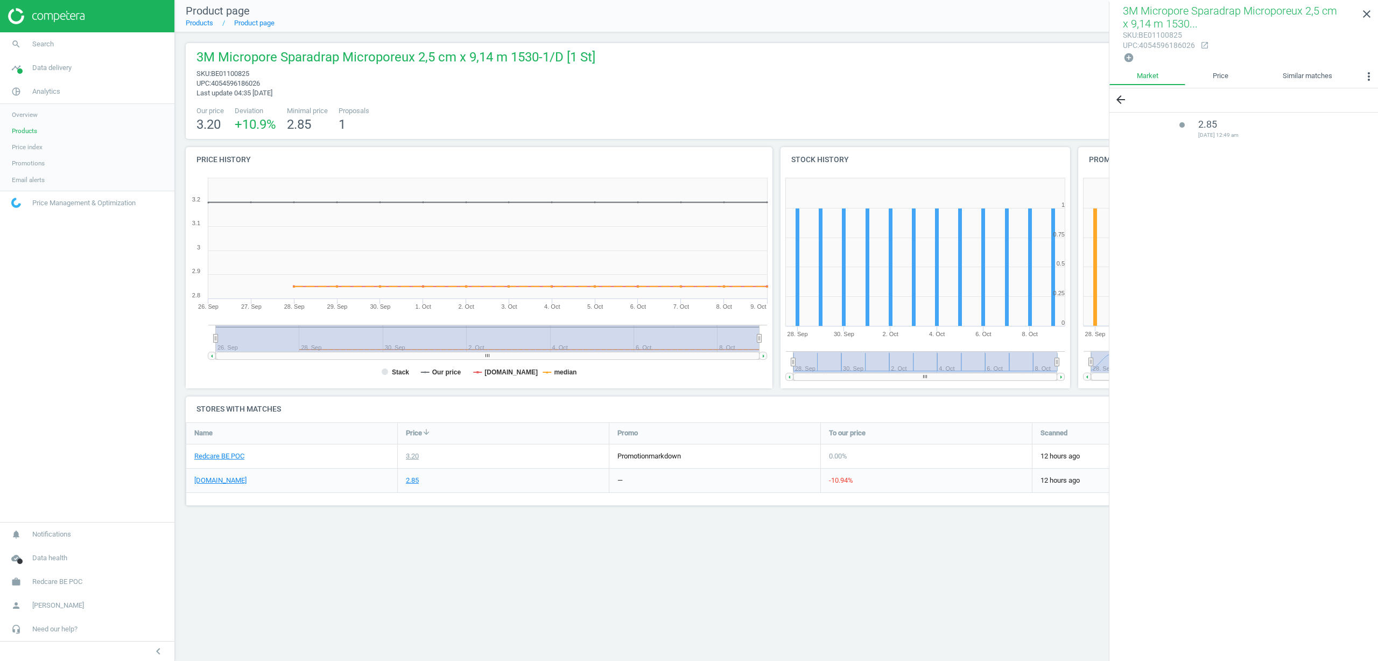
drag, startPoint x: 1197, startPoint y: 132, endPoint x: 1251, endPoint y: 135, distance: 53.4
click at [1251, 135] on li "lens 2.85 2025-09-28 12:49 am" at bounding box center [1274, 130] width 185 height 24
click at [1252, 167] on div "arrow_back lens 2.85 2025-09-28 12:49 am" at bounding box center [1244, 375] width 269 height 574
click at [1223, 185] on div "arrow_back lens 2.85 2025-09-28 12:49 am" at bounding box center [1244, 375] width 269 height 574
click at [1228, 199] on div "arrow_back lens 2.85 2025-09-28 12:49 am" at bounding box center [1244, 375] width 269 height 574
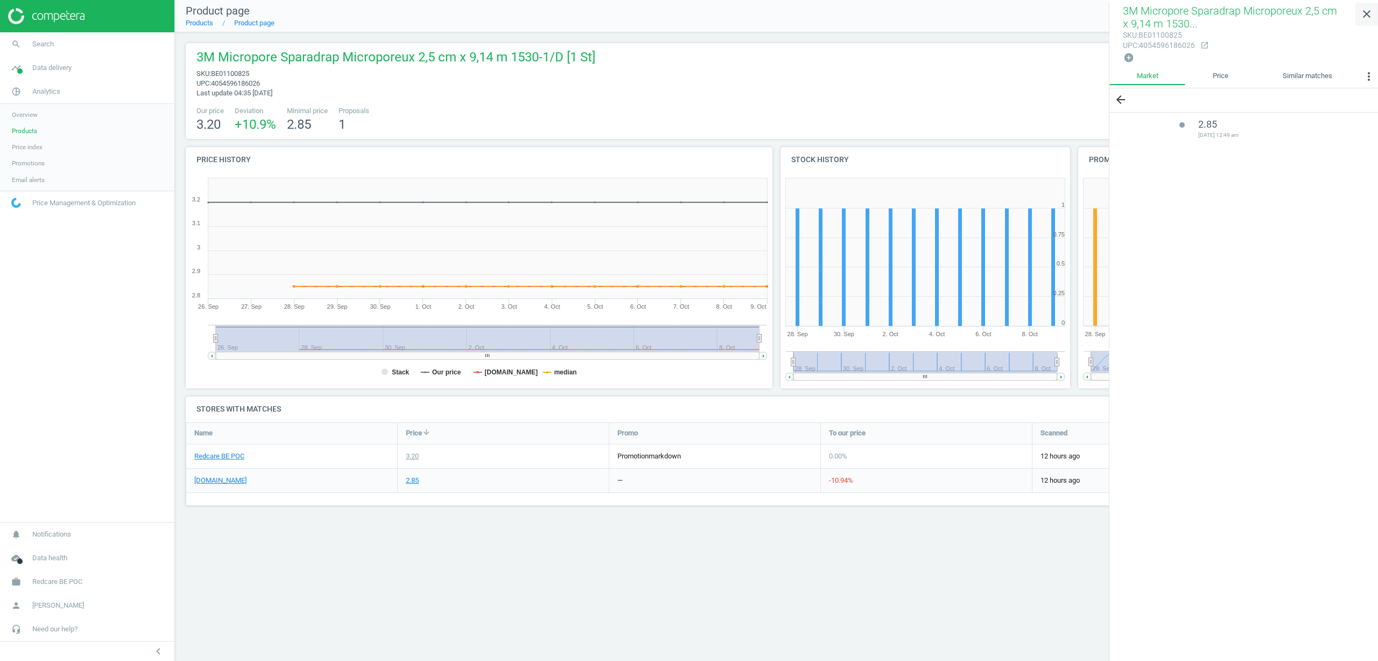
click at [1367, 16] on icon "close" at bounding box center [1366, 14] width 13 height 13
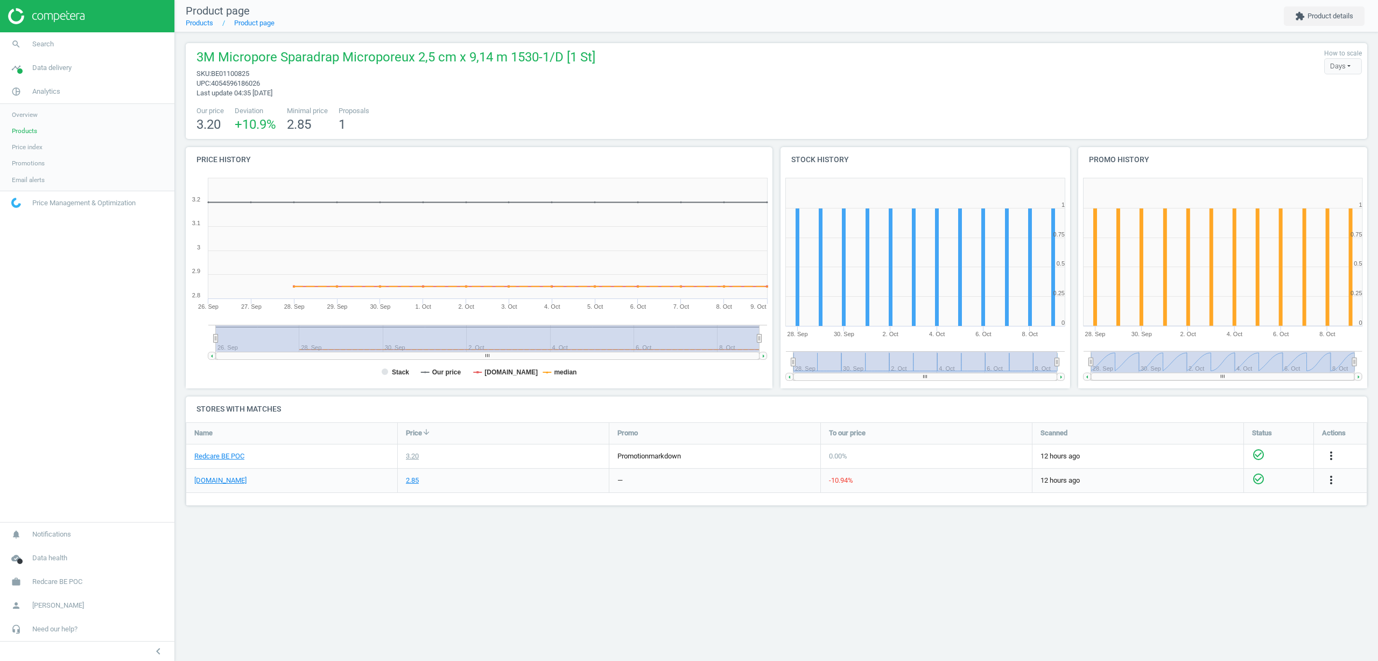
click at [1258, 480] on icon "check_circle_outline" at bounding box center [1258, 478] width 13 height 13
click at [1261, 480] on icon "help_outline" at bounding box center [1258, 478] width 13 height 13
click at [1319, 21] on button "extension Product details" at bounding box center [1324, 15] width 81 height 19
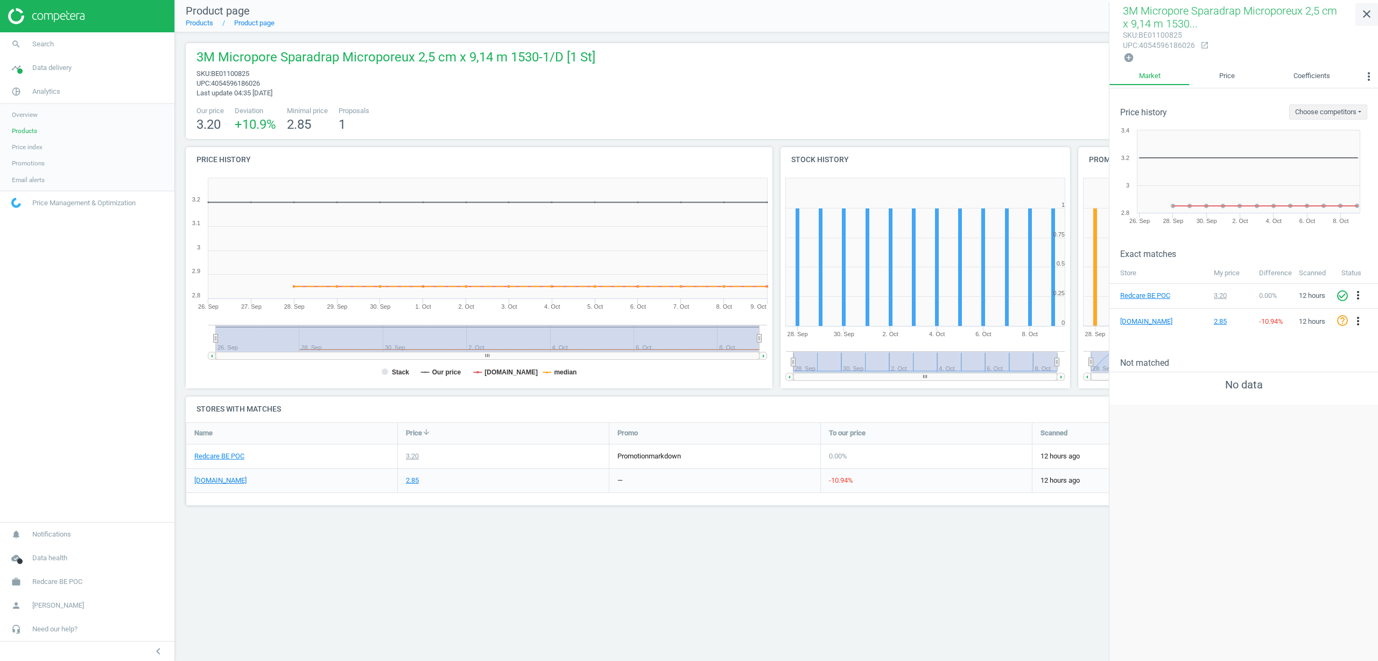
click at [1370, 17] on icon "close" at bounding box center [1366, 14] width 13 height 13
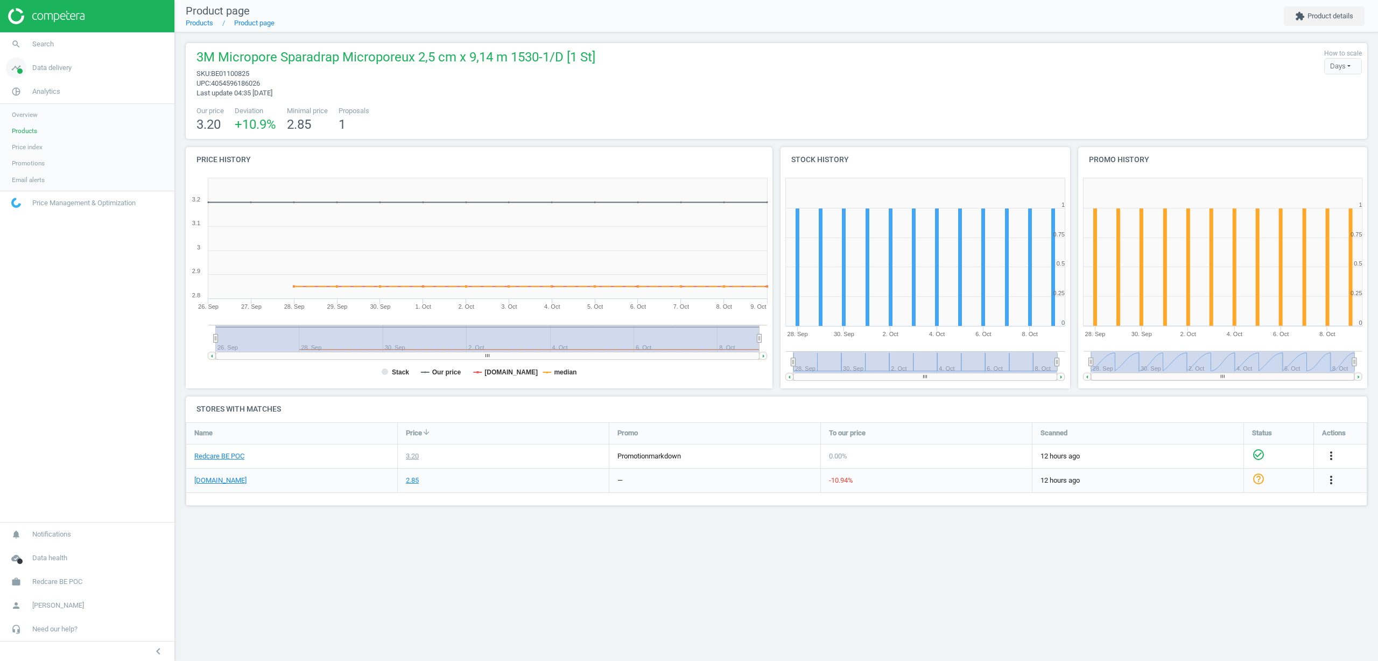
click at [46, 71] on span "Data delivery" at bounding box center [51, 68] width 39 height 10
click at [26, 121] on span "Matches" at bounding box center [24, 123] width 24 height 9
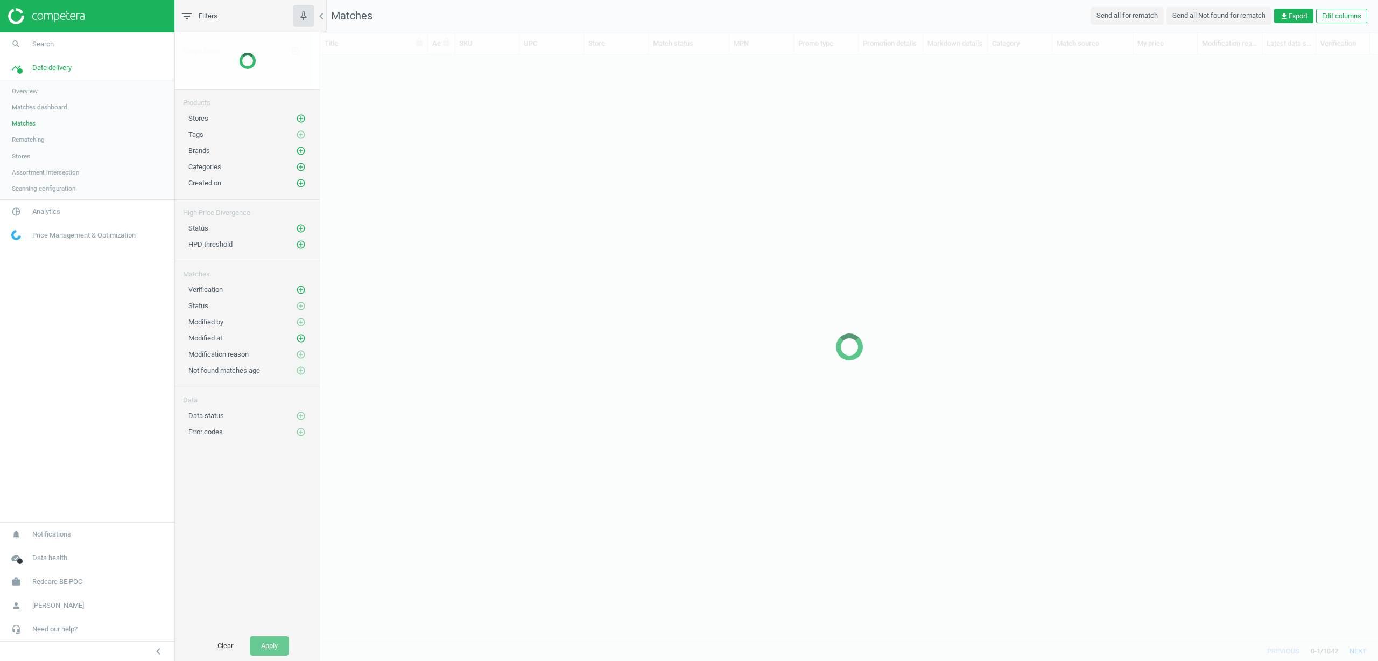
scroll to position [570, 1050]
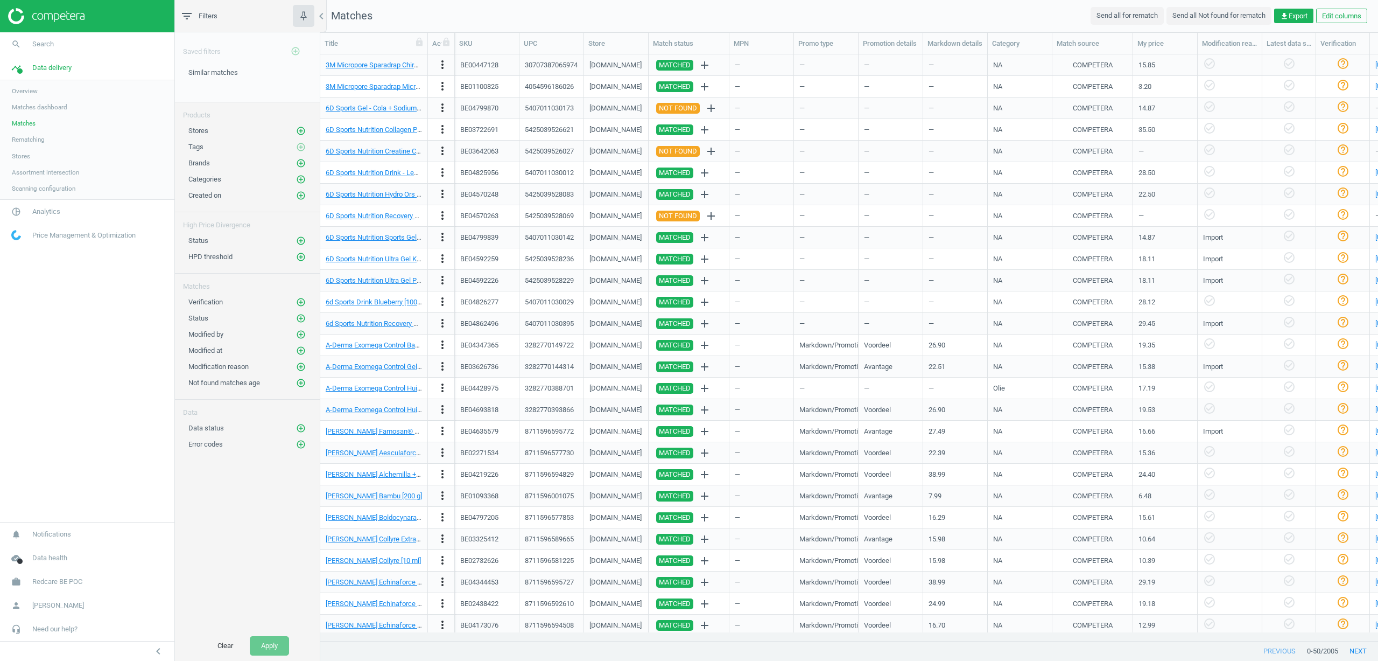
click at [207, 78] on div "Similar matches edit delete" at bounding box center [247, 85] width 145 height 34
click at [207, 74] on span "Similar matches" at bounding box center [213, 72] width 50 height 8
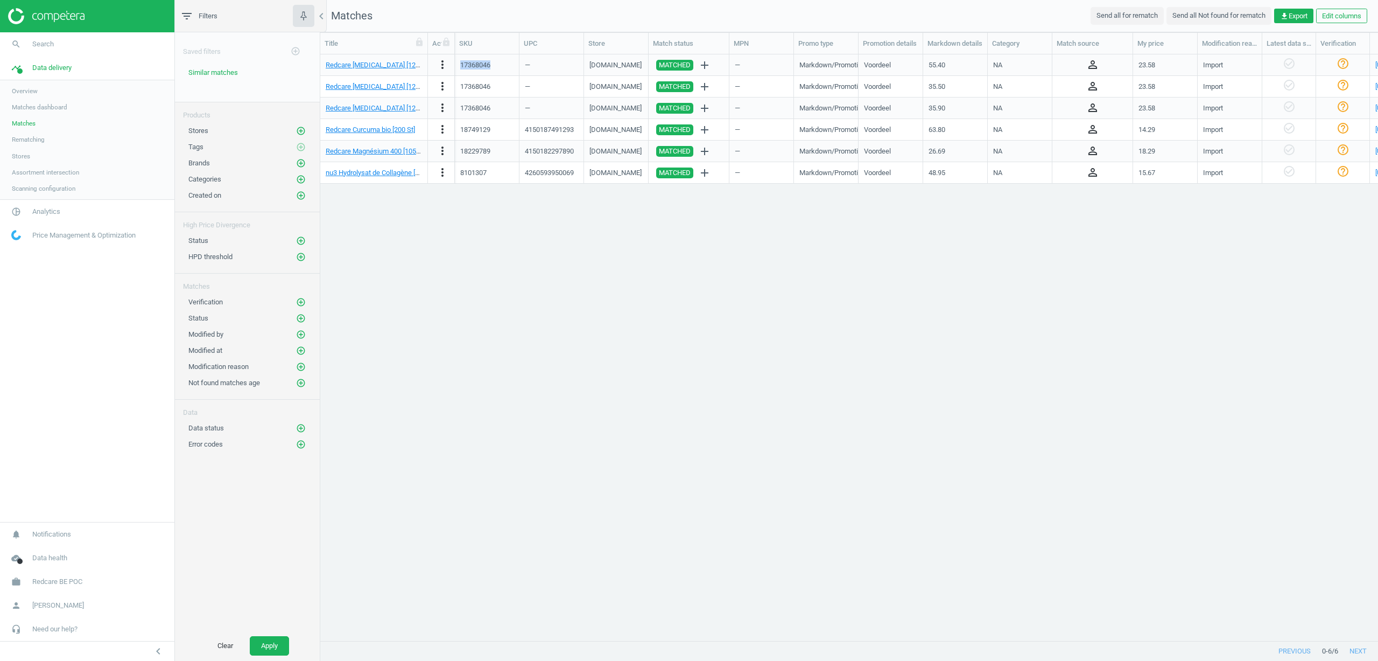
drag, startPoint x: 490, startPoint y: 65, endPoint x: 450, endPoint y: 68, distance: 40.5
click at [450, 68] on div "Redcare Coenzyme Q10 [120 St] more_vert 17368046 — newpharma.be MATCHED add — M…" at bounding box center [849, 65] width 1058 height 22
copy div "17368046"
click at [33, 46] on span "Search" at bounding box center [43, 44] width 22 height 10
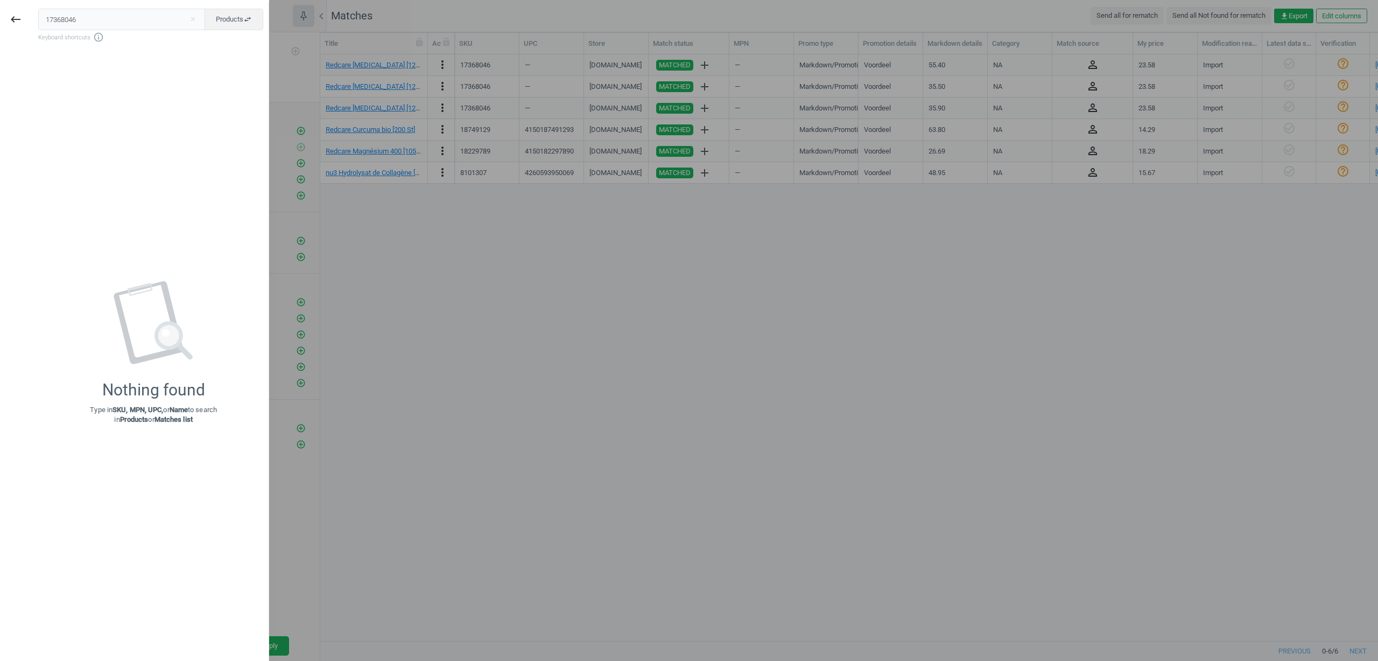
type input "17368046"
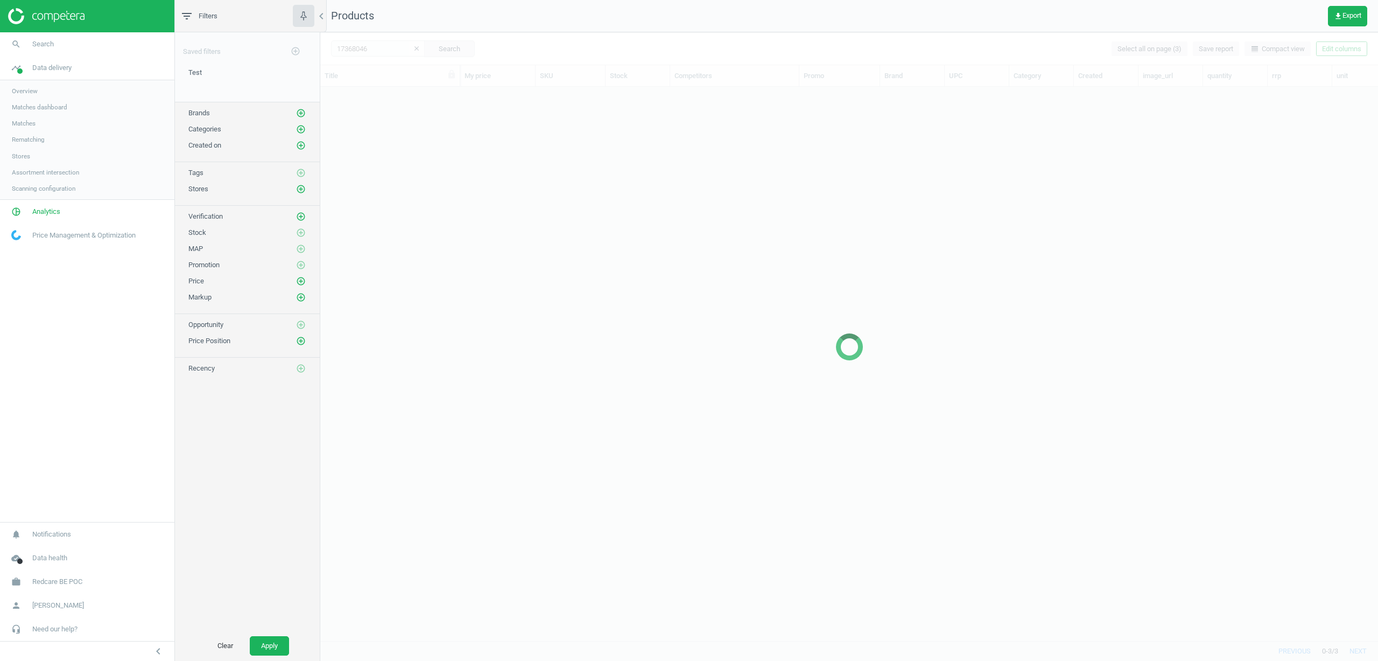
scroll to position [537, 1050]
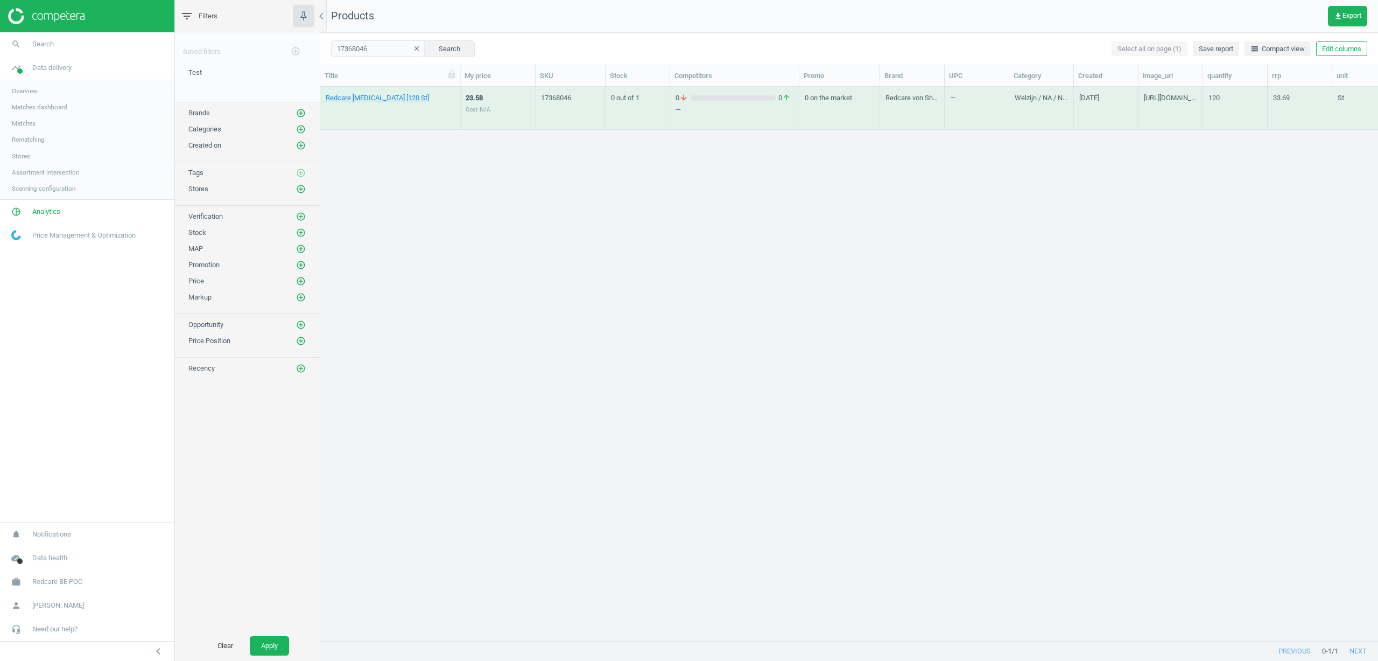
click at [354, 106] on div "Redcare Coenzyme Q10 [120 St]" at bounding box center [390, 110] width 129 height 35
click at [352, 103] on div "Redcare Coenzyme Q10 [120 St]" at bounding box center [390, 110] width 129 height 35
click at [349, 99] on link "Redcare Coenzyme Q10 [120 St]" at bounding box center [377, 98] width 103 height 10
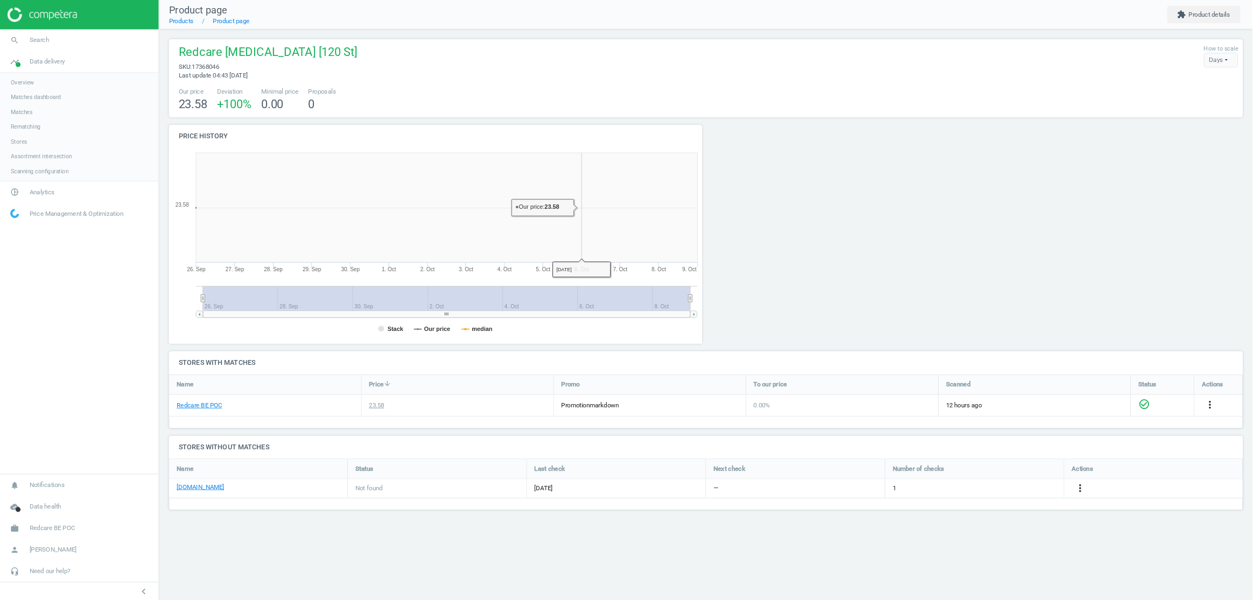
scroll to position [232, 603]
click at [907, 189] on div at bounding box center [926, 261] width 298 height 249
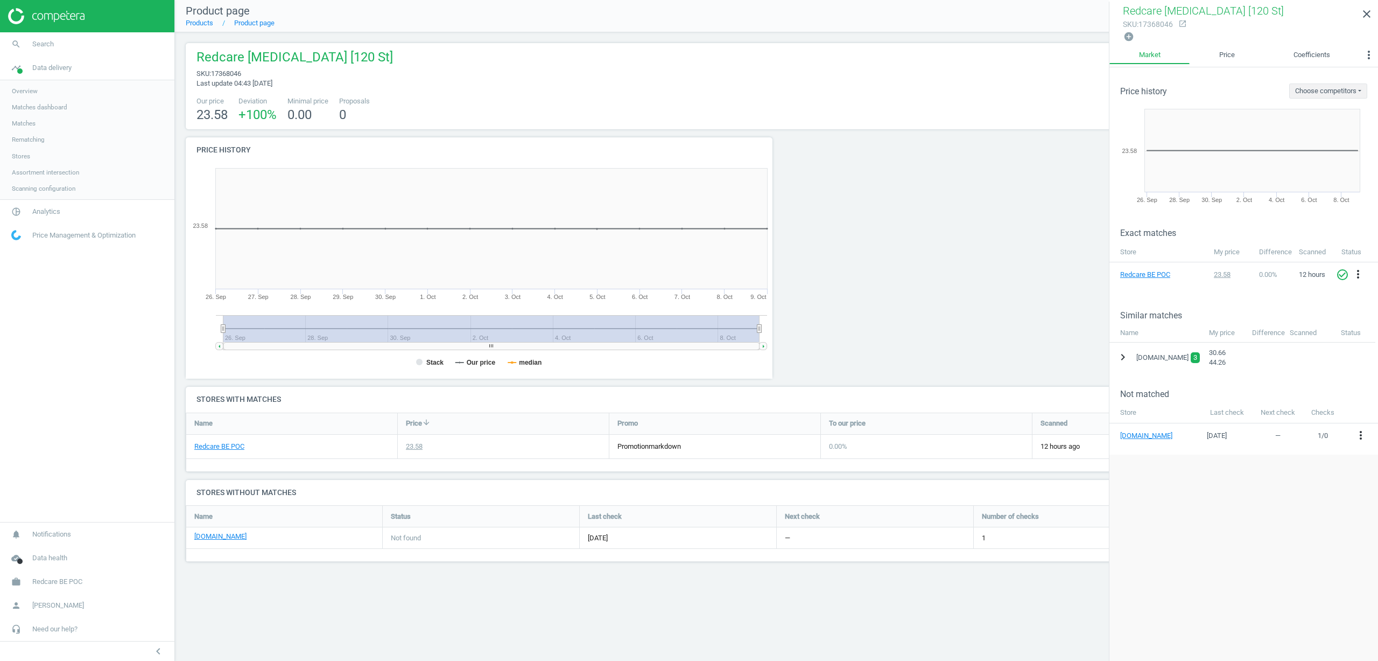
click at [1126, 353] on icon "chevron_right" at bounding box center [1122, 356] width 13 height 13
drag, startPoint x: 783, startPoint y: 616, endPoint x: 827, endPoint y: 598, distance: 48.3
click at [783, 616] on div "Product page Products Product page extension Product details Redcare Coenzyme Q…" at bounding box center [776, 330] width 1203 height 661
click at [1265, 352] on div "expand_more newpharma.be 3 30.66 44.26" at bounding box center [1244, 357] width 269 height 30
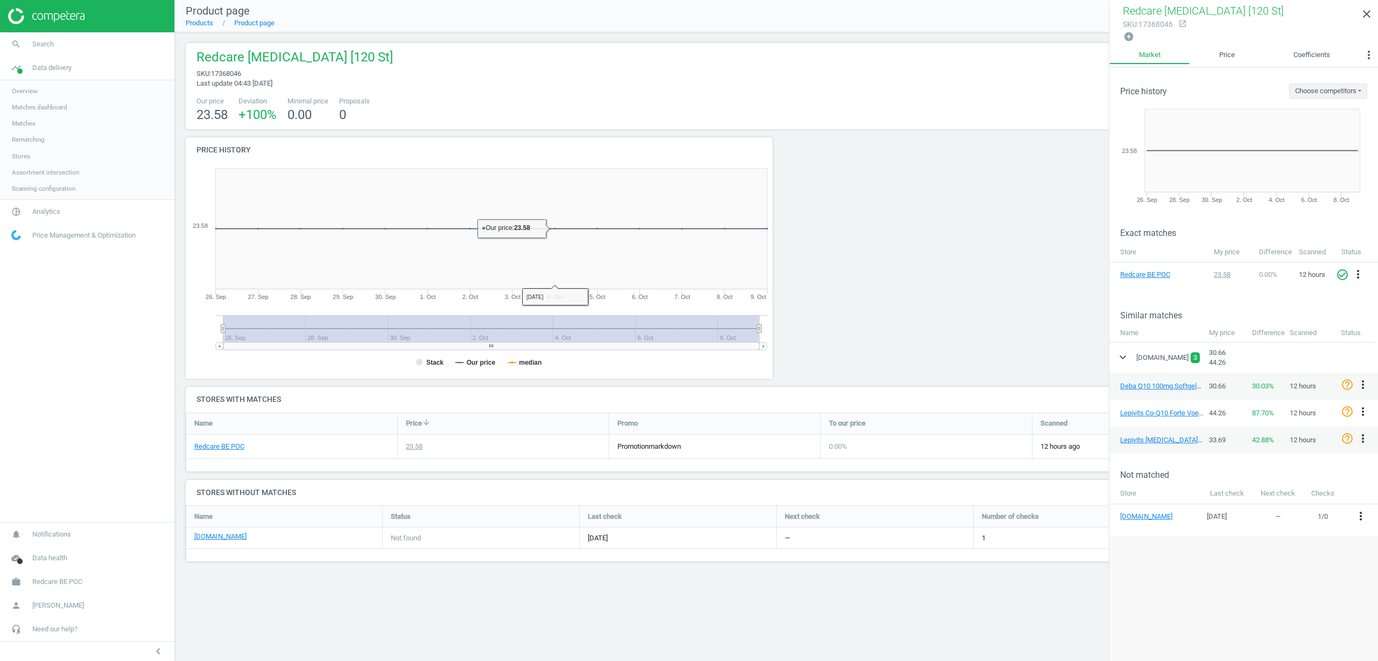
click at [577, 79] on div "Redcare Coenzyme Q10 [120 St] sku : 17368046 Last update 04:43 09 October How t…" at bounding box center [776, 68] width 1171 height 40
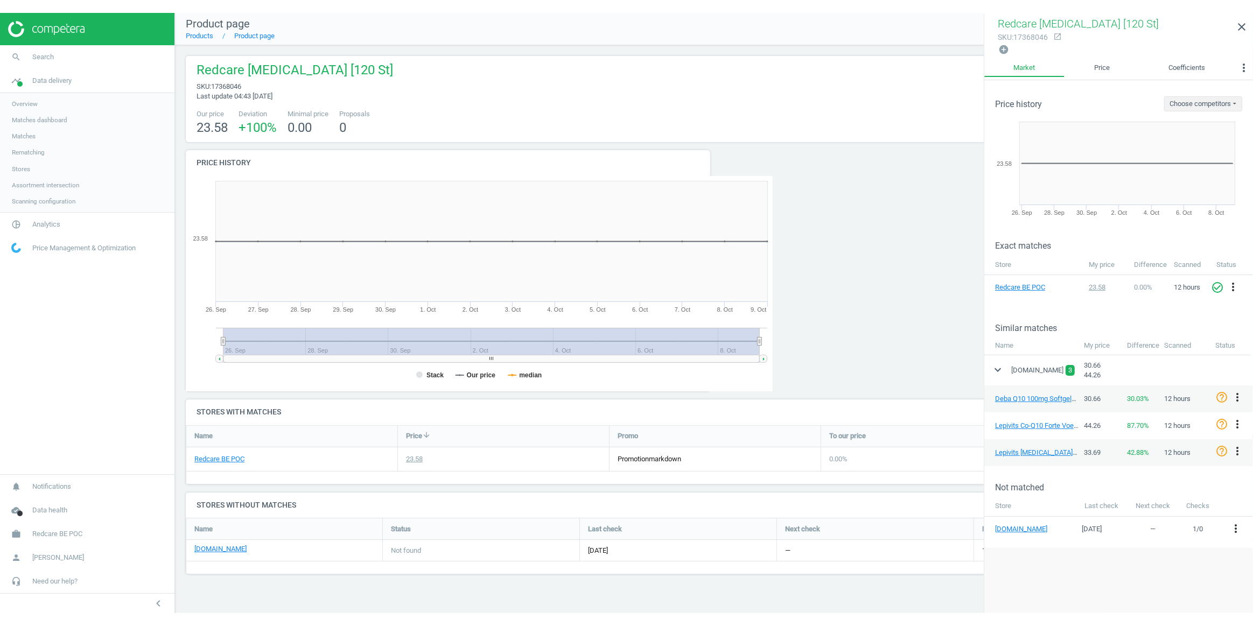
scroll to position [73, 1072]
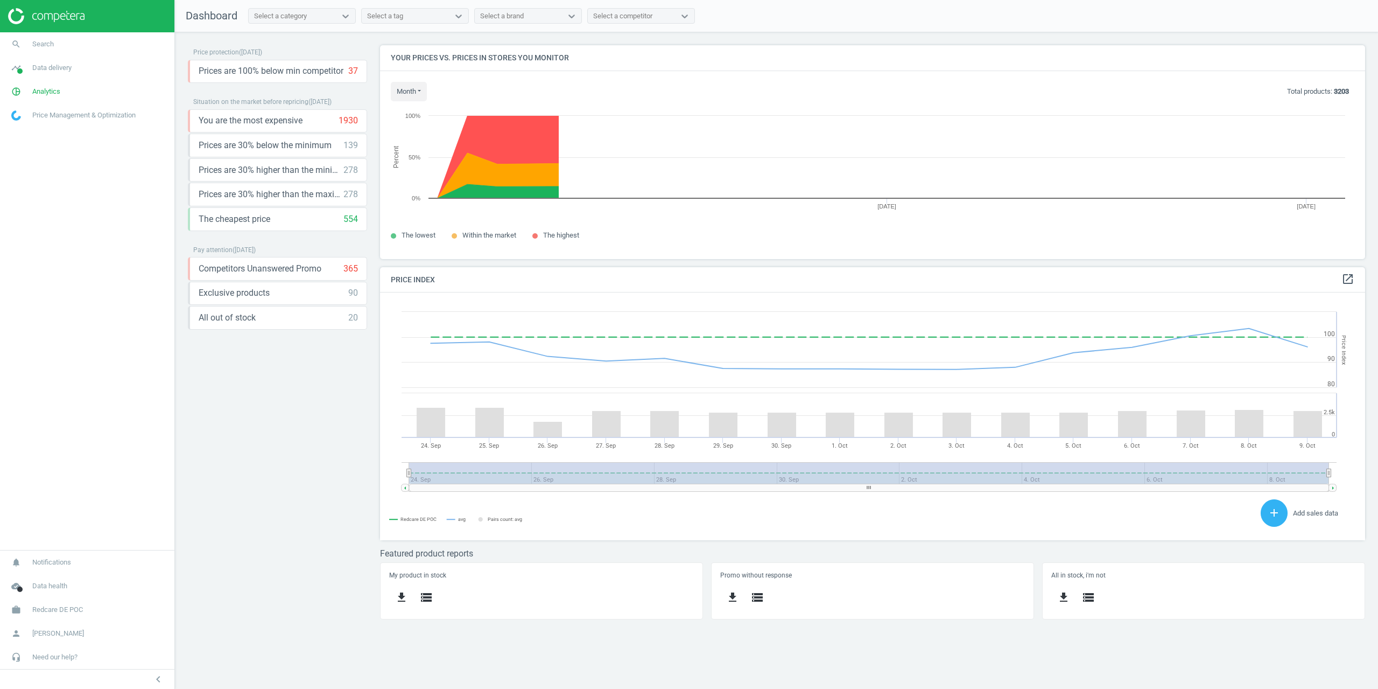
scroll to position [264, 1002]
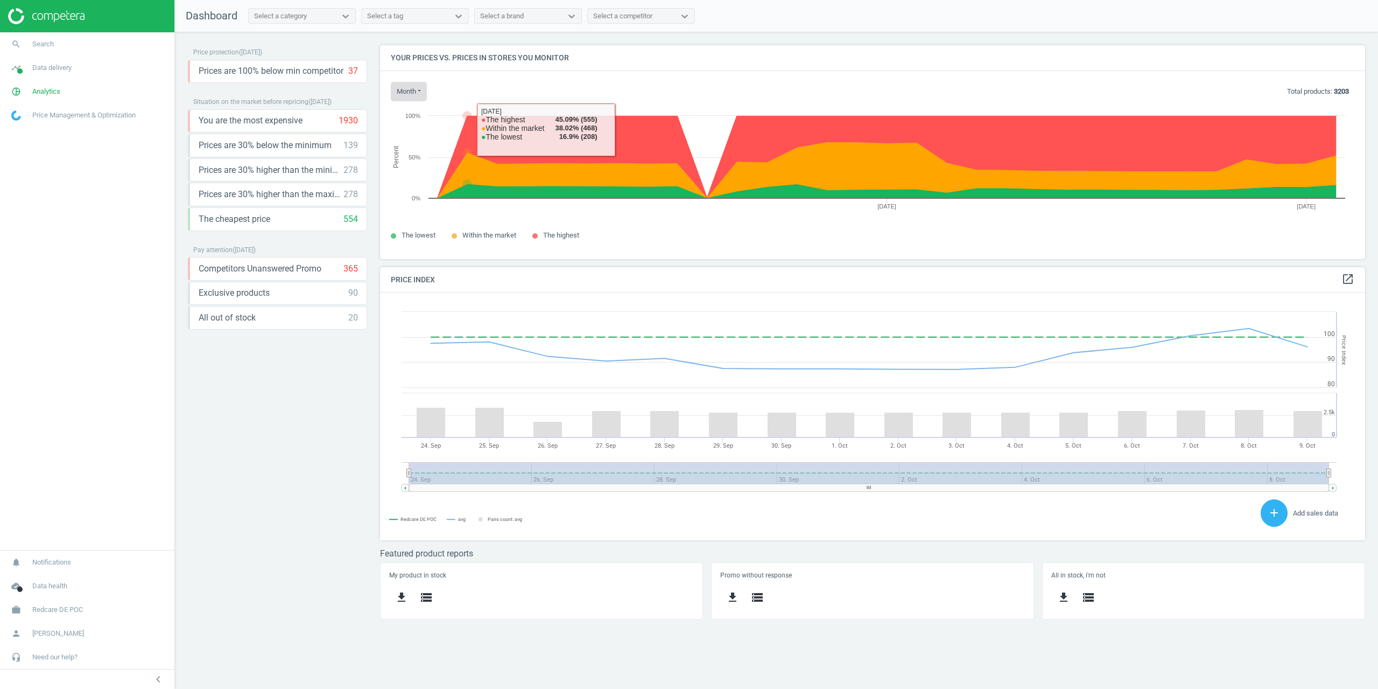
click at [419, 93] on button "month" at bounding box center [409, 91] width 36 height 19
click at [416, 116] on button "[DATE]" at bounding box center [425, 112] width 69 height 13
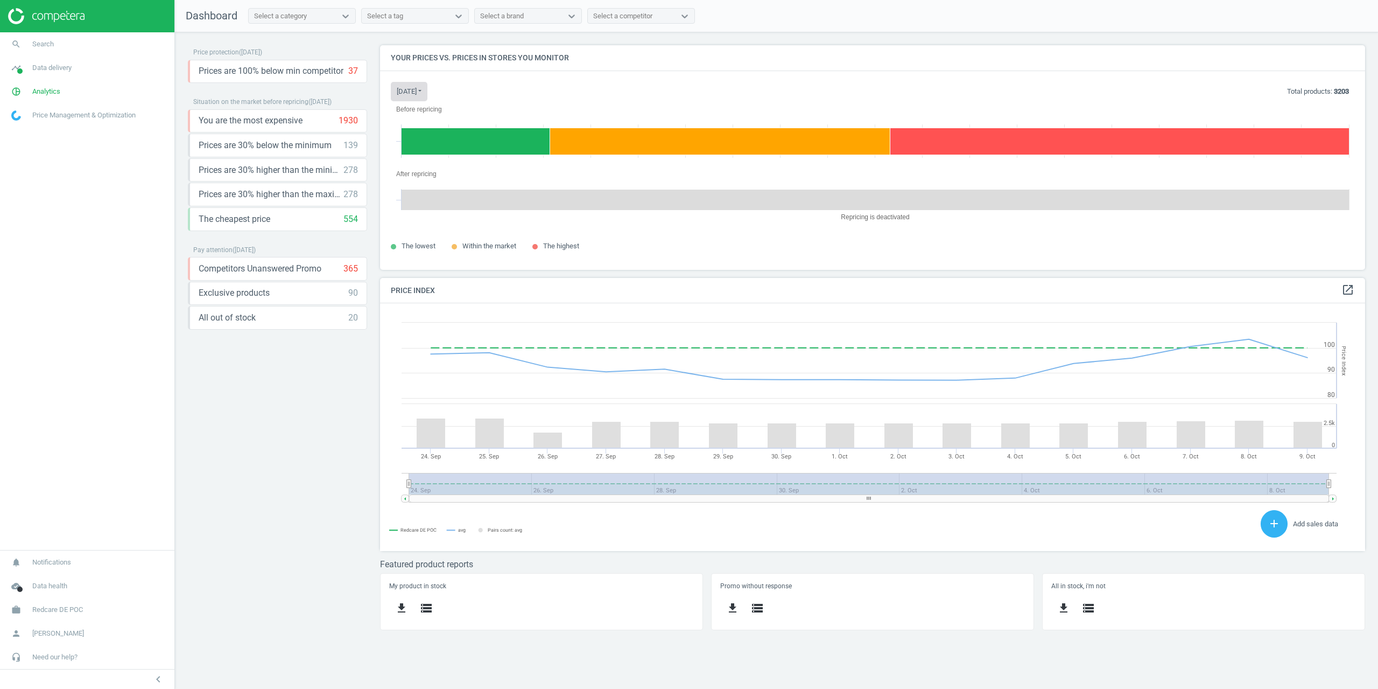
click at [403, 89] on button "today" at bounding box center [409, 91] width 37 height 19
drag, startPoint x: 745, startPoint y: 88, endPoint x: 835, endPoint y: 64, distance: 93.5
click at [763, 89] on div "today Today Last 30 days Total products: 3203" at bounding box center [873, 91] width 964 height 19
click at [34, 65] on span "Data delivery" at bounding box center [51, 68] width 39 height 10
click at [27, 122] on span "Matches" at bounding box center [24, 123] width 24 height 9
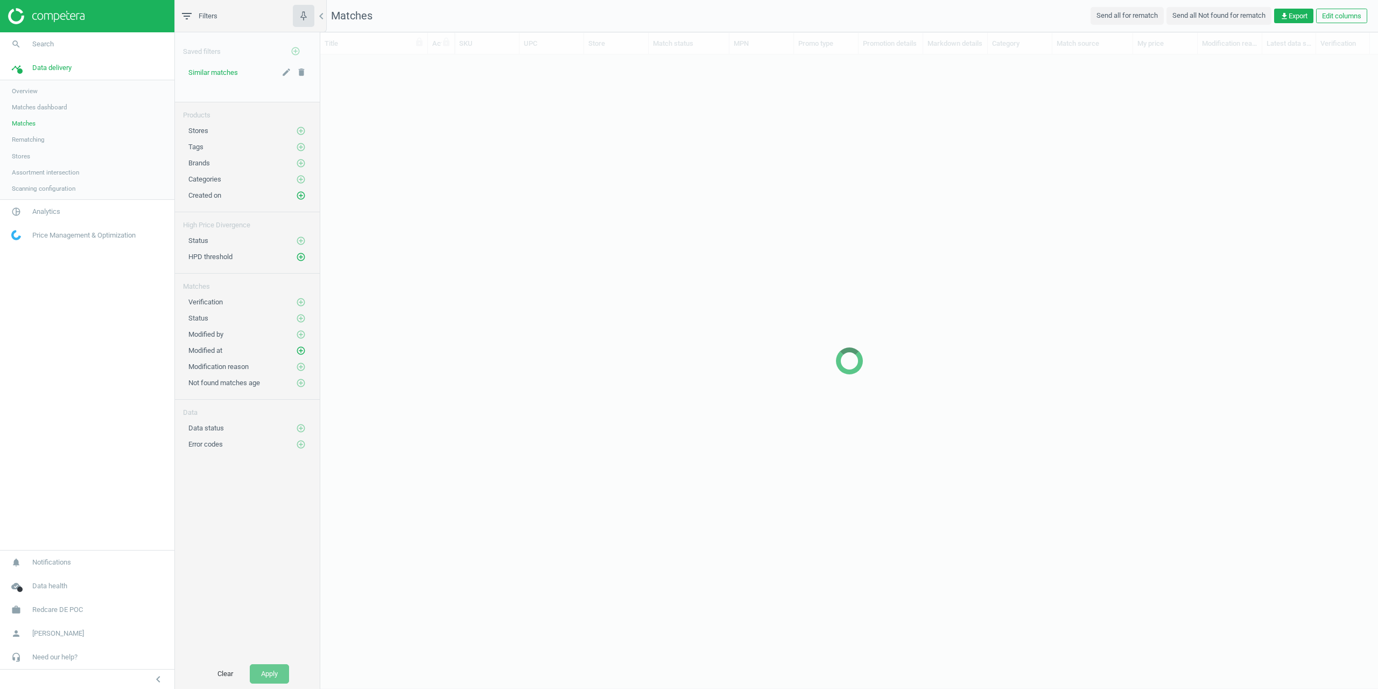
scroll to position [598, 1050]
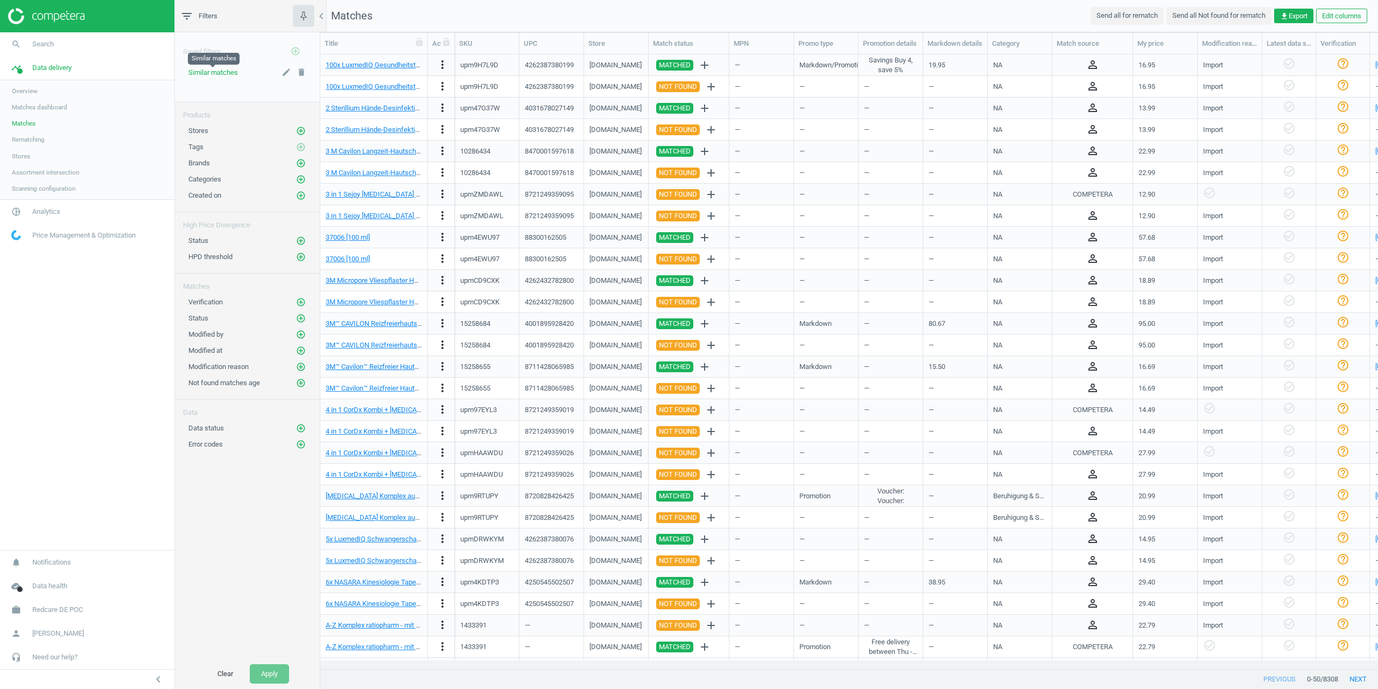
click at [212, 75] on span "Similar matches" at bounding box center [213, 72] width 50 height 8
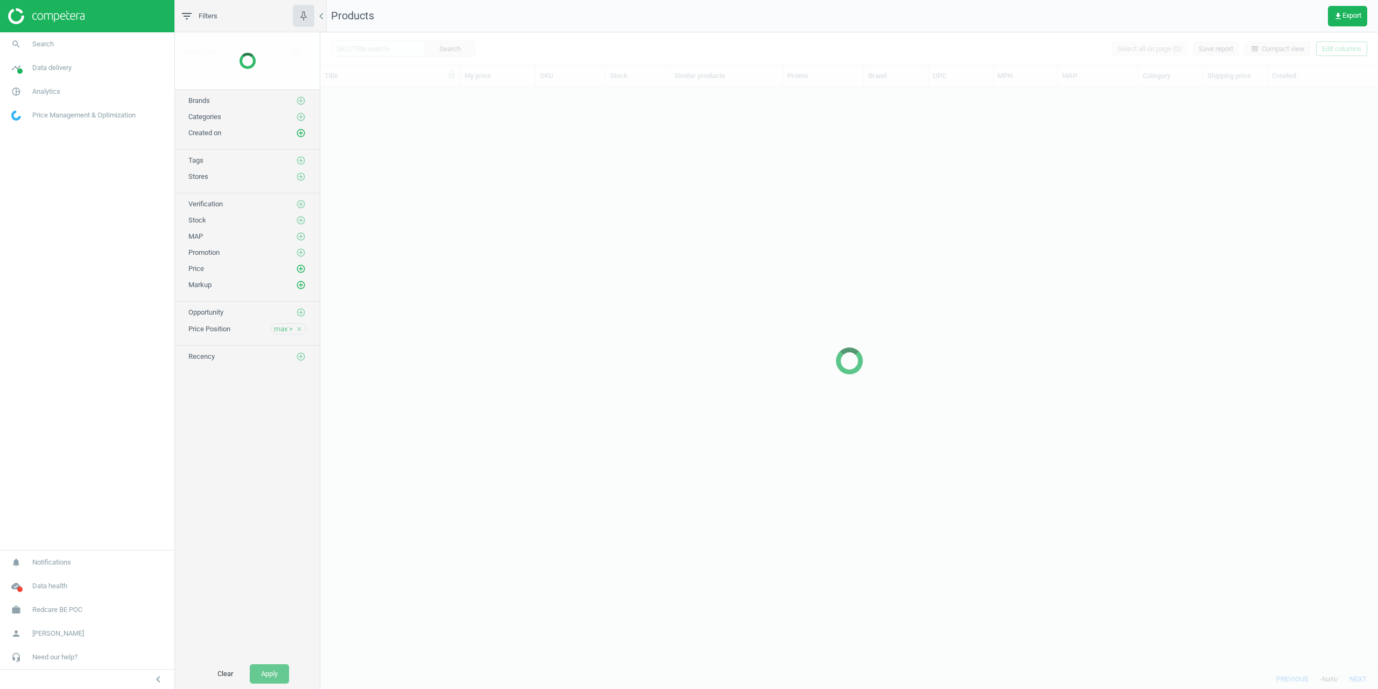
scroll to position [573, 1050]
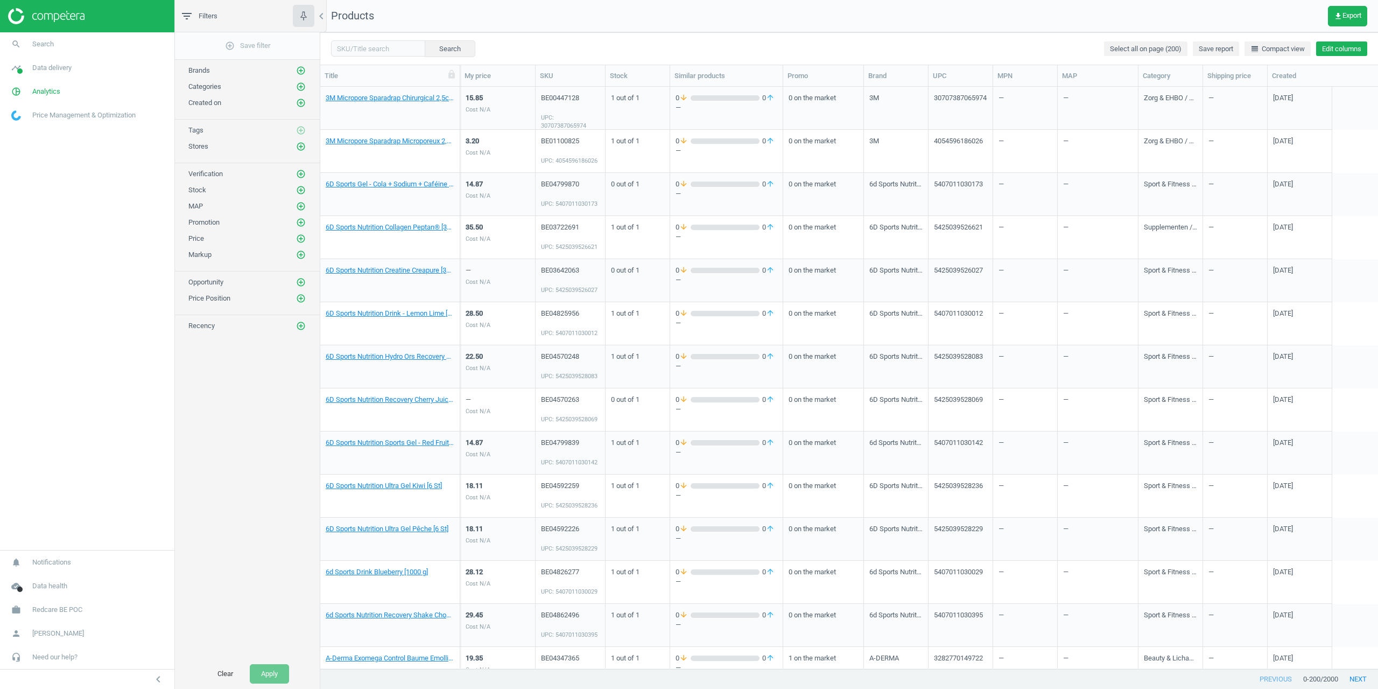
click at [1343, 46] on button "Edit columns" at bounding box center [1341, 48] width 51 height 15
click at [1233, 193] on input "checkbox" at bounding box center [1232, 190] width 7 height 7
checkbox input "false"
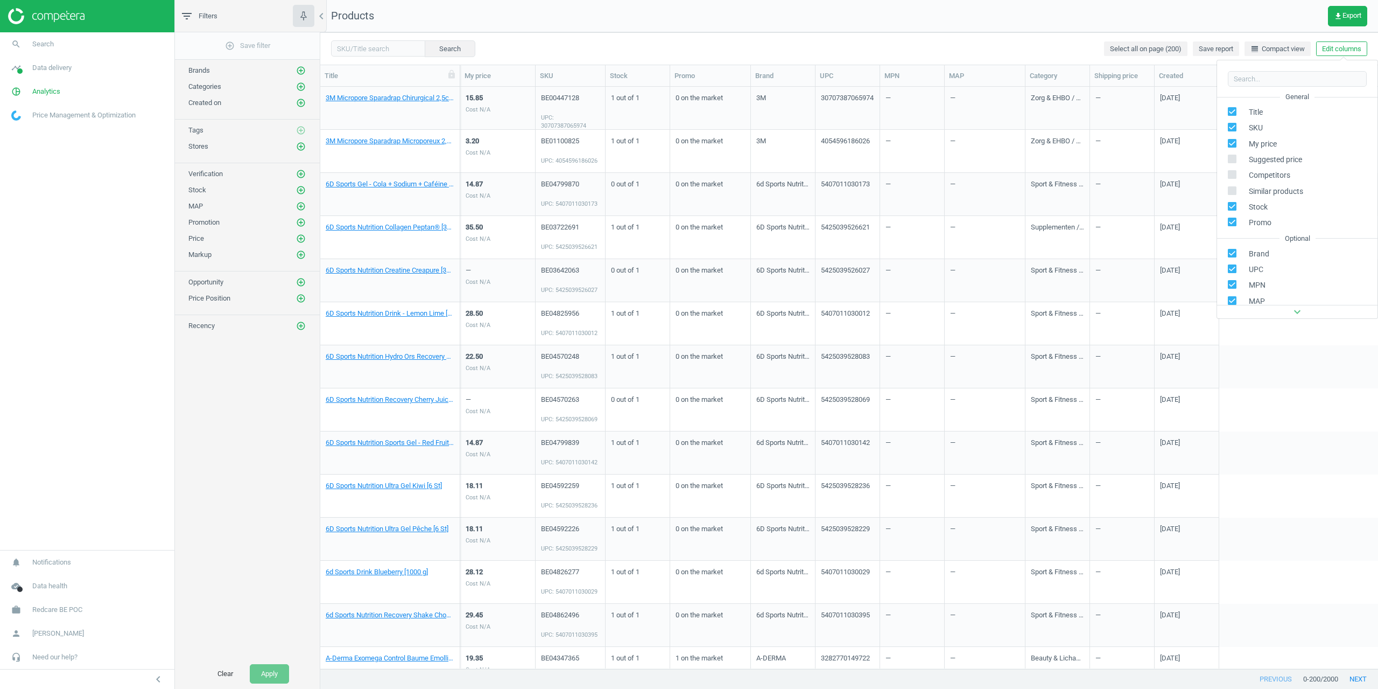
click at [778, 25] on nav "Products get_app Export" at bounding box center [849, 16] width 1058 height 32
click at [1340, 43] on button "Edit columns" at bounding box center [1341, 48] width 51 height 15
click at [1257, 220] on div "Custom fields" at bounding box center [1260, 222] width 44 height 10
click at [1046, 135] on label at bounding box center [1045, 135] width 16 height 10
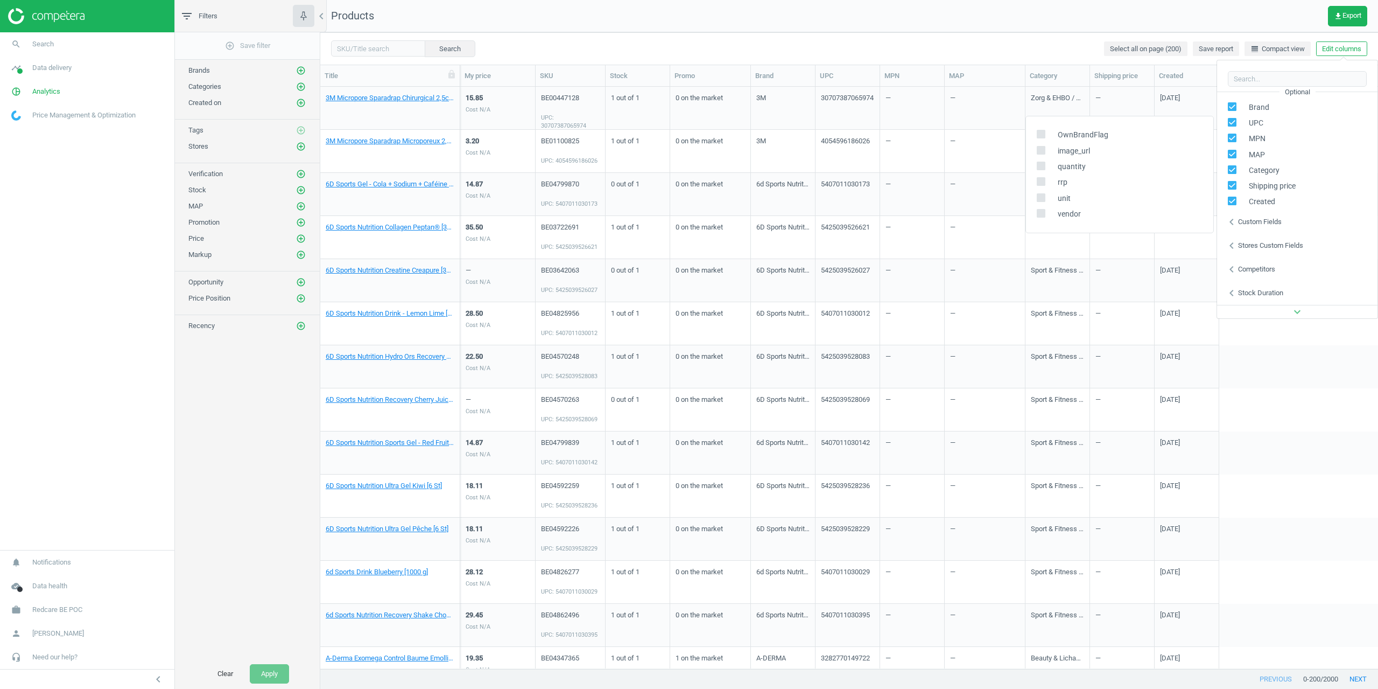
click at [1044, 135] on input "checkbox" at bounding box center [1040, 134] width 7 height 7
checkbox input "true"
click at [1045, 148] on icon at bounding box center [1041, 150] width 9 height 9
click at [1044, 148] on input "checkbox" at bounding box center [1040, 149] width 7 height 7
checkbox input "true"
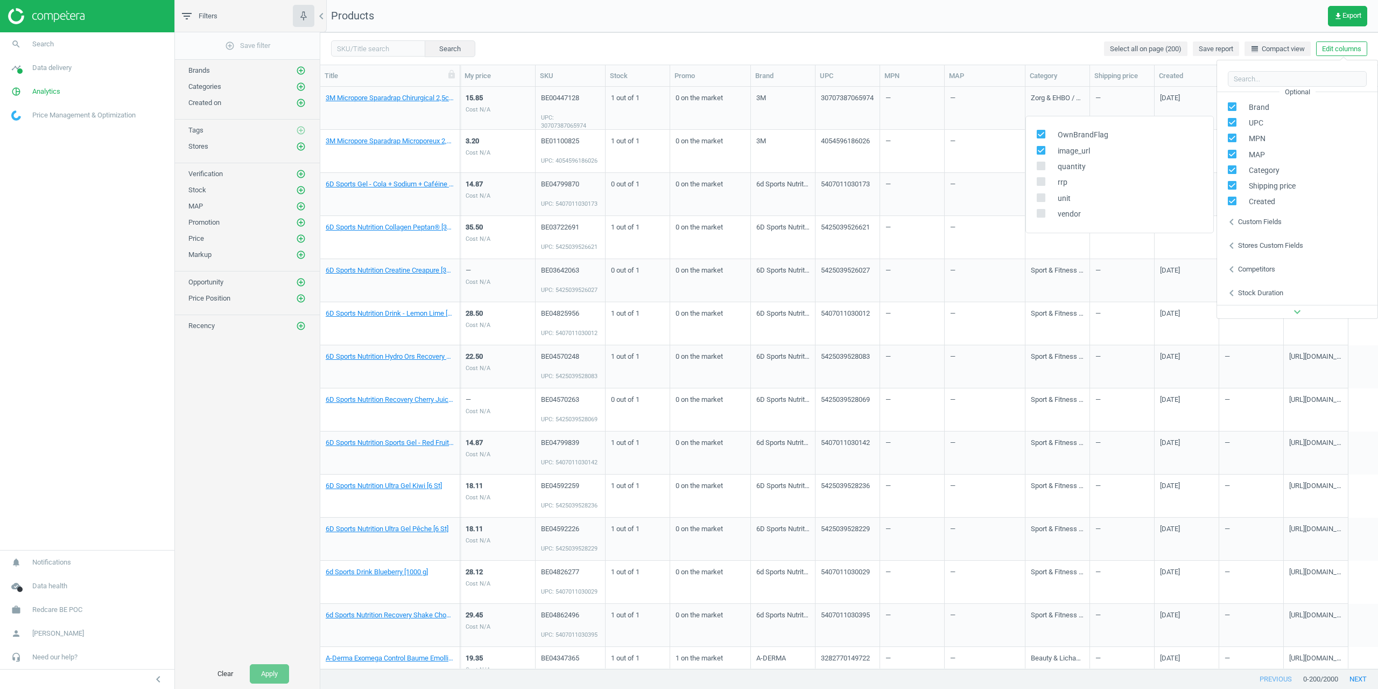
click at [1044, 161] on icon at bounding box center [1041, 165] width 9 height 9
click at [1044, 162] on input "checkbox" at bounding box center [1040, 165] width 7 height 7
checkbox input "true"
click at [1042, 182] on input "checkbox" at bounding box center [1040, 181] width 7 height 7
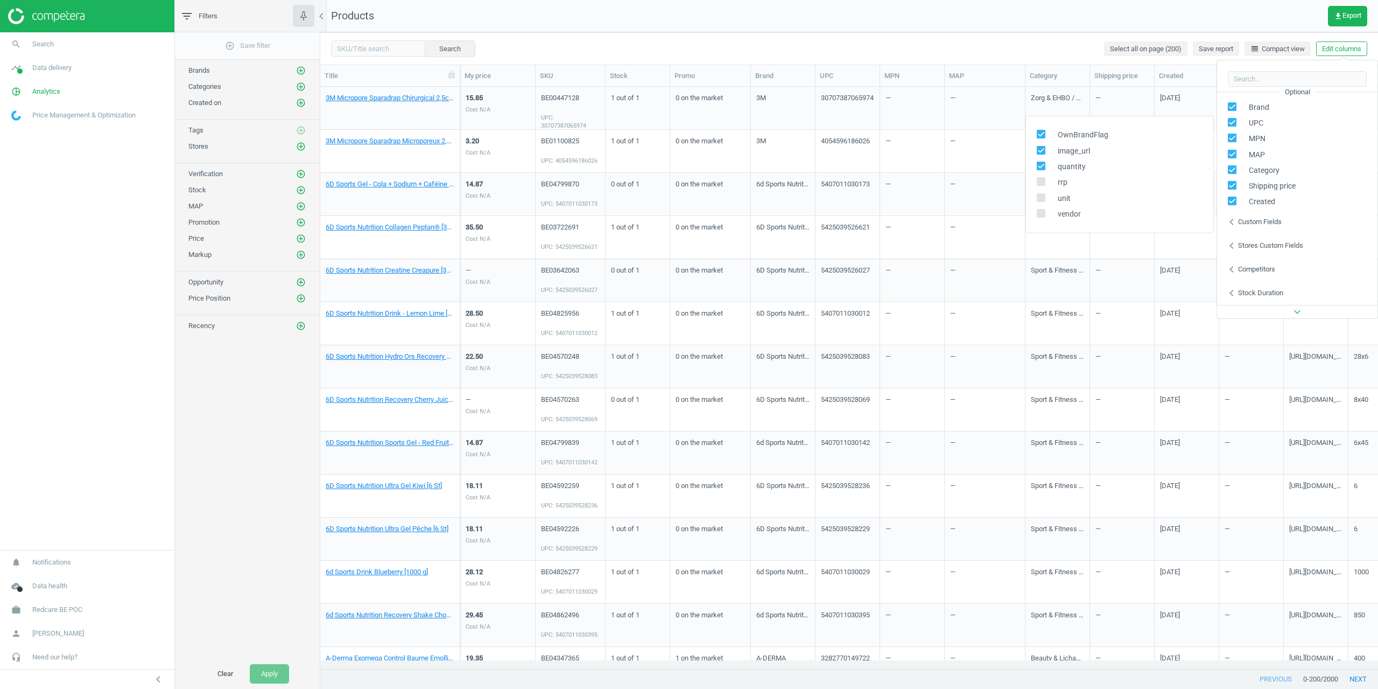
checkbox input "true"
click at [1040, 193] on icon at bounding box center [1041, 197] width 9 height 9
click at [1040, 194] on input "checkbox" at bounding box center [1040, 197] width 7 height 7
checkbox input "true"
click at [1040, 209] on input "checkbox" at bounding box center [1040, 212] width 7 height 7
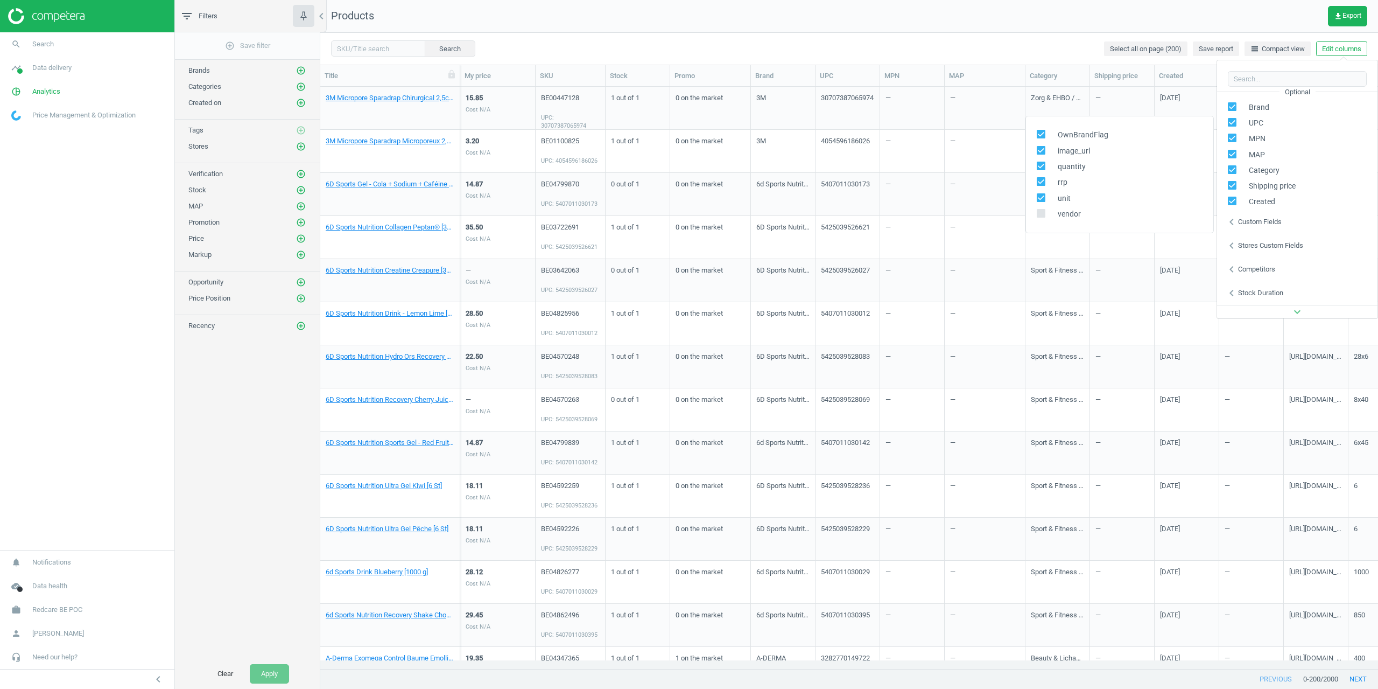
checkbox input "true"
click at [984, 63] on div "Search Select all on page (200) Save report line_weight Compact view Edit colum…" at bounding box center [849, 48] width 1058 height 32
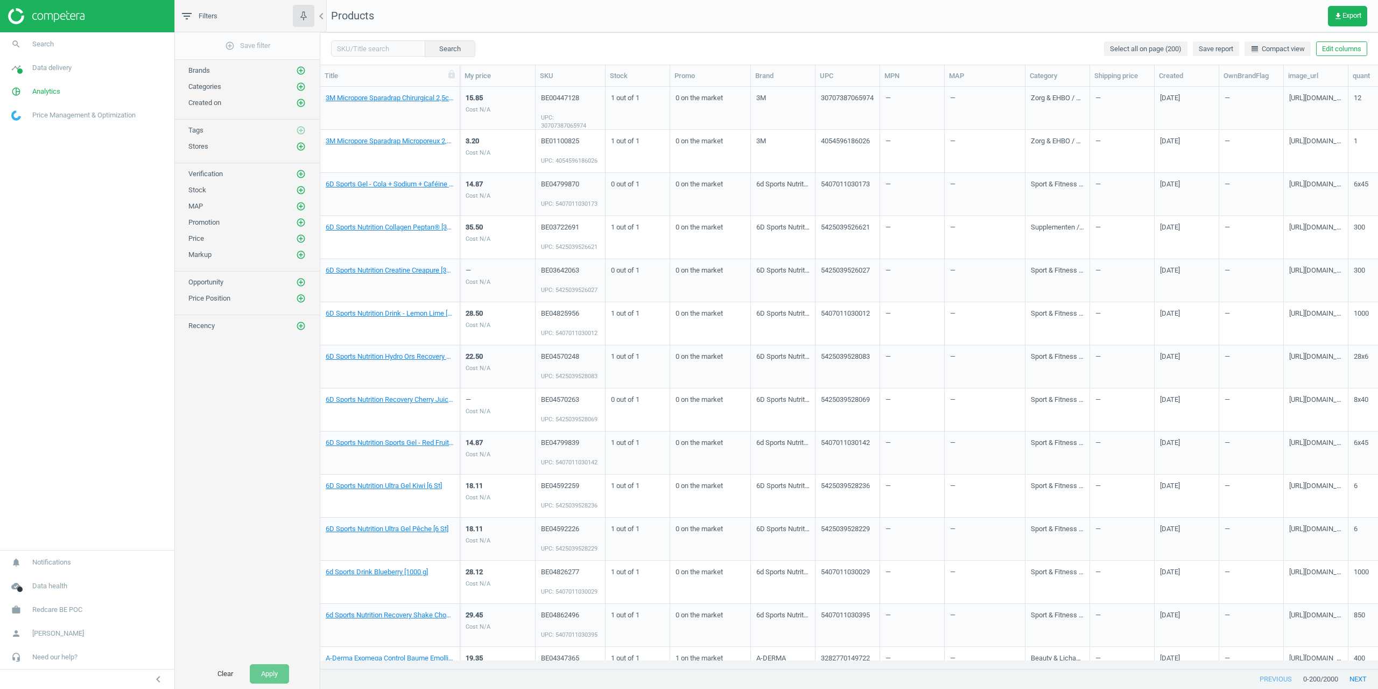
scroll to position [0, 0]
click at [1360, 47] on button "Edit columns" at bounding box center [1341, 48] width 51 height 15
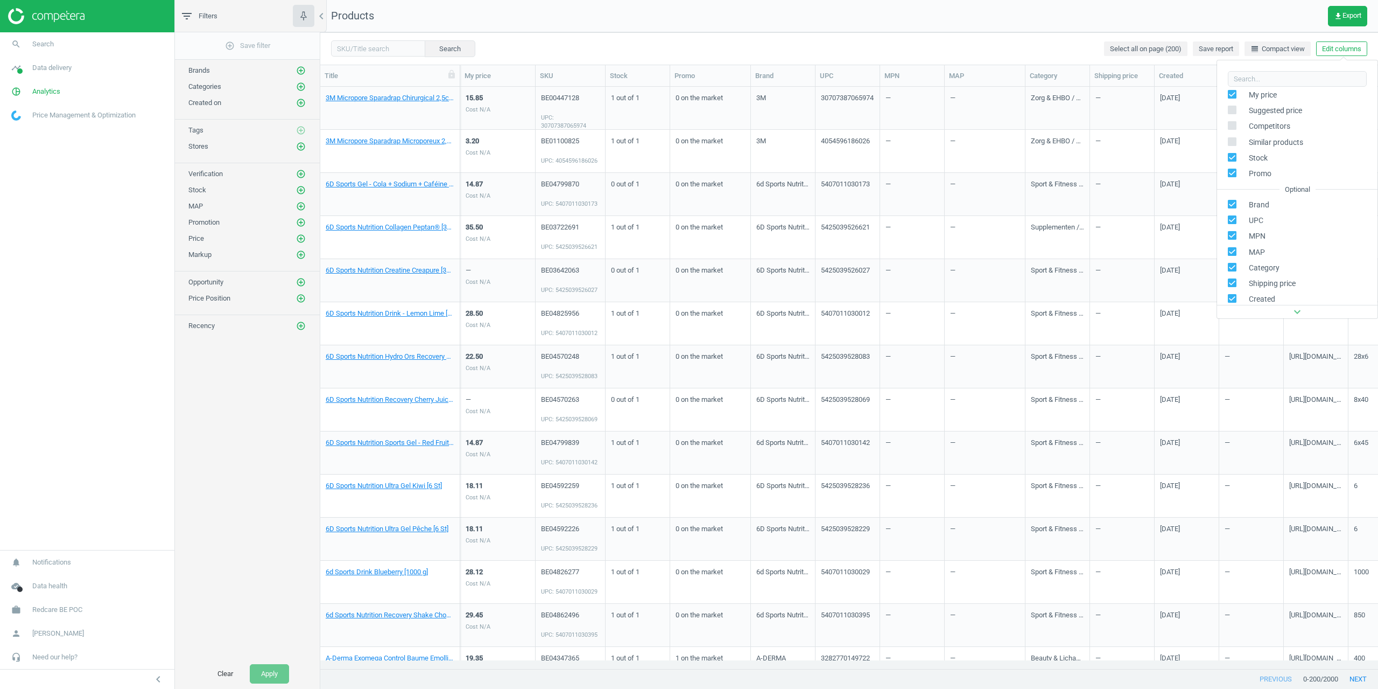
scroll to position [54, 0]
click at [1230, 233] on input "checkbox" at bounding box center [1232, 230] width 7 height 7
checkbox input "false"
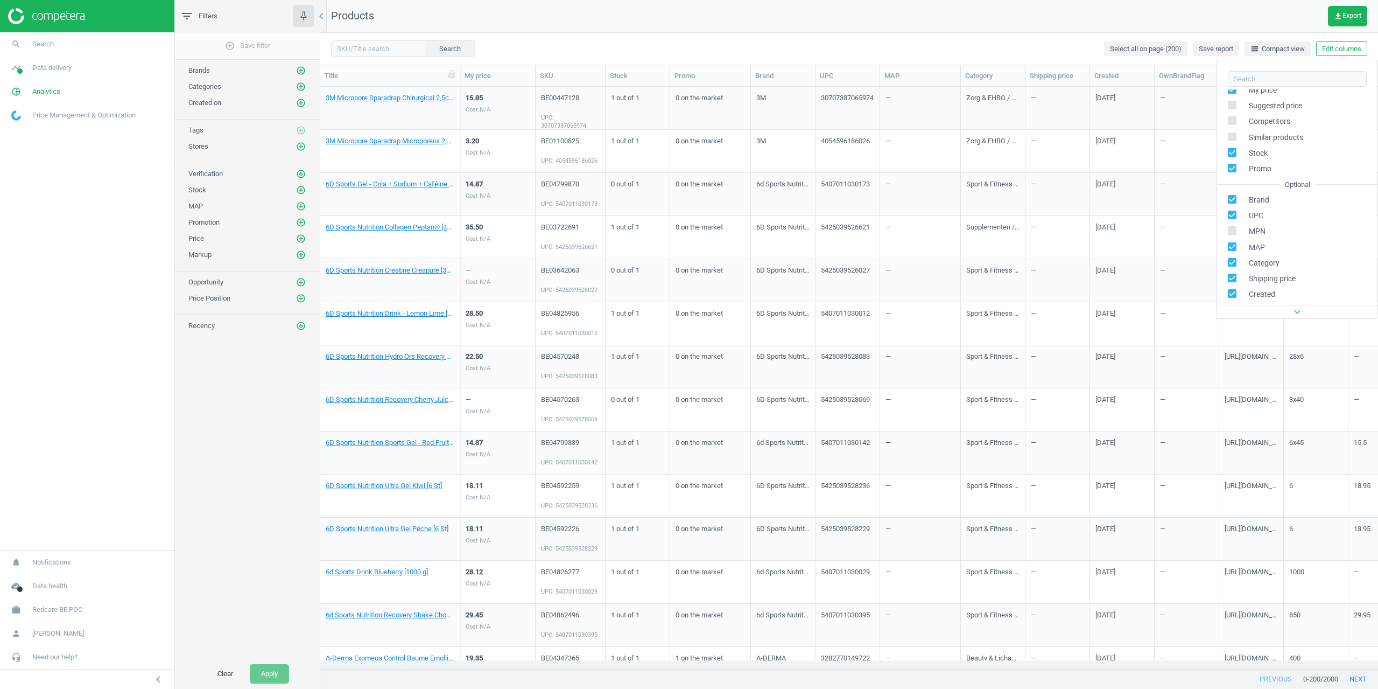
click at [1232, 245] on input "checkbox" at bounding box center [1232, 246] width 7 height 7
checkbox input "false"
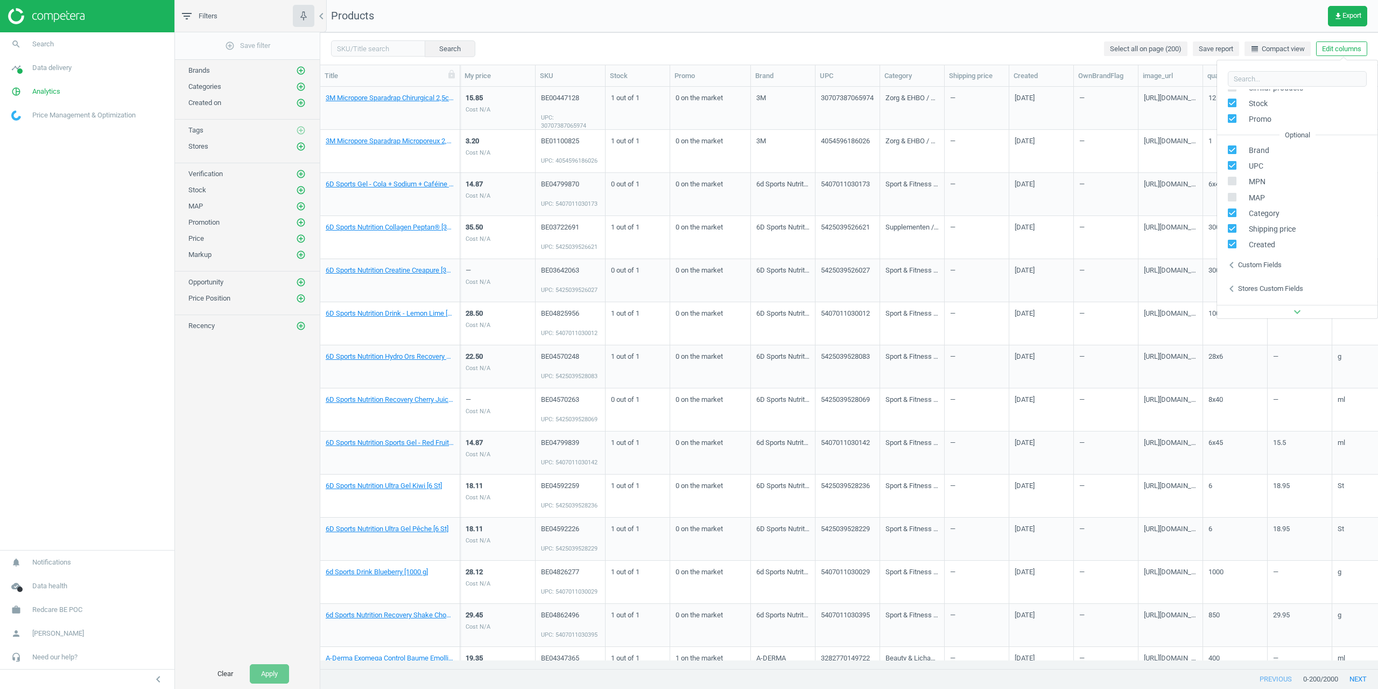
scroll to position [108, 0]
drag, startPoint x: 1233, startPoint y: 226, endPoint x: 1198, endPoint y: 199, distance: 44.3
click at [1234, 225] on input "checkbox" at bounding box center [1232, 224] width 7 height 7
checkbox input "false"
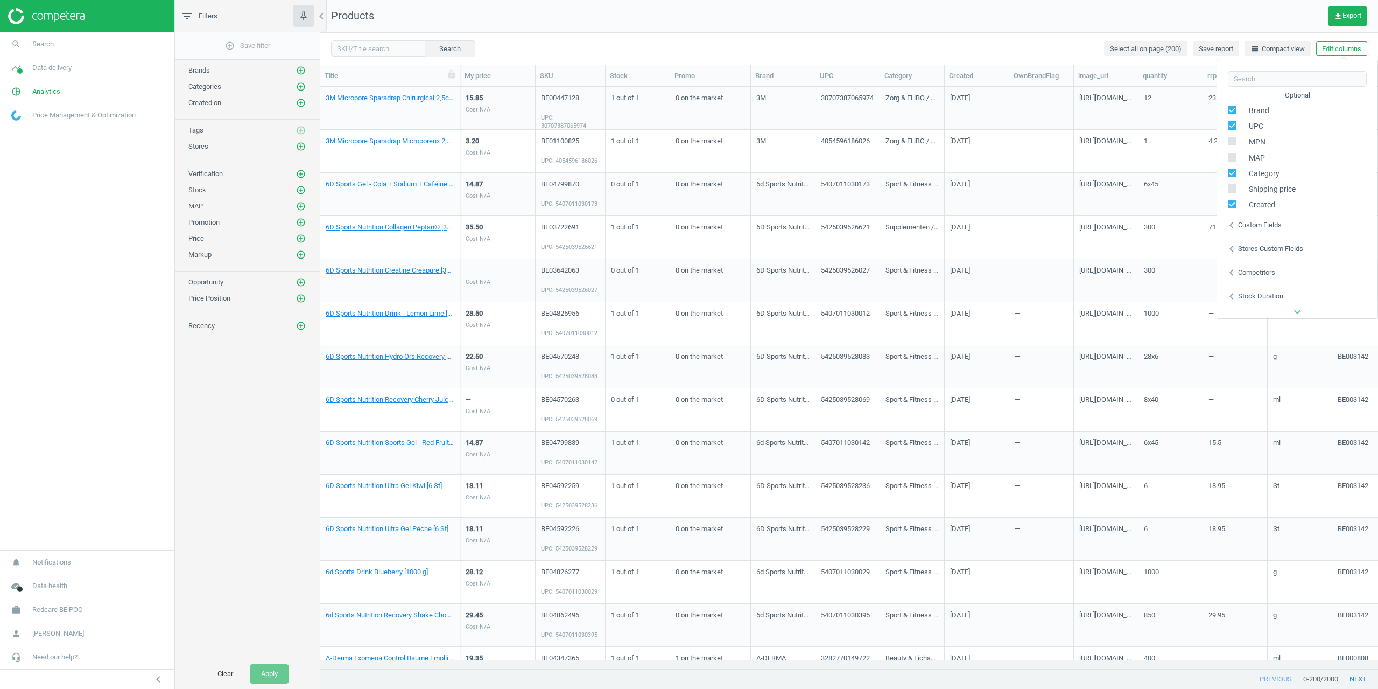
scroll to position [146, 0]
click at [1255, 221] on div "Custom fields" at bounding box center [1260, 222] width 44 height 10
click at [1051, 138] on div "OwnBrandFlag" at bounding box center [1073, 135] width 72 height 10
click at [1042, 139] on span at bounding box center [1041, 136] width 9 height 8
click at [1042, 138] on input "checkbox" at bounding box center [1040, 134] width 7 height 7
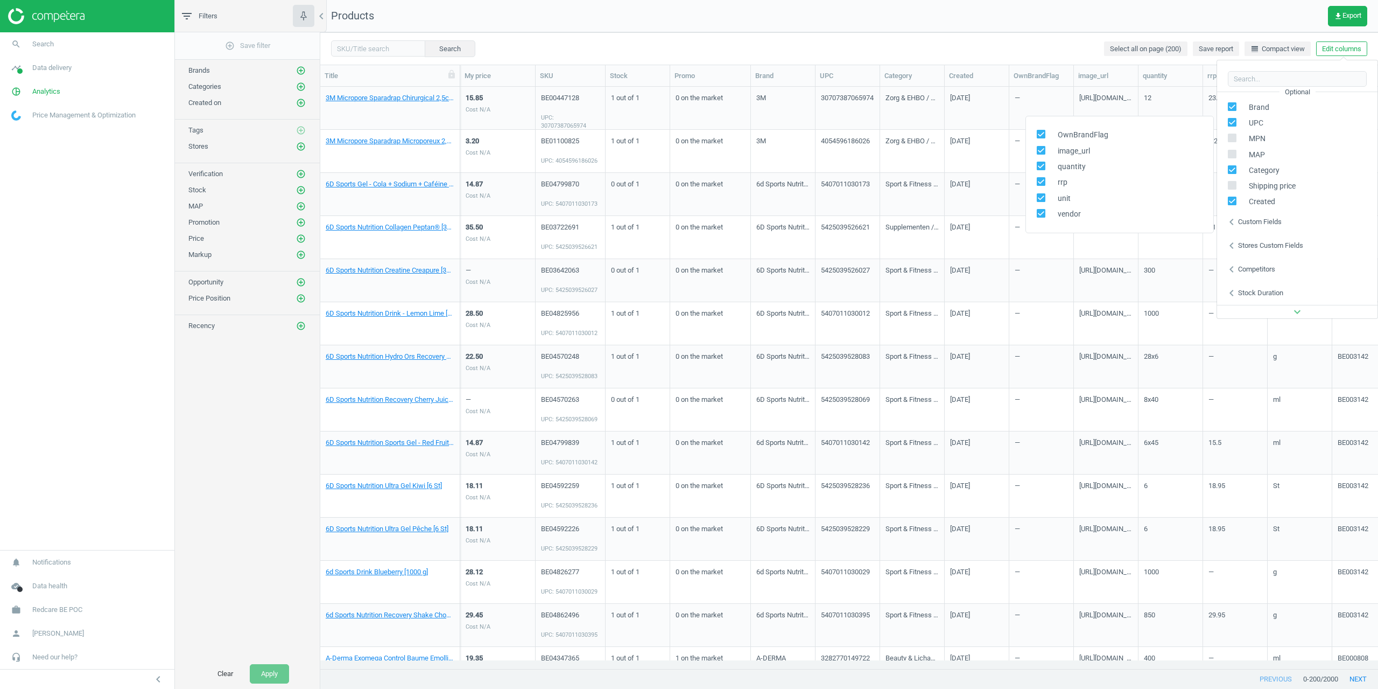
checkbox input "false"
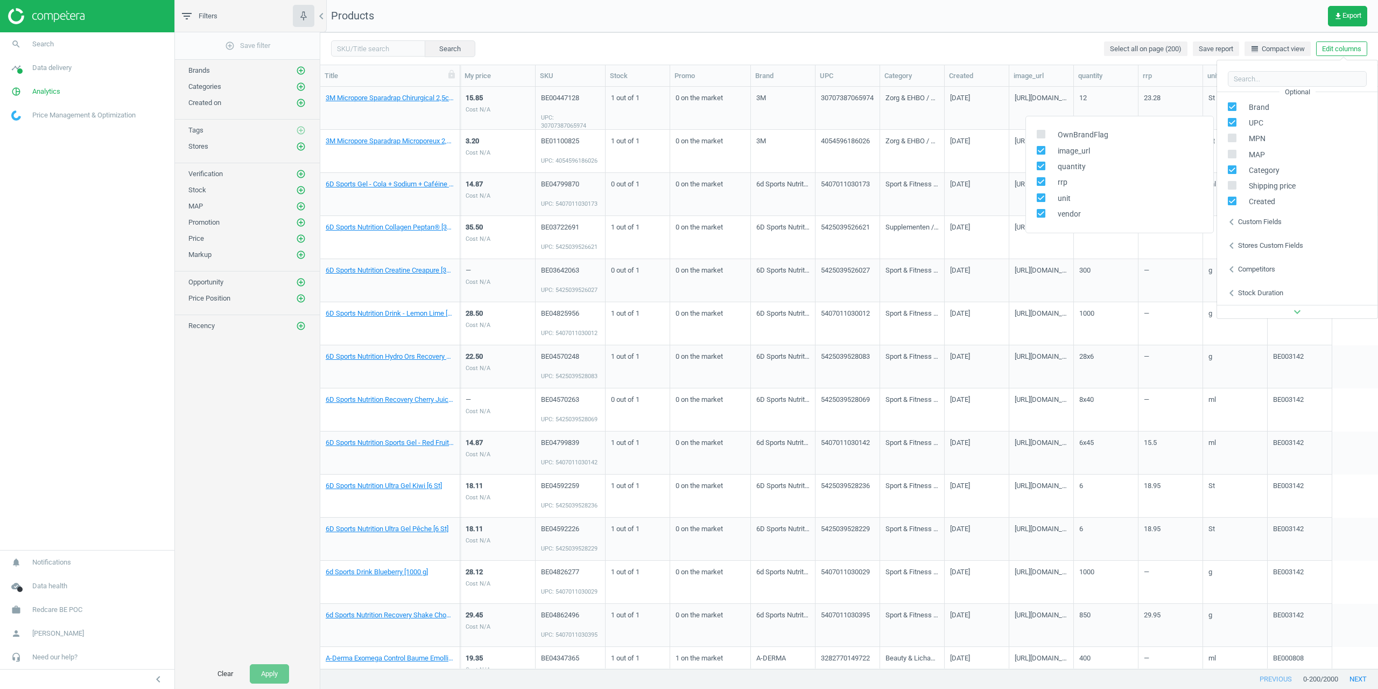
click at [1041, 152] on input "checkbox" at bounding box center [1040, 149] width 7 height 7
checkbox input "false"
click at [1043, 167] on input "checkbox" at bounding box center [1040, 165] width 7 height 7
checkbox input "false"
click at [1043, 184] on input "checkbox" at bounding box center [1040, 181] width 7 height 7
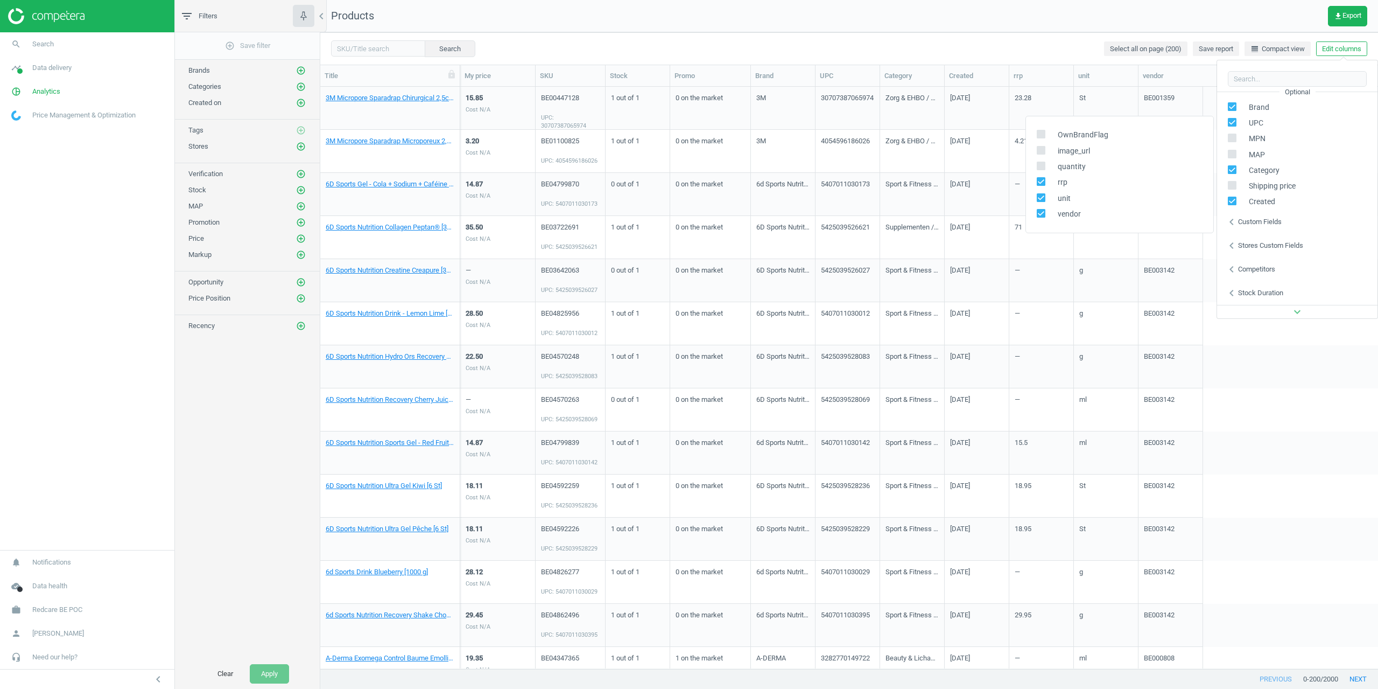
checkbox input "false"
click at [1046, 198] on label at bounding box center [1045, 198] width 16 height 10
click at [1044, 198] on input "checkbox" at bounding box center [1040, 197] width 7 height 7
checkbox input "false"
click at [1047, 205] on div "unit" at bounding box center [1119, 199] width 187 height 16
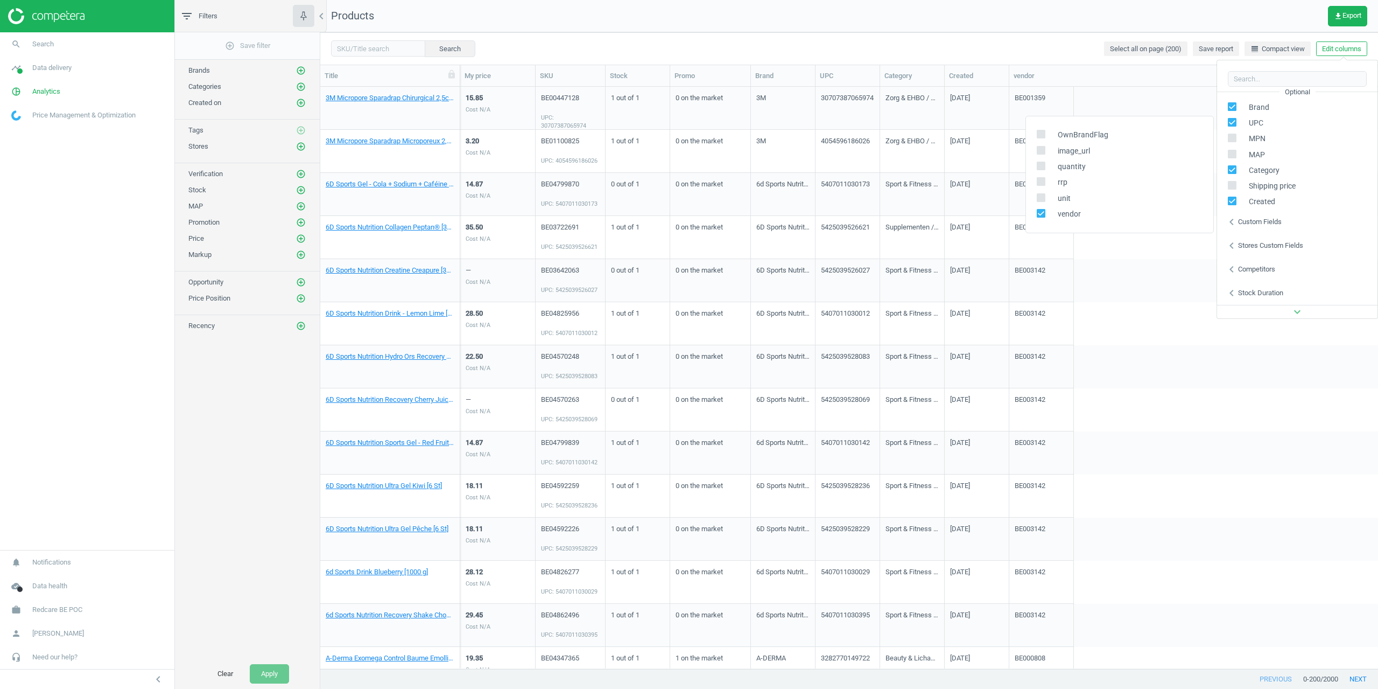
click at [1044, 212] on span at bounding box center [1041, 213] width 9 height 9
click at [1044, 213] on label at bounding box center [1045, 214] width 16 height 10
click at [1044, 213] on input "checkbox" at bounding box center [1040, 212] width 7 height 7
checkbox input "false"
click at [1003, 46] on div "Search Select all on page (200) Save report line_weight Compact view Edit colum…" at bounding box center [849, 48] width 1058 height 32
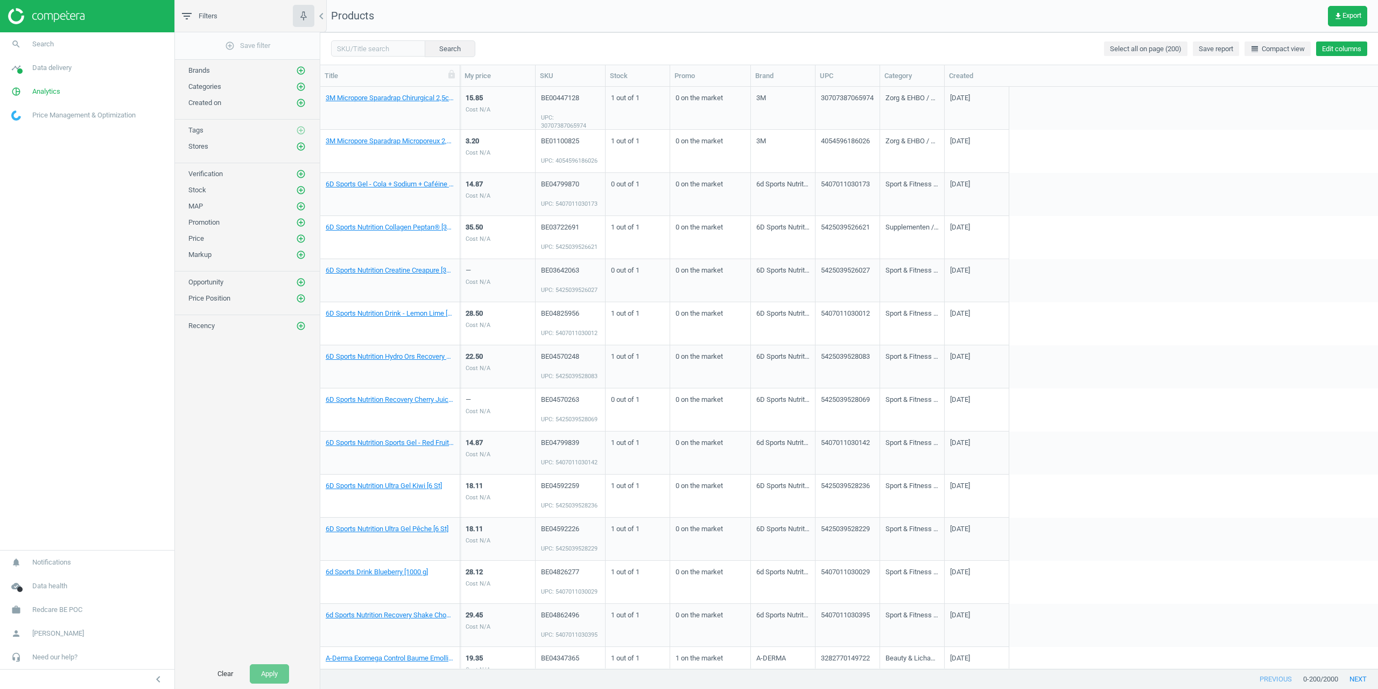
click at [1335, 50] on button "Edit columns" at bounding box center [1341, 48] width 51 height 15
click at [1249, 224] on div "Custom fields" at bounding box center [1260, 222] width 44 height 10
click at [1044, 152] on icon at bounding box center [1041, 150] width 9 height 9
click at [1044, 152] on input "checkbox" at bounding box center [1040, 149] width 7 height 7
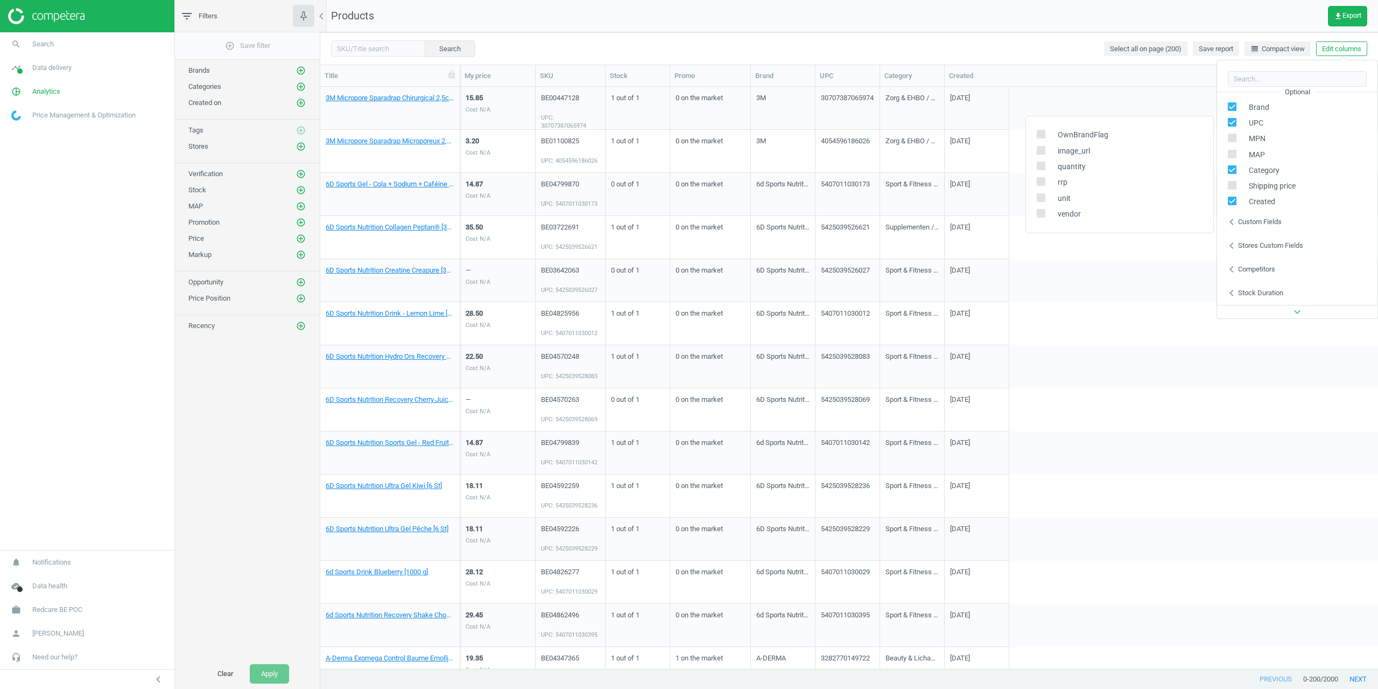
checkbox input "true"
click at [1045, 163] on icon at bounding box center [1041, 165] width 9 height 9
click at [1044, 163] on input "checkbox" at bounding box center [1040, 165] width 7 height 7
checkbox input "true"
click at [1042, 183] on input "checkbox" at bounding box center [1040, 181] width 7 height 7
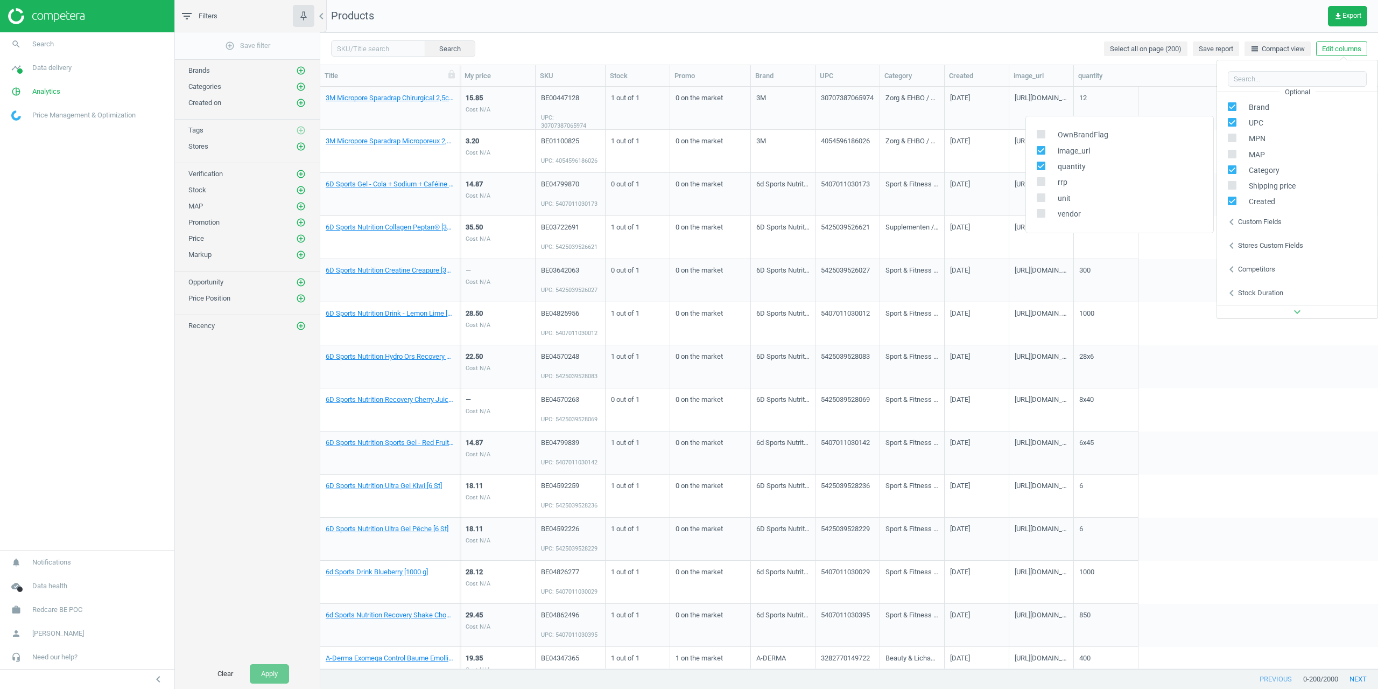
checkbox input "true"
click at [1040, 201] on icon at bounding box center [1041, 197] width 9 height 9
click at [1040, 201] on input "checkbox" at bounding box center [1040, 197] width 7 height 7
checkbox input "true"
click at [1040, 213] on input "checkbox" at bounding box center [1040, 212] width 7 height 7
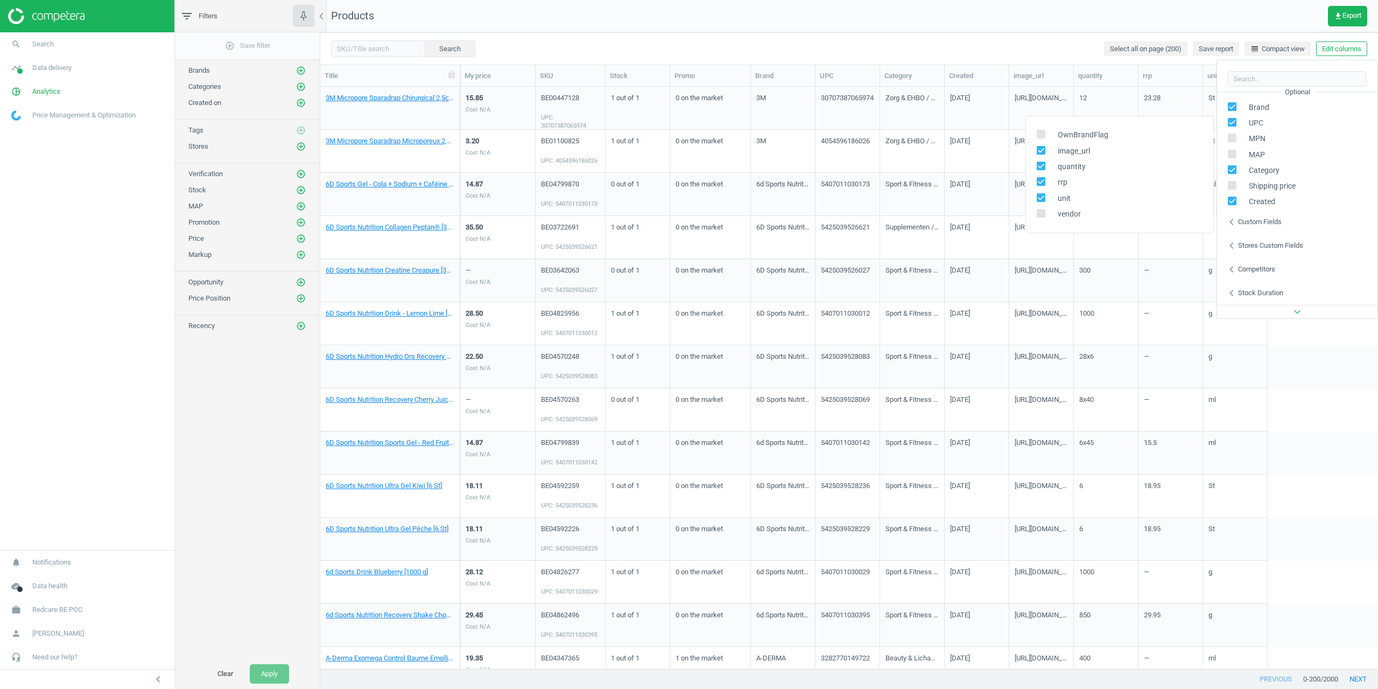
checkbox input "true"
click at [1039, 129] on div "OwnBrandFlag" at bounding box center [1119, 135] width 187 height 16
click at [1042, 132] on input "checkbox" at bounding box center [1040, 134] width 7 height 7
checkbox input "true"
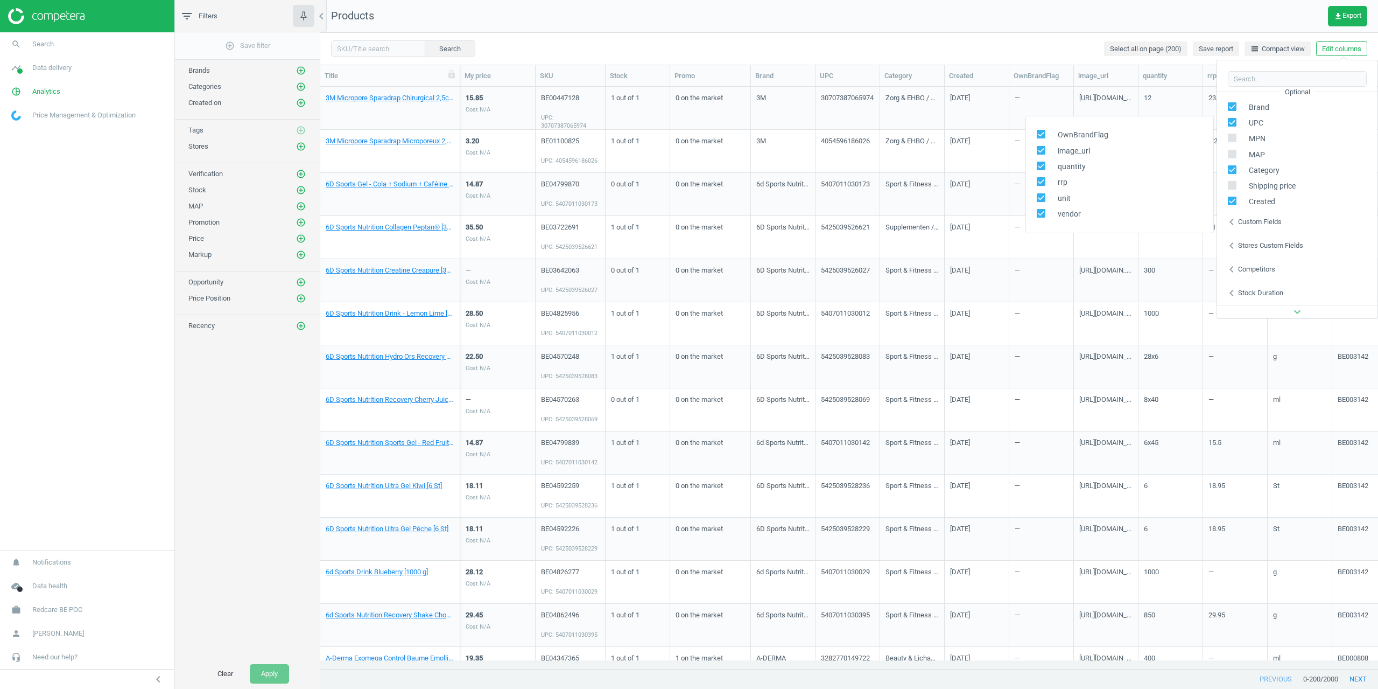
scroll to position [565, 1050]
click at [1017, 32] on div "Search Select all on page (200) Save report line_weight Compact view Edit colum…" at bounding box center [849, 48] width 1058 height 32
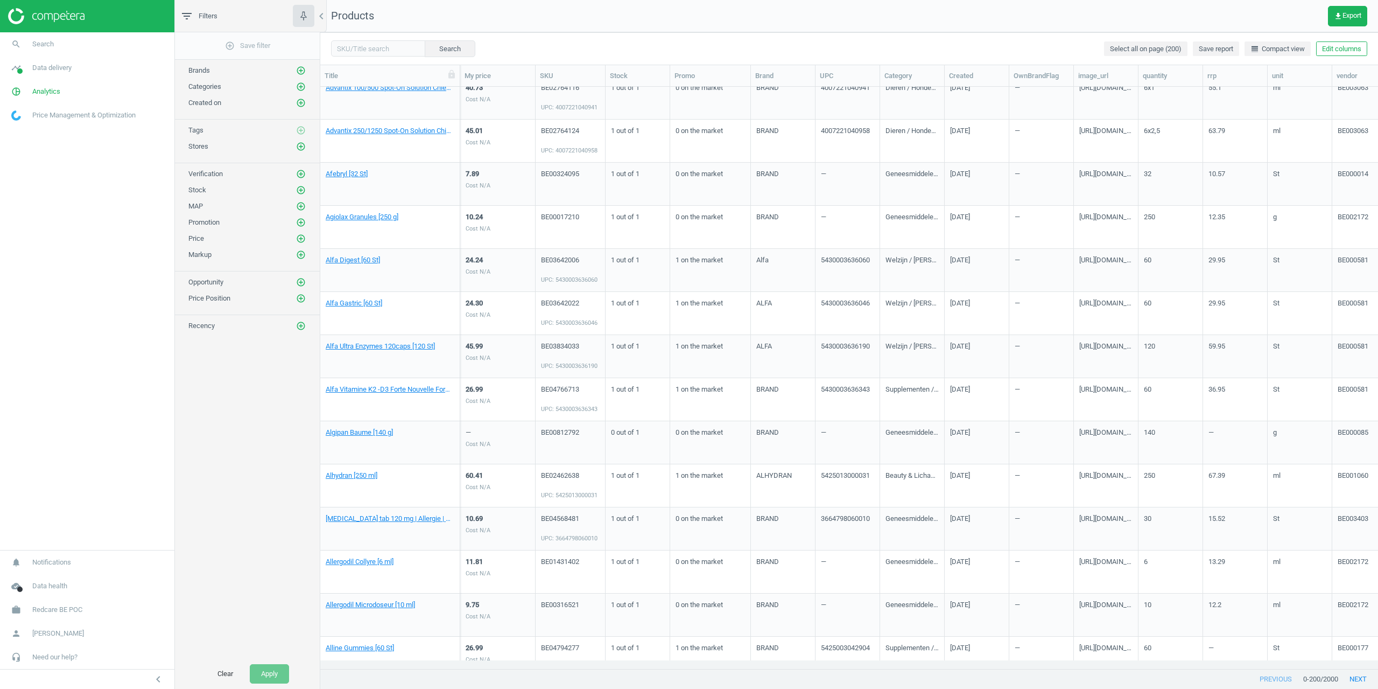
scroll to position [0, 0]
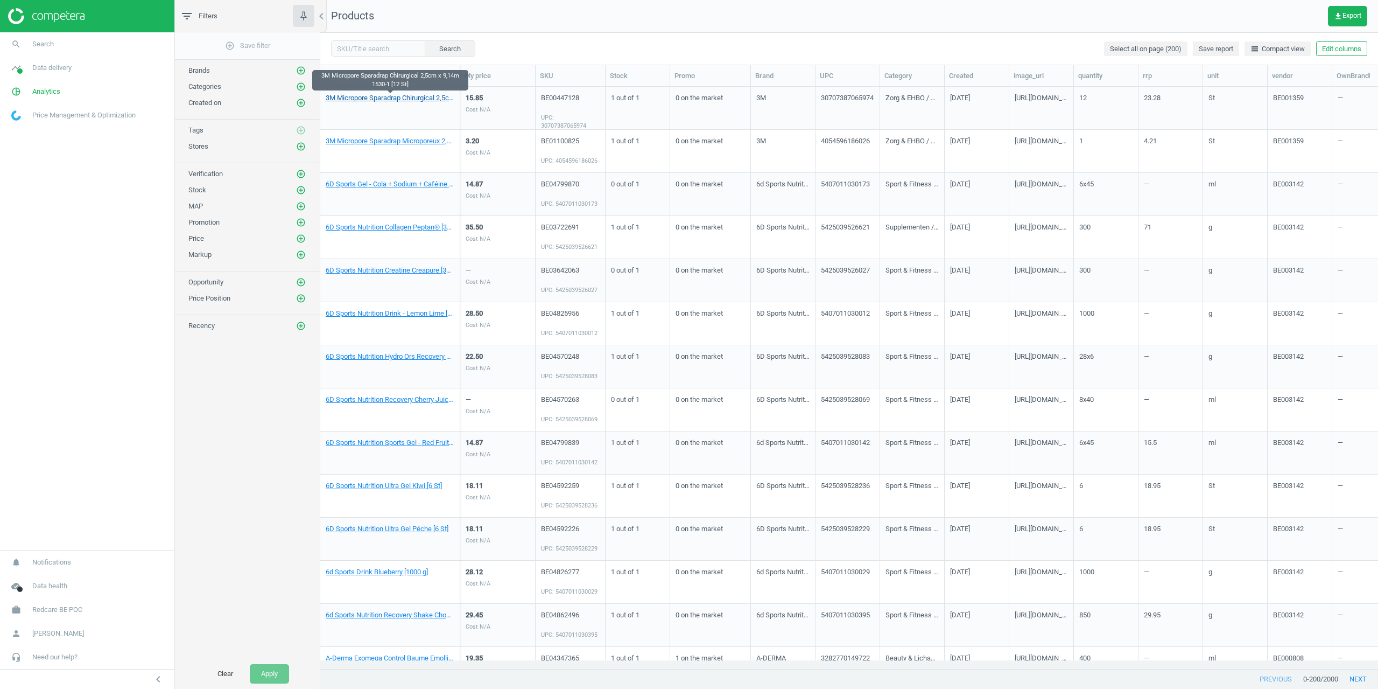
click at [383, 100] on link "3M Micropore Sparadrap Chirurgical 2,5cm x 9,14m 1530-1 [12 St]" at bounding box center [390, 98] width 129 height 10
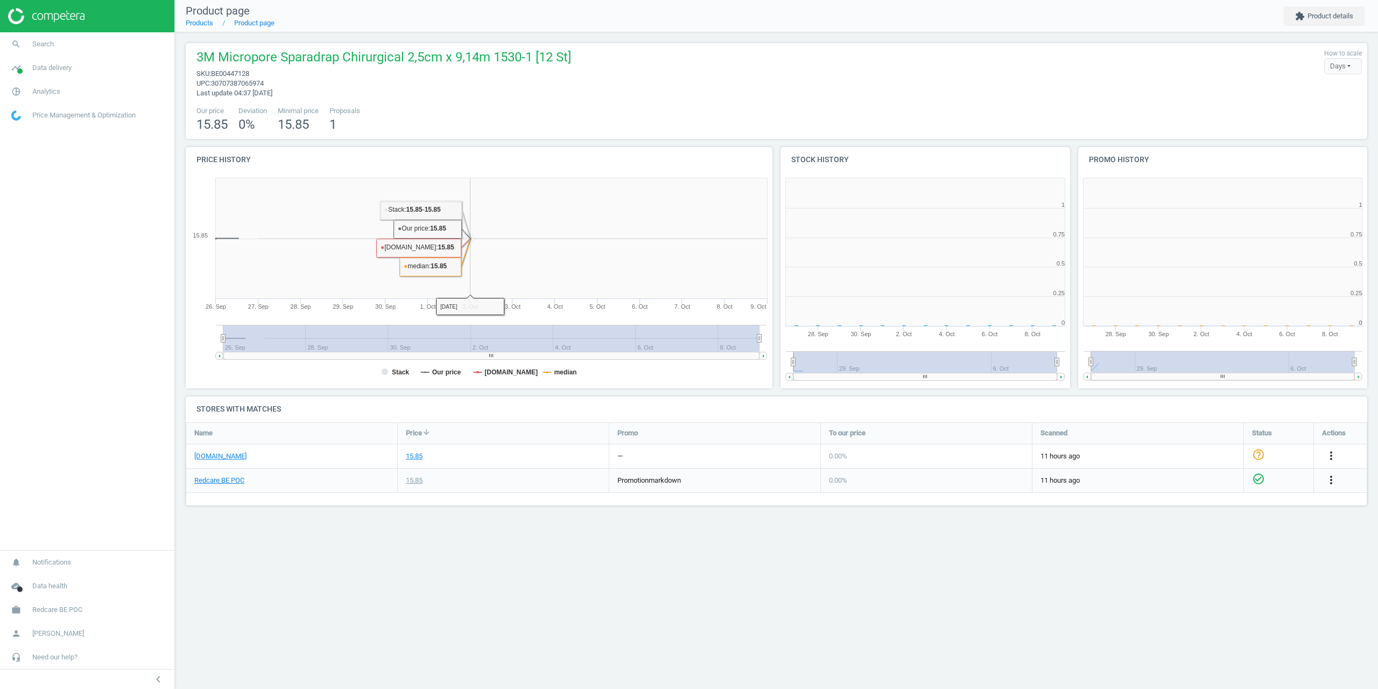
scroll to position [232, 306]
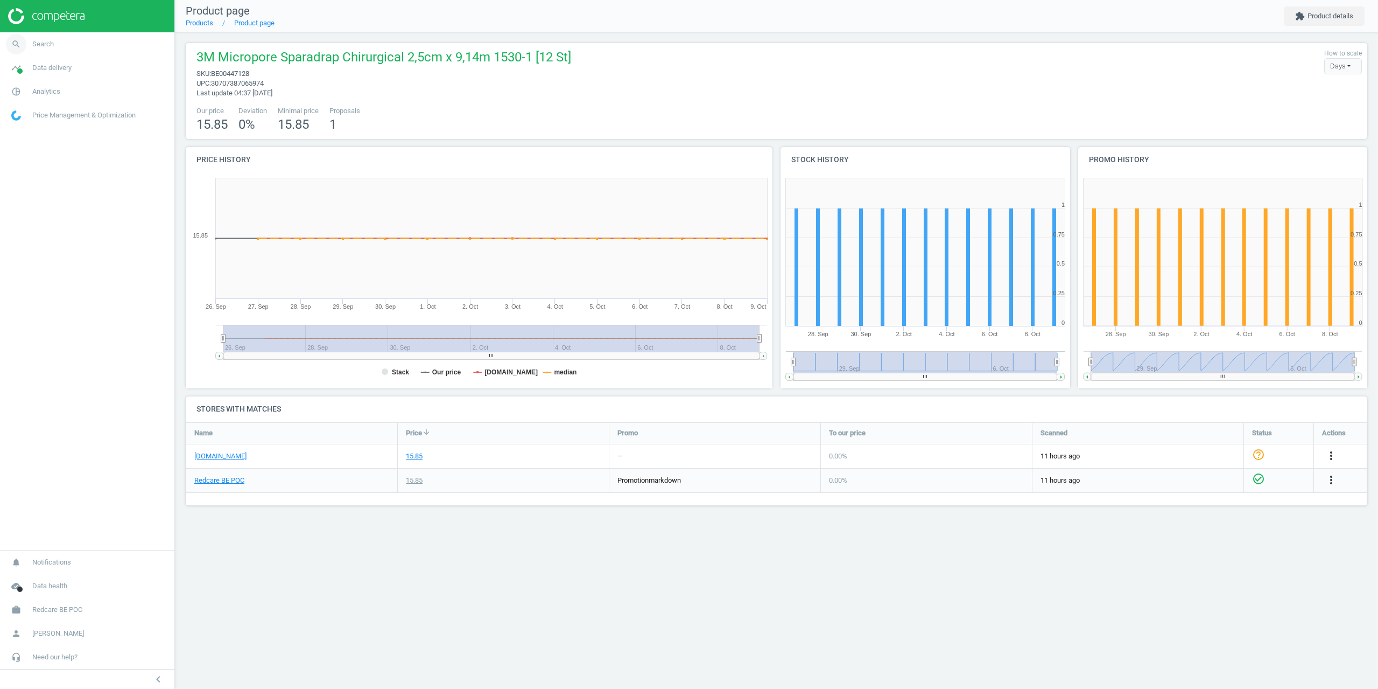
click at [46, 55] on link "search Search" at bounding box center [87, 44] width 174 height 24
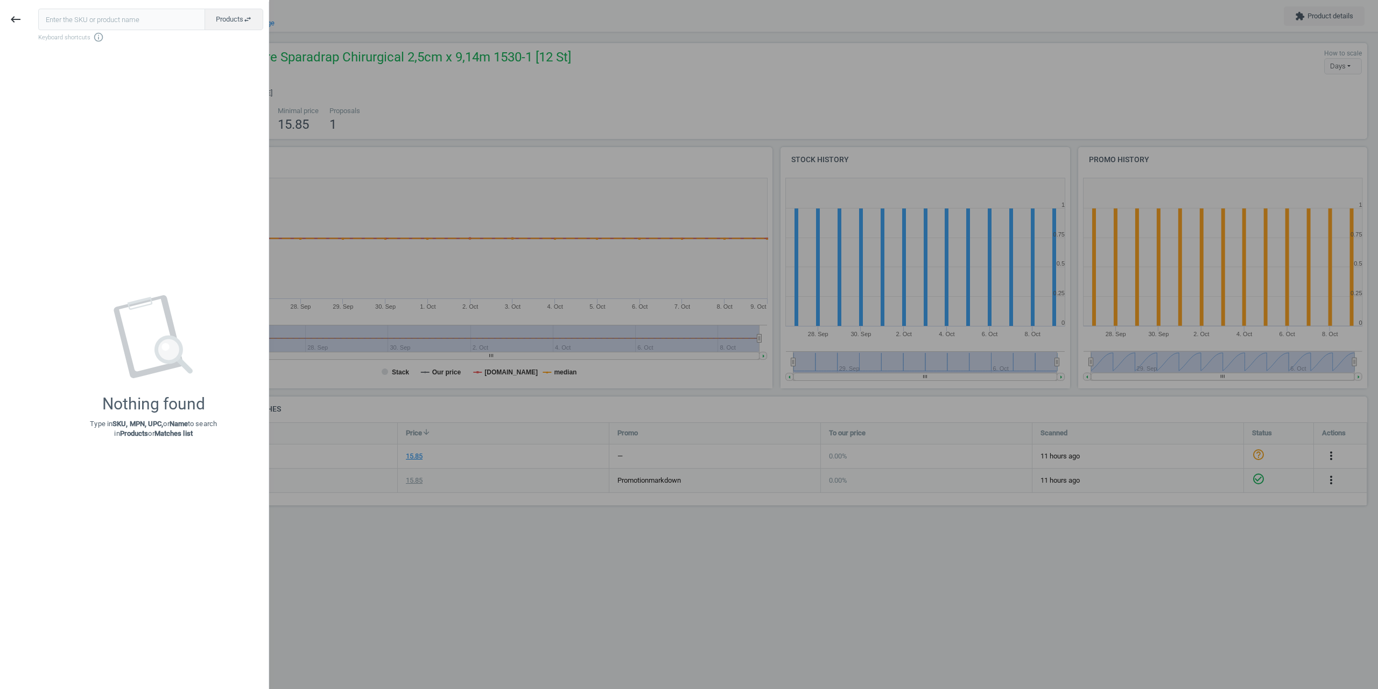
drag, startPoint x: 401, startPoint y: 164, endPoint x: 260, endPoint y: 135, distance: 144.0
click at [396, 160] on div at bounding box center [689, 344] width 1378 height 689
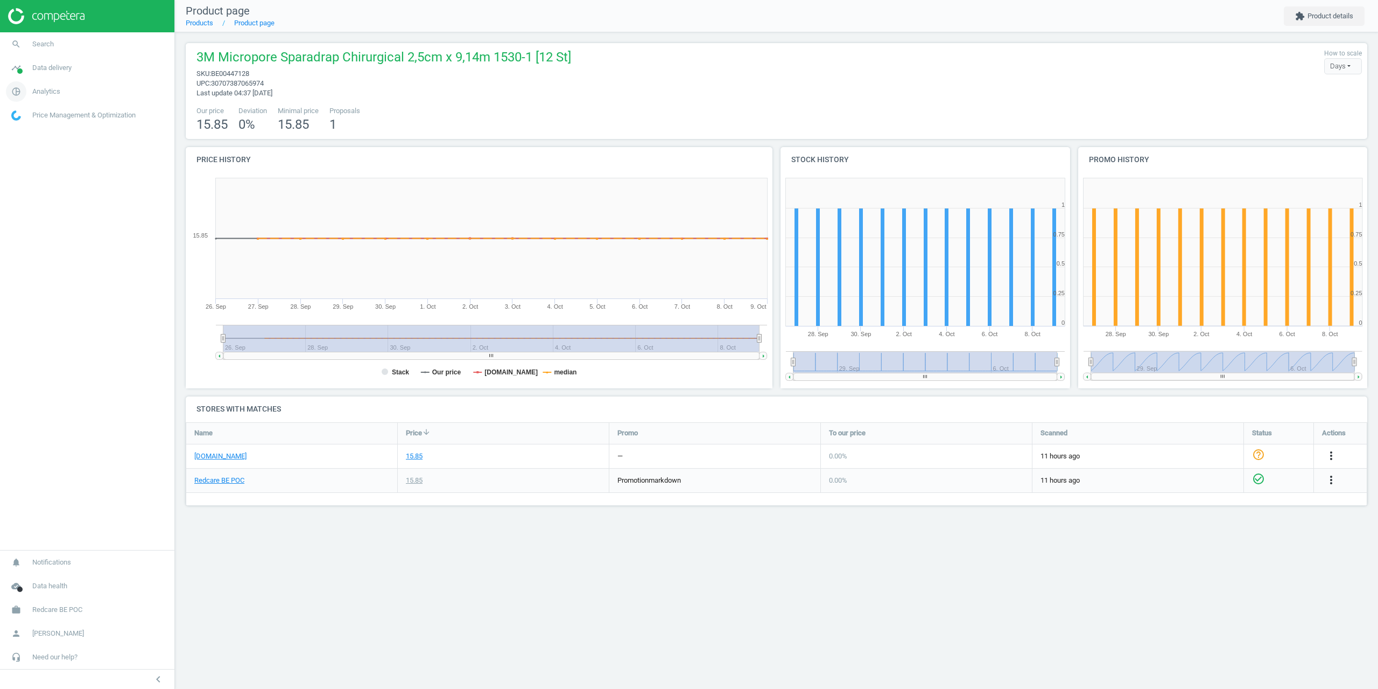
click at [55, 86] on link "pie_chart_outlined Analytics" at bounding box center [87, 92] width 174 height 24
click at [47, 72] on span "Data delivery" at bounding box center [51, 68] width 39 height 10
click at [25, 154] on span "Stores" at bounding box center [21, 156] width 18 height 9
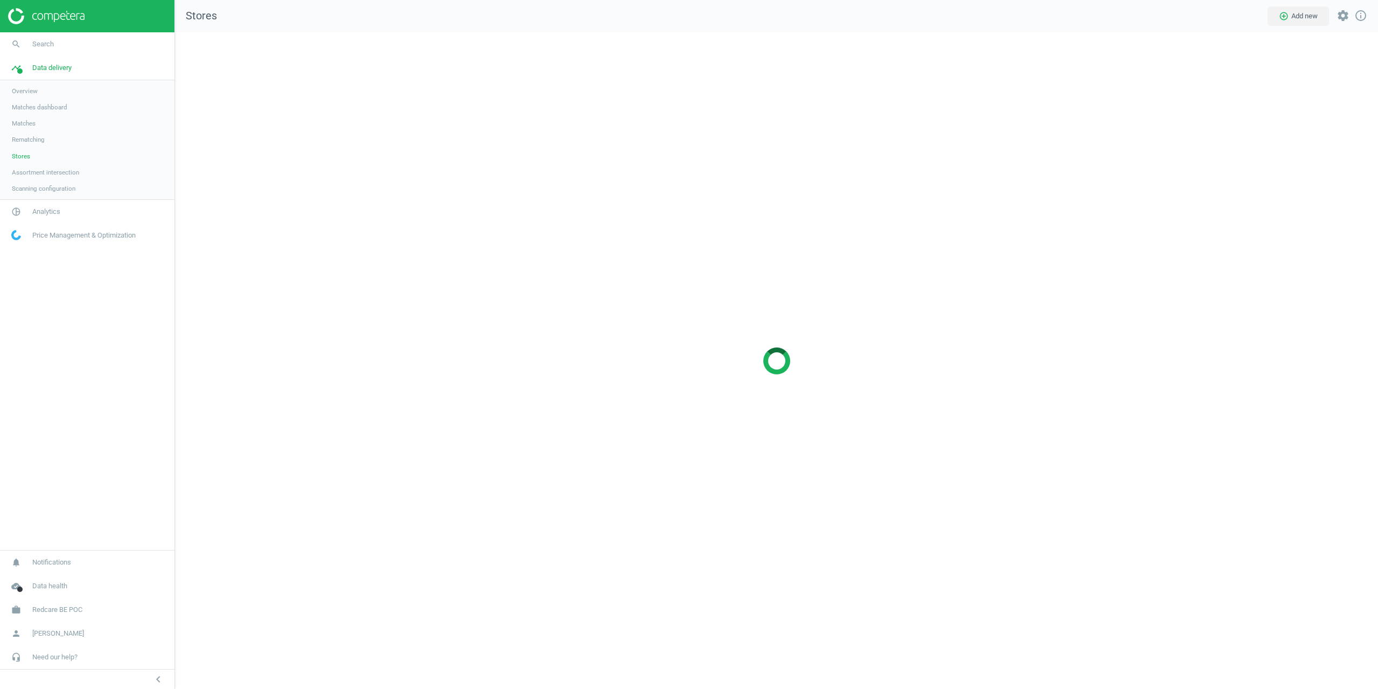
scroll to position [673, 1220]
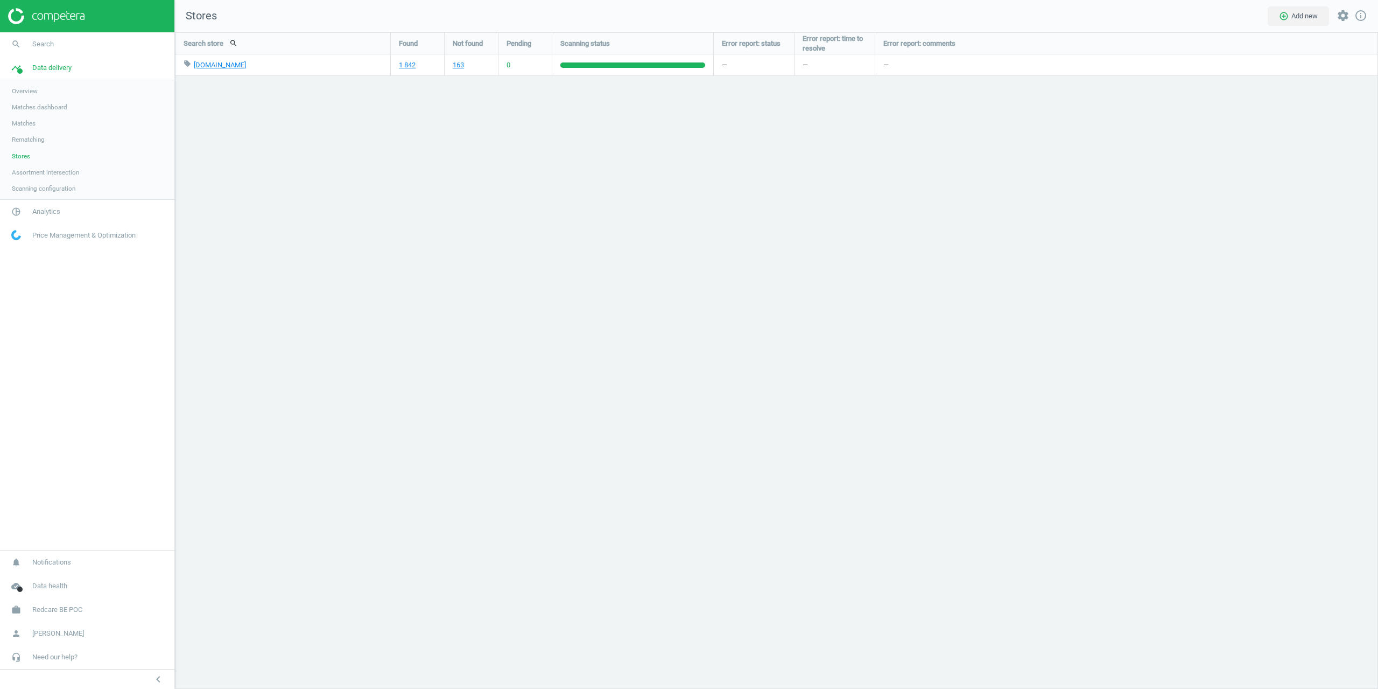
drag, startPoint x: 255, startPoint y: 173, endPoint x: 293, endPoint y: 173, distance: 38.2
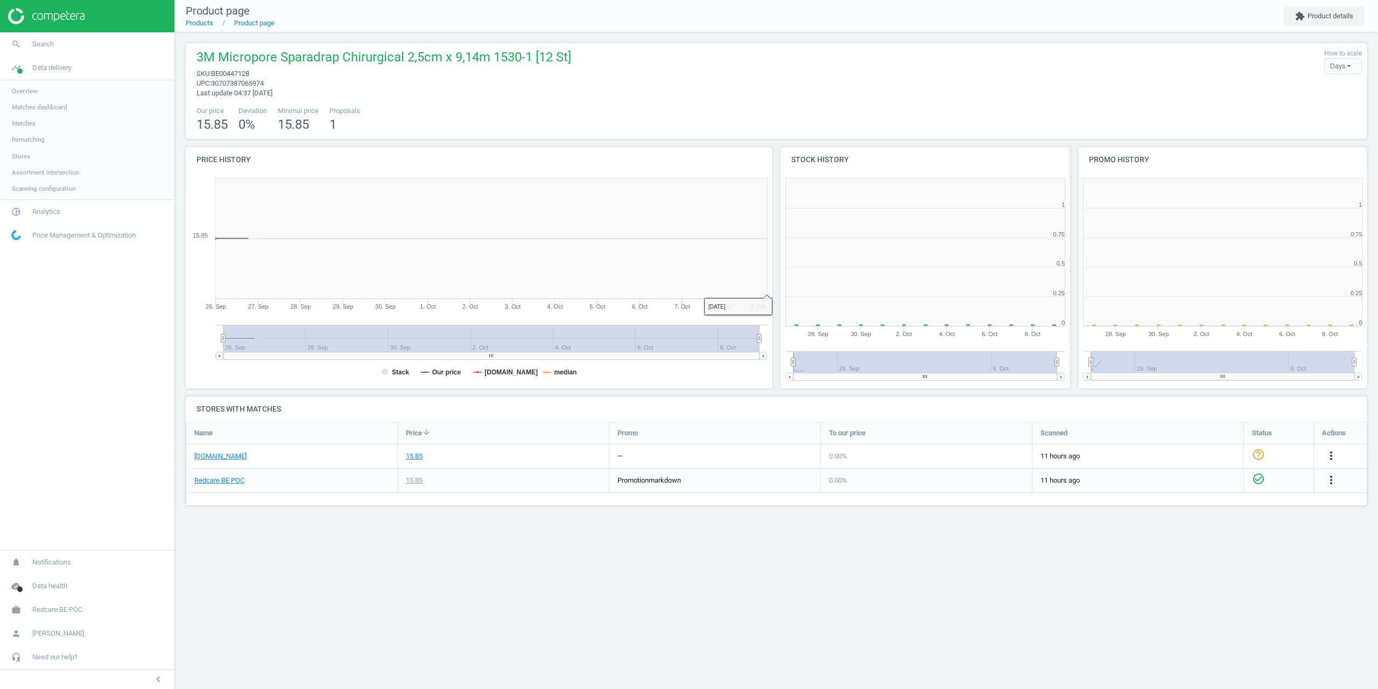
scroll to position [232, 306]
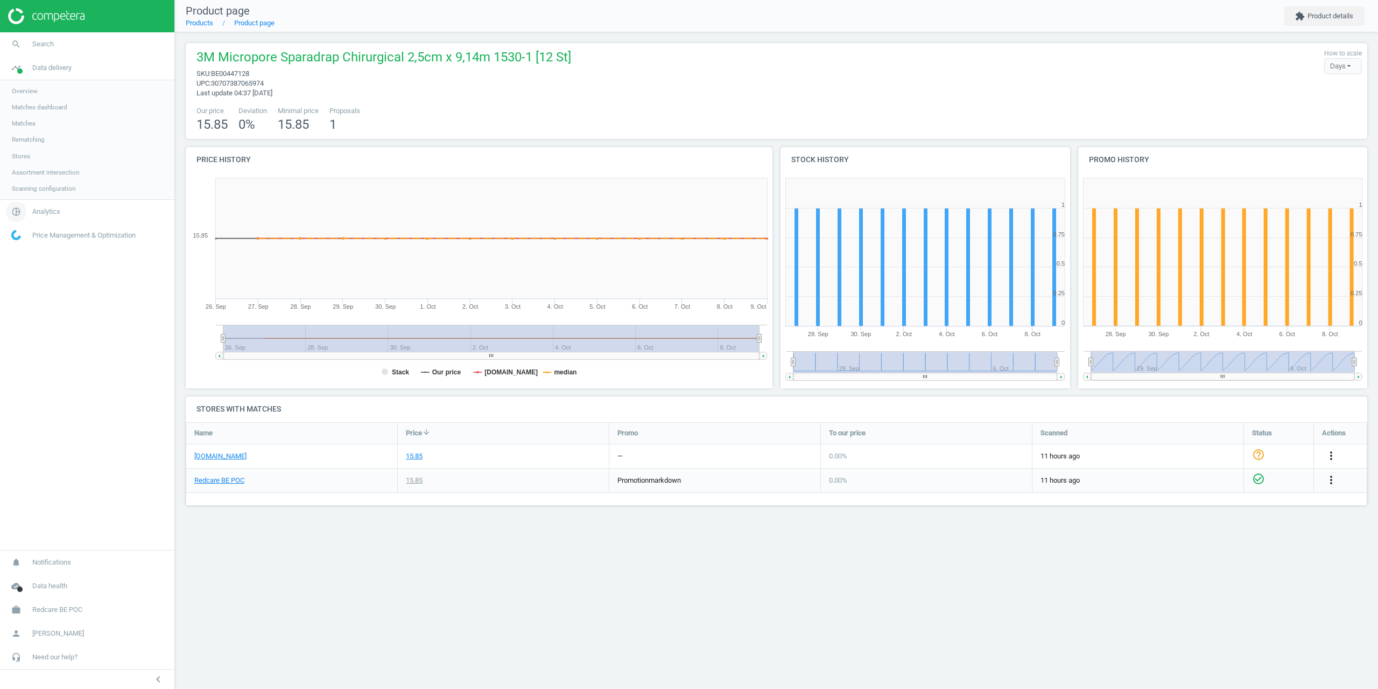
click at [49, 202] on link "pie_chart_outlined Analytics" at bounding box center [87, 212] width 174 height 24
click at [30, 76] on span "timeline" at bounding box center [16, 68] width 32 height 24
click at [23, 121] on span "Matches" at bounding box center [24, 123] width 24 height 9
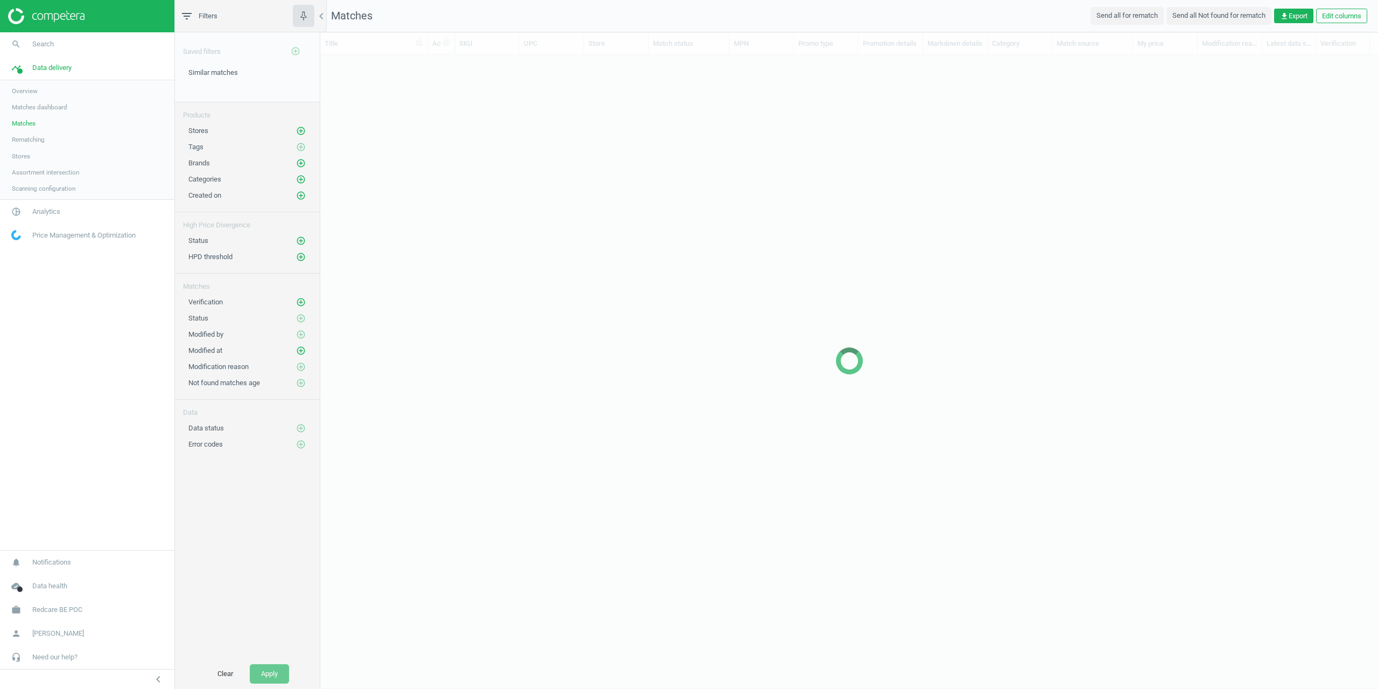
scroll to position [598, 1050]
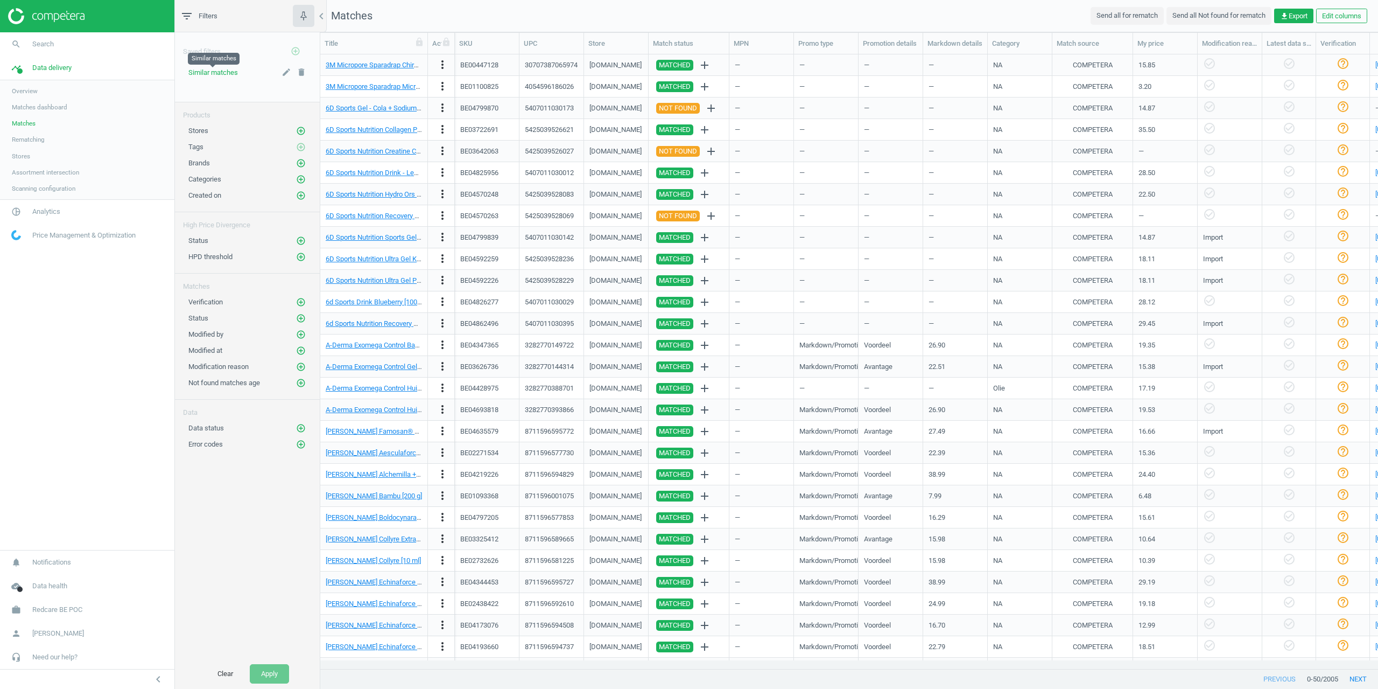
click at [199, 71] on span "Similar matches" at bounding box center [213, 72] width 50 height 8
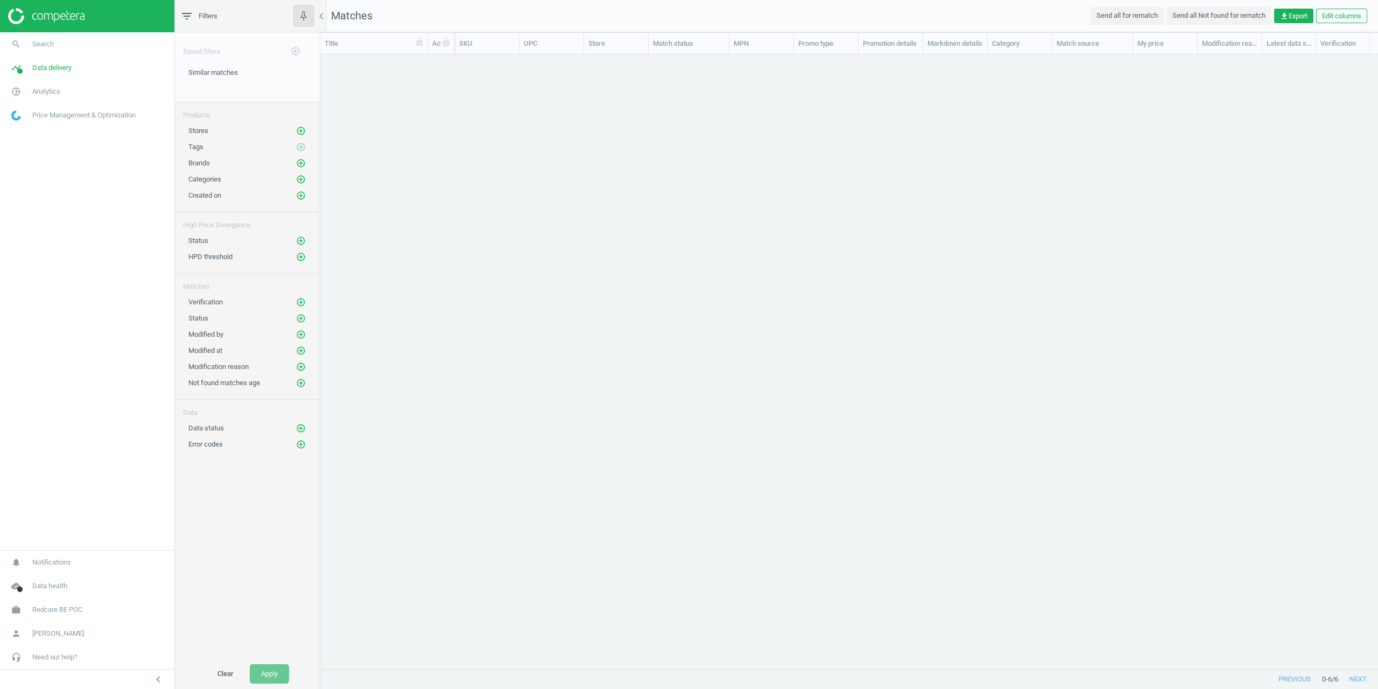
scroll to position [598, 1050]
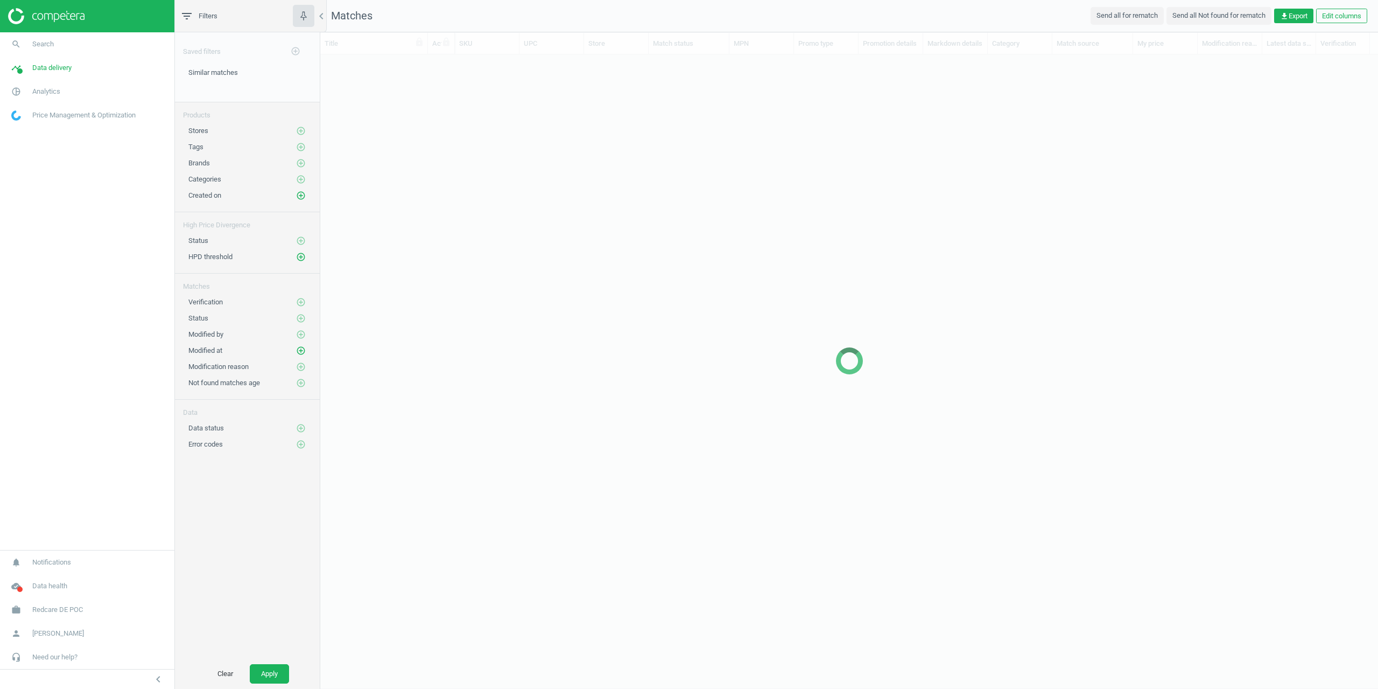
scroll to position [598, 1050]
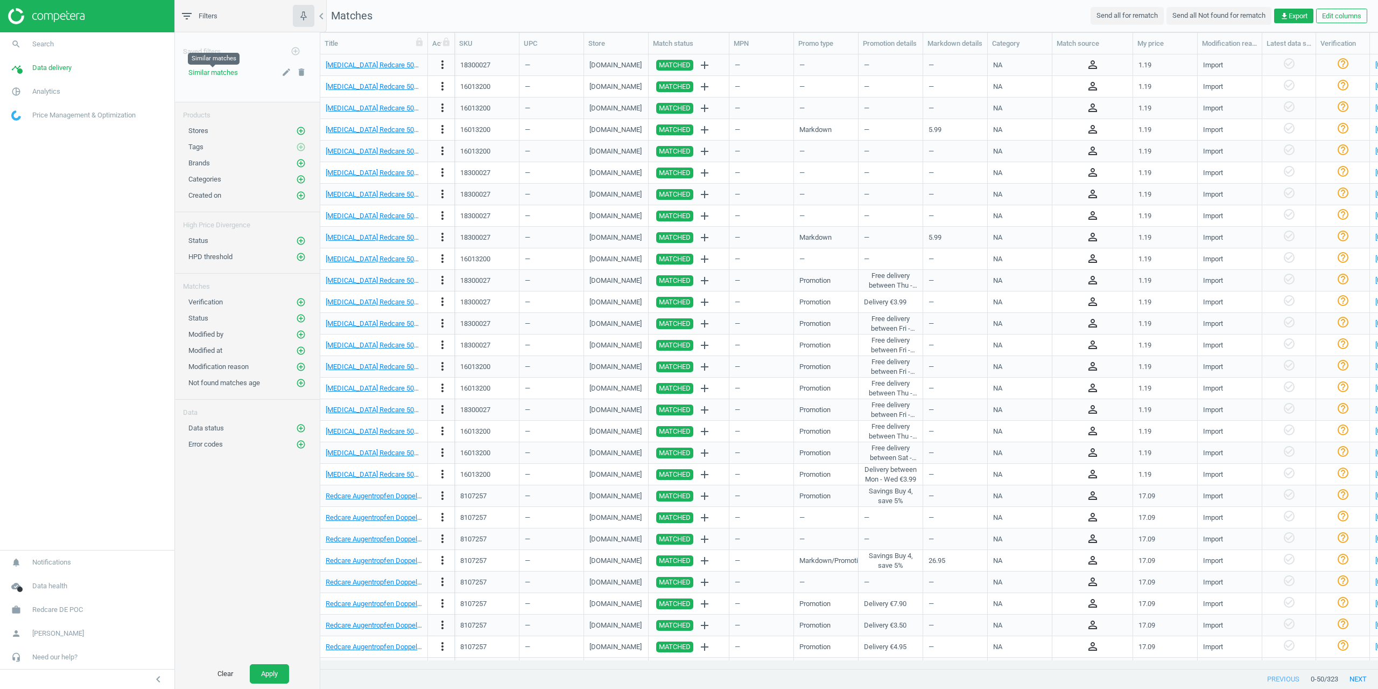
click at [213, 73] on span "Similar matches" at bounding box center [213, 72] width 50 height 8
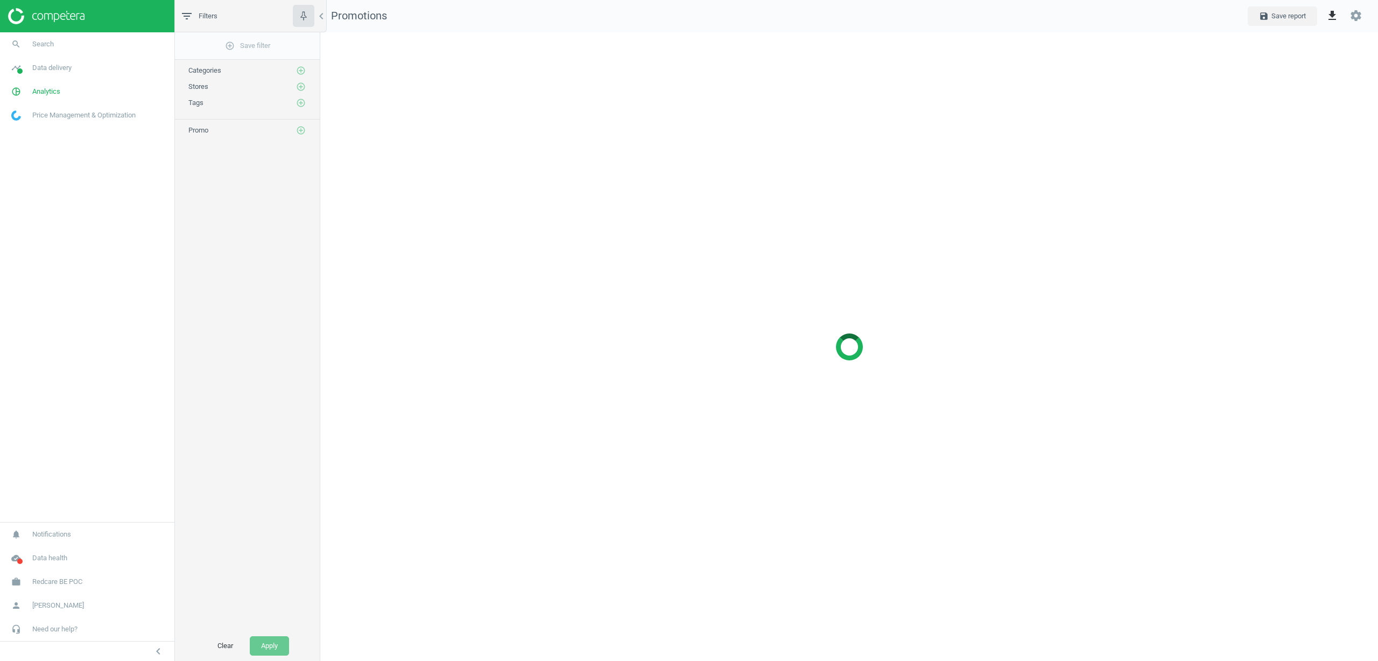
scroll to position [645, 1075]
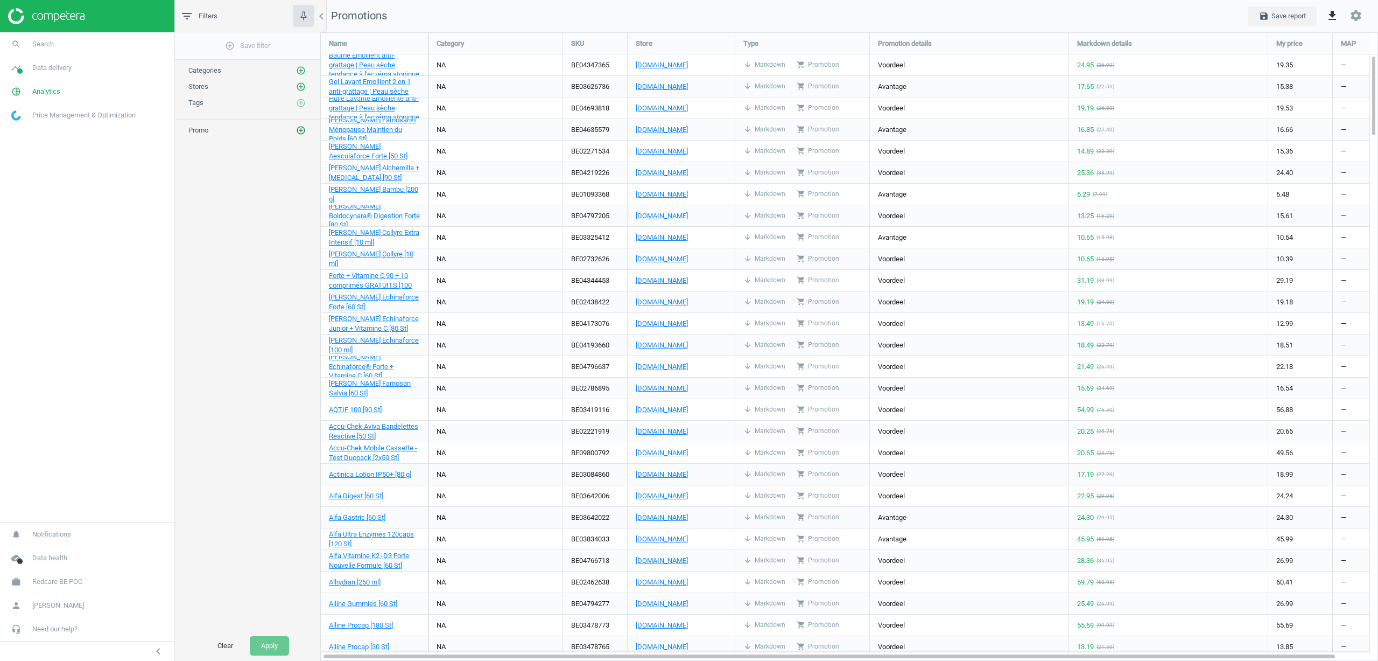
click at [298, 131] on icon "add_circle_outline" at bounding box center [301, 130] width 10 height 10
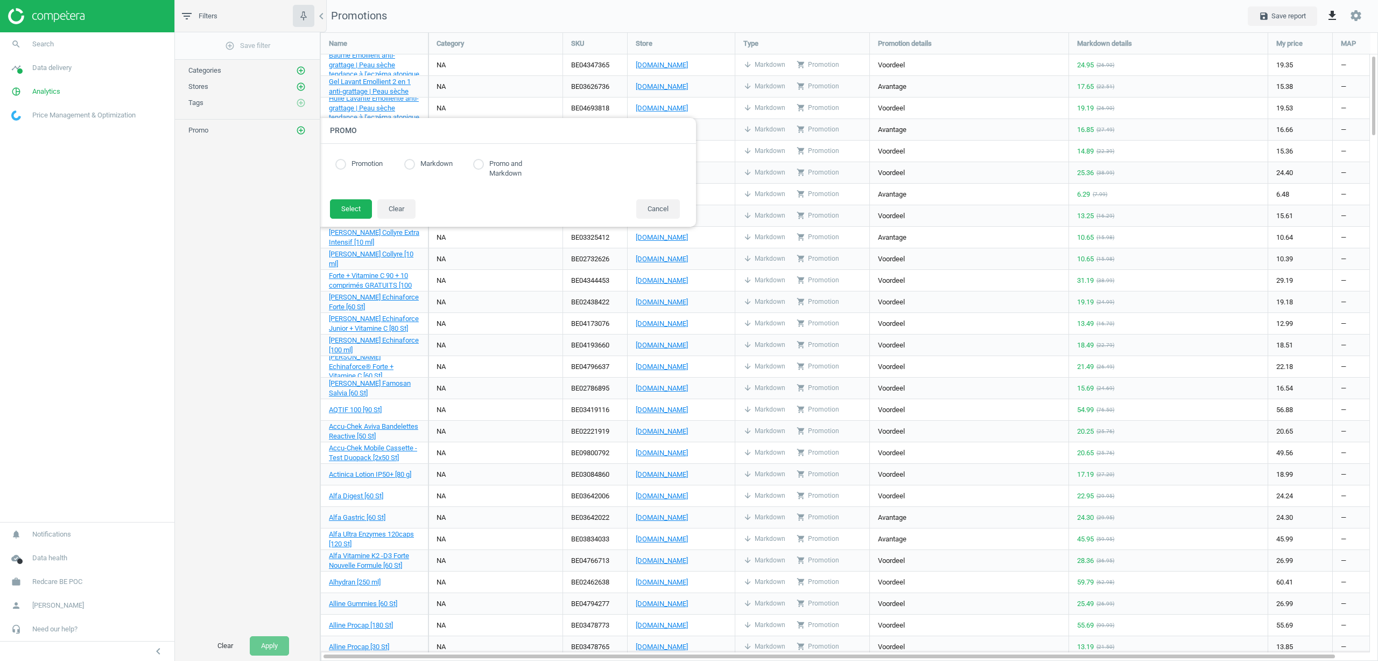
click at [344, 164] on input "radio" at bounding box center [340, 164] width 11 height 11
radio input "true"
click at [346, 201] on button "Select" at bounding box center [351, 208] width 42 height 19
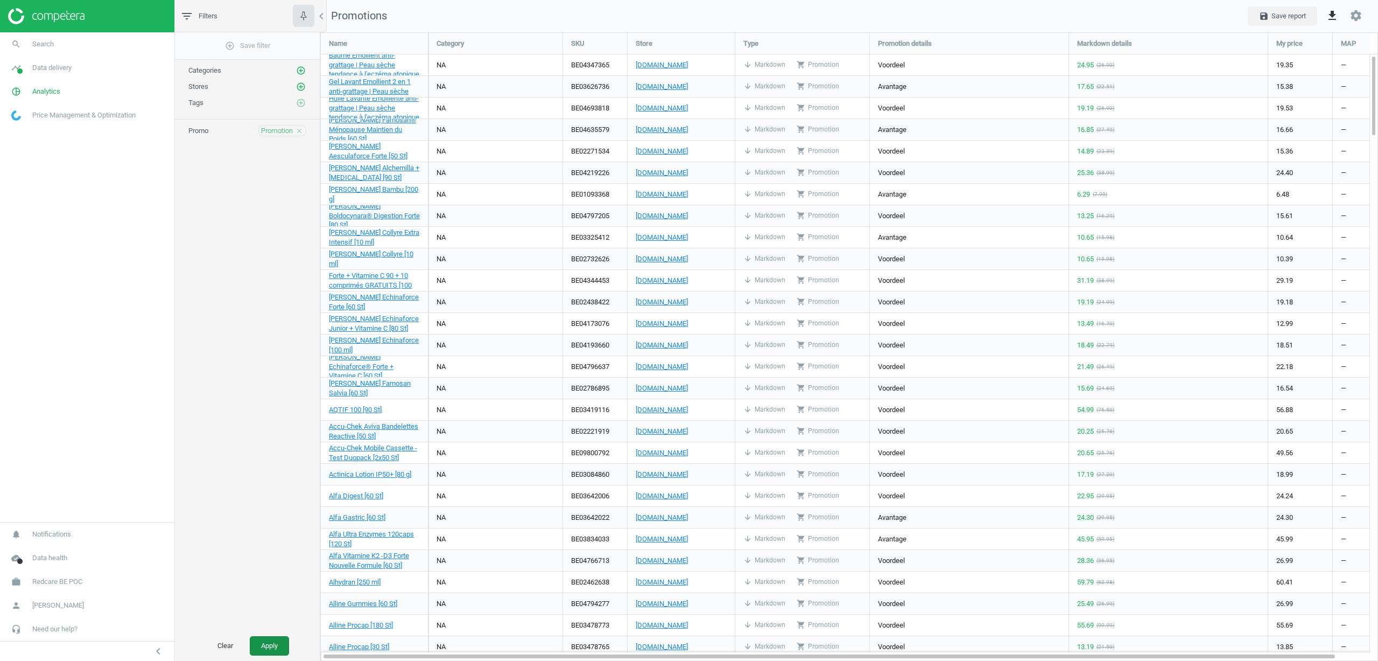
click at [266, 645] on button "Apply" at bounding box center [269, 645] width 39 height 19
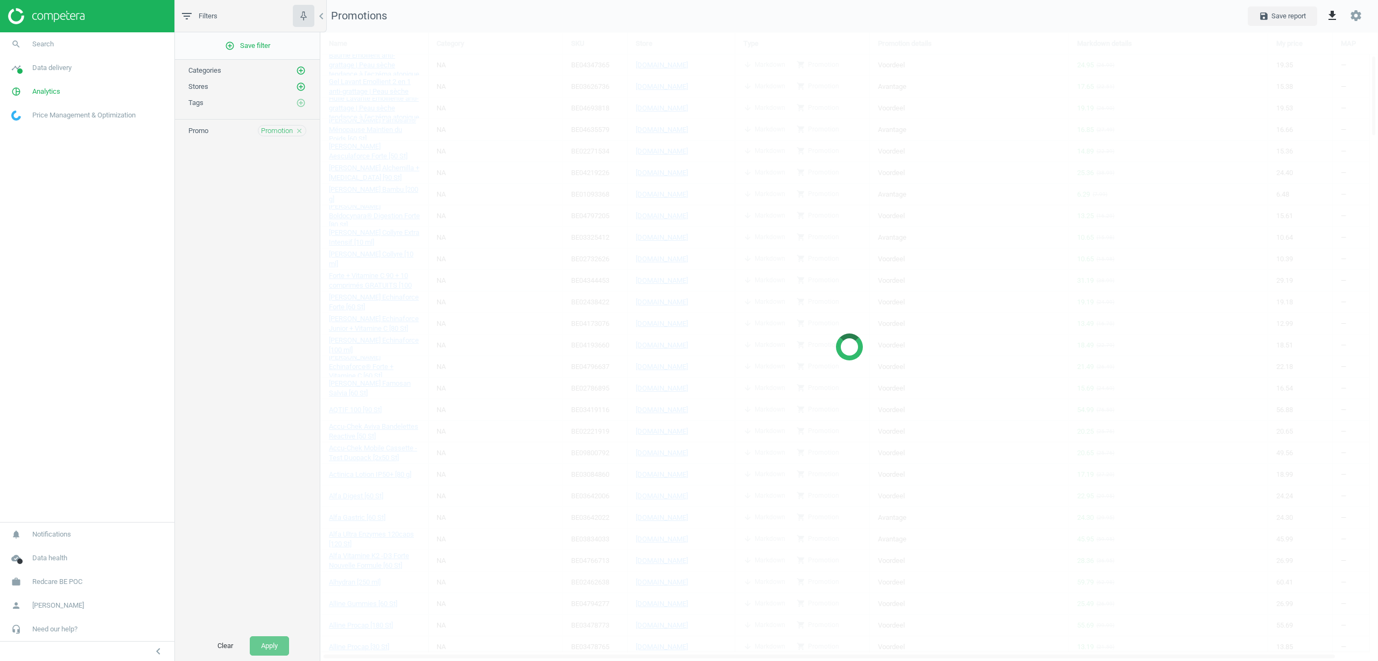
scroll to position [626, 1075]
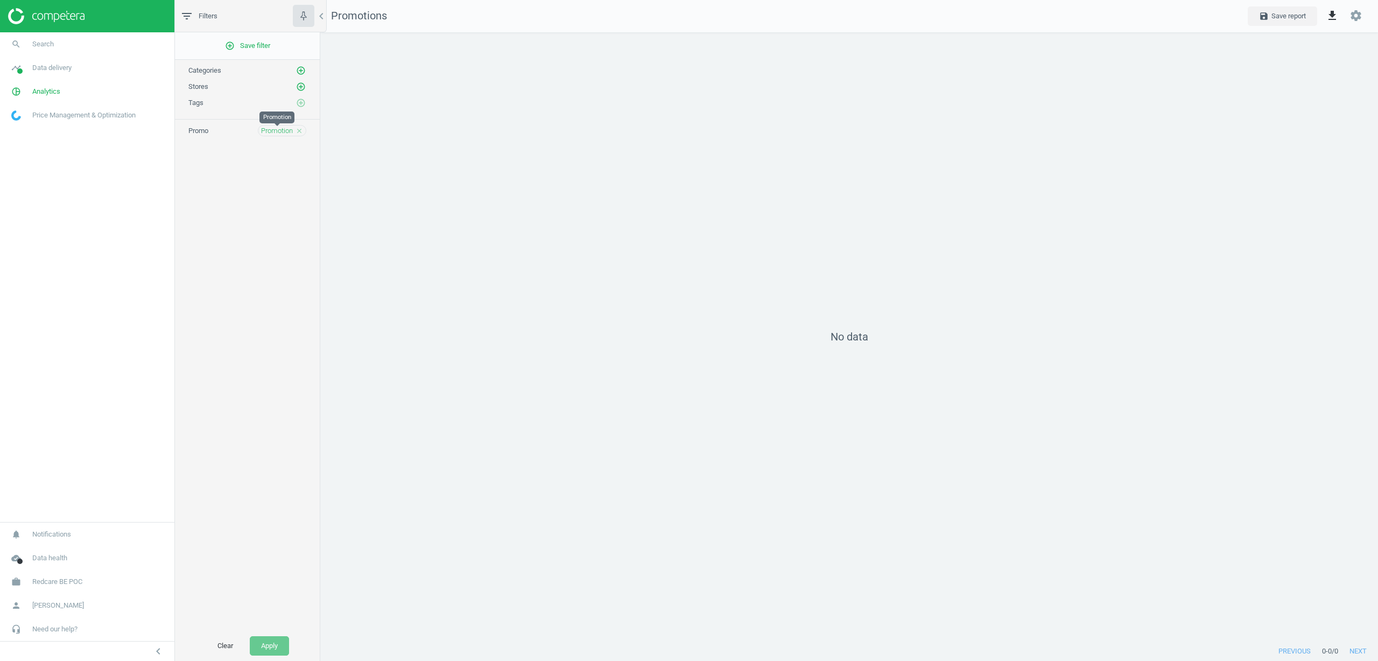
click at [276, 134] on span "Promotion" at bounding box center [277, 131] width 32 height 10
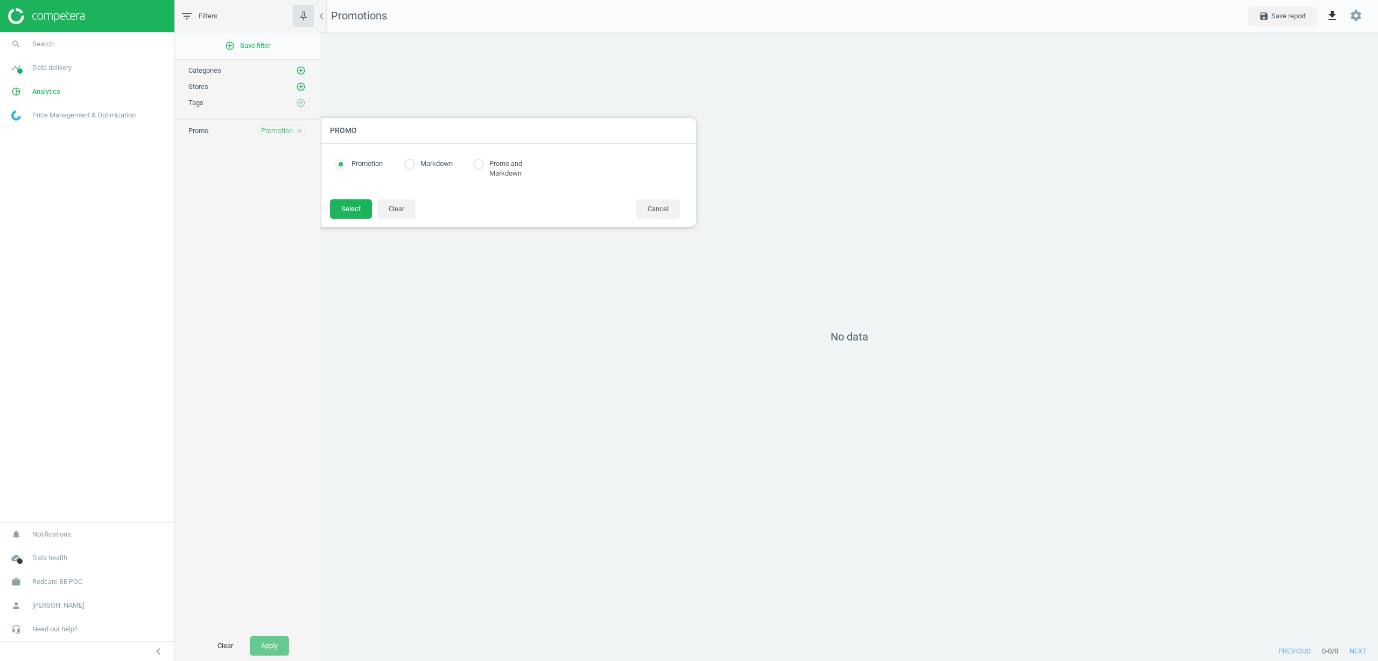
radio input "true"
click at [429, 163] on label "Markdown" at bounding box center [434, 164] width 38 height 10
click at [411, 159] on input "radio" at bounding box center [409, 164] width 11 height 11
radio input "true"
click at [354, 212] on button "Select" at bounding box center [351, 208] width 42 height 19
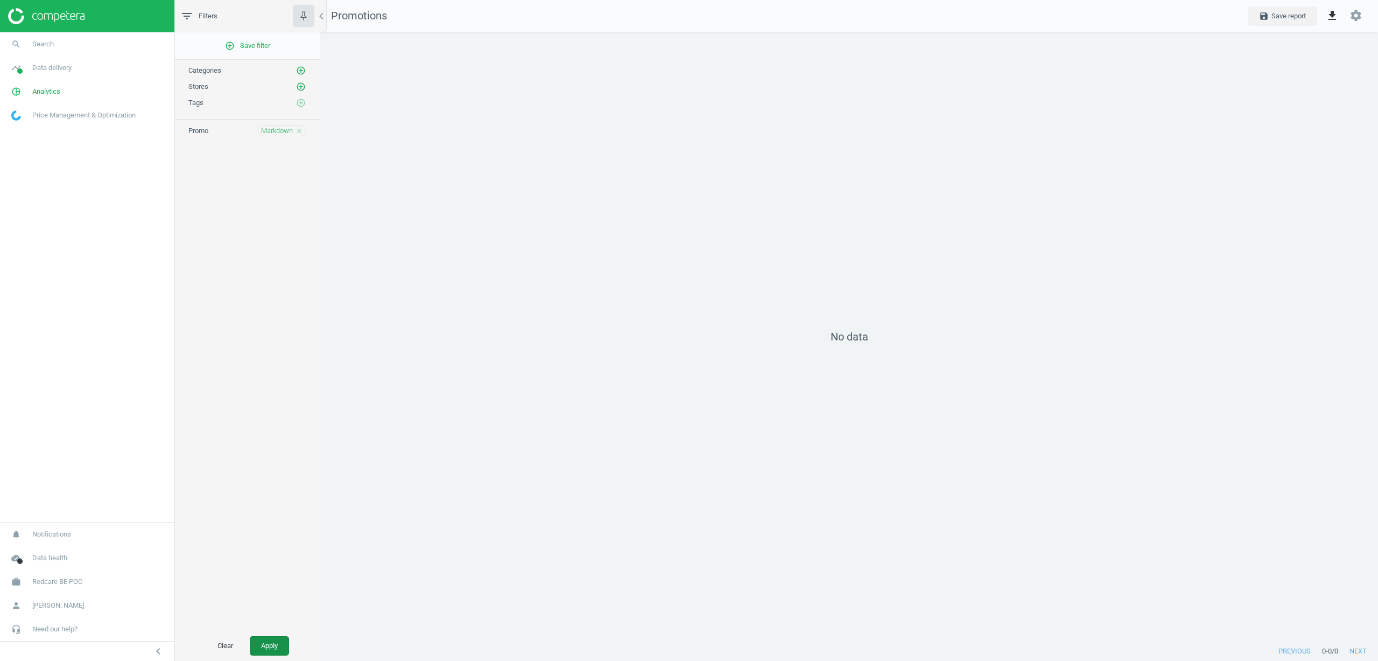
click at [269, 641] on button "Apply" at bounding box center [269, 645] width 39 height 19
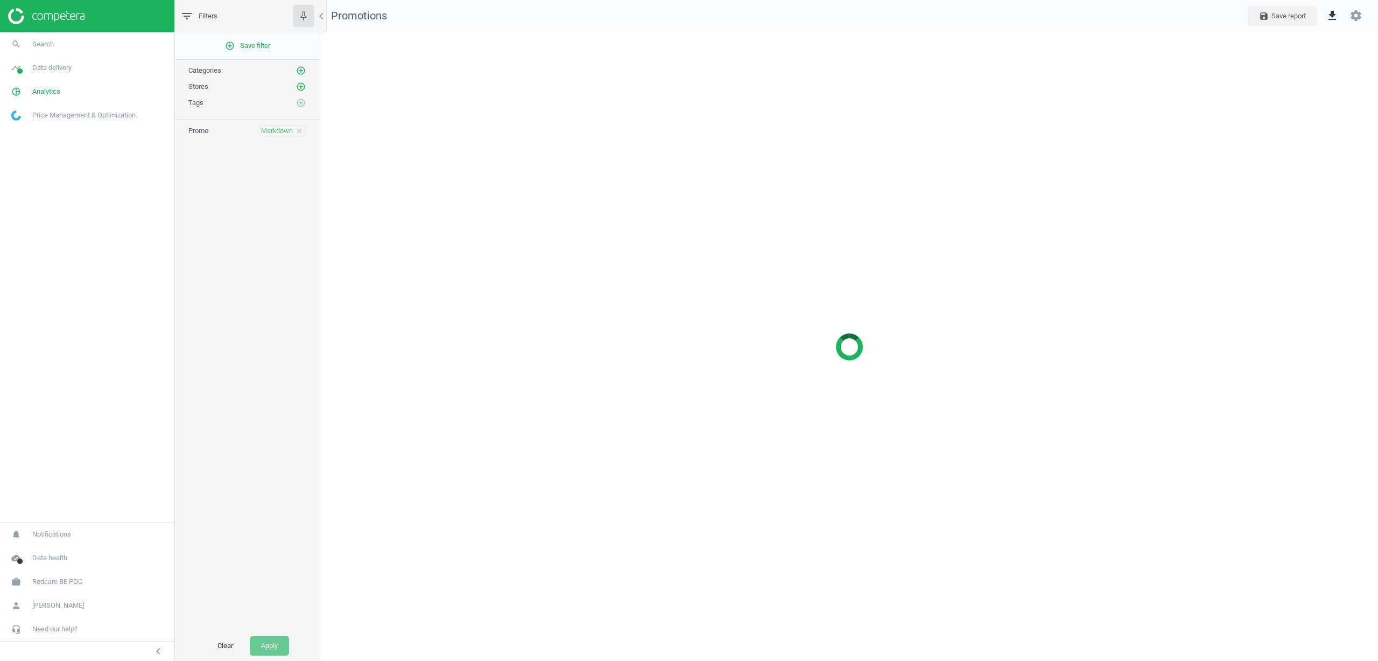
scroll to position [626, 1075]
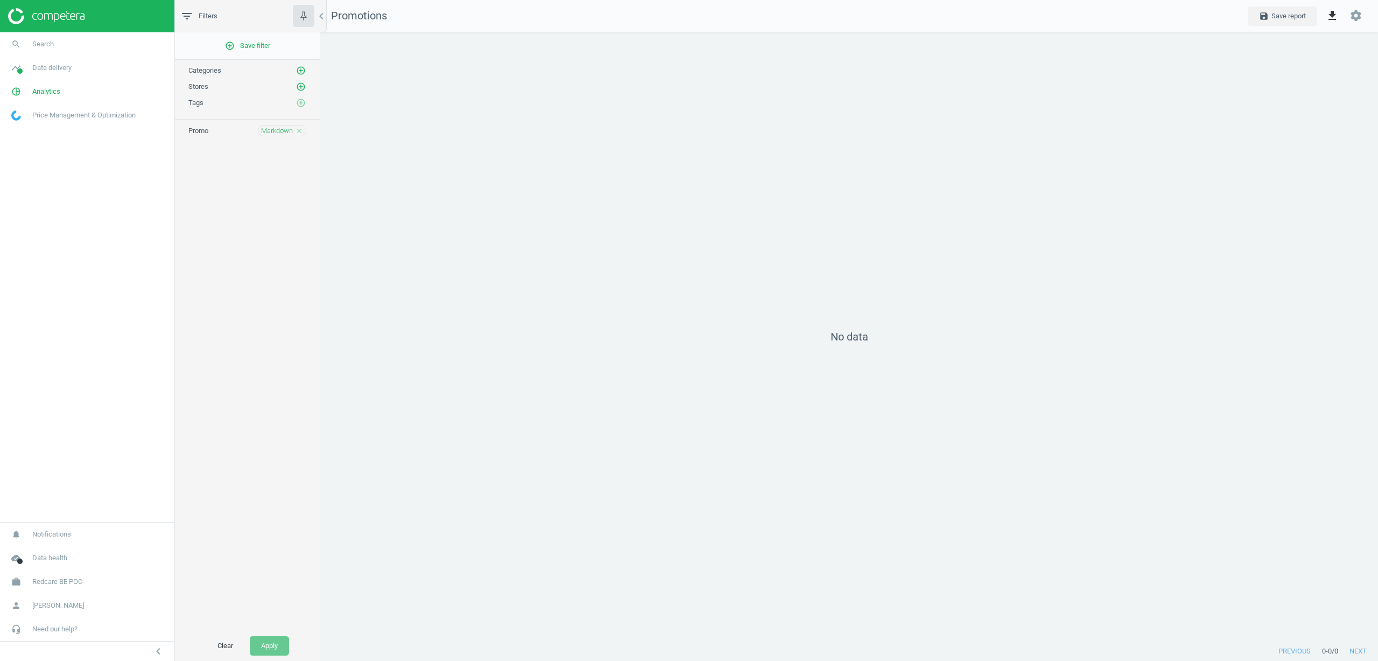
click at [302, 133] on icon "close" at bounding box center [300, 131] width 8 height 8
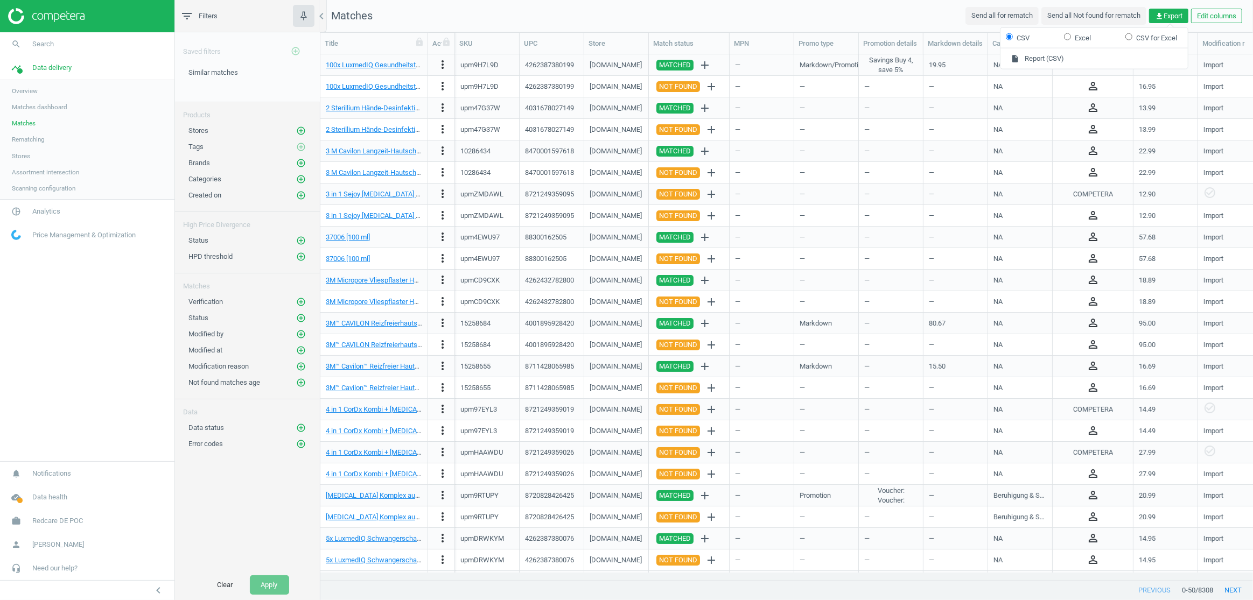
scroll to position [511, 925]
click at [605, 17] on nav "Matches Send all for rematch Send all Not found for rematch get_app Export Edit…" at bounding box center [786, 16] width 932 height 32
click at [441, 65] on icon "more_vert" at bounding box center [442, 64] width 13 height 13
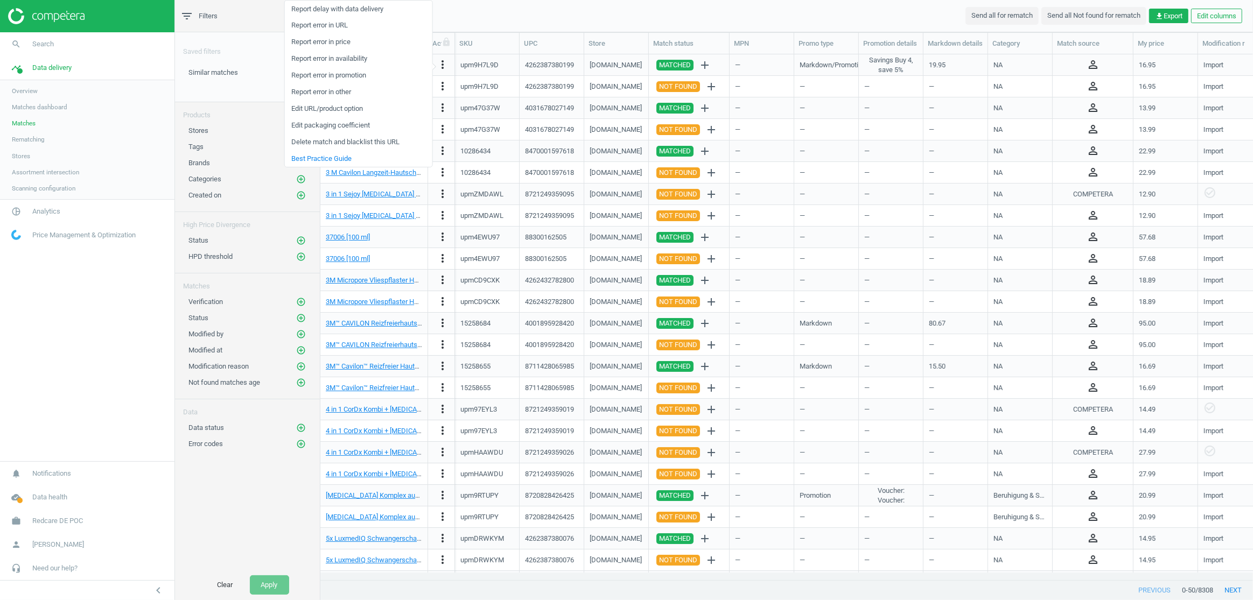
click at [531, 17] on nav "Matches Send all for rematch Send all Not found for rematch get_app Export Edit…" at bounding box center [786, 16] width 932 height 32
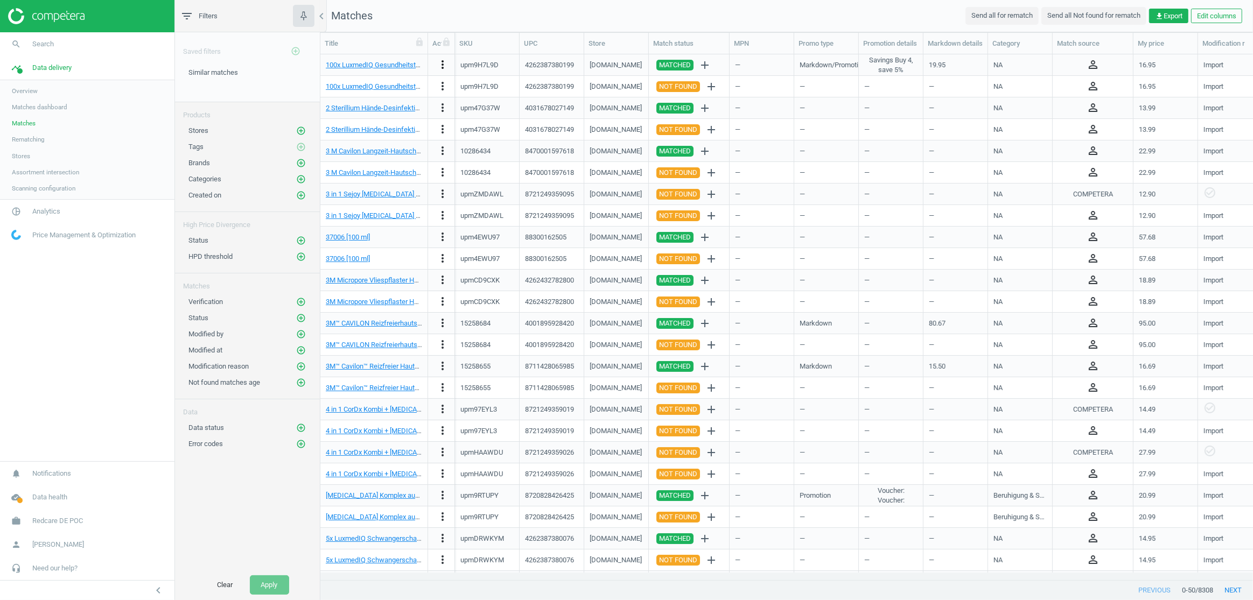
click at [440, 62] on icon "more_vert" at bounding box center [442, 64] width 13 height 13
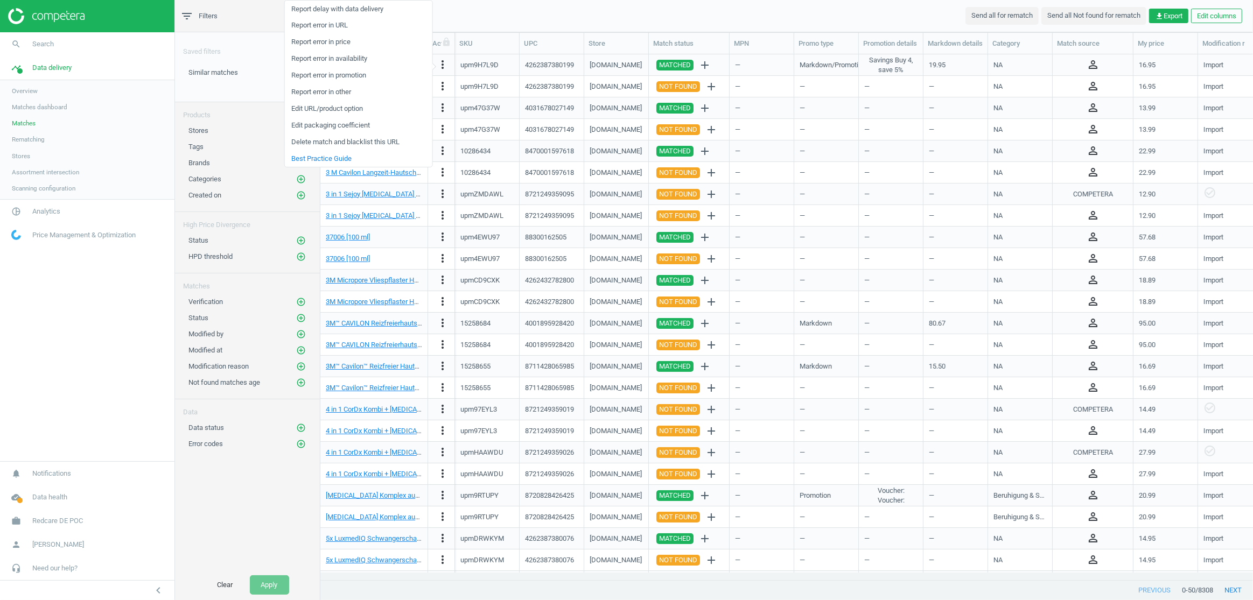
click at [596, 19] on nav "Matches Send all for rematch Send all Not found for rematch get_app Export Edit…" at bounding box center [786, 16] width 932 height 32
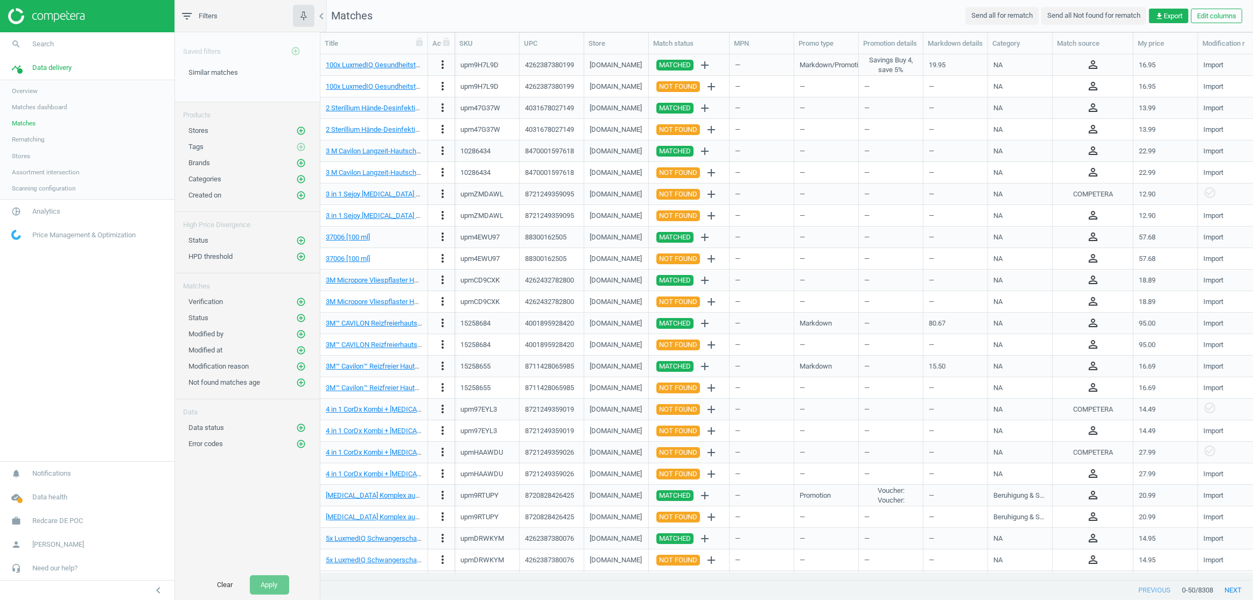
scroll to position [0, 0]
click at [302, 313] on icon "add_circle_outline" at bounding box center [301, 318] width 10 height 10
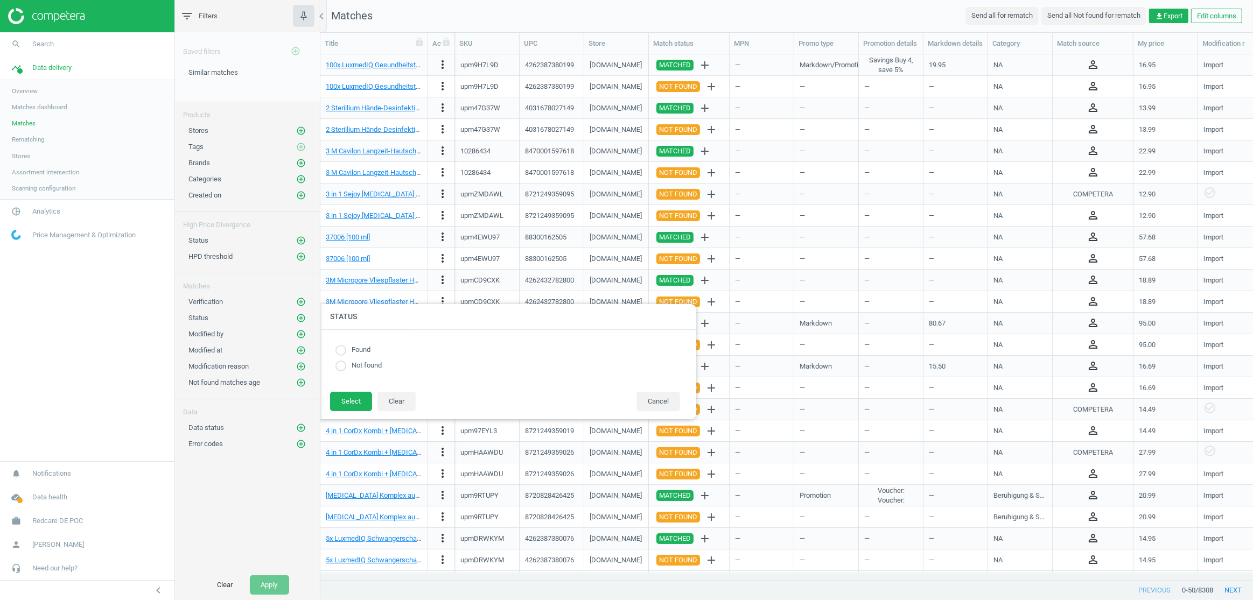
click at [341, 348] on input "radio" at bounding box center [340, 350] width 11 height 11
radio input "true"
click at [349, 406] on button "Select" at bounding box center [351, 401] width 42 height 19
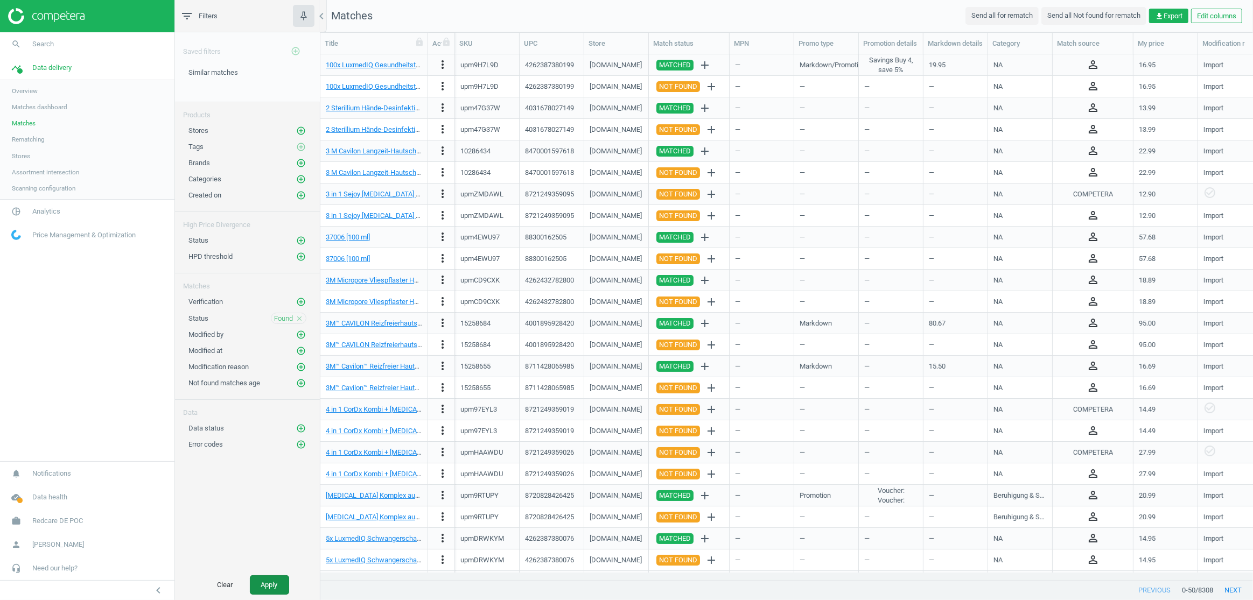
click at [270, 584] on button "Apply" at bounding box center [269, 584] width 39 height 19
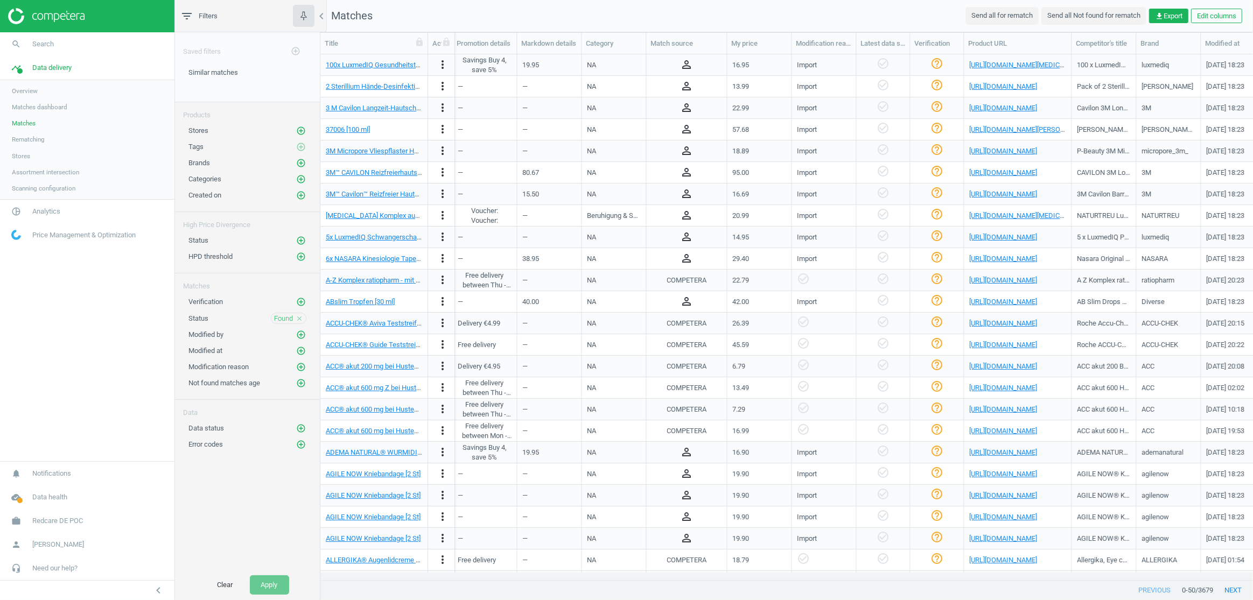
scroll to position [0, 406]
click at [1225, 23] on button "Edit columns" at bounding box center [1216, 16] width 51 height 15
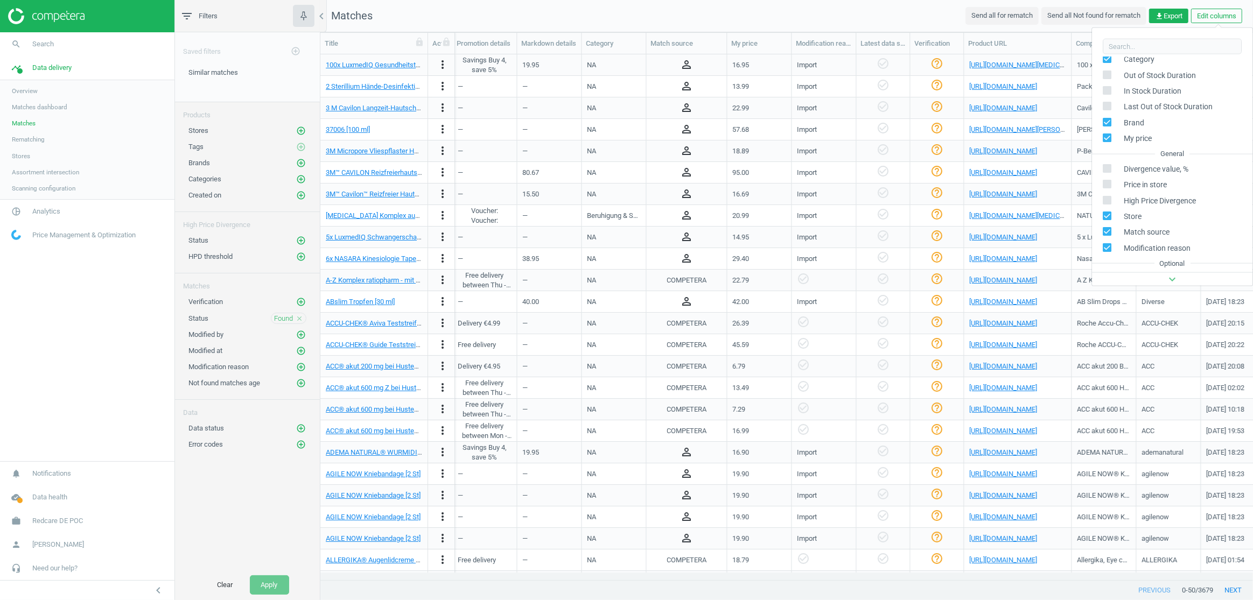
scroll to position [150, 0]
click at [780, 6] on nav "Matches Send all for rematch Send all Not found for rematch get_app Export Edit…" at bounding box center [786, 16] width 932 height 32
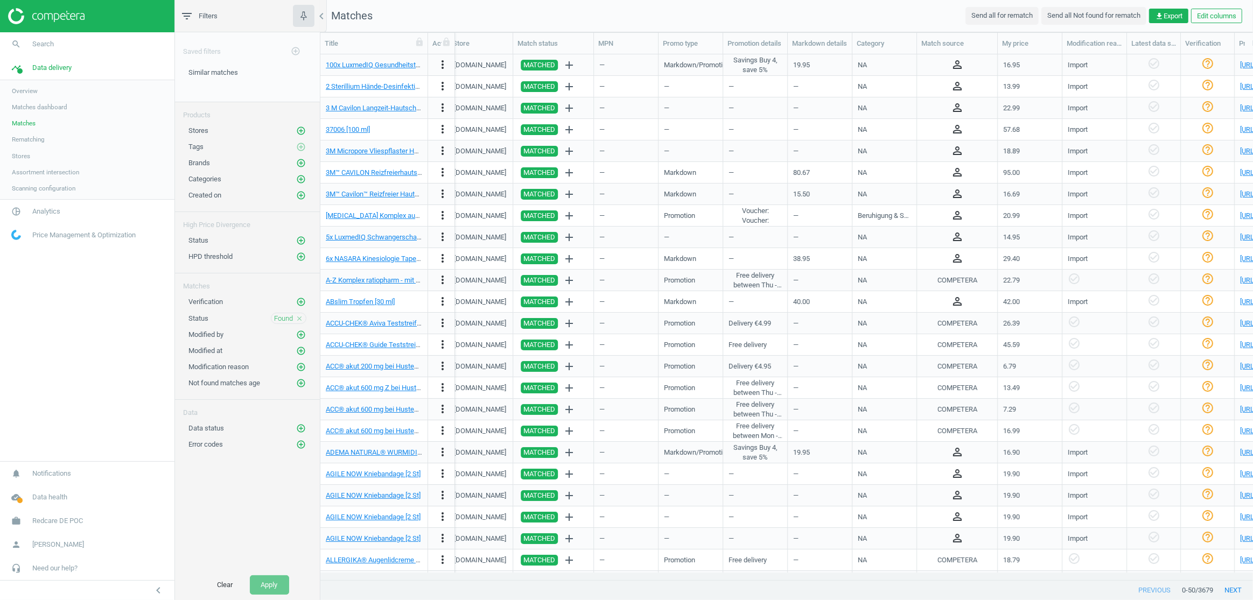
scroll to position [0, 0]
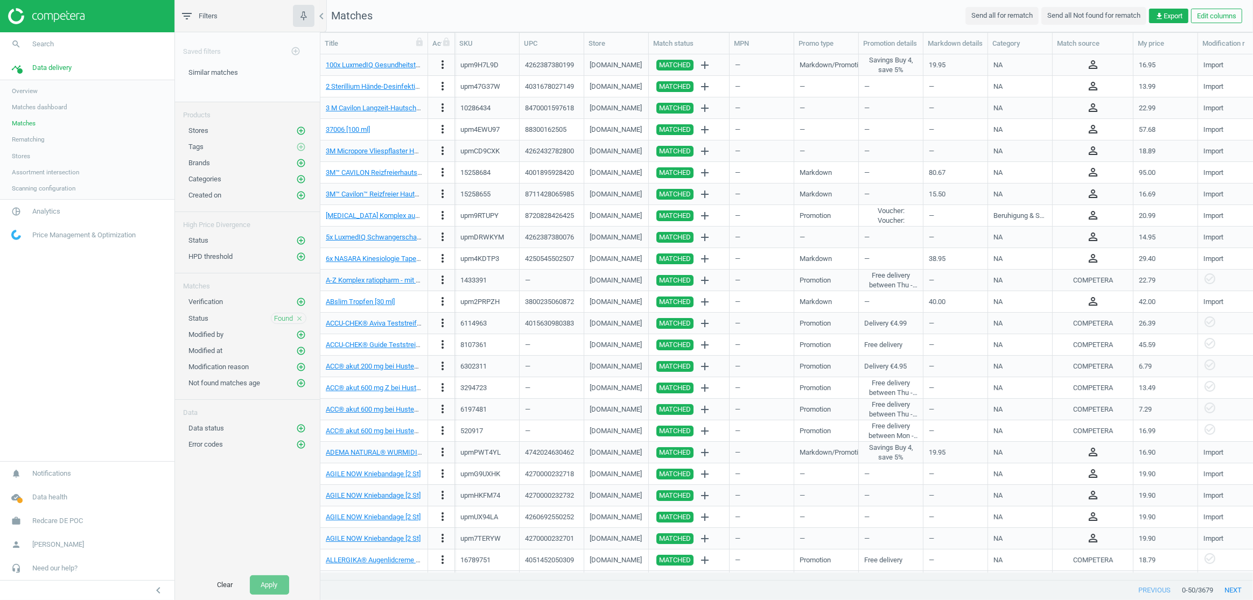
click at [24, 155] on span "Stores" at bounding box center [21, 156] width 18 height 9
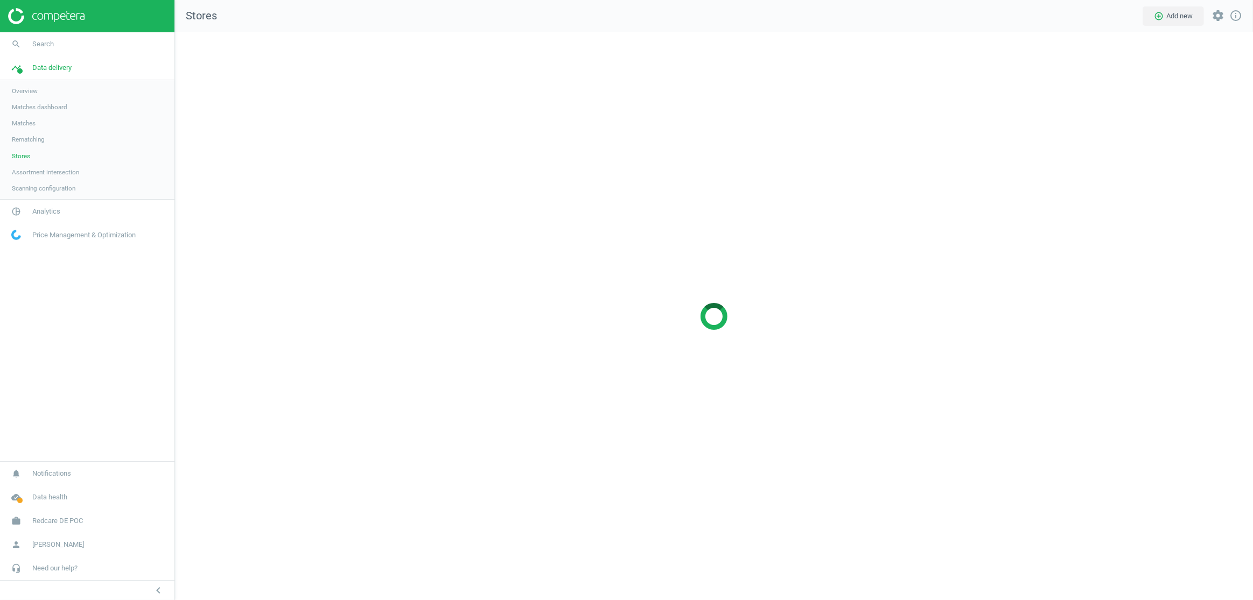
scroll to position [585, 1094]
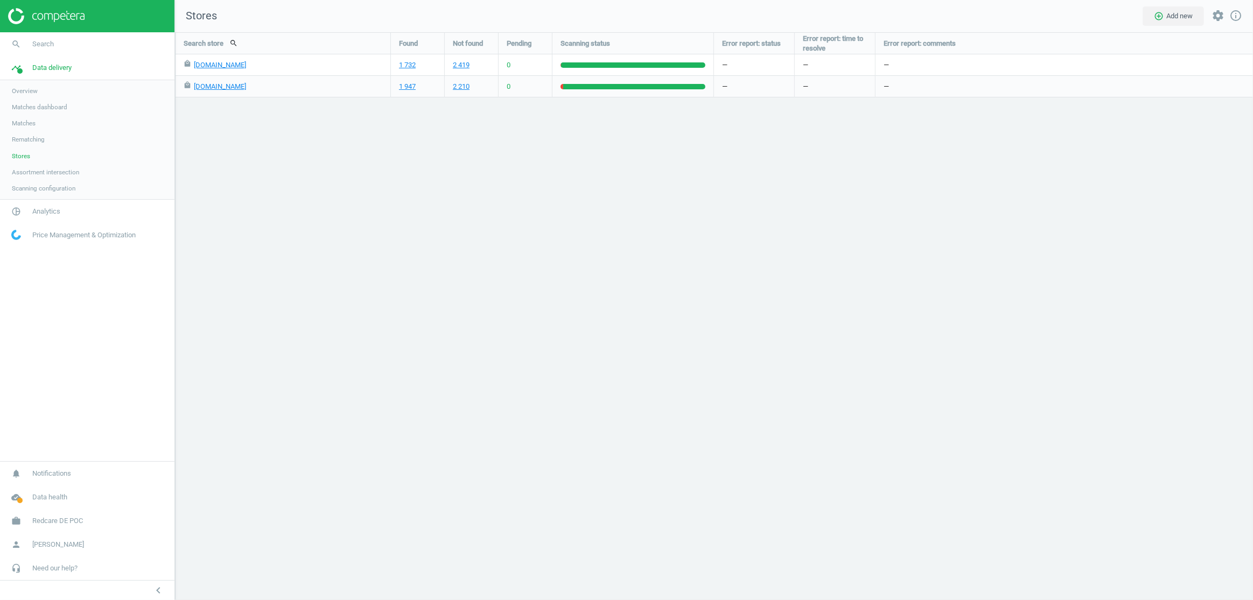
click at [32, 170] on span "Assortment intersection" at bounding box center [45, 172] width 67 height 9
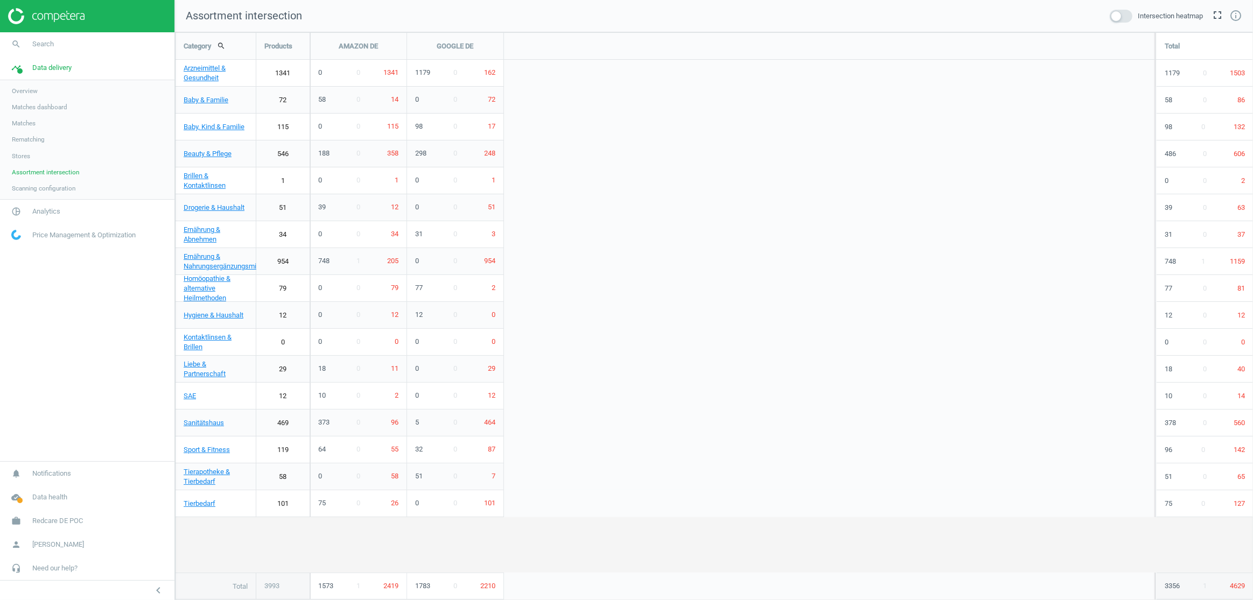
scroll to position [585, 1094]
click at [1120, 15] on span at bounding box center [1121, 16] width 23 height 13
click at [0, 0] on input "checkbox" at bounding box center [0, 0] width 0 height 0
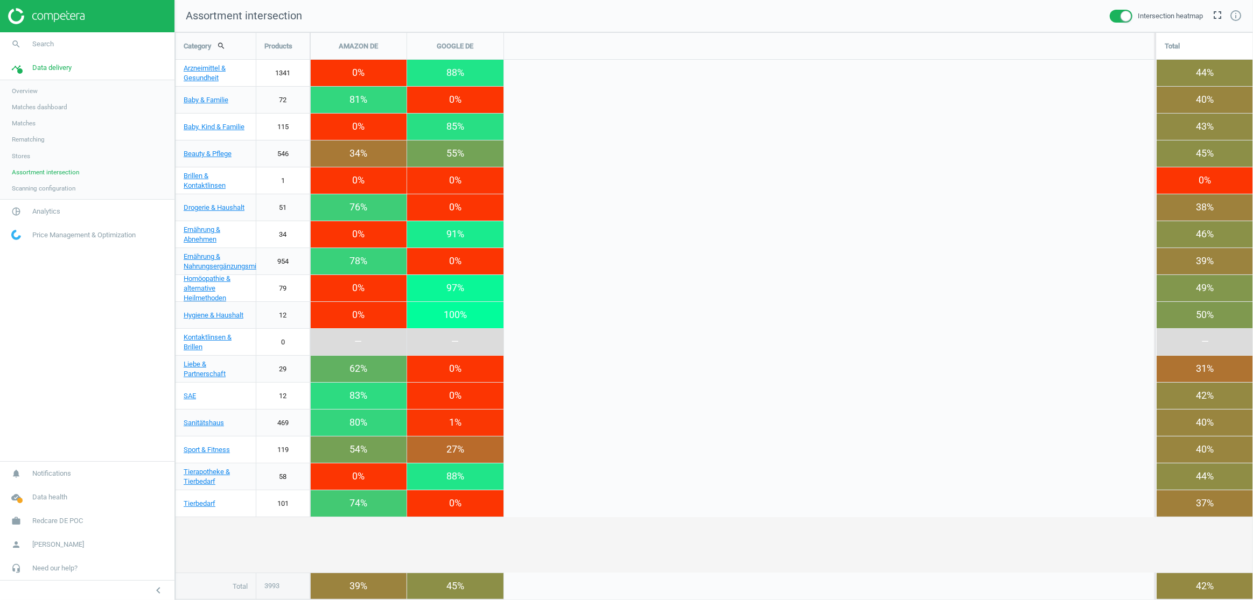
click at [287, 74] on link "1341" at bounding box center [282, 73] width 53 height 27
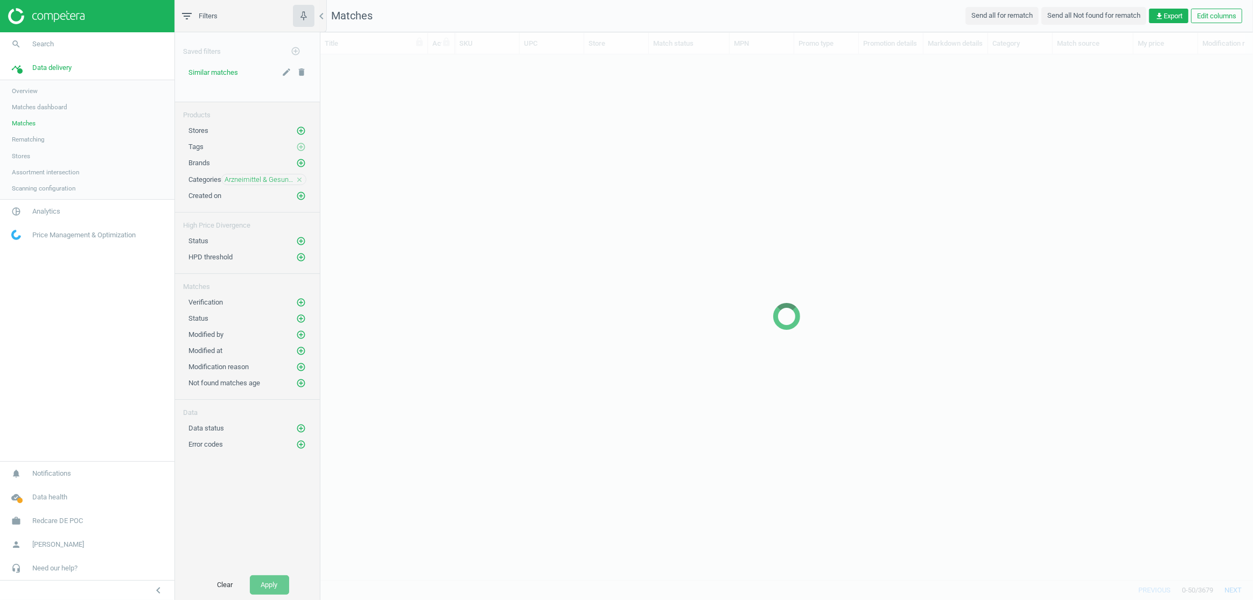
scroll to position [511, 925]
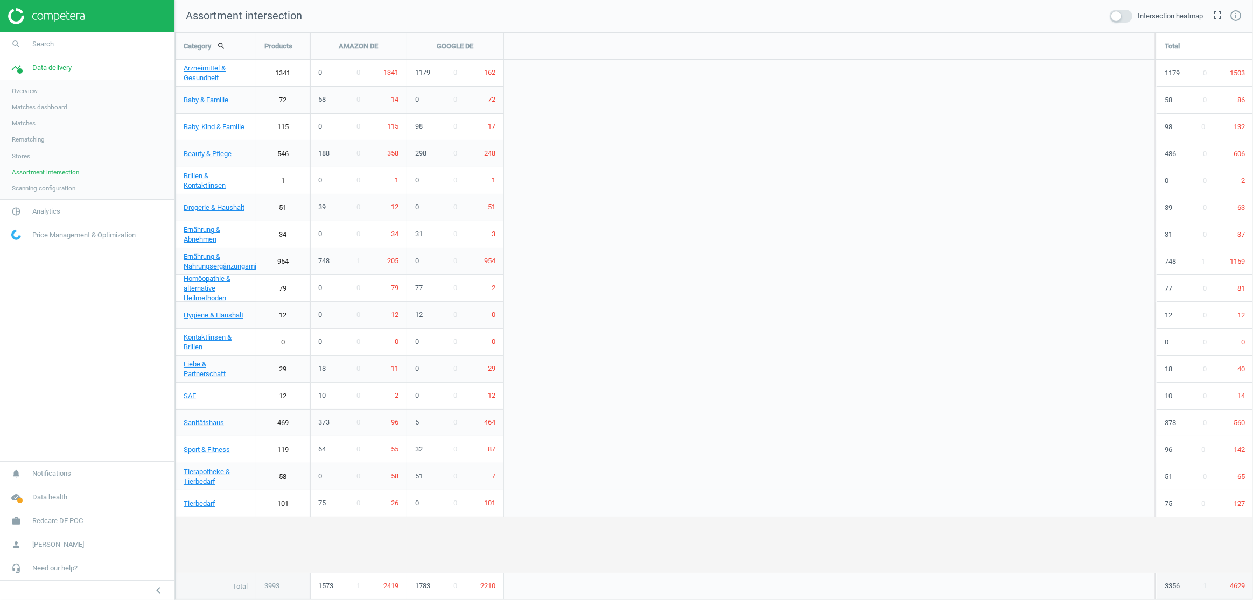
scroll to position [585, 1094]
click at [1123, 16] on span at bounding box center [1121, 16] width 23 height 13
click at [0, 0] on input "checkbox" at bounding box center [0, 0] width 0 height 0
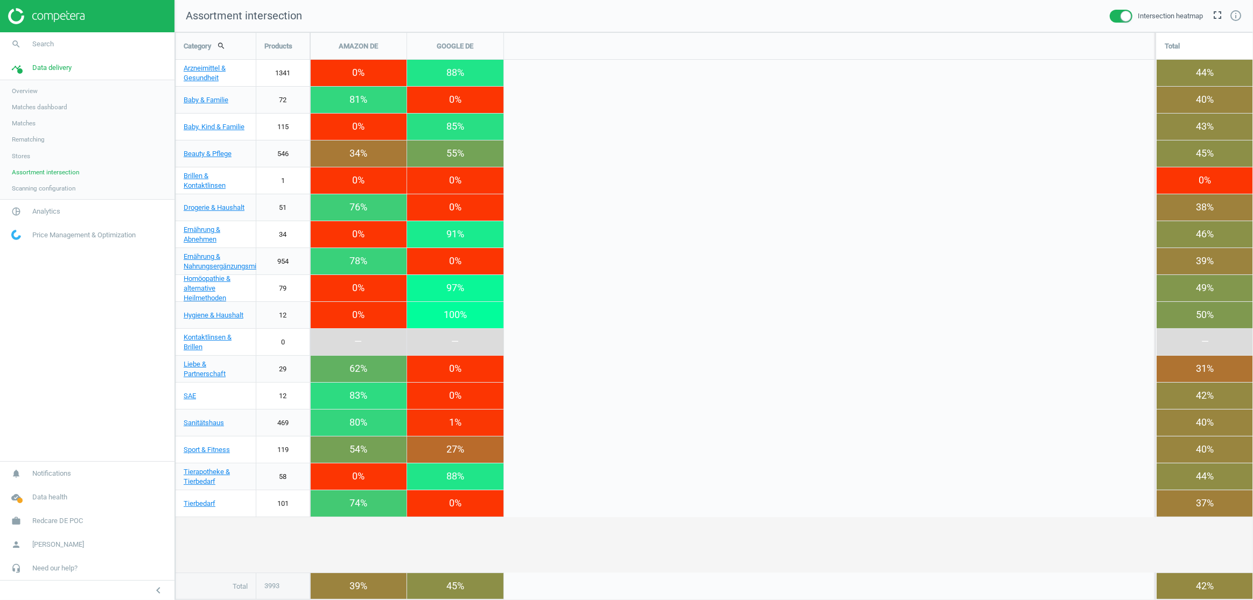
click at [452, 72] on div "88%" at bounding box center [455, 73] width 96 height 26
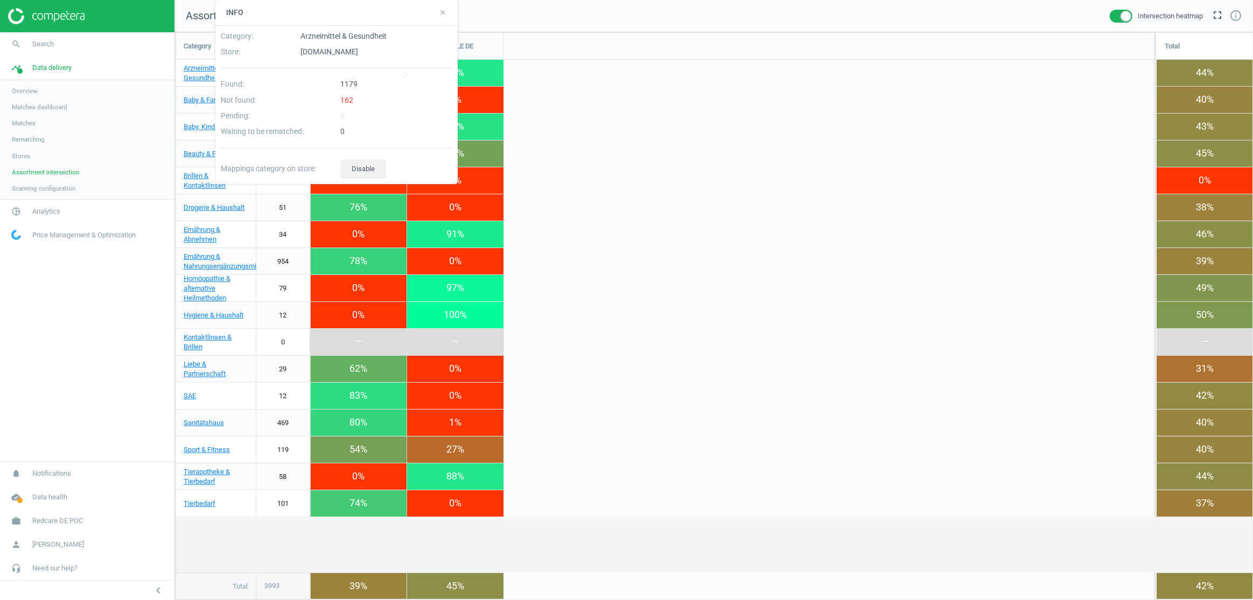
click at [348, 85] on div "1179" at bounding box center [396, 87] width 120 height 16
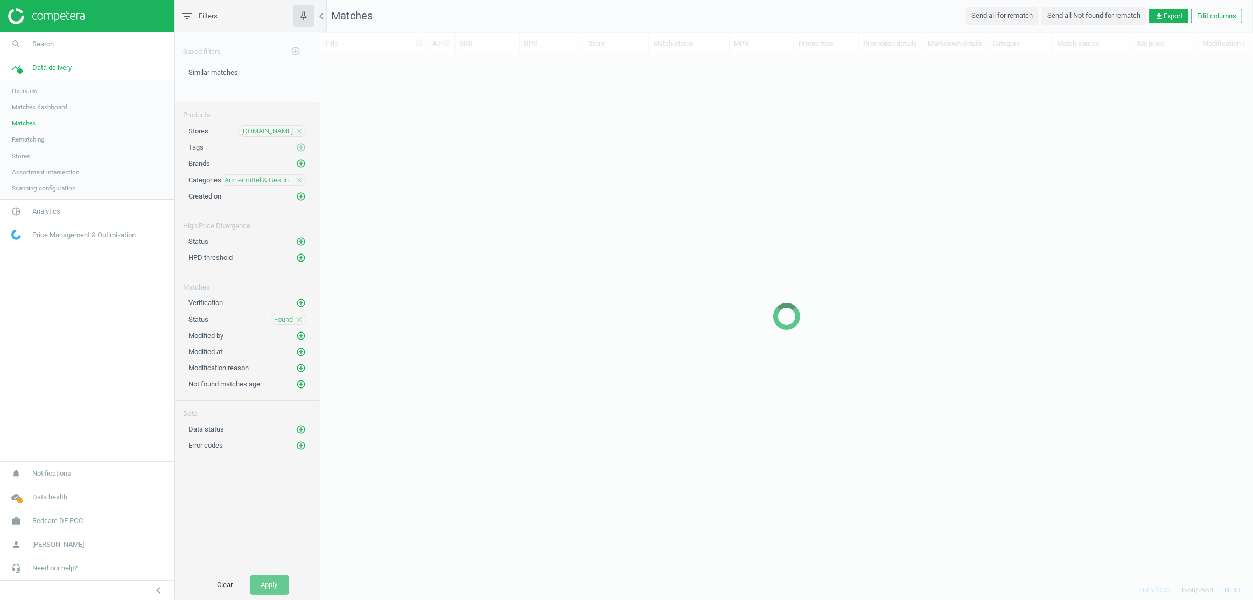
scroll to position [511, 925]
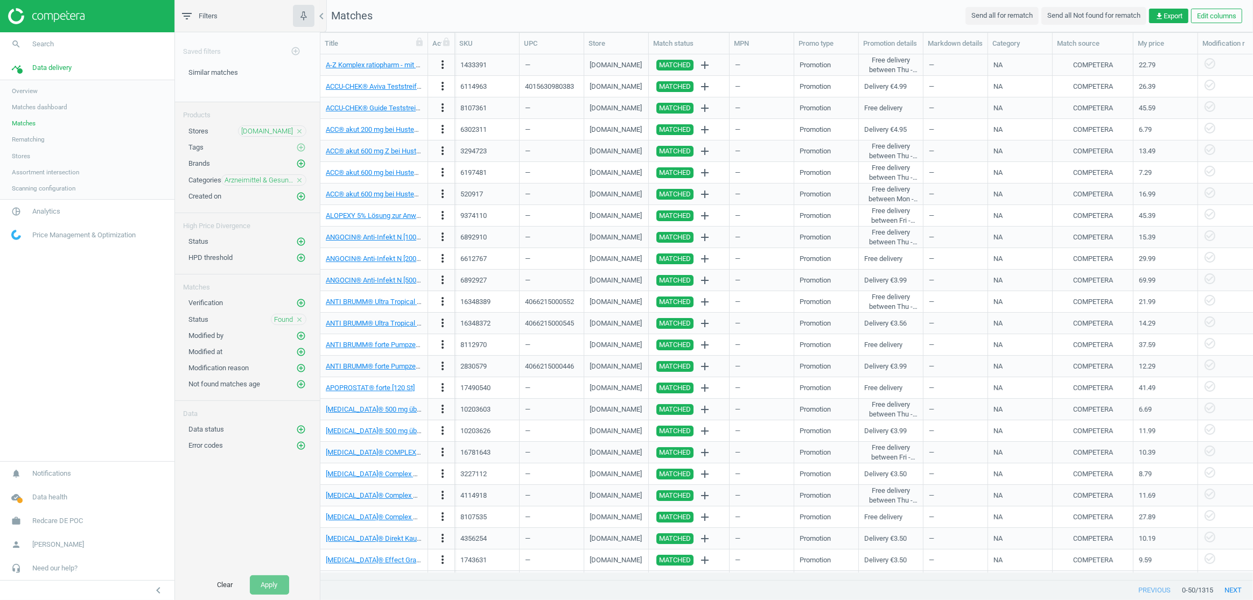
click at [37, 172] on span "Assortment intersection" at bounding box center [45, 172] width 67 height 9
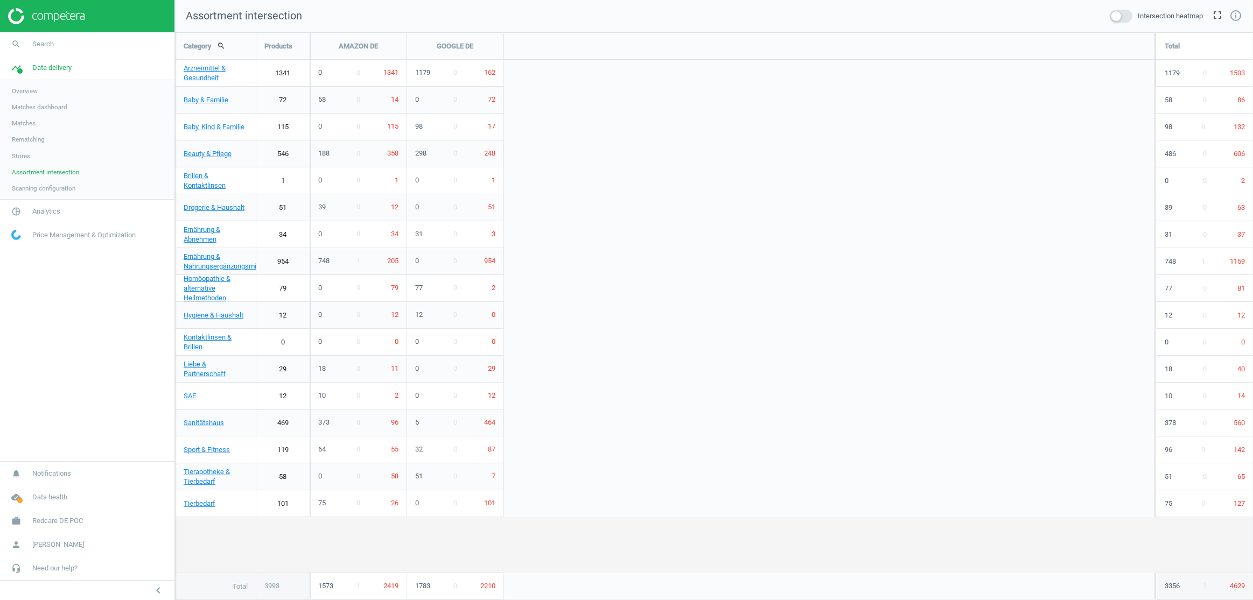
scroll to position [585, 1094]
drag, startPoint x: 1125, startPoint y: 16, endPoint x: 1108, endPoint y: 12, distance: 17.1
click at [1125, 16] on span at bounding box center [1121, 16] width 23 height 13
click at [0, 0] on input "checkbox" at bounding box center [0, 0] width 0 height 0
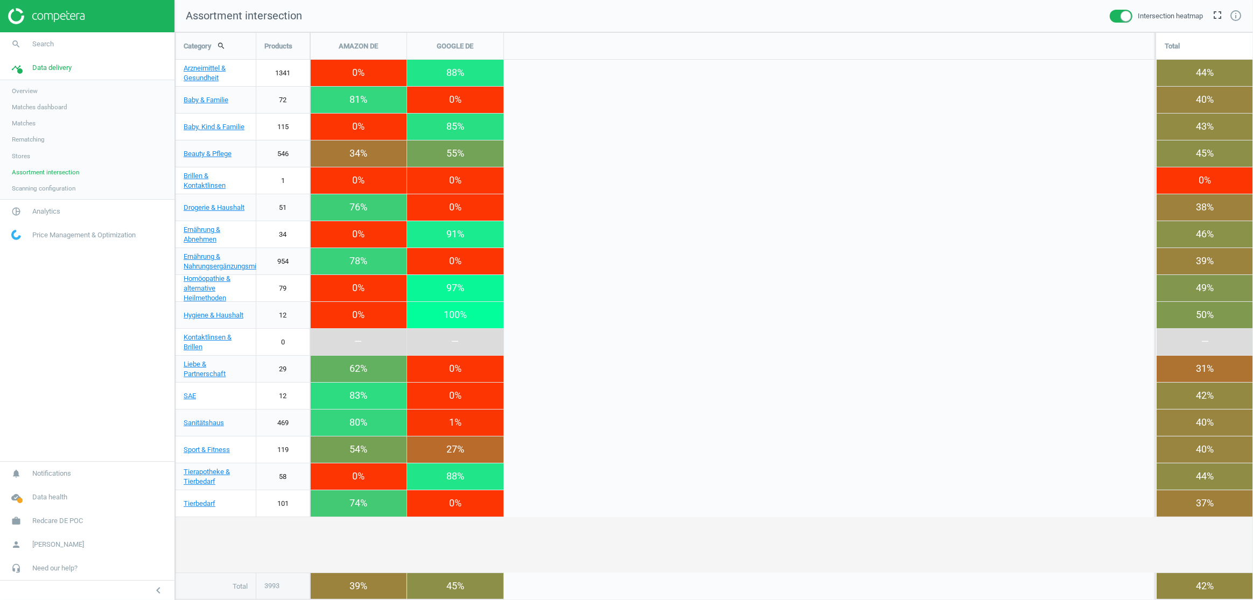
click at [1132, 14] on div "Intersection heatmap" at bounding box center [1156, 16] width 93 height 13
click at [1130, 13] on span at bounding box center [1121, 16] width 23 height 13
click at [0, 0] on input "checkbox" at bounding box center [0, 0] width 0 height 0
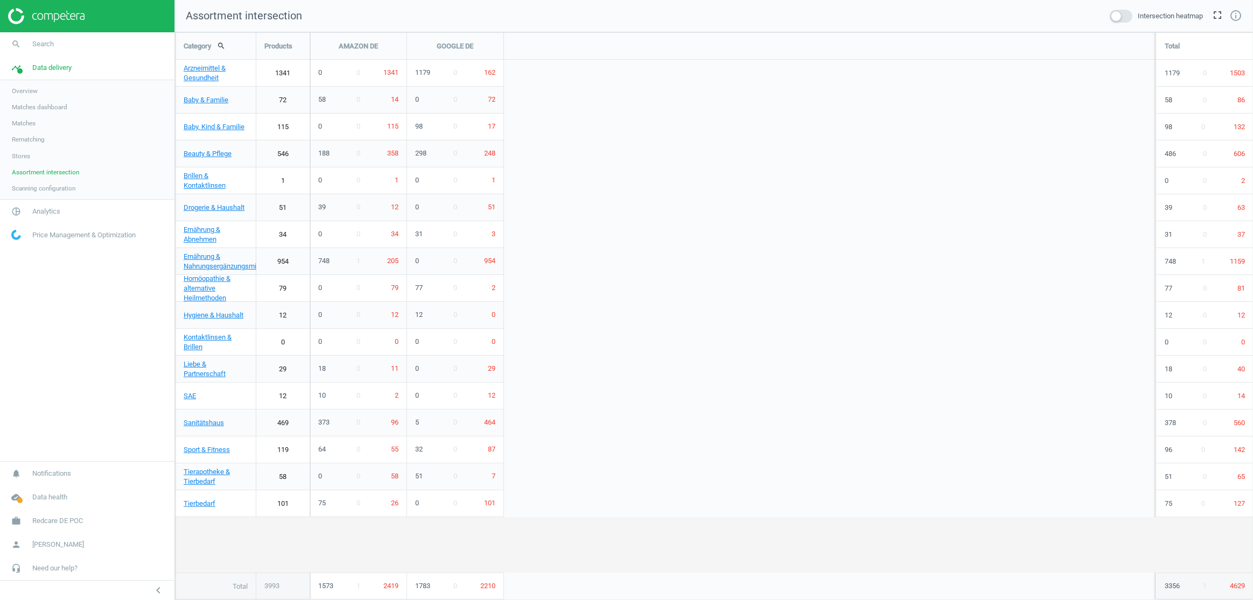
click at [1130, 13] on span at bounding box center [1121, 16] width 23 height 13
click at [0, 0] on input "checkbox" at bounding box center [0, 0] width 0 height 0
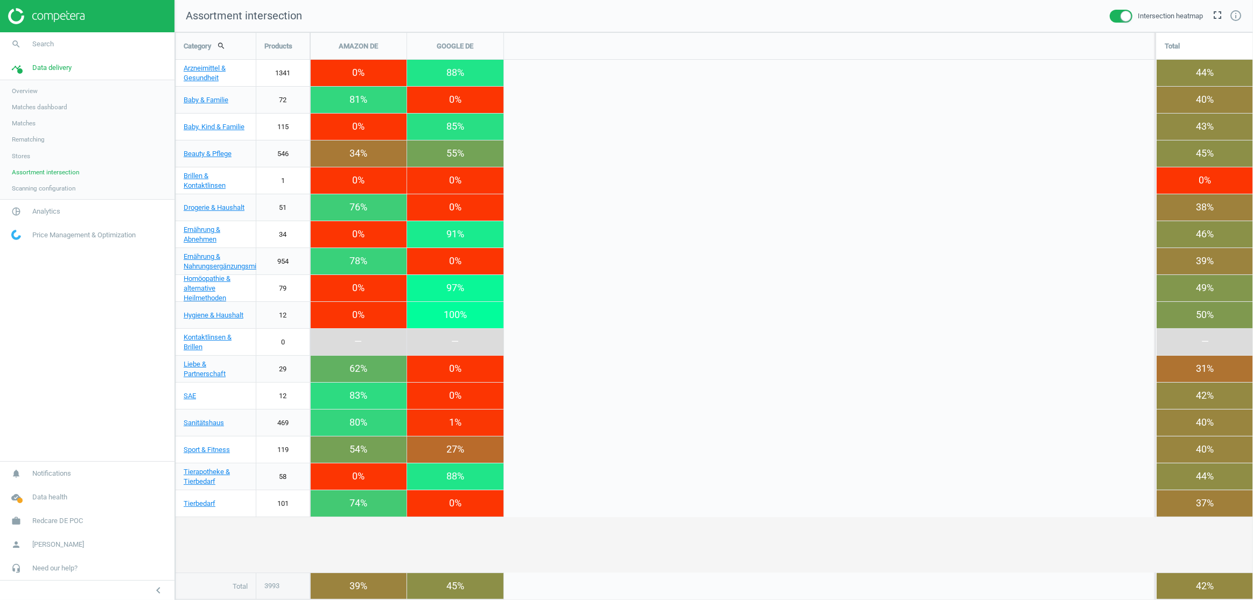
click at [1114, 13] on span at bounding box center [1121, 16] width 23 height 13
click at [0, 0] on input "checkbox" at bounding box center [0, 0] width 0 height 0
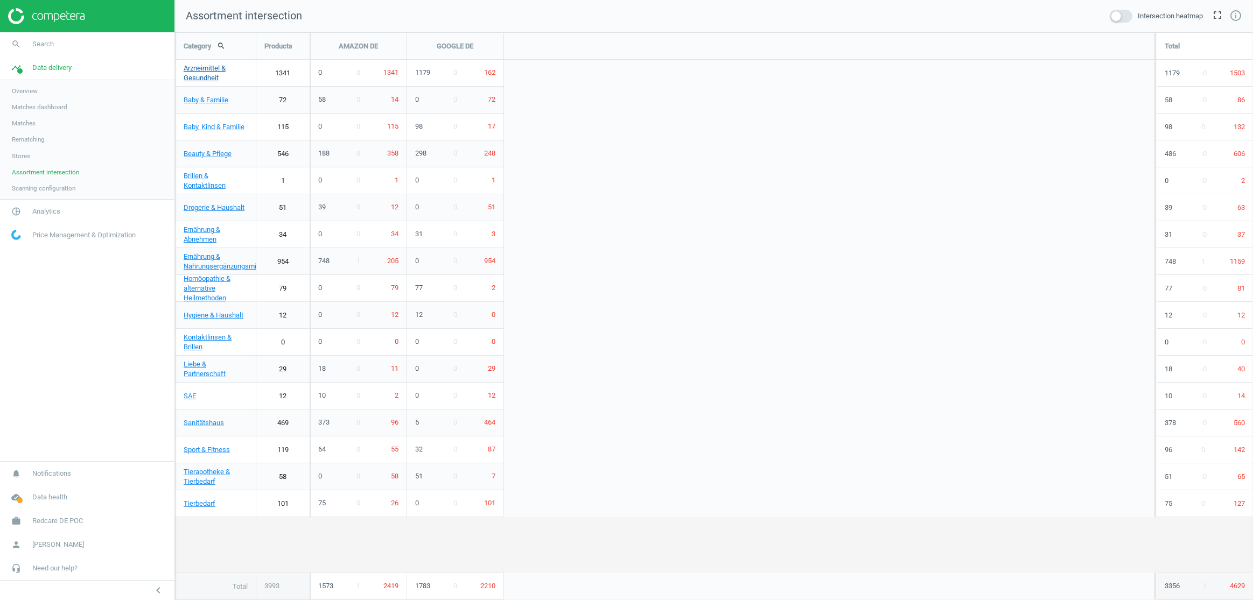
click at [208, 71] on link "Arzneimittel & Gesundheit" at bounding box center [215, 73] width 80 height 27
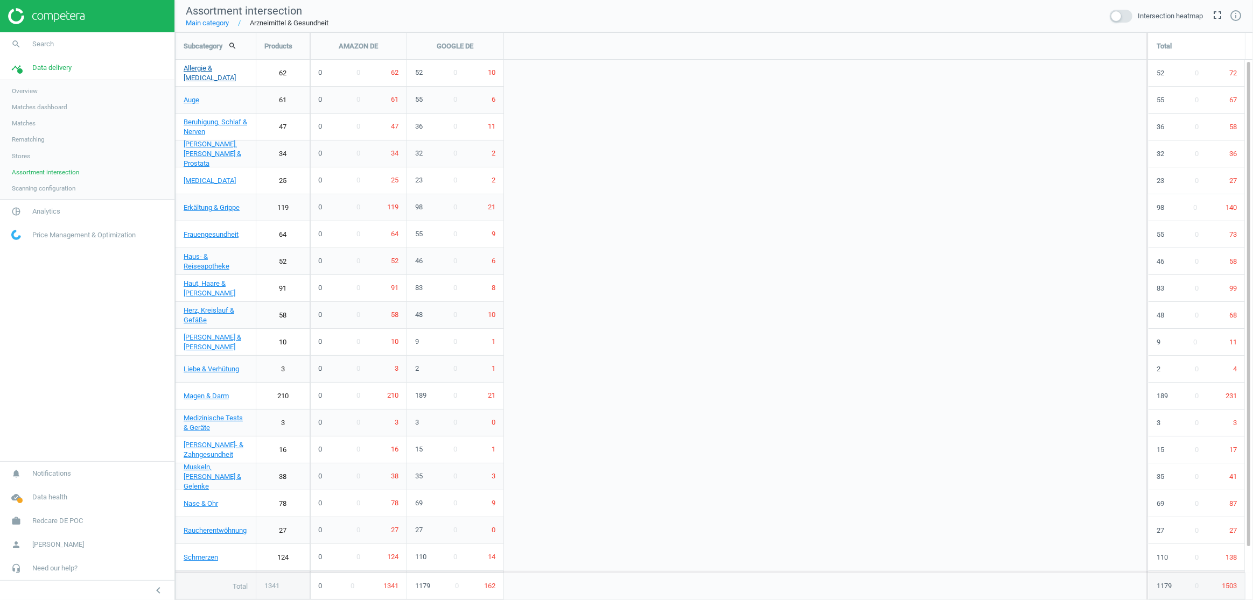
scroll to position [585, 1094]
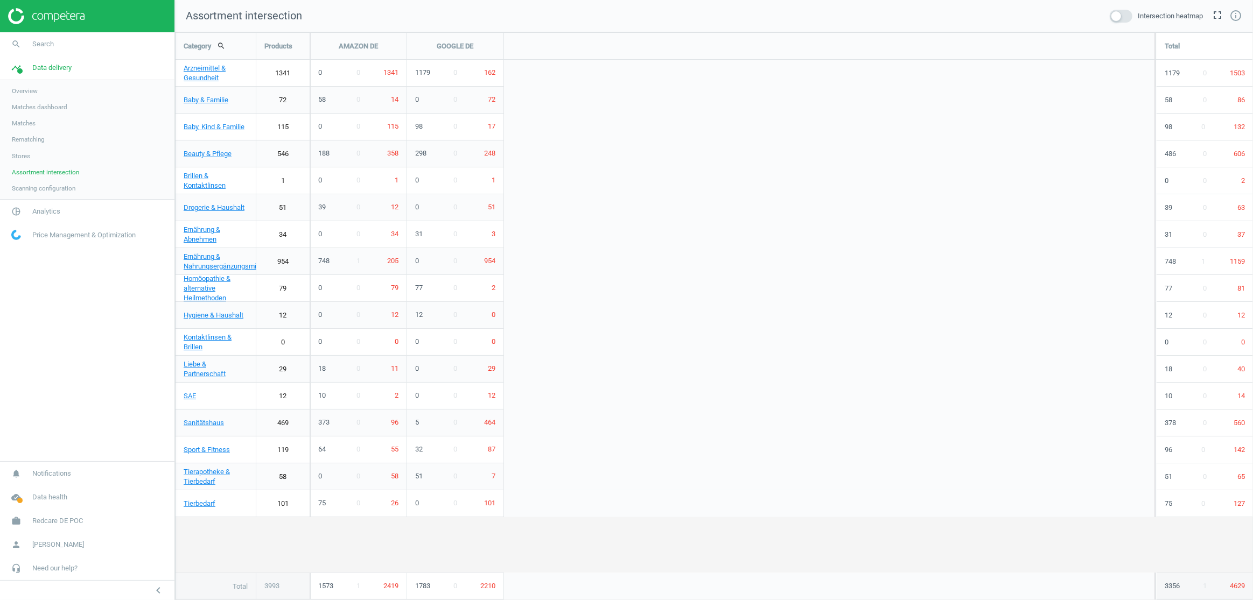
scroll to position [585, 1094]
click at [1128, 17] on span at bounding box center [1121, 16] width 23 height 13
click at [0, 0] on input "checkbox" at bounding box center [0, 0] width 0 height 0
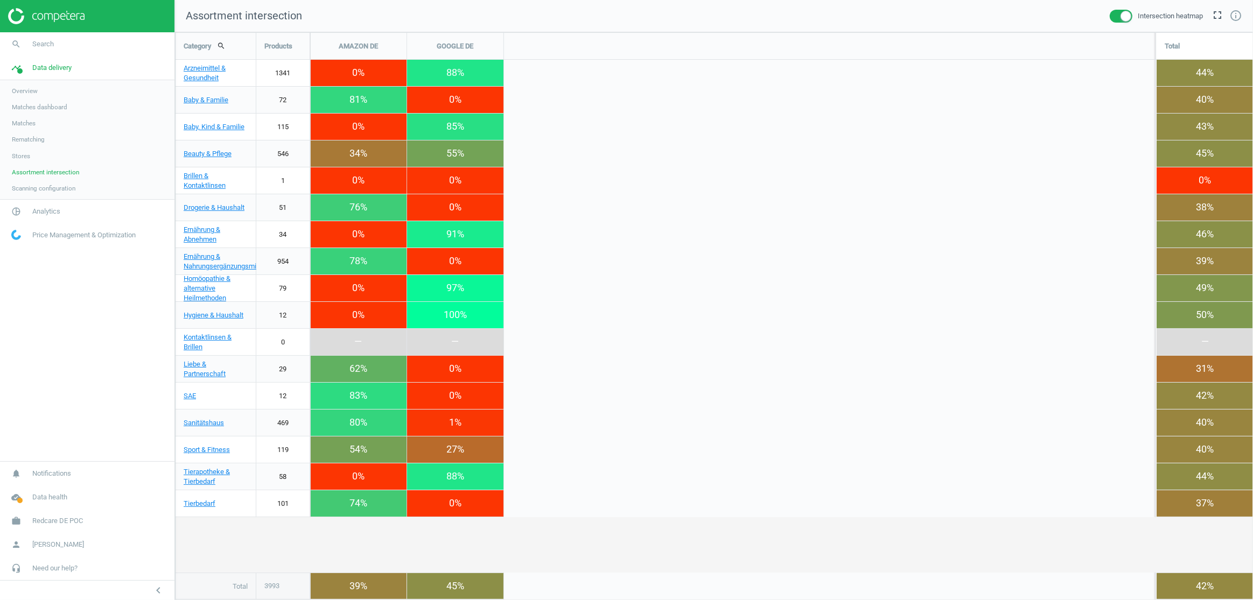
click at [1125, 18] on span at bounding box center [1121, 16] width 23 height 13
click at [0, 0] on input "checkbox" at bounding box center [0, 0] width 0 height 0
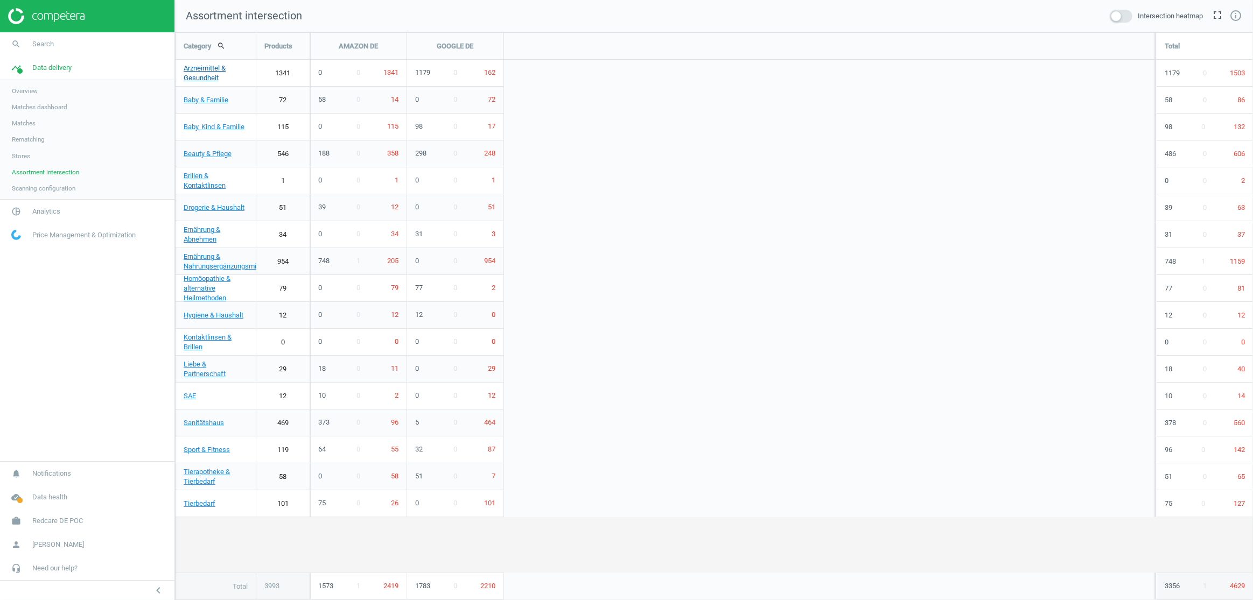
click at [200, 76] on link "Arzneimittel & Gesundheit" at bounding box center [215, 73] width 80 height 27
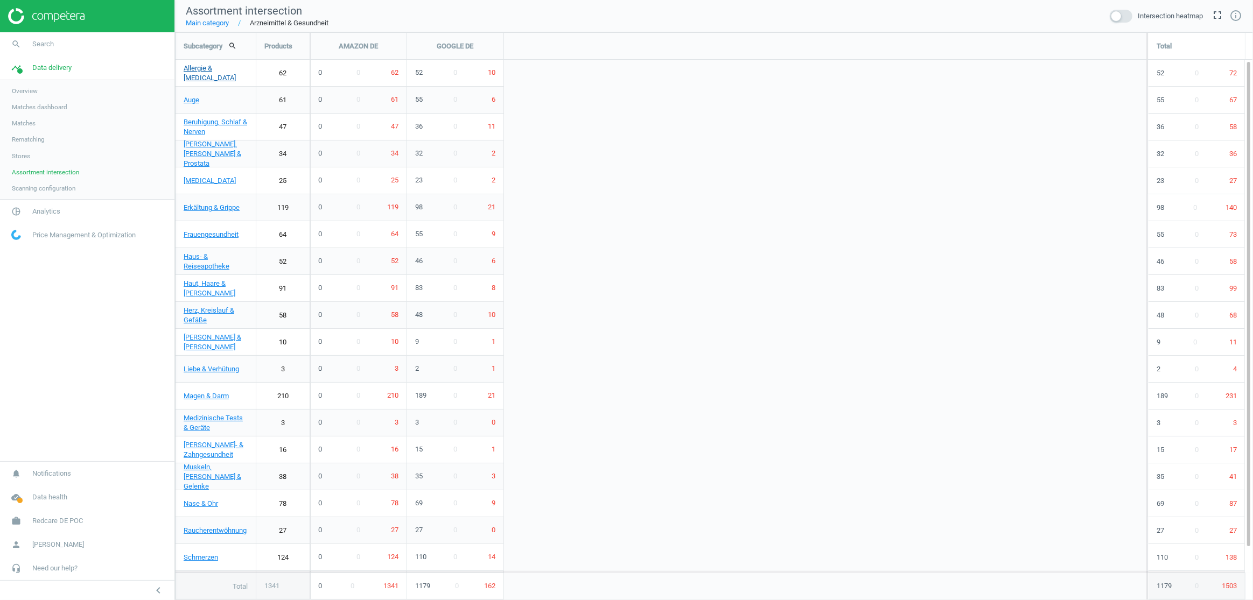
scroll to position [585, 1094]
click at [1110, 15] on span at bounding box center [1121, 16] width 23 height 13
click at [0, 0] on input "checkbox" at bounding box center [0, 0] width 0 height 0
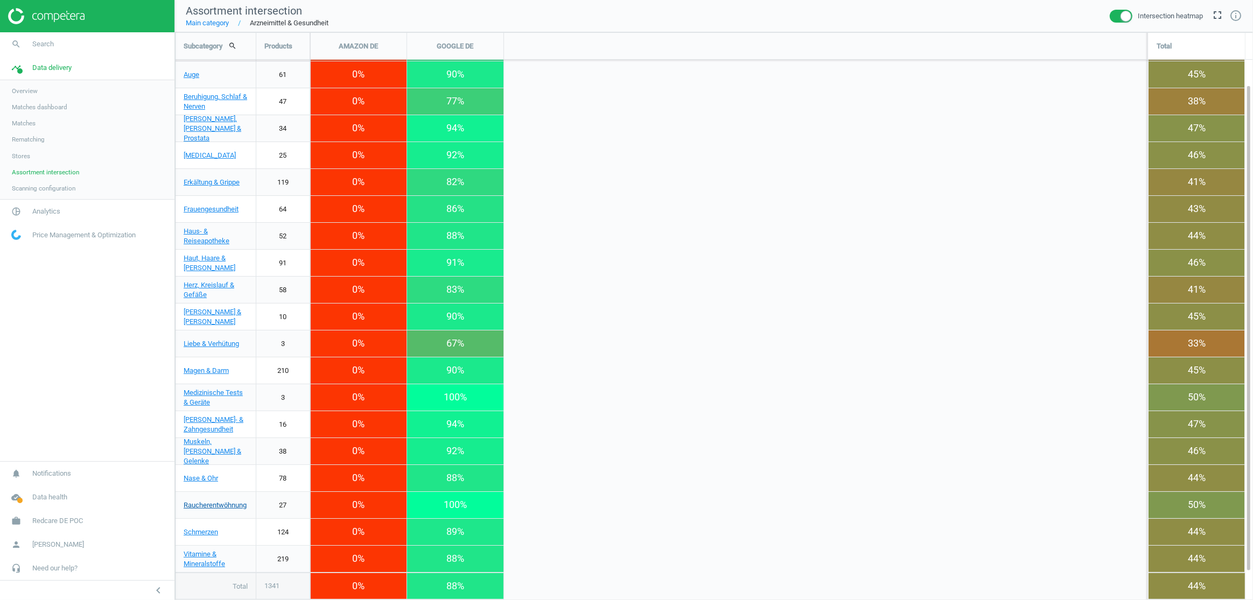
click at [216, 505] on link "Raucherentwöhnung" at bounding box center [215, 505] width 80 height 27
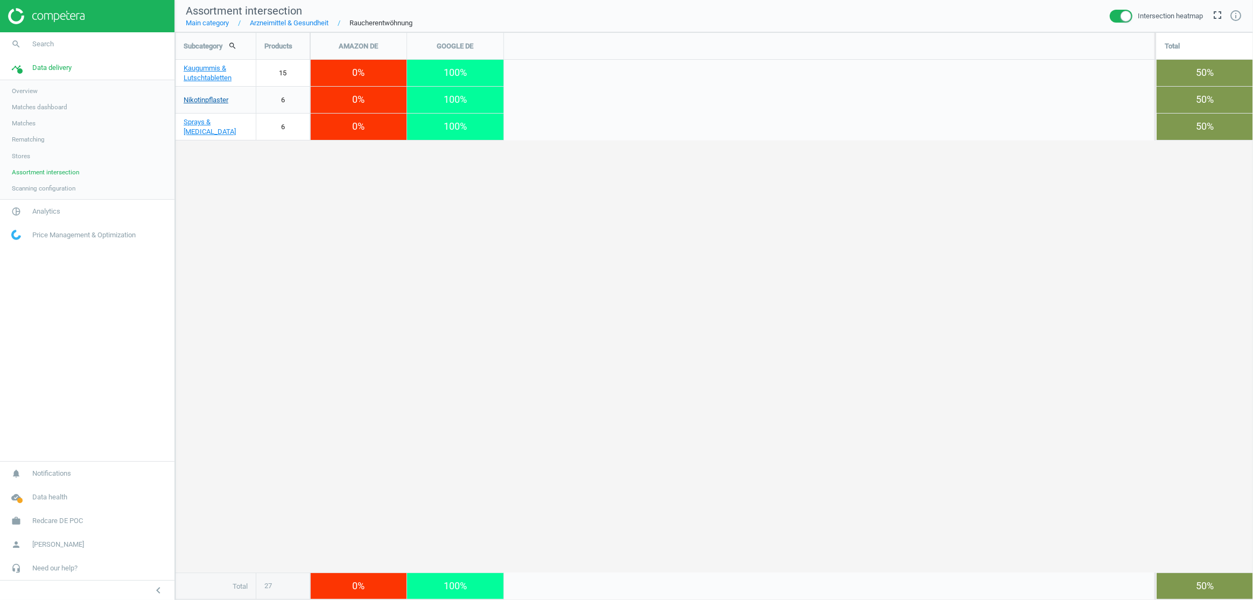
scroll to position [585, 1094]
click at [201, 71] on link "Kaugummis & Lutschtabletten" at bounding box center [215, 73] width 80 height 27
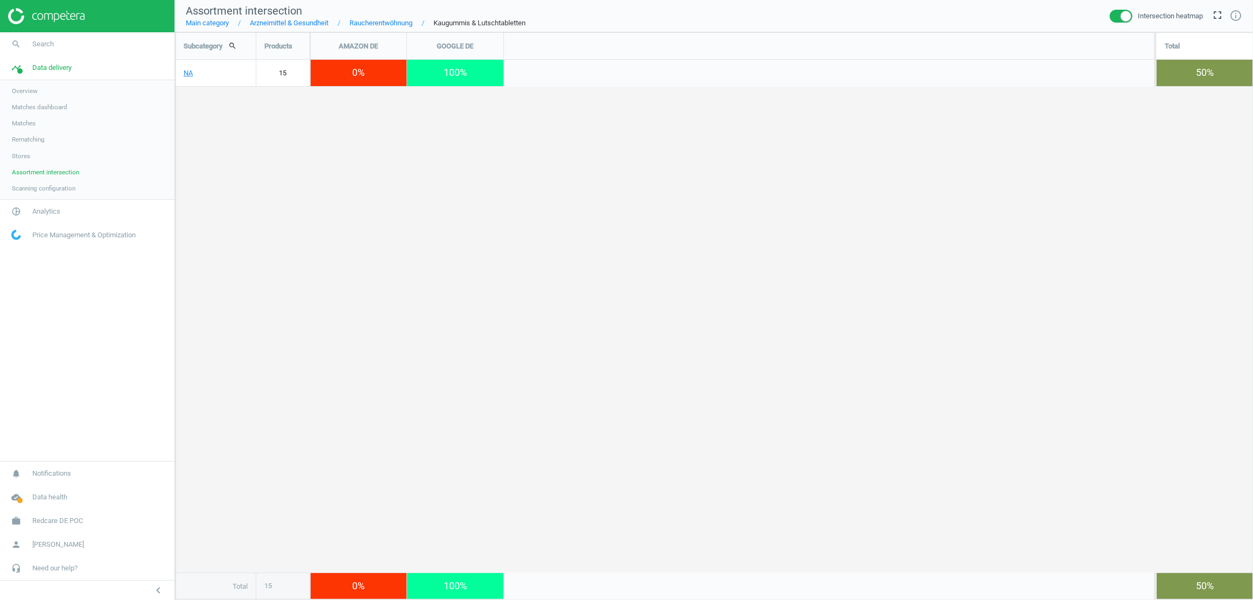
scroll to position [585, 1094]
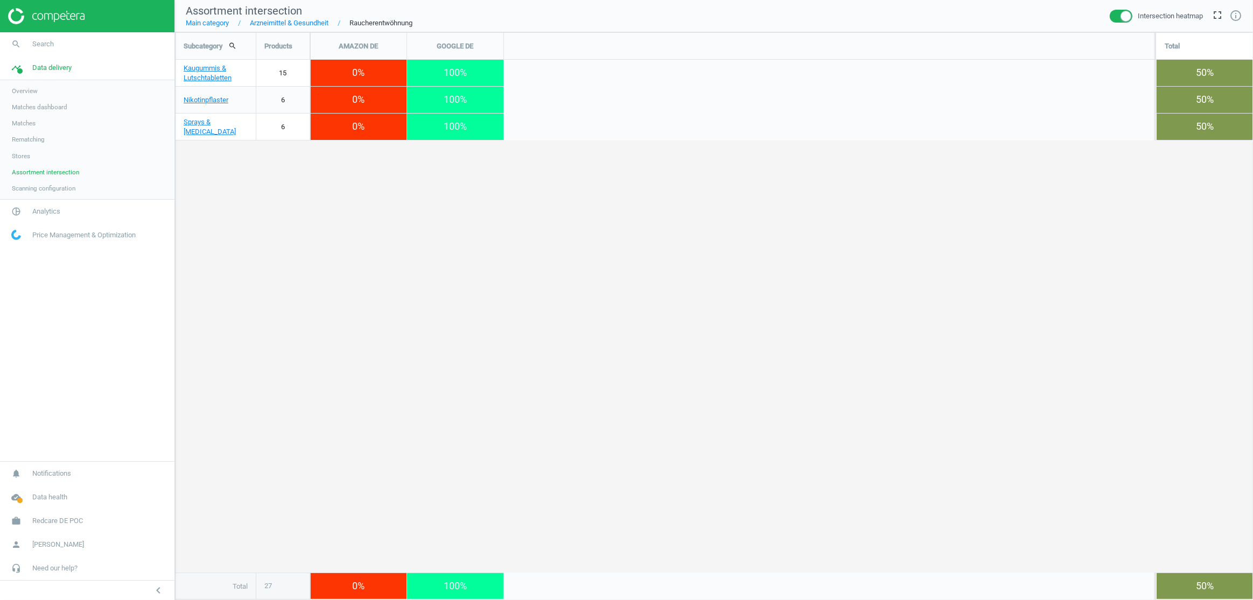
scroll to position [585, 1094]
drag, startPoint x: 272, startPoint y: 92, endPoint x: 296, endPoint y: 75, distance: 28.7
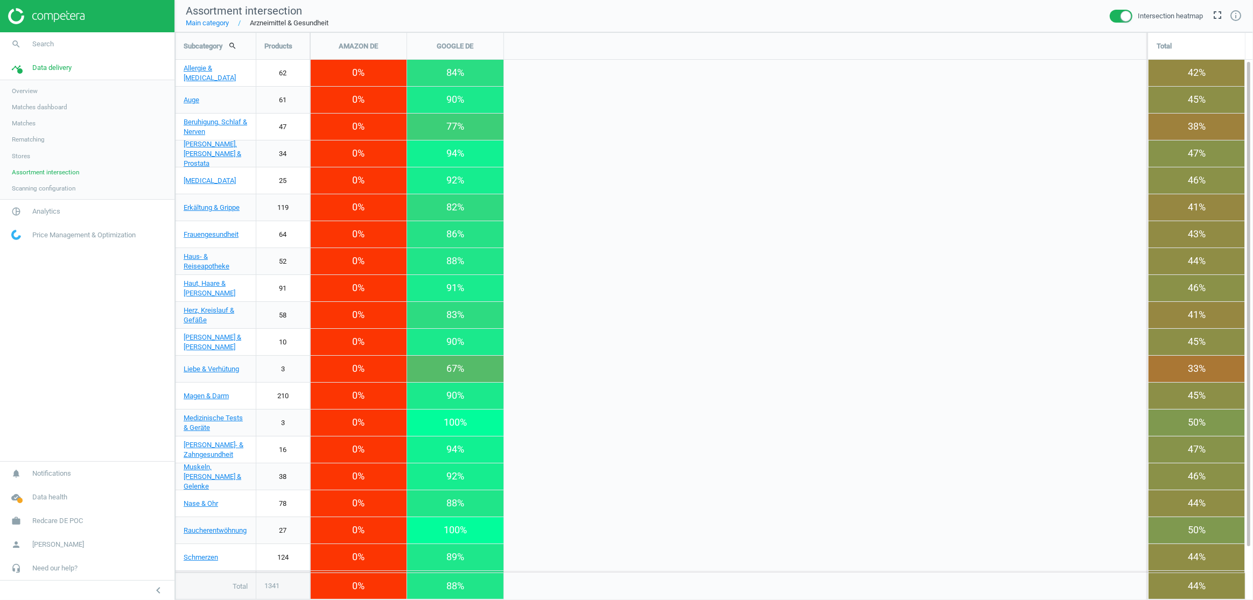
scroll to position [585, 1094]
click at [213, 25] on link "Main category" at bounding box center [207, 23] width 43 height 10
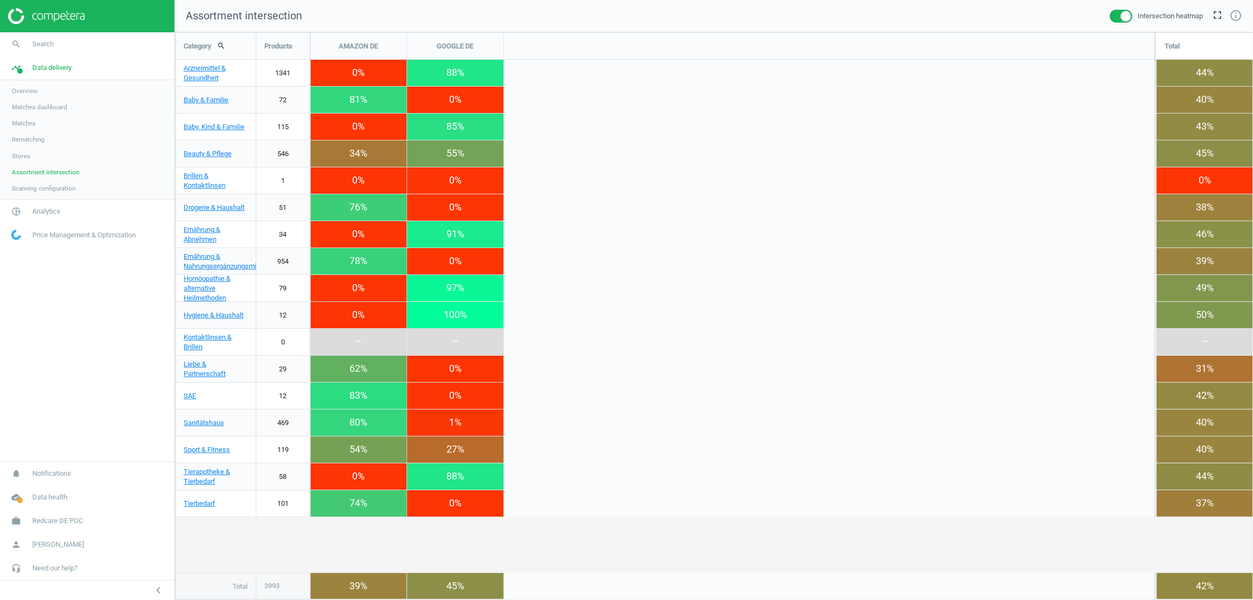
scroll to position [585, 1094]
click at [1125, 15] on span at bounding box center [1121, 16] width 23 height 13
click at [0, 0] on input "checkbox" at bounding box center [0, 0] width 0 height 0
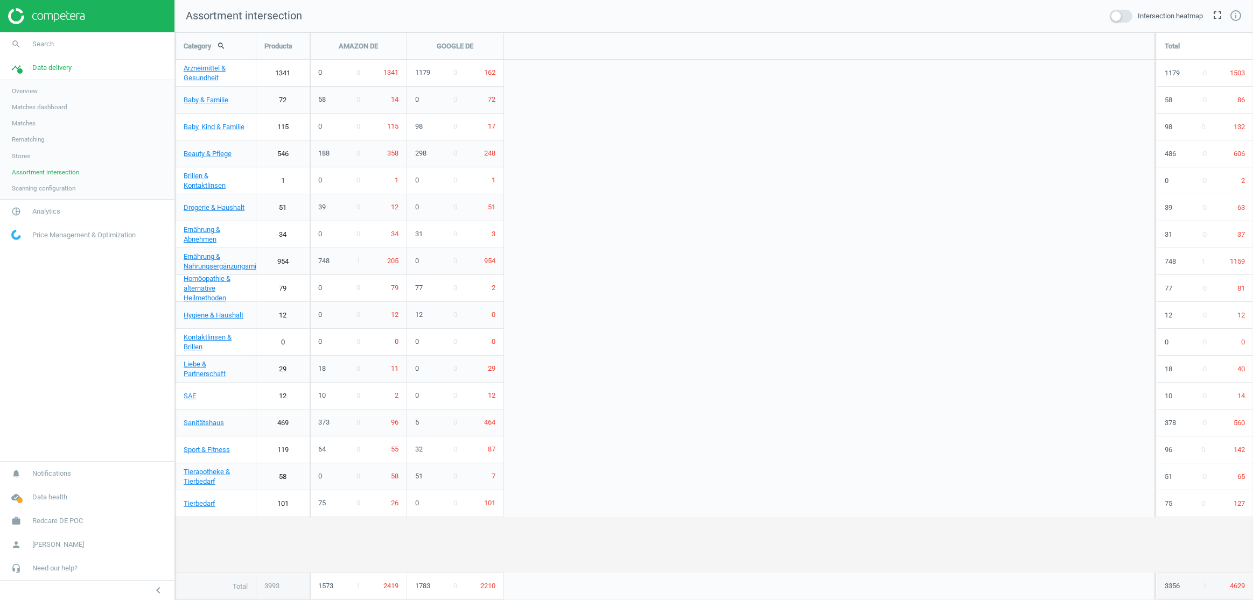
click at [1123, 16] on span at bounding box center [1121, 16] width 23 height 13
click at [0, 0] on input "checkbox" at bounding box center [0, 0] width 0 height 0
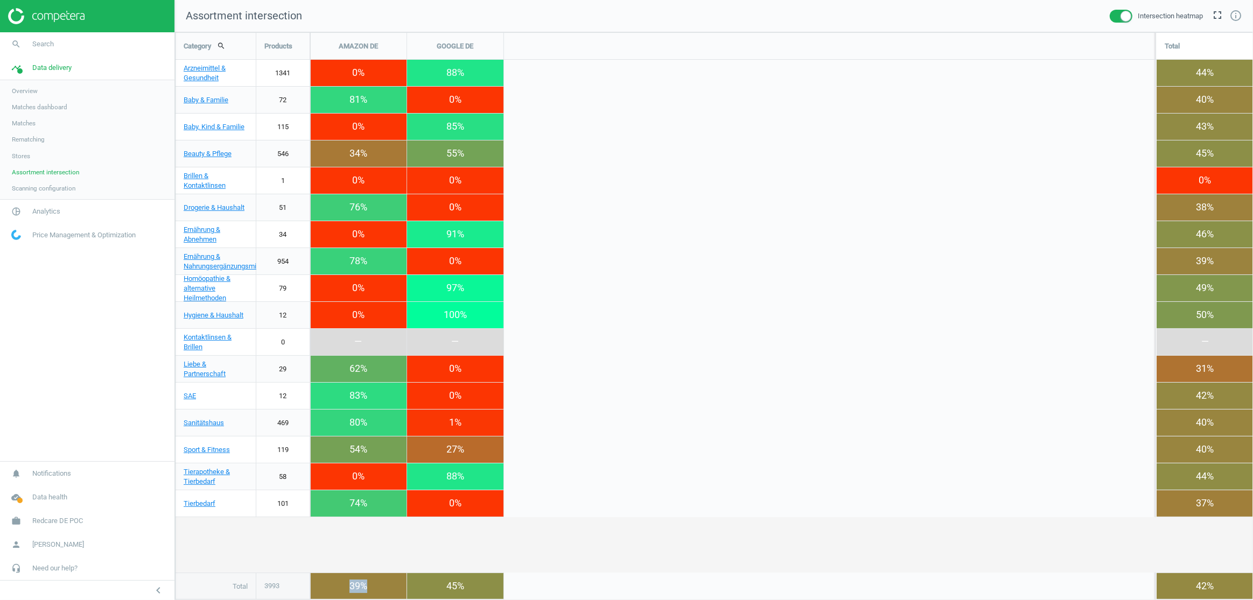
drag, startPoint x: 347, startPoint y: 586, endPoint x: 370, endPoint y: 585, distance: 23.7
click at [370, 585] on div "39 %" at bounding box center [358, 586] width 96 height 26
drag, startPoint x: 440, startPoint y: 588, endPoint x: 468, endPoint y: 586, distance: 27.5
click at [468, 586] on div "45 %" at bounding box center [455, 586] width 96 height 26
click at [597, 96] on div "unfold_more 81% 58 0 14 unfold_more 0% 0 0 72" at bounding box center [733, 100] width 846 height 27
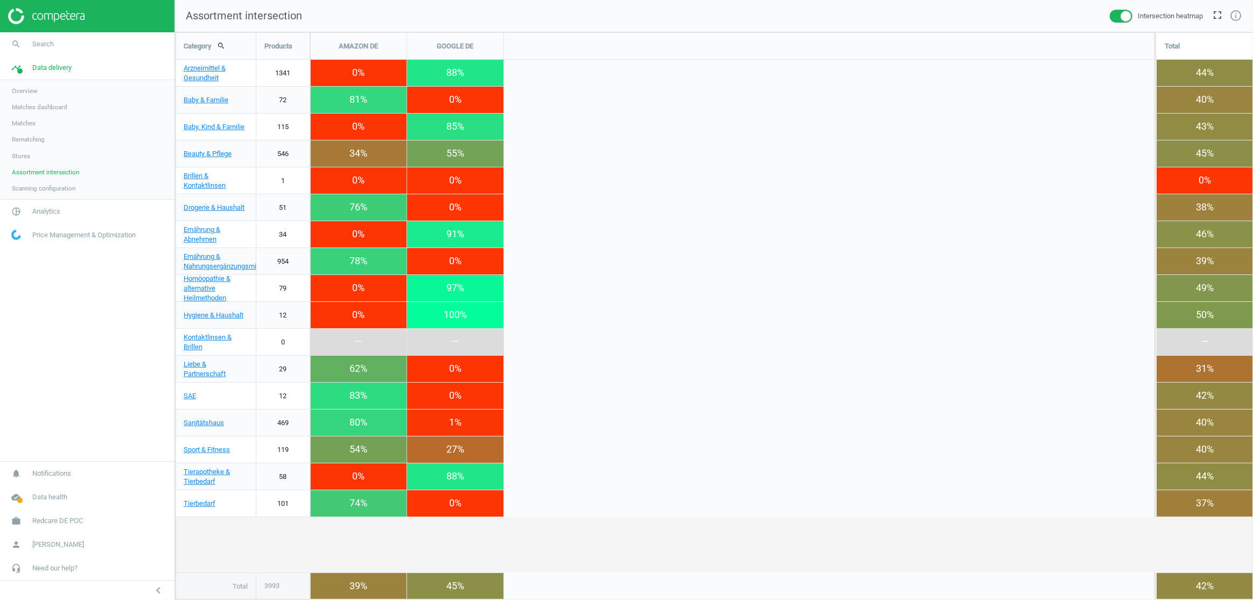
click at [38, 186] on span "Scanning configuration" at bounding box center [44, 188] width 64 height 9
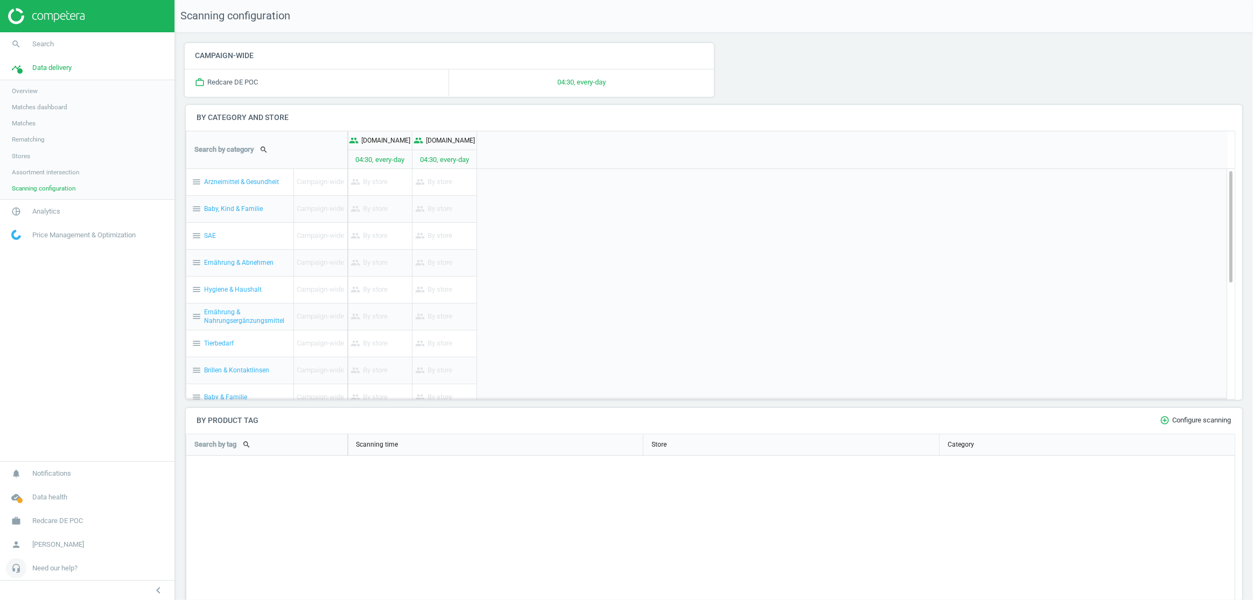
click at [45, 571] on span "Need our help?" at bounding box center [54, 569] width 45 height 10
click at [35, 552] on span "Submit a request" at bounding box center [35, 553] width 47 height 9
click at [45, 42] on span "Search" at bounding box center [43, 44] width 22 height 10
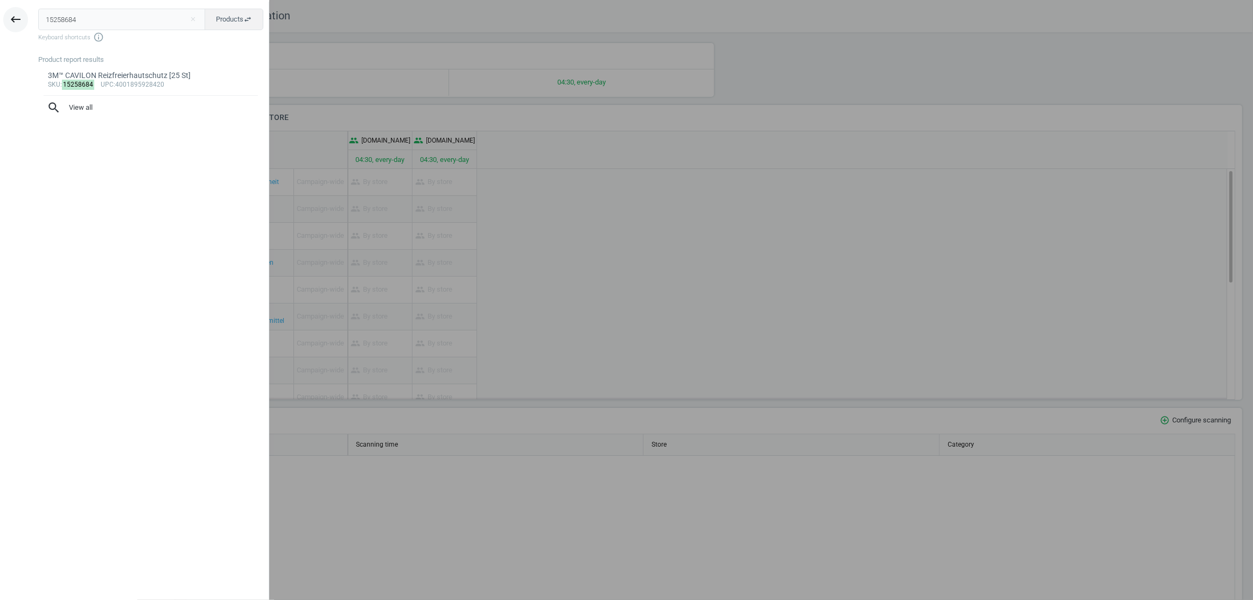
drag, startPoint x: 92, startPoint y: 18, endPoint x: 18, endPoint y: 16, distance: 73.2
click at [18, 16] on div "keyboard_backspace 15258684 close Products swap_horiz Keyboard shortcuts info_o…" at bounding box center [134, 302] width 269 height 600
click at [242, 21] on span "Products swap_horiz" at bounding box center [234, 20] width 36 height 10
click at [241, 22] on span "Matches swap_horiz" at bounding box center [234, 20] width 36 height 10
click at [241, 22] on span "Products swap_horiz" at bounding box center [234, 20] width 36 height 10
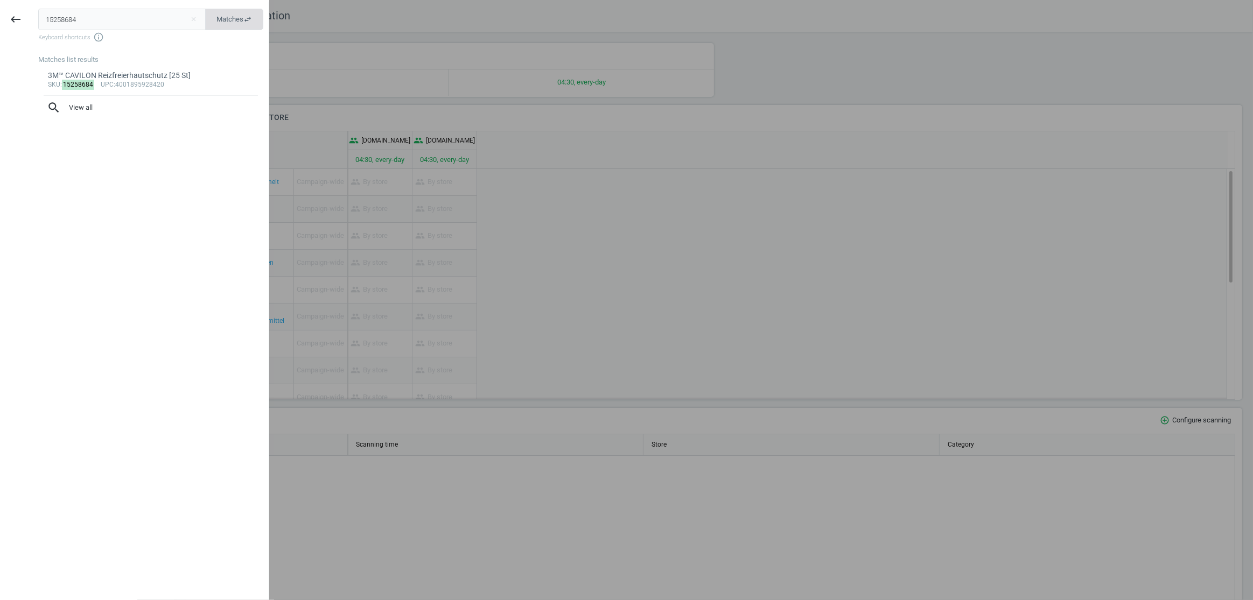
click at [241, 22] on span "Matches swap_horiz" at bounding box center [234, 20] width 36 height 10
click at [89, 17] on input "15258684" at bounding box center [121, 20] width 167 height 22
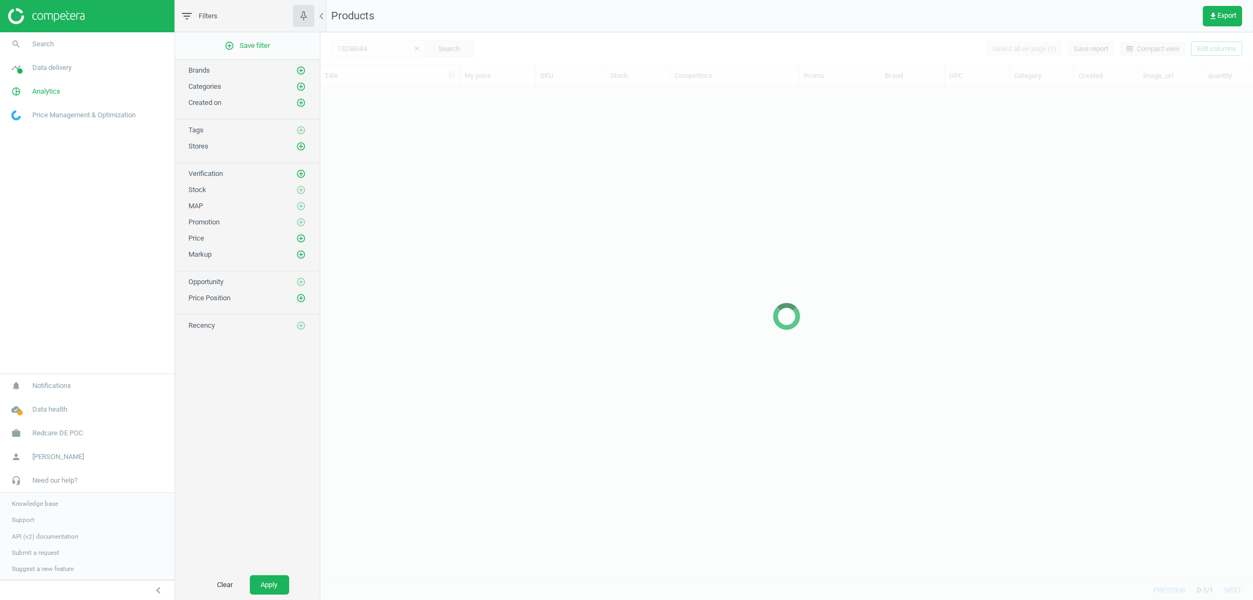
scroll to position [479, 925]
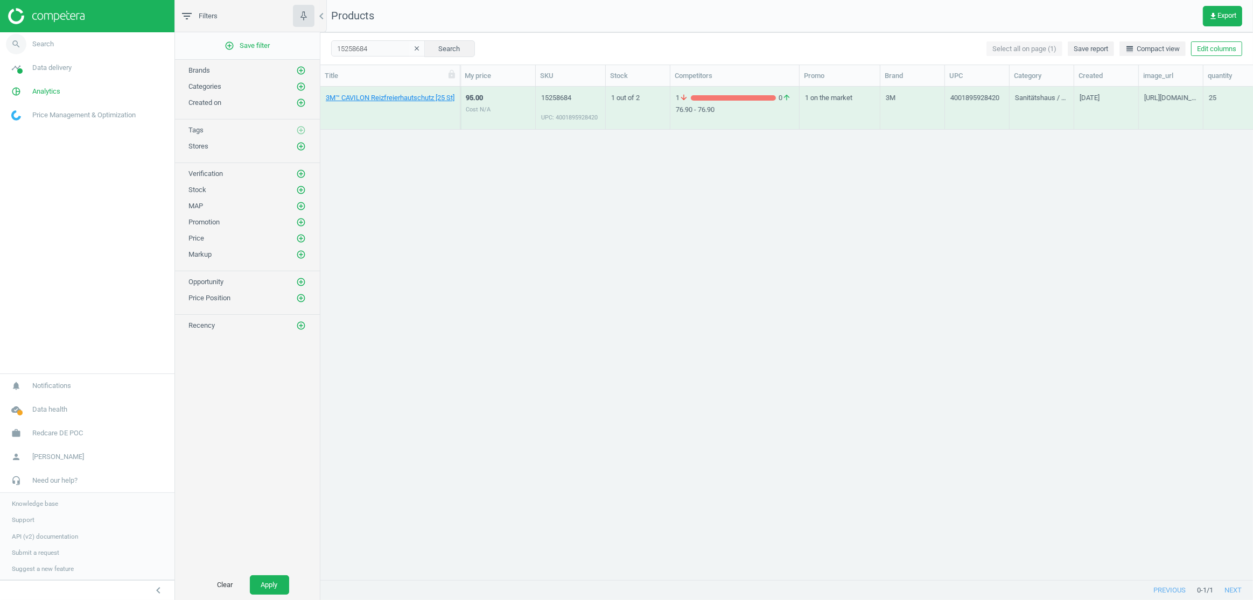
click at [41, 41] on span "Search" at bounding box center [43, 44] width 22 height 10
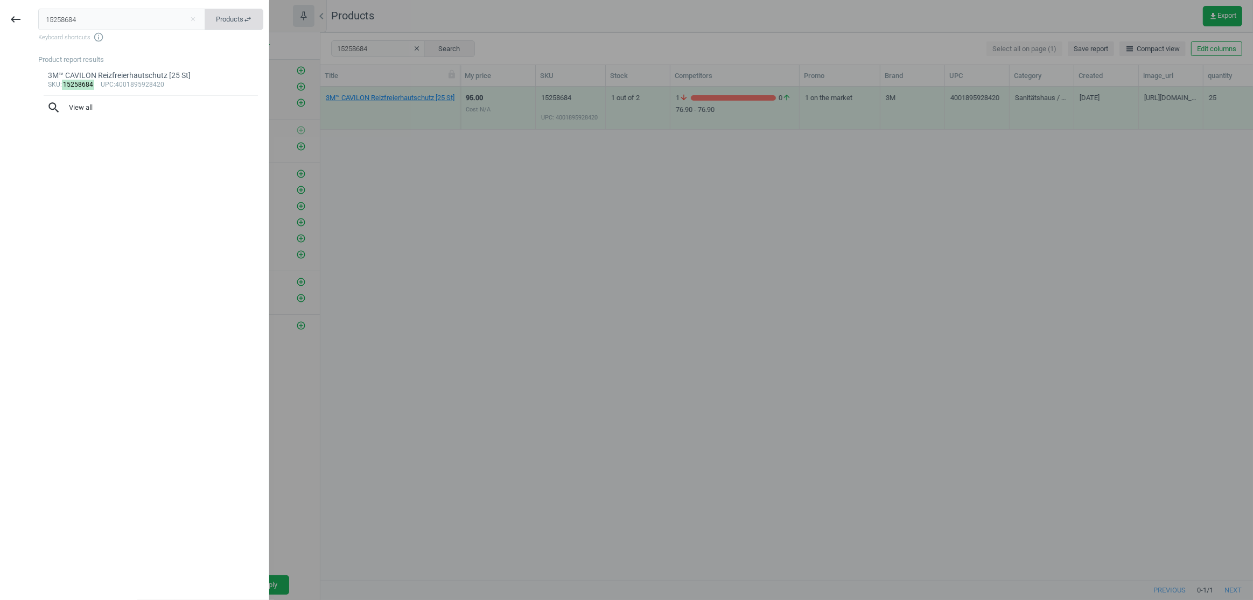
drag, startPoint x: 247, startPoint y: 22, endPoint x: 254, endPoint y: 23, distance: 7.2
click at [254, 23] on button "Products swap_horiz" at bounding box center [234, 20] width 59 height 22
click at [137, 26] on input "15258684" at bounding box center [122, 20] width 168 height 22
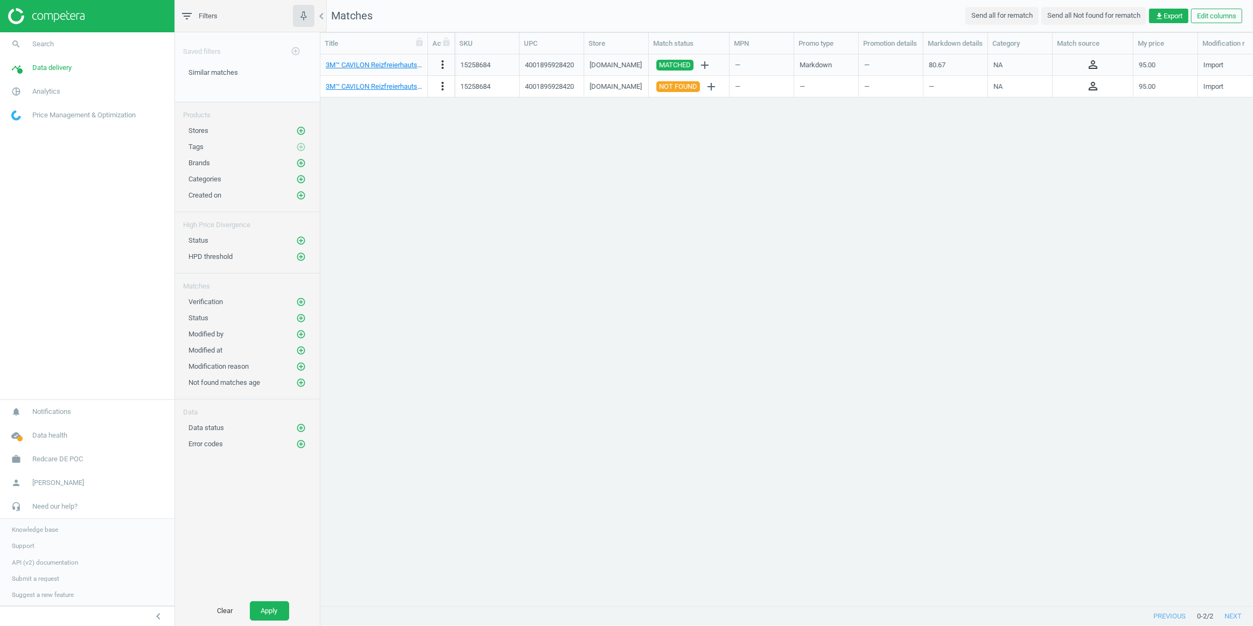
scroll to position [536, 925]
